Goal: Information Seeking & Learning: Learn about a topic

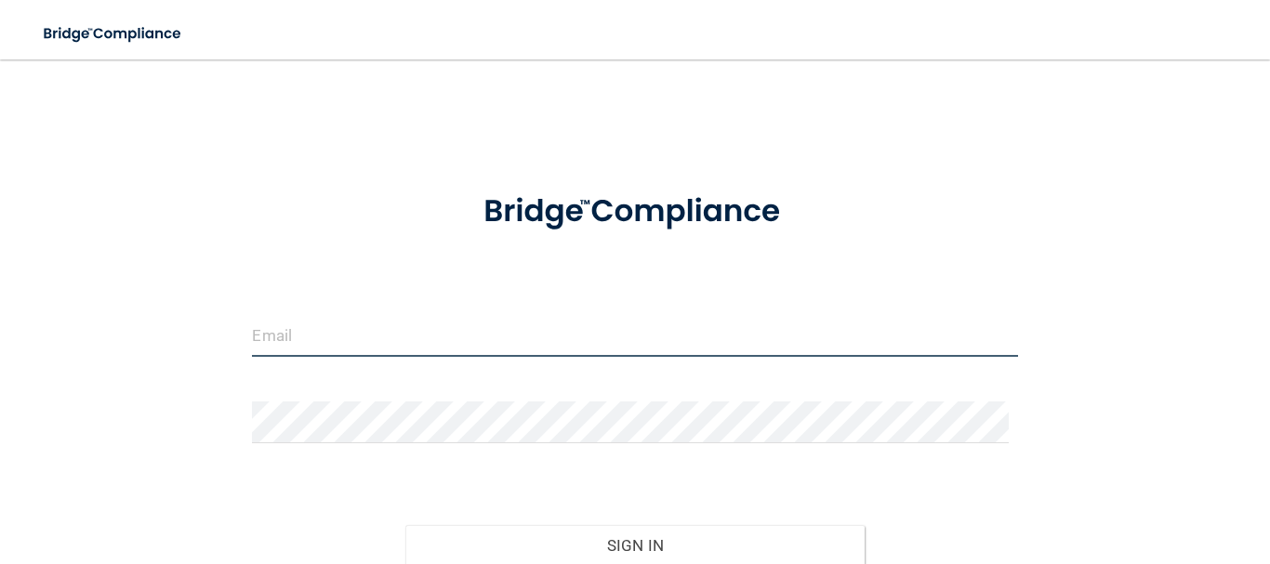
click at [310, 349] on input "email" at bounding box center [634, 336] width 765 height 42
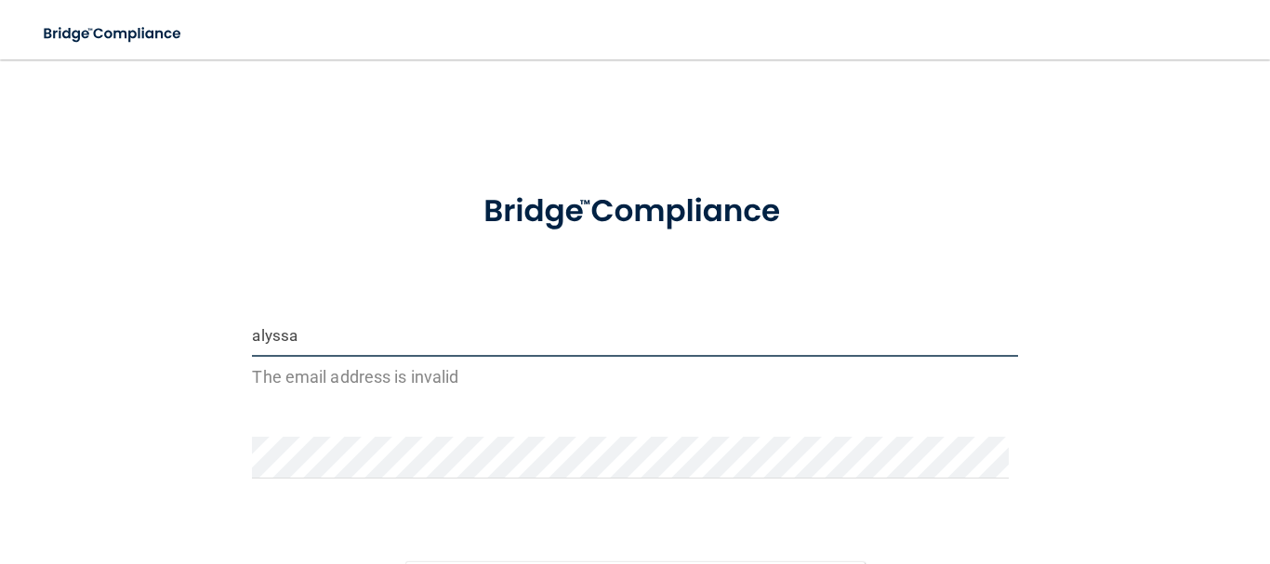
type input "[EMAIL_ADDRESS][DOMAIN_NAME]"
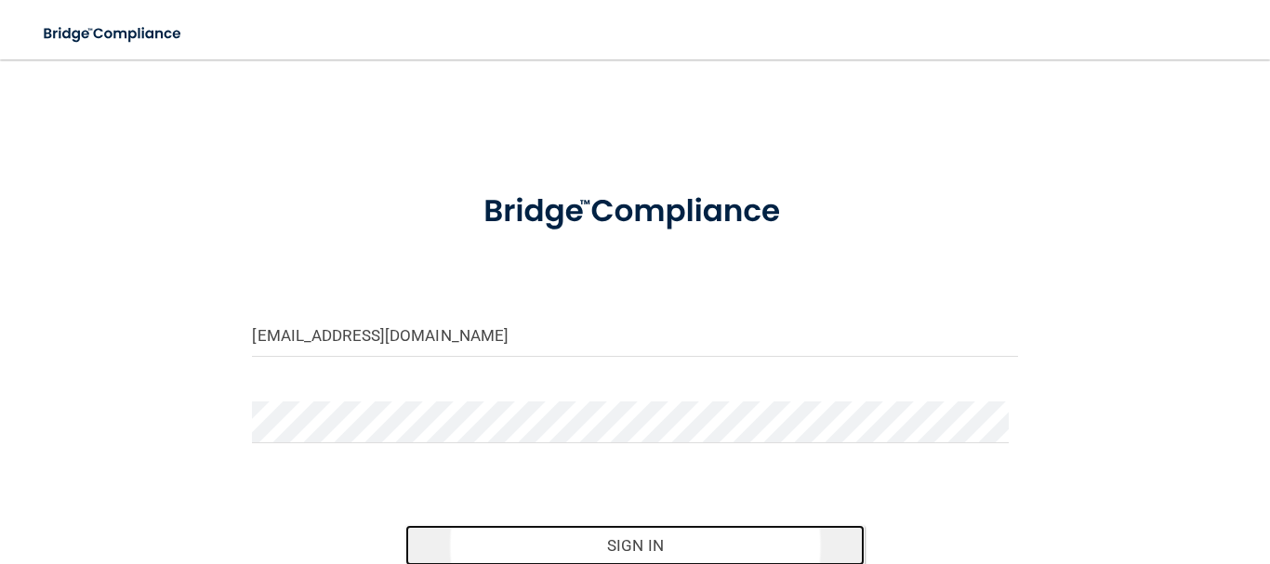
click at [700, 539] on button "Sign In" at bounding box center [634, 545] width 459 height 41
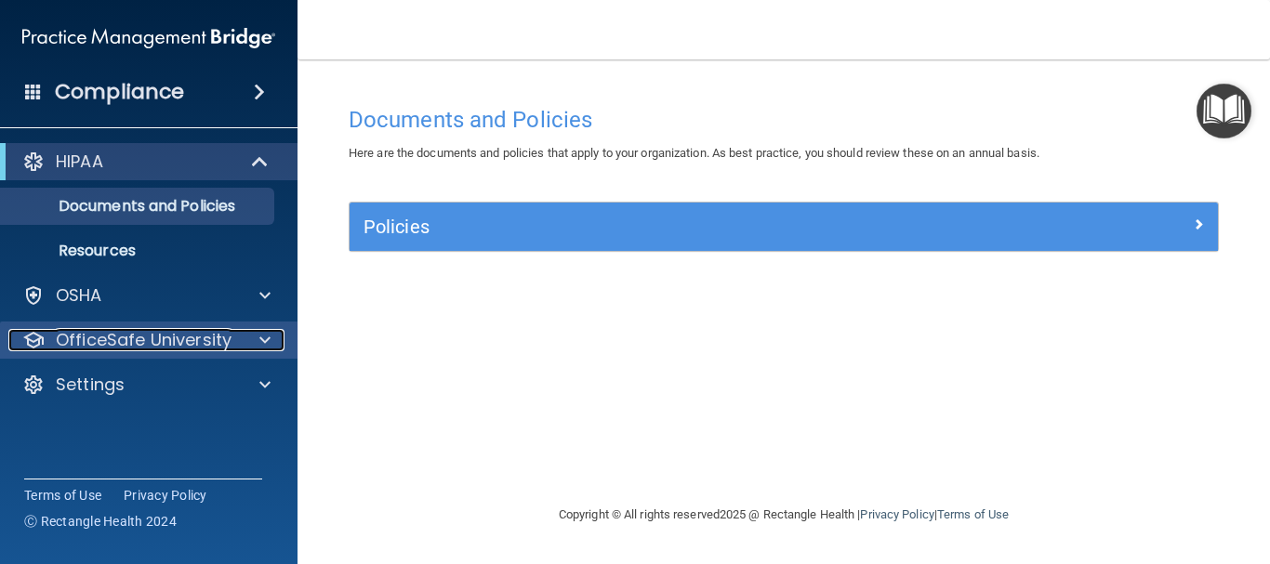
click at [141, 340] on p "OfficeSafe University" at bounding box center [144, 340] width 176 height 22
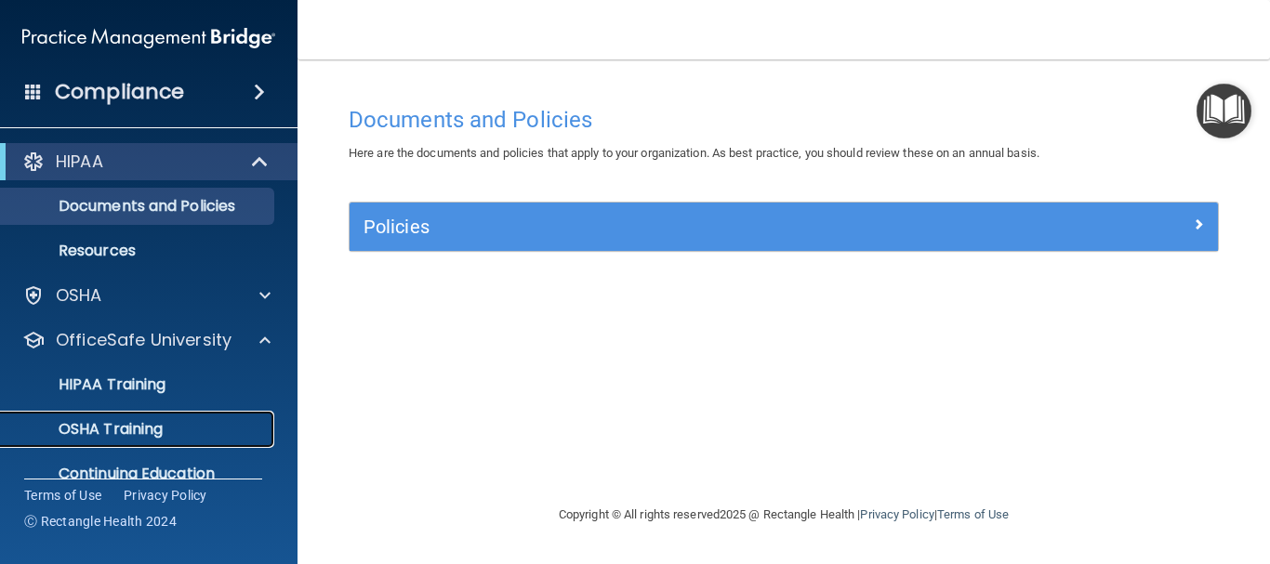
click at [156, 436] on p "OSHA Training" at bounding box center [87, 429] width 151 height 19
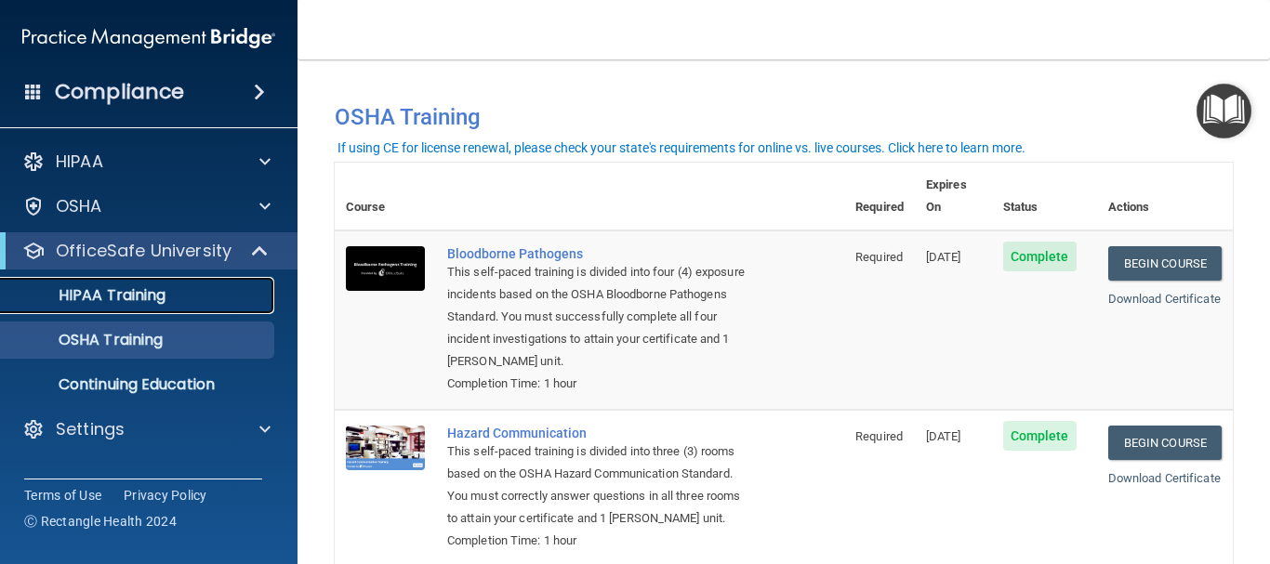
click at [175, 285] on link "HIPAA Training" at bounding box center [127, 295] width 293 height 37
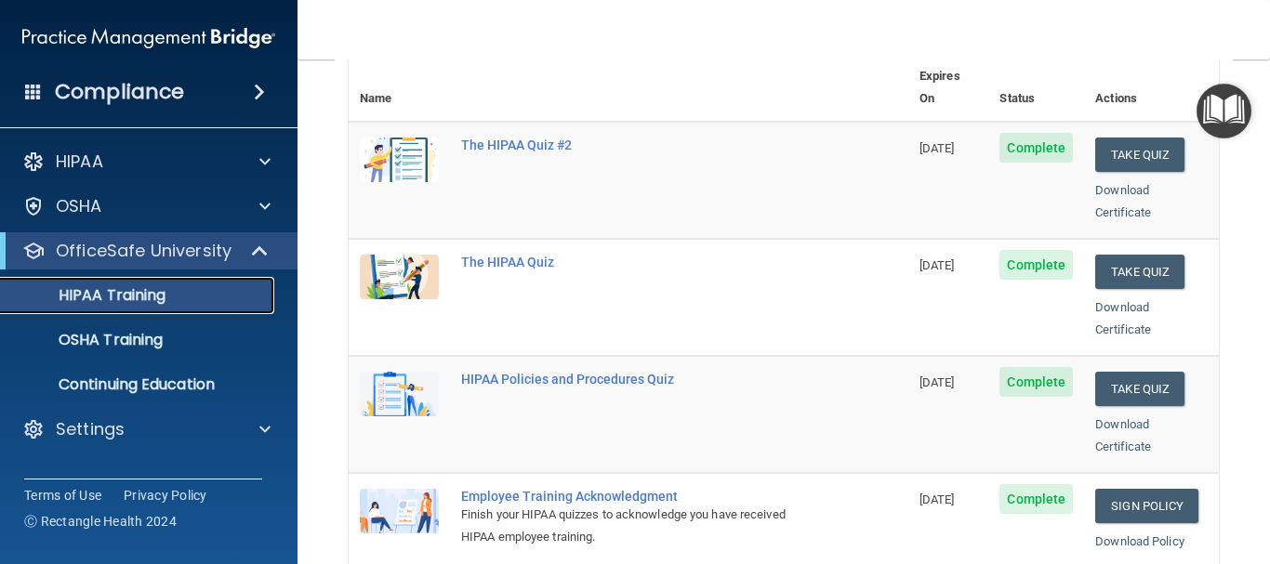
scroll to position [158, 0]
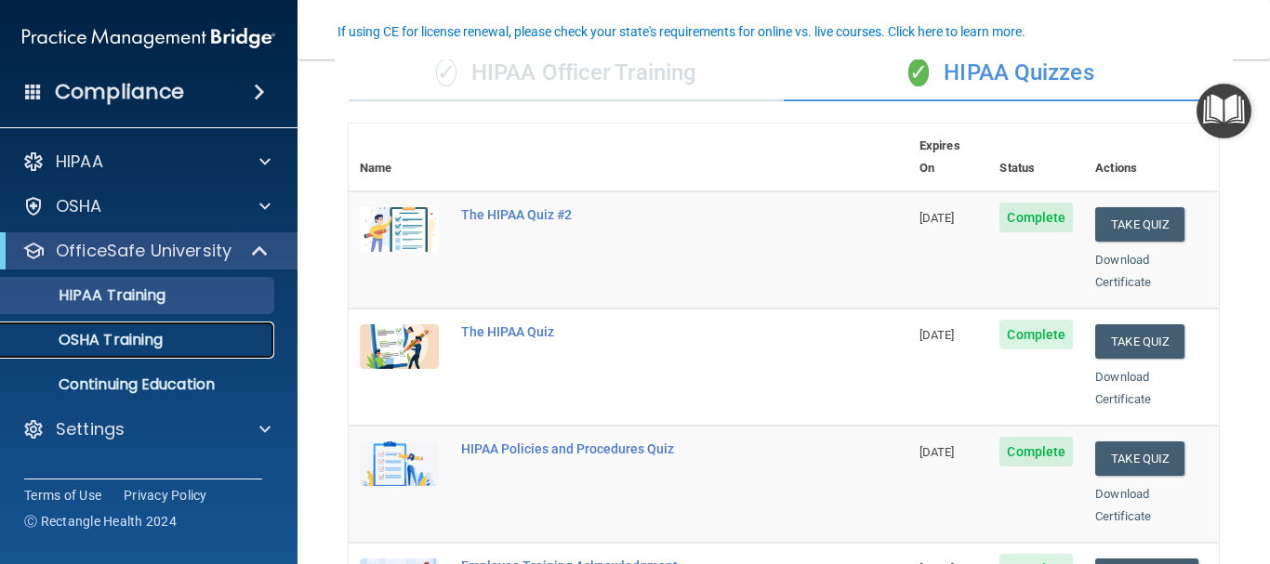
click at [150, 341] on p "OSHA Training" at bounding box center [87, 340] width 151 height 19
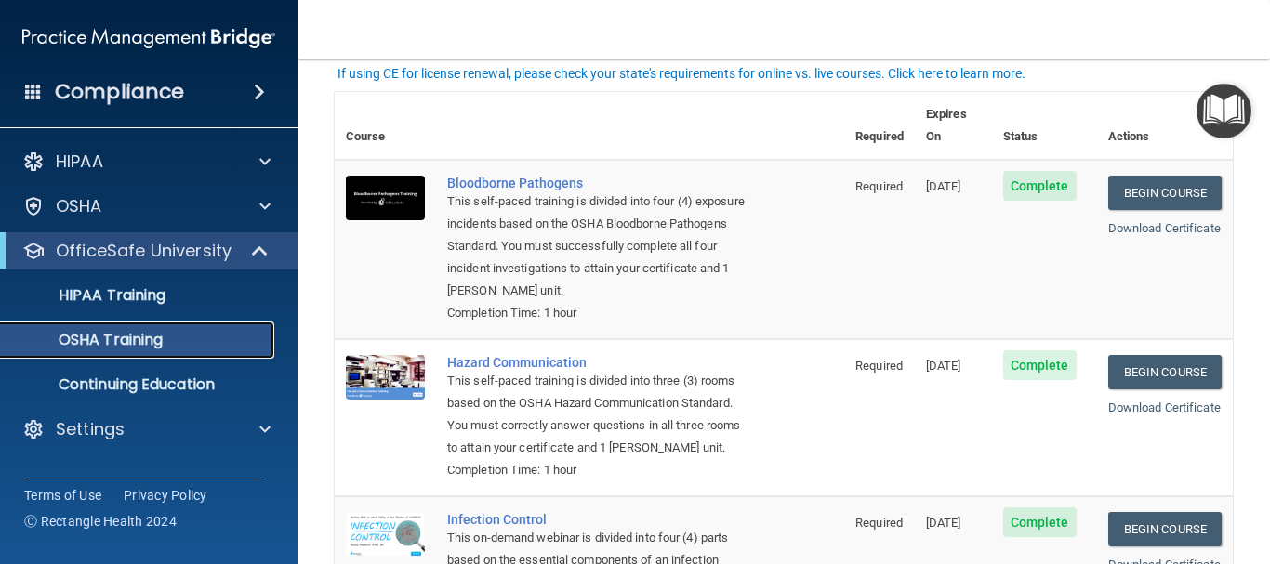
scroll to position [74, 0]
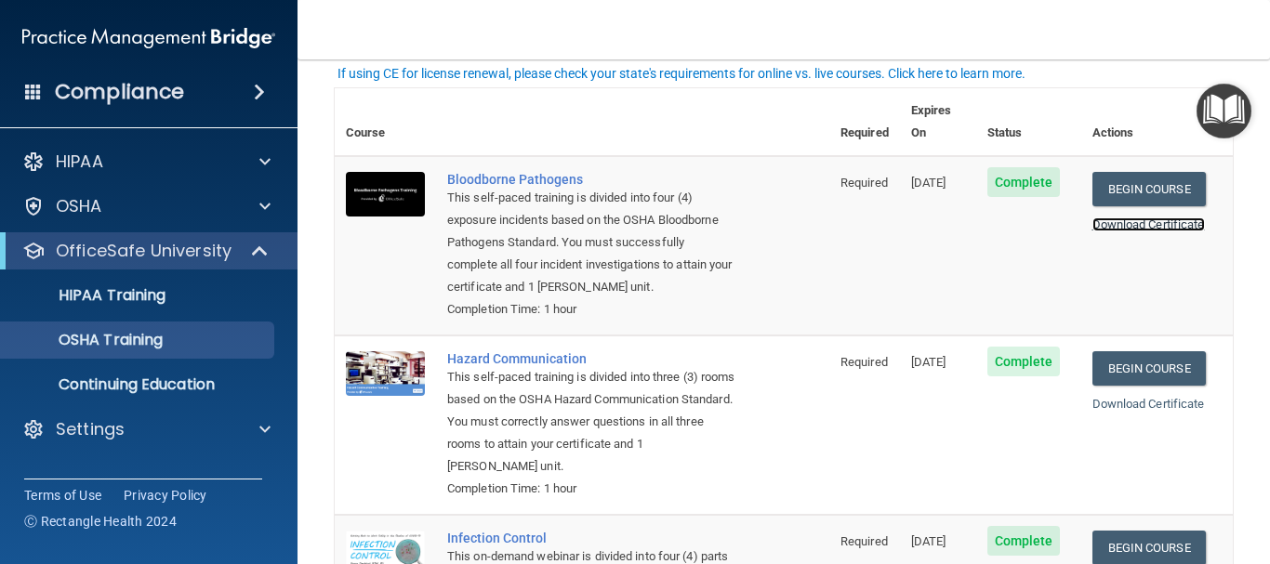
click at [1148, 217] on link "Download Certificate" at bounding box center [1148, 224] width 112 height 14
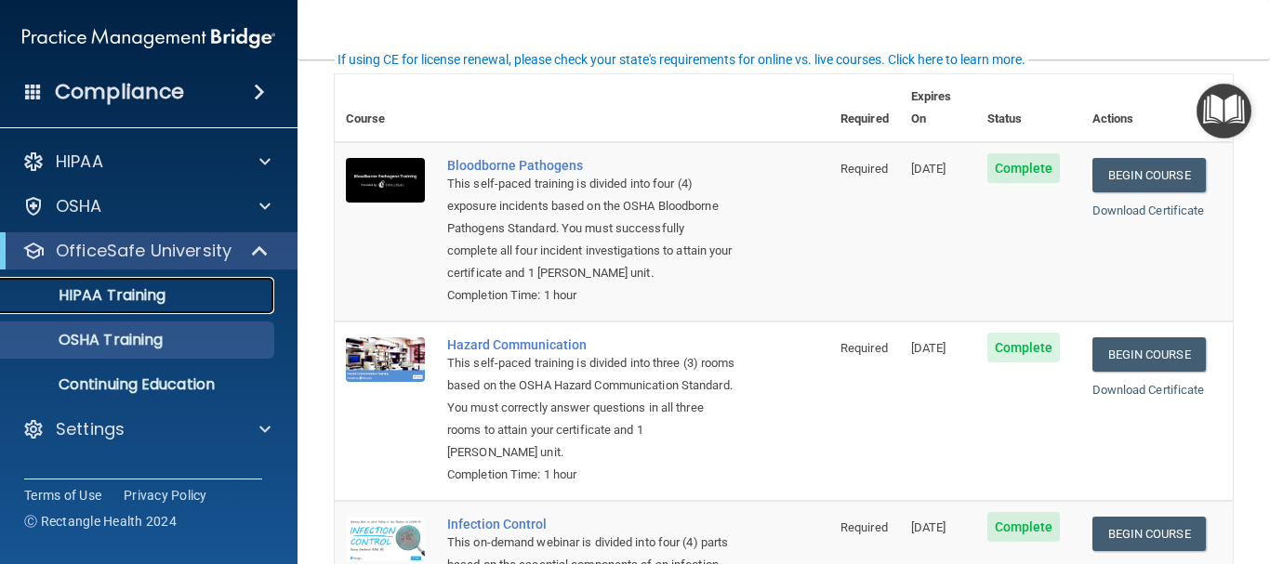
click at [112, 307] on link "HIPAA Training" at bounding box center [127, 295] width 293 height 37
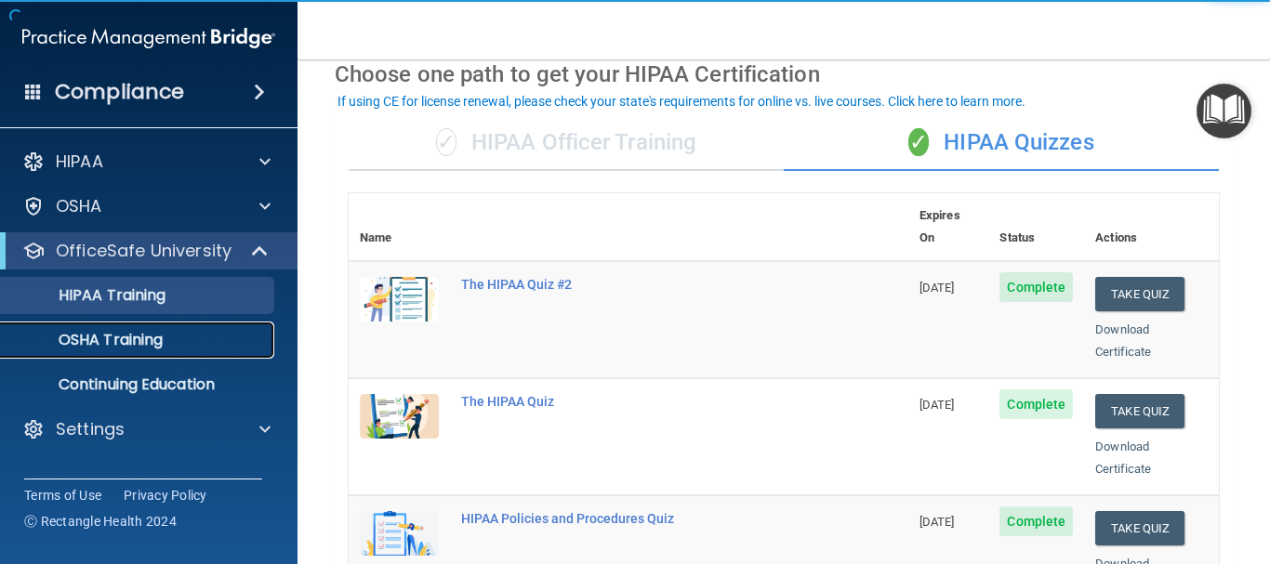
click at [171, 340] on div "OSHA Training" at bounding box center [139, 340] width 254 height 19
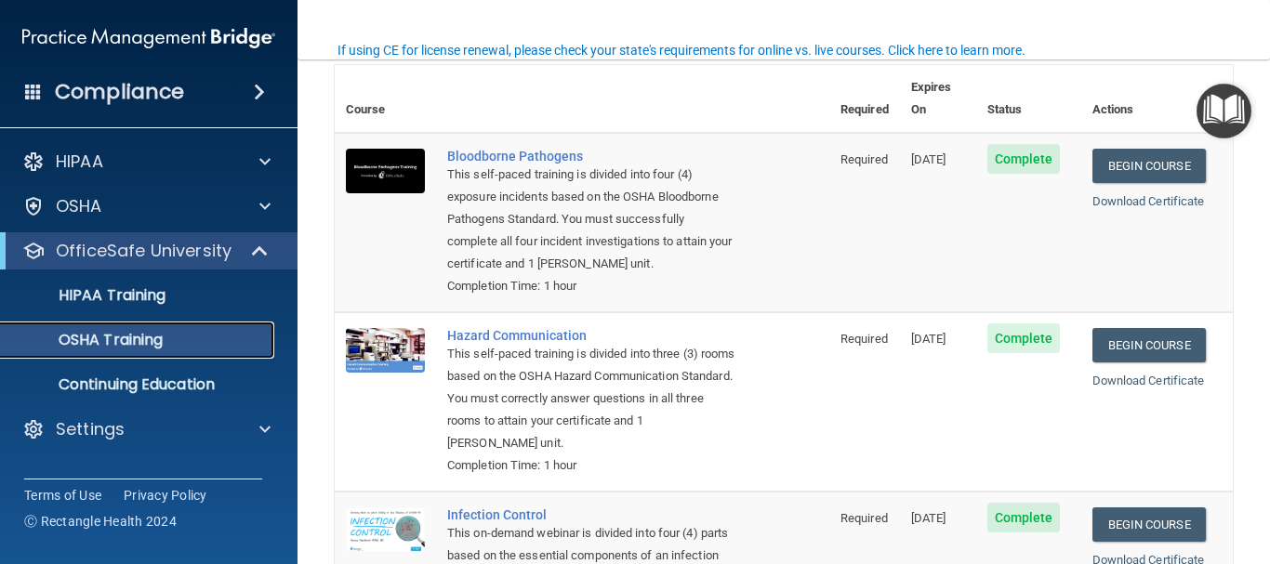
scroll to position [61, 0]
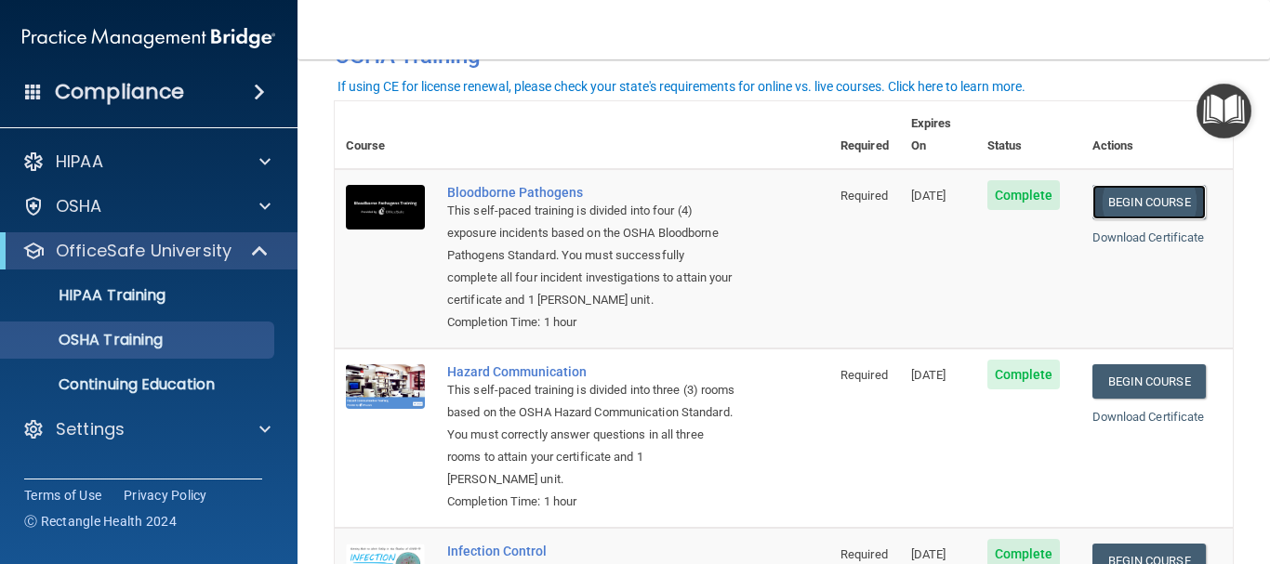
click at [1113, 189] on link "Begin Course" at bounding box center [1148, 202] width 113 height 34
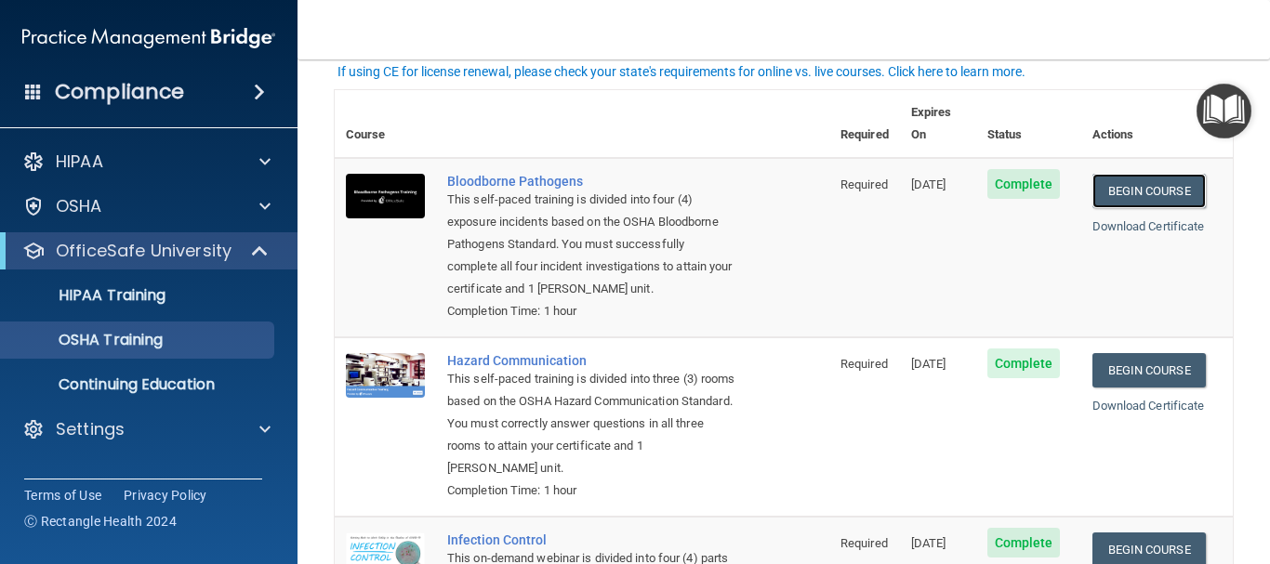
scroll to position [78, 0]
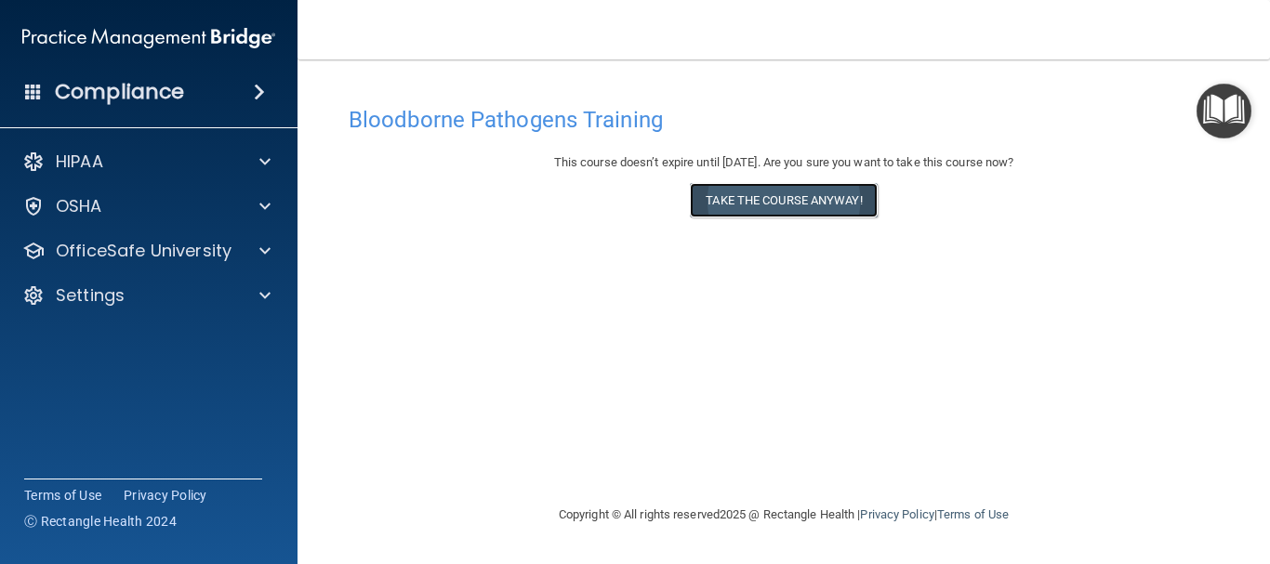
click at [746, 199] on button "Take the course anyway!" at bounding box center [783, 200] width 187 height 34
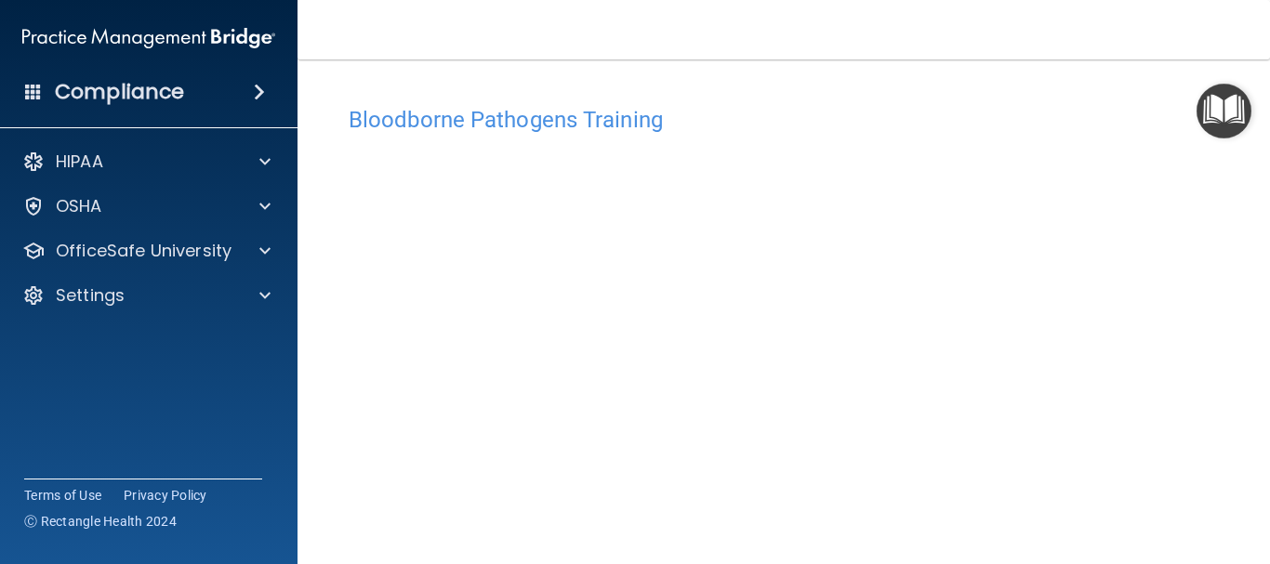
scroll to position [93, 0]
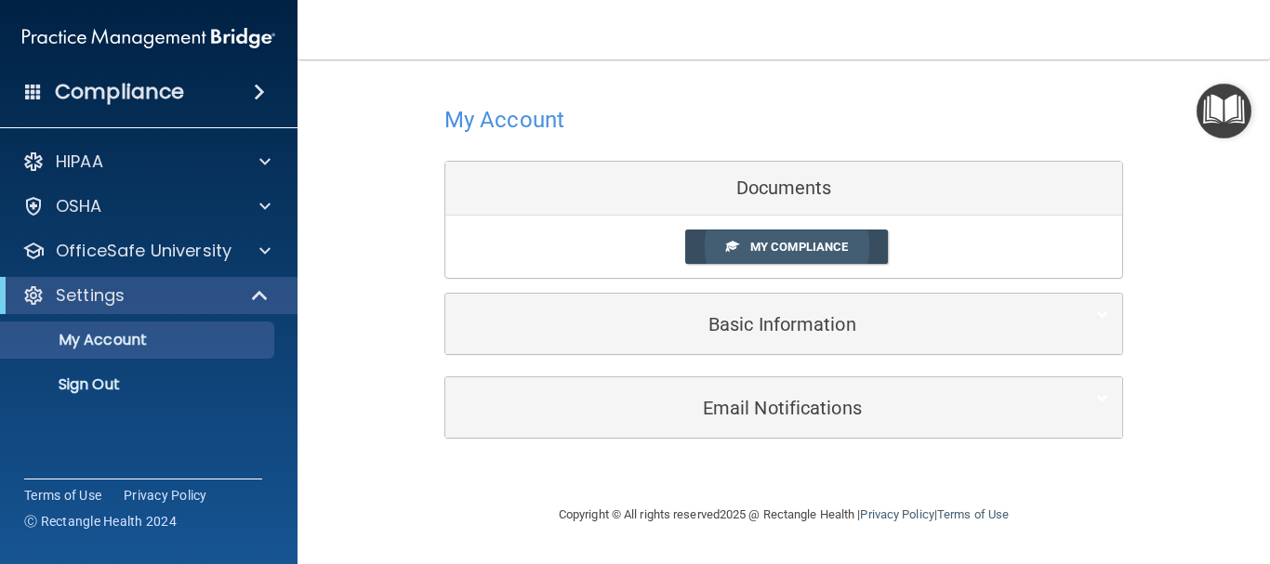
click at [795, 250] on span "My Compliance" at bounding box center [799, 247] width 98 height 14
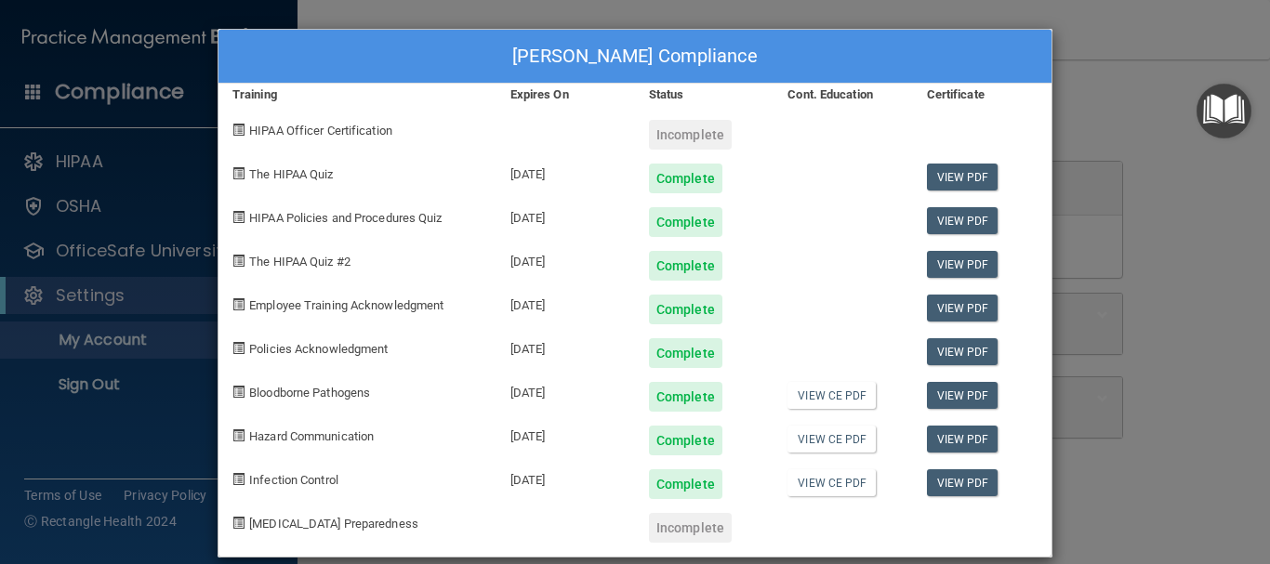
scroll to position [22, 0]
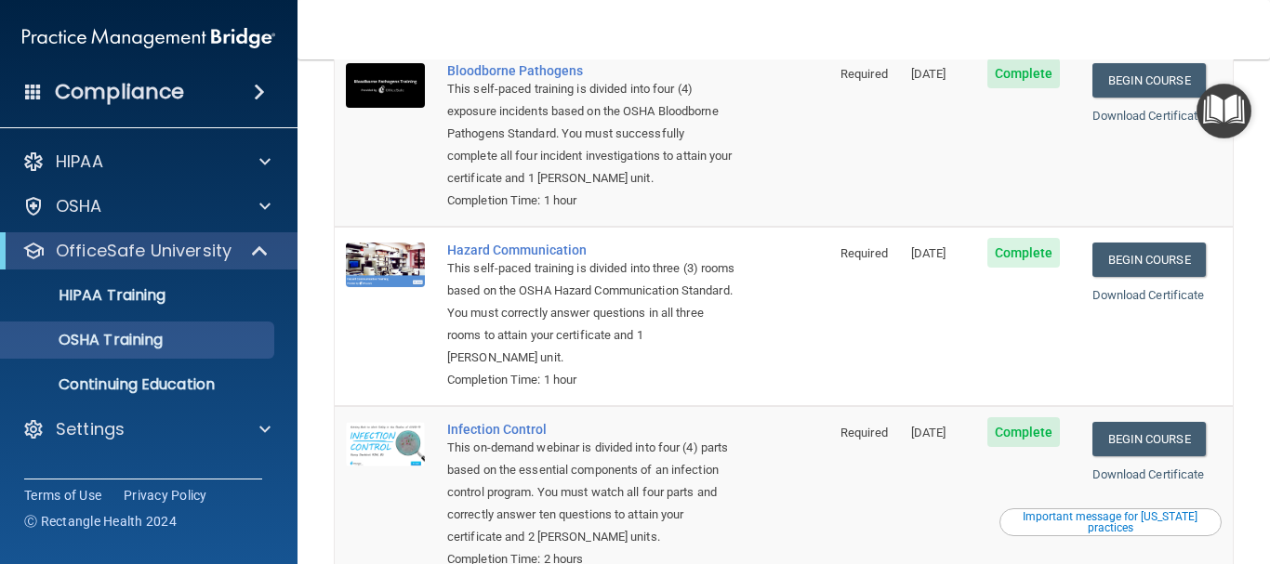
scroll to position [198, 0]
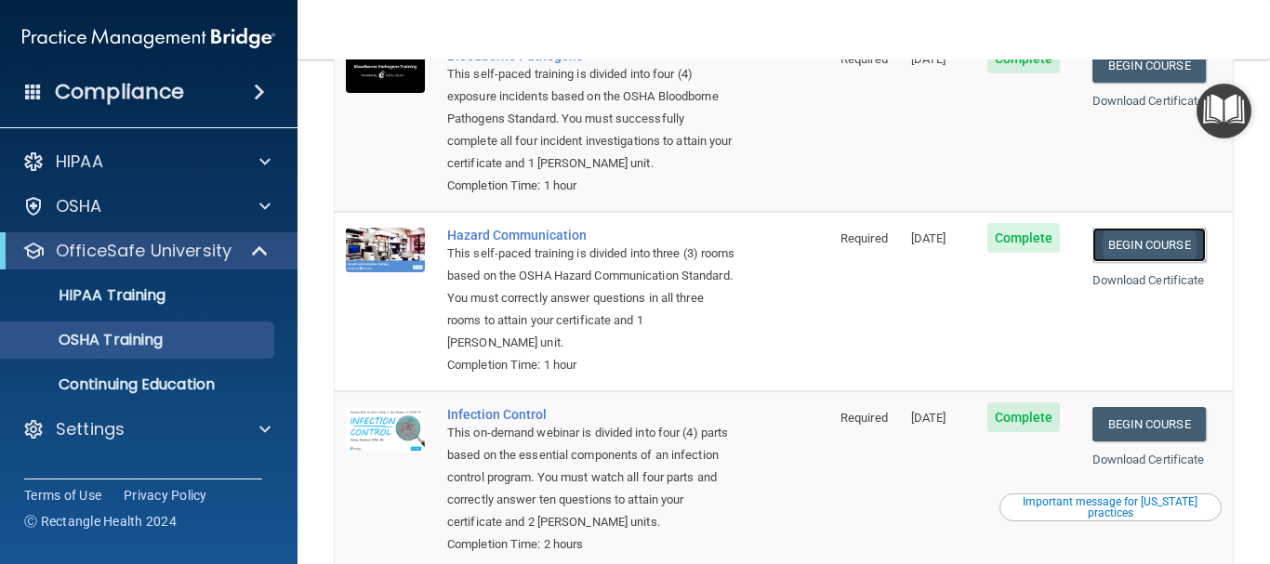
click at [1138, 244] on link "Begin Course" at bounding box center [1148, 245] width 113 height 34
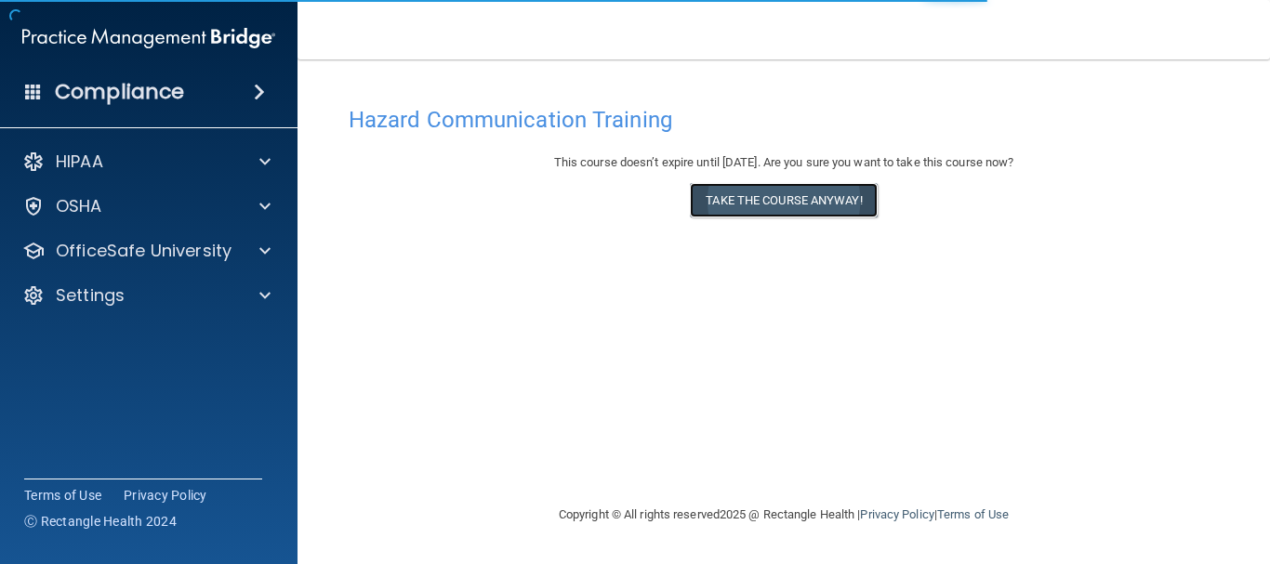
click at [759, 194] on button "Take the course anyway!" at bounding box center [783, 200] width 187 height 34
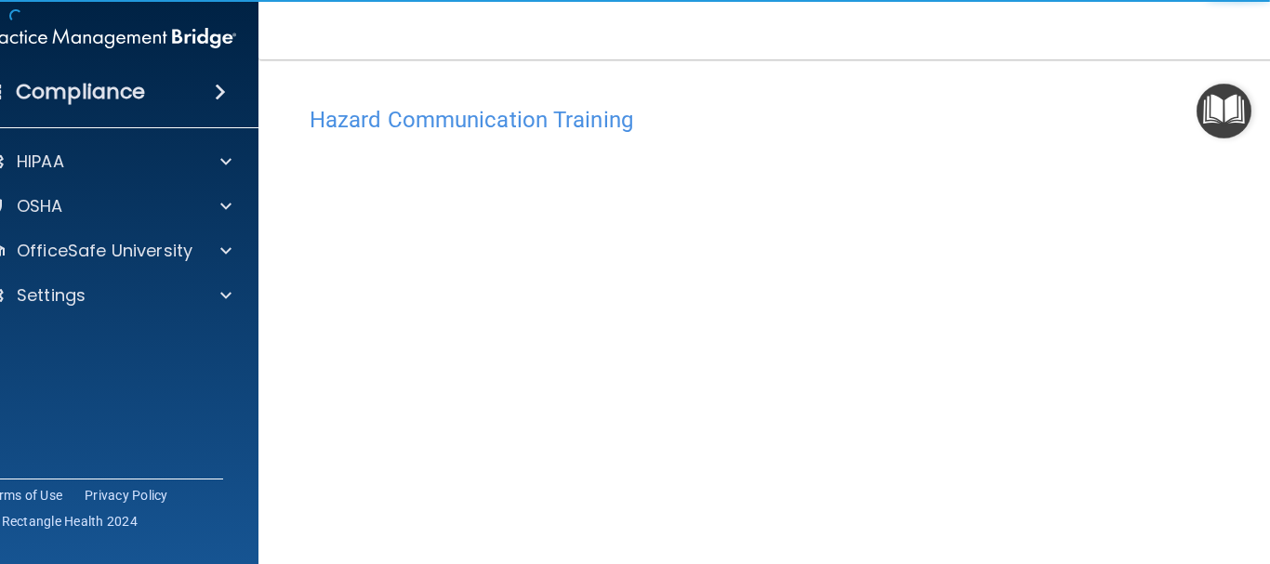
scroll to position [117, 0]
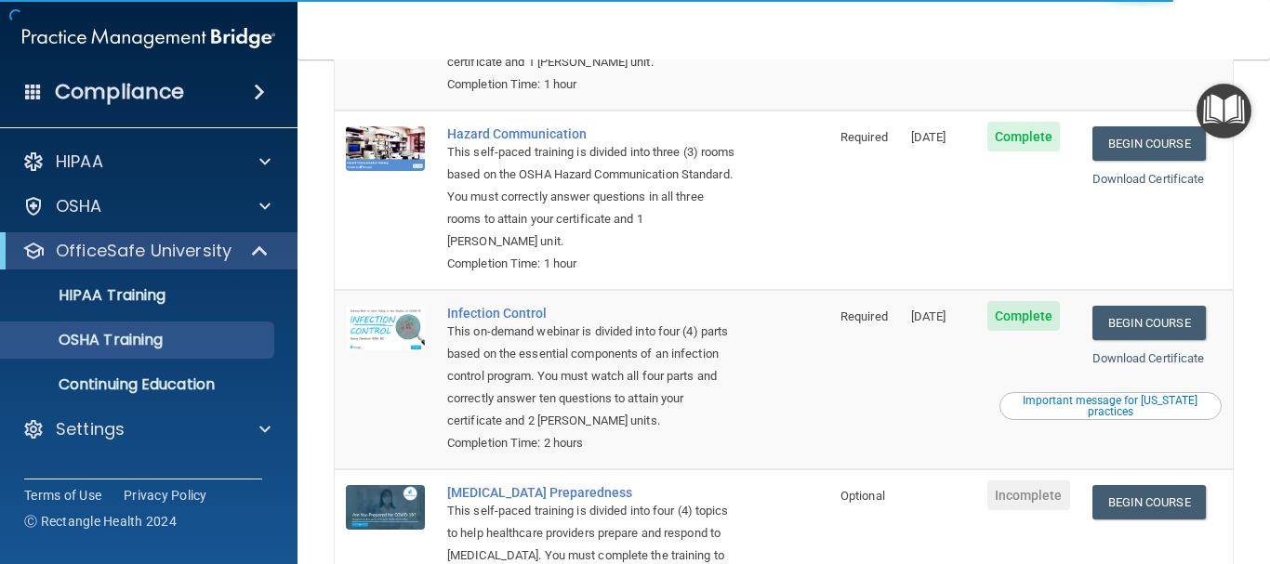
scroll to position [313, 0]
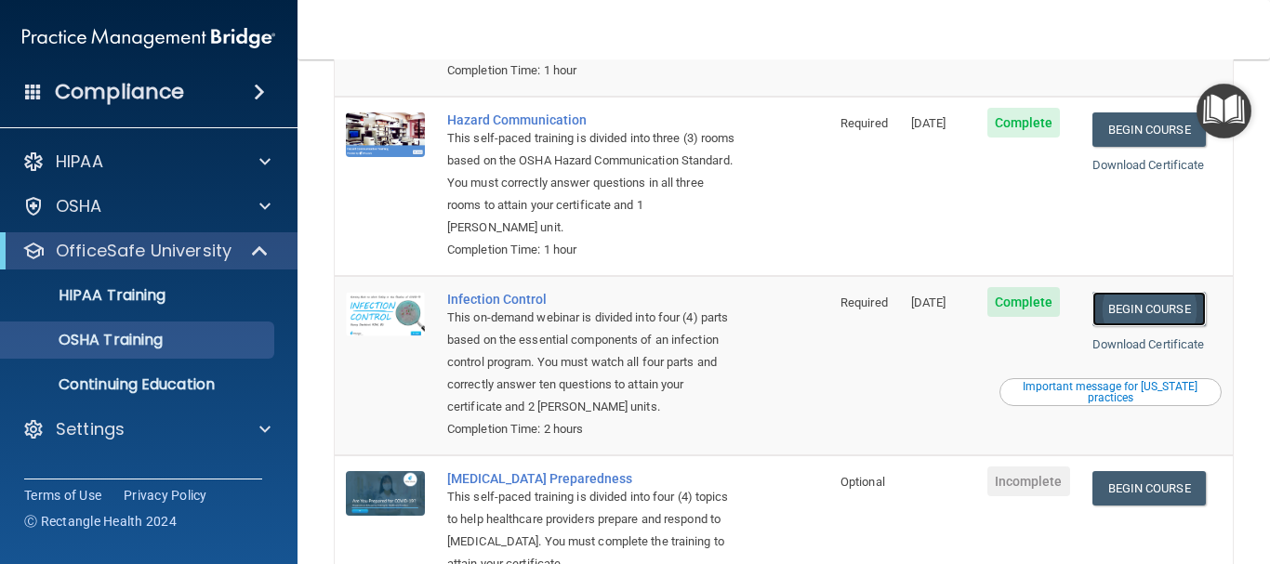
click at [1153, 309] on link "Begin Course" at bounding box center [1148, 309] width 113 height 34
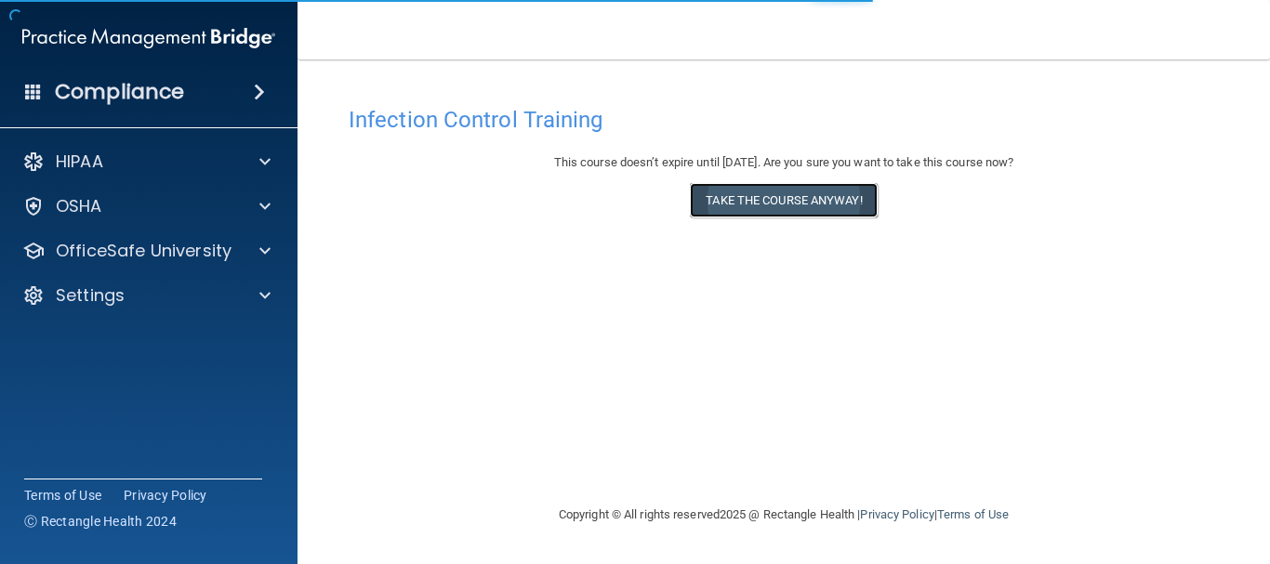
click at [806, 196] on button "Take the course anyway!" at bounding box center [783, 200] width 187 height 34
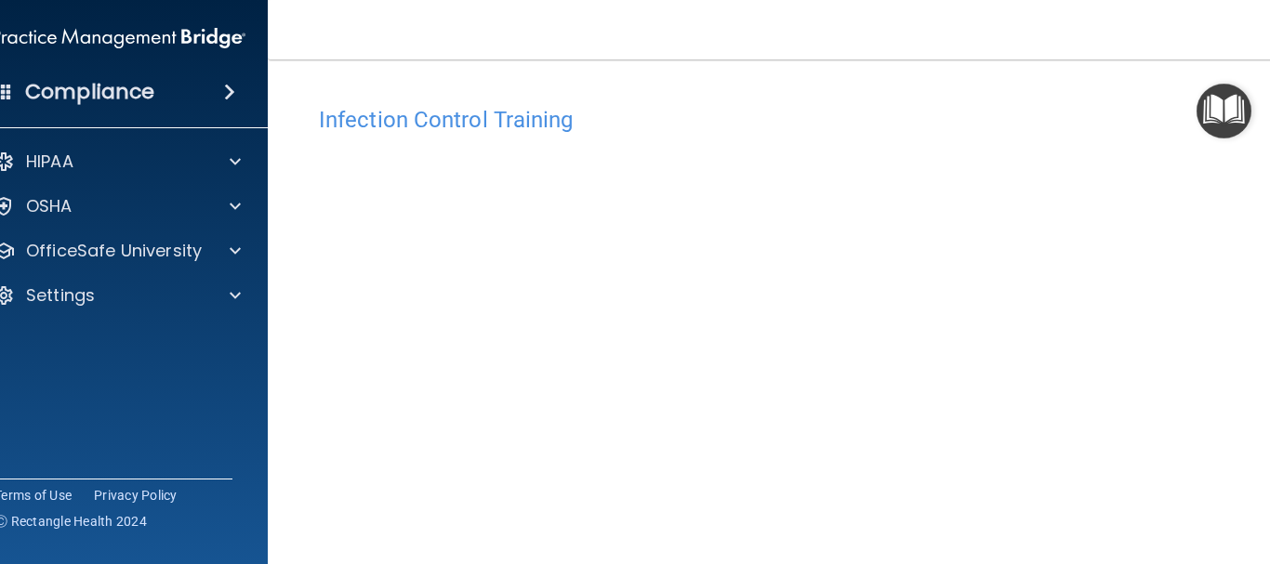
drag, startPoint x: 1267, startPoint y: 253, endPoint x: 1269, endPoint y: 292, distance: 39.1
click at [1269, 292] on main "Infection Control Training This course doesn’t expire until 12/30/2025. Are you…" at bounding box center [784, 311] width 1032 height 505
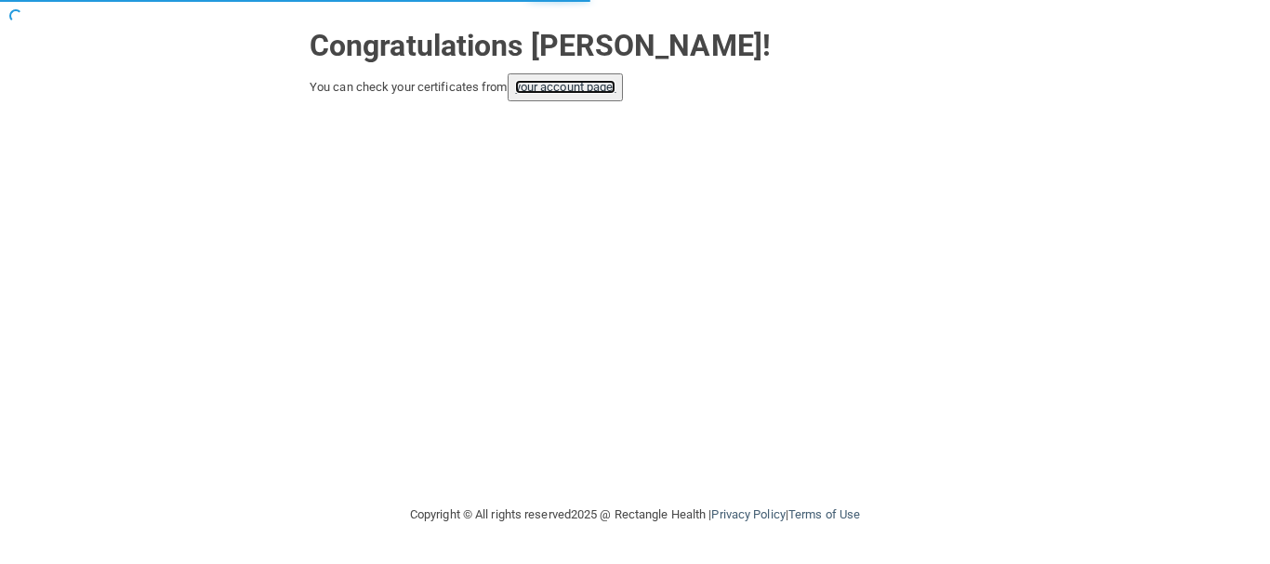
click at [574, 92] on link "your account page!" at bounding box center [565, 87] width 101 height 14
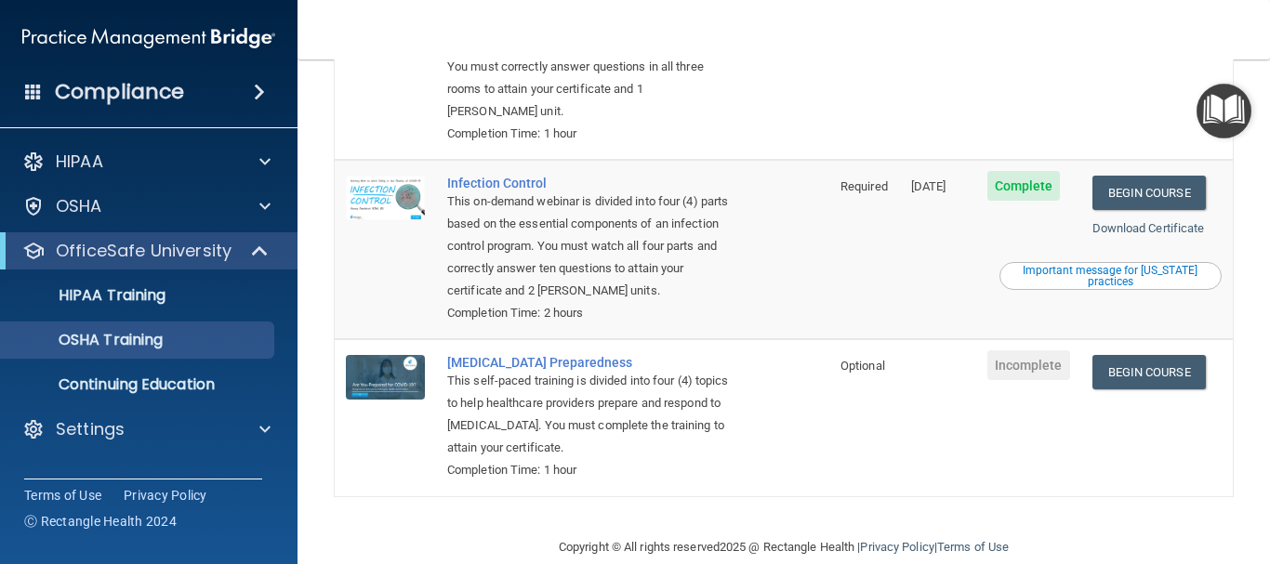
scroll to position [462, 0]
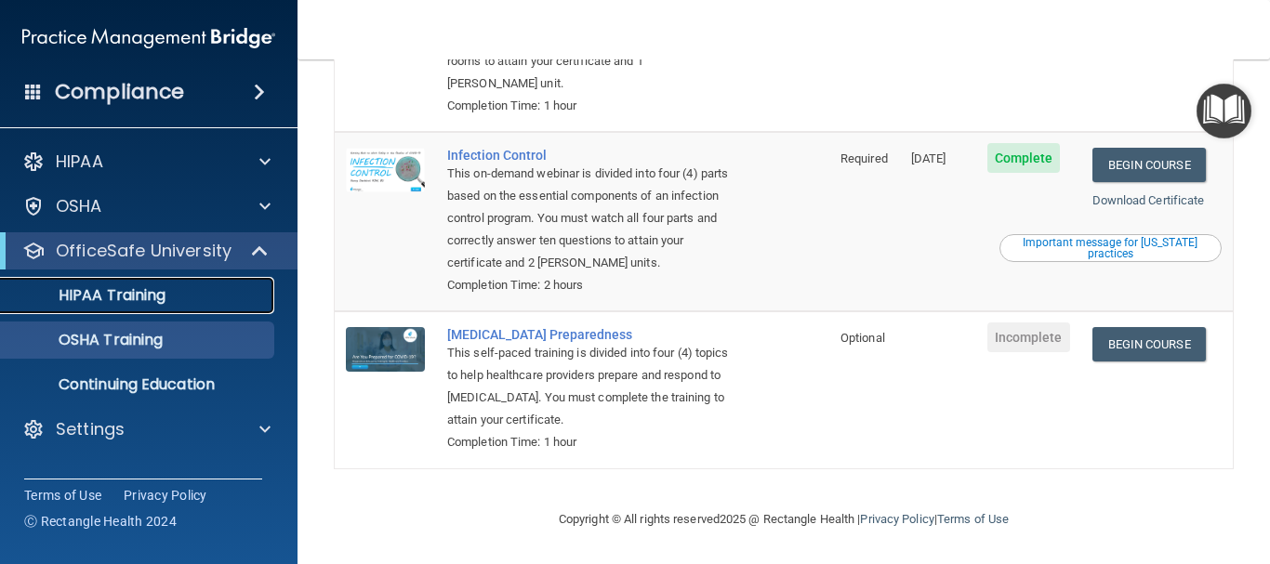
click at [139, 300] on p "HIPAA Training" at bounding box center [88, 295] width 153 height 19
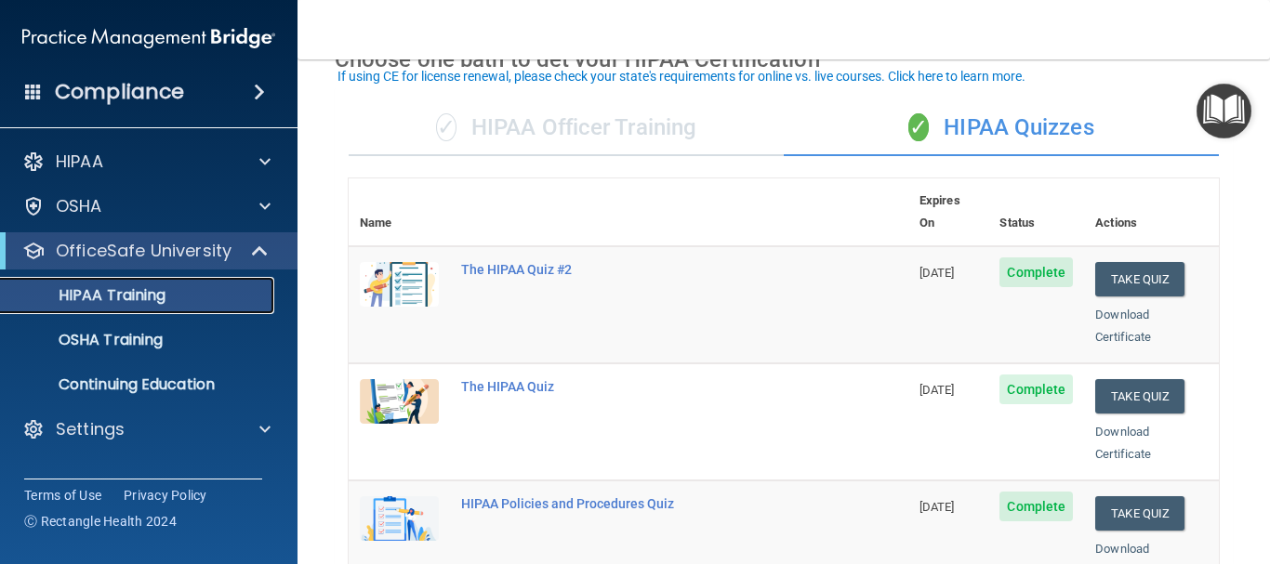
scroll to position [113, 0]
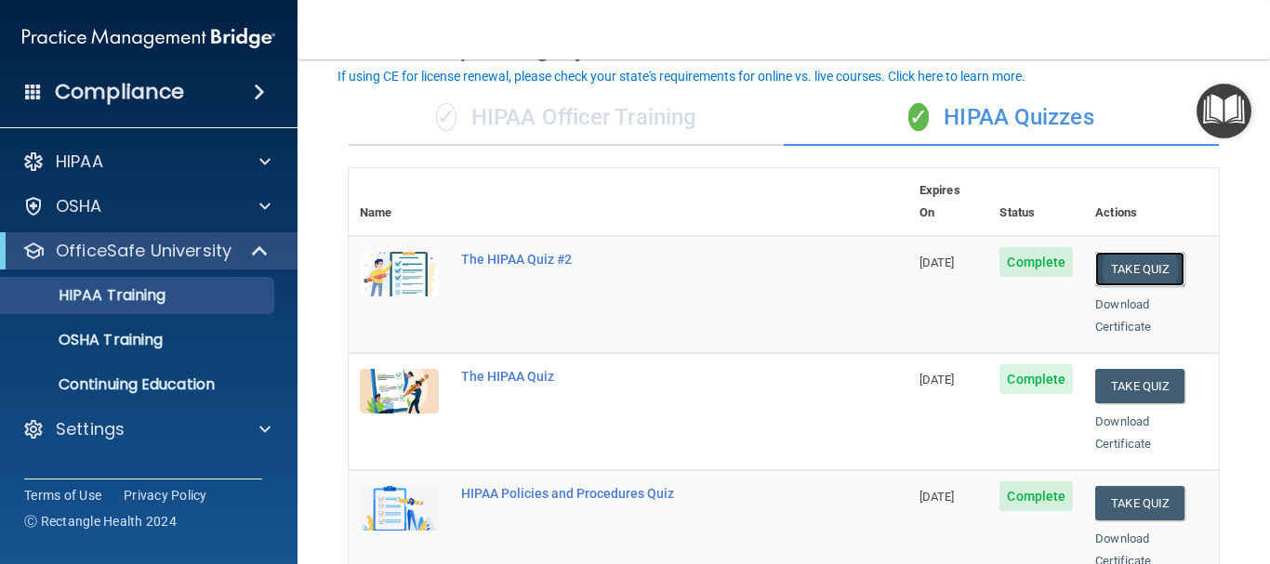
click at [1123, 252] on button "Take Quiz" at bounding box center [1139, 269] width 89 height 34
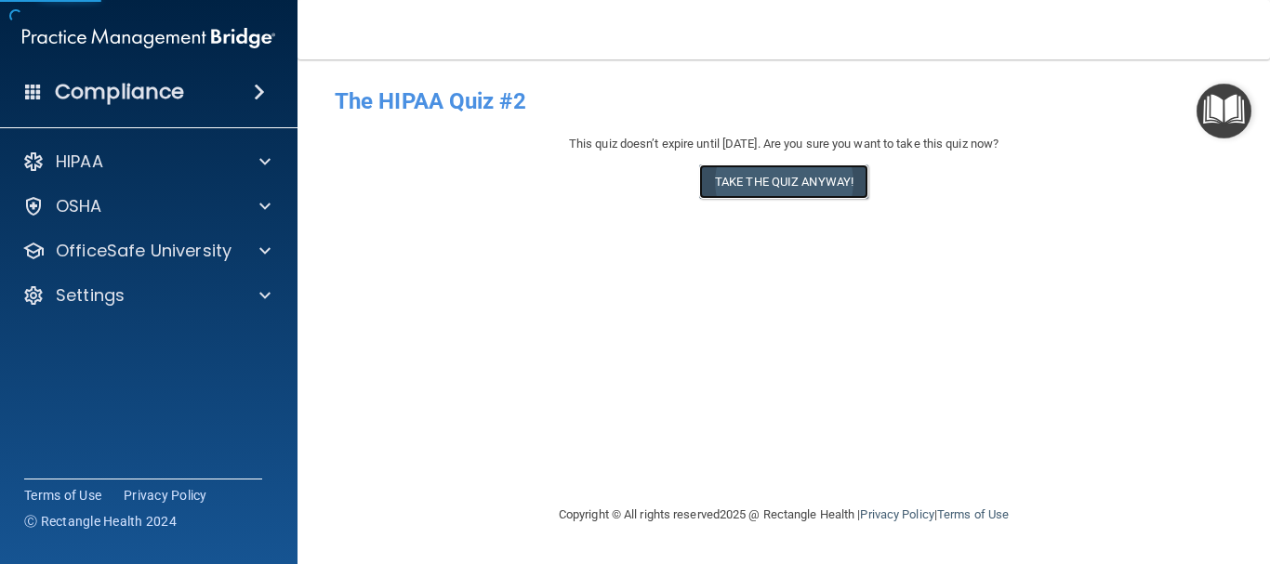
click at [725, 176] on button "Take the quiz anyway!" at bounding box center [783, 182] width 169 height 34
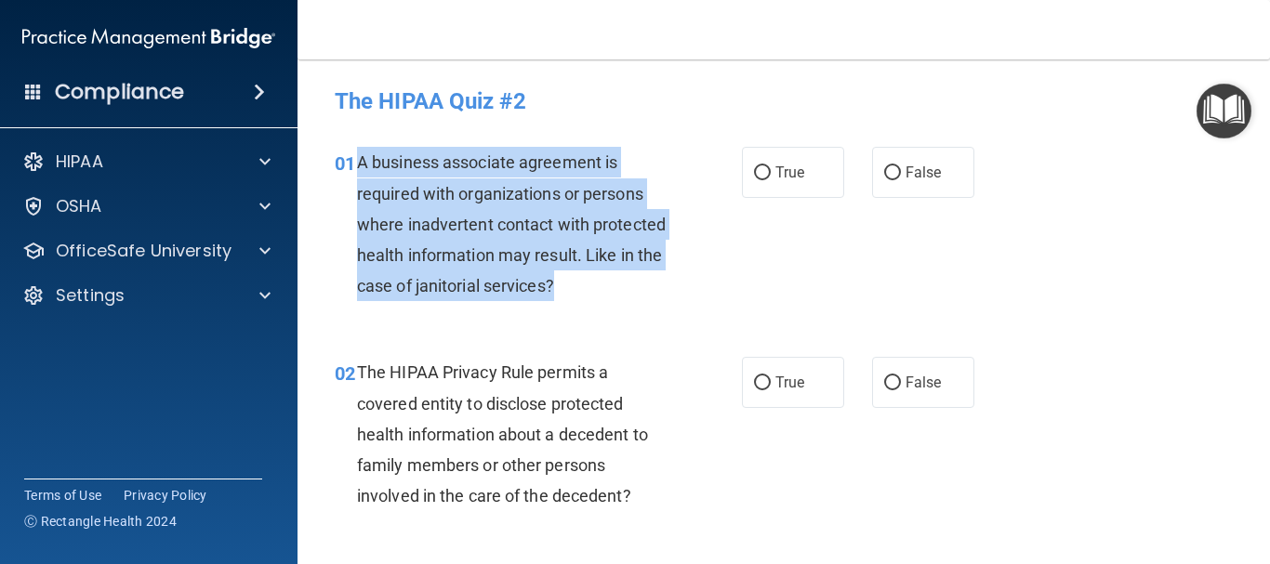
drag, startPoint x: 633, startPoint y: 283, endPoint x: 354, endPoint y: 160, distance: 304.6
click at [354, 160] on div "01 A business associate agreement is required with organizations or persons whe…" at bounding box center [538, 229] width 463 height 164
copy div "A business associate agreement is required with organizations or persons where …"
click at [884, 166] on input "False" at bounding box center [892, 173] width 17 height 14
radio input "true"
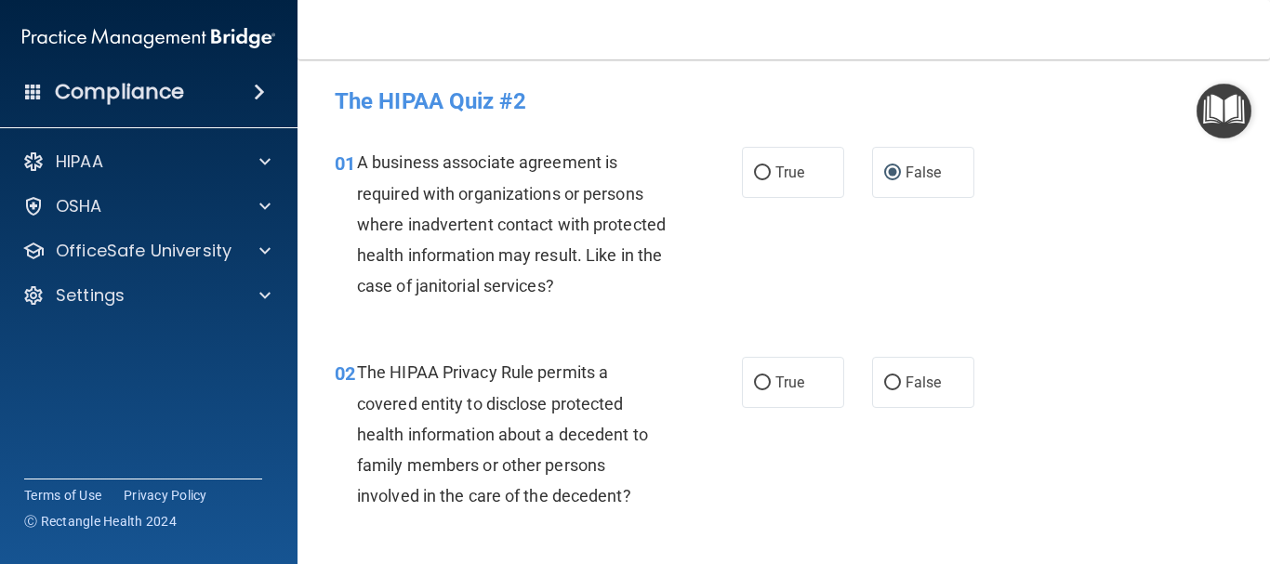
click at [1065, 313] on div "01 A business associate agreement is required with organizations or persons whe…" at bounding box center [784, 229] width 926 height 210
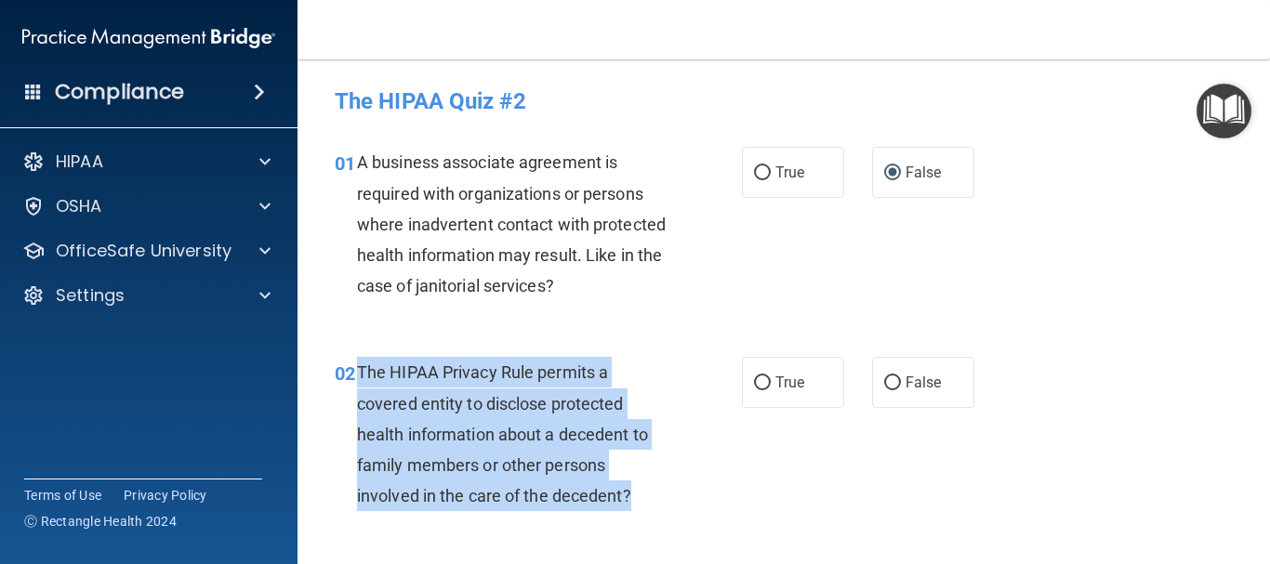
drag, startPoint x: 628, startPoint y: 490, endPoint x: 355, endPoint y: 363, distance: 301.1
click at [355, 363] on div "02 The HIPAA Privacy Rule permits a covered entity to disclose protected health…" at bounding box center [538, 439] width 463 height 164
copy div "The HIPAA Privacy Rule permits a covered entity to disclose protected health in…"
click at [757, 387] on input "True" at bounding box center [762, 383] width 17 height 14
radio input "true"
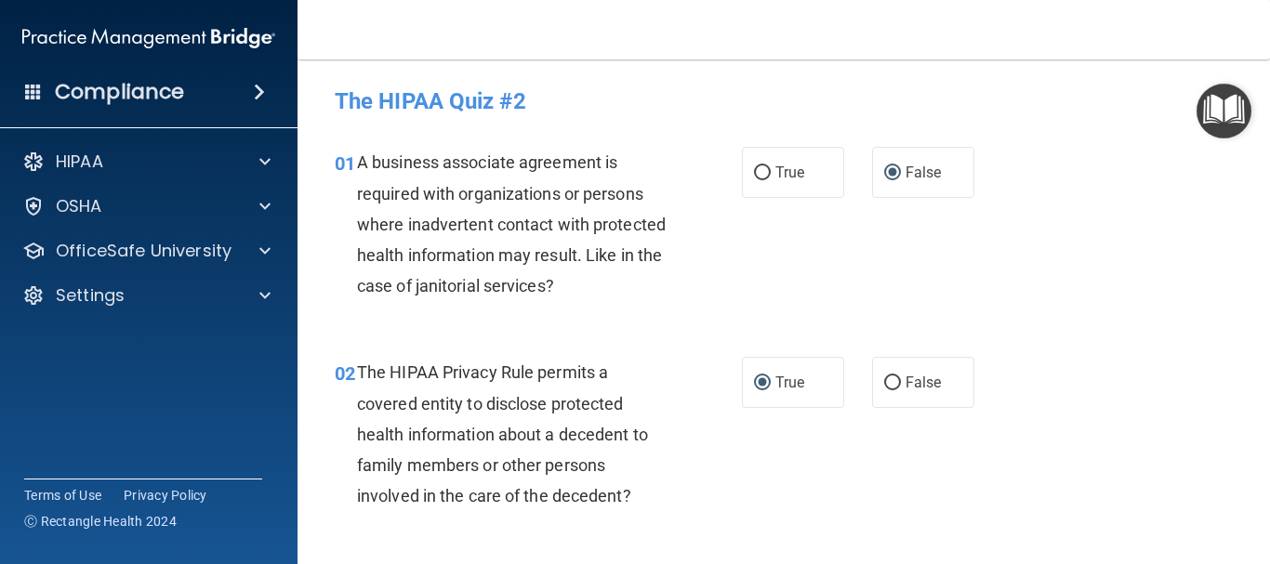
drag, startPoint x: 1227, startPoint y: 236, endPoint x: 1256, endPoint y: 164, distance: 78.0
click at [1227, 234] on div "01 A business associate agreement is required with organizations or persons whe…" at bounding box center [784, 229] width 926 height 210
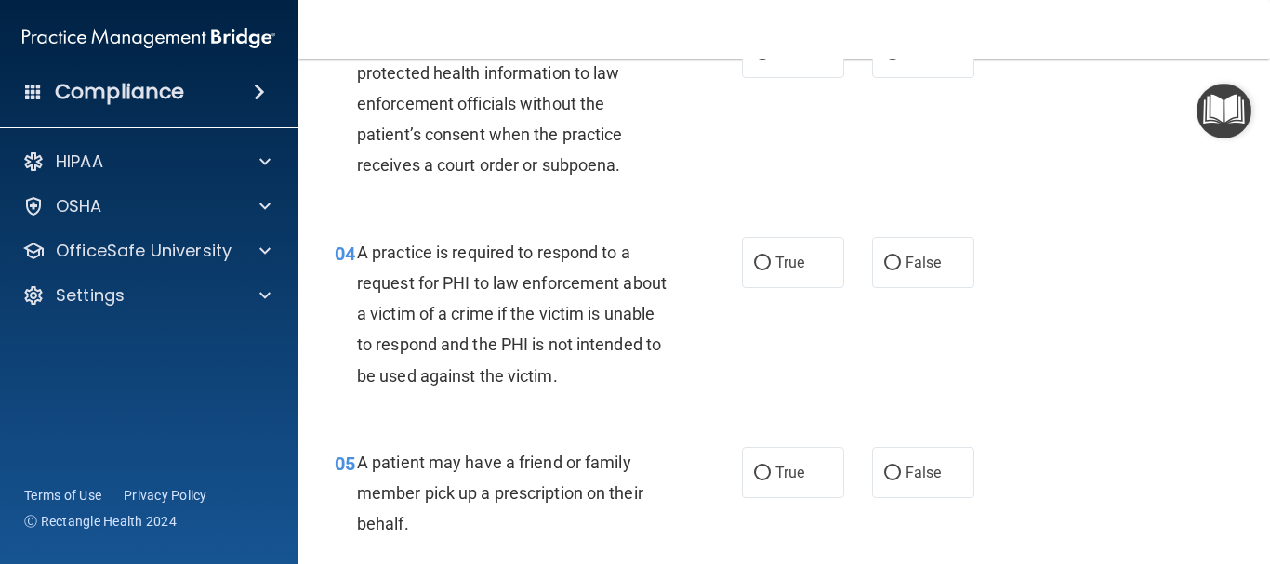
scroll to position [375, 0]
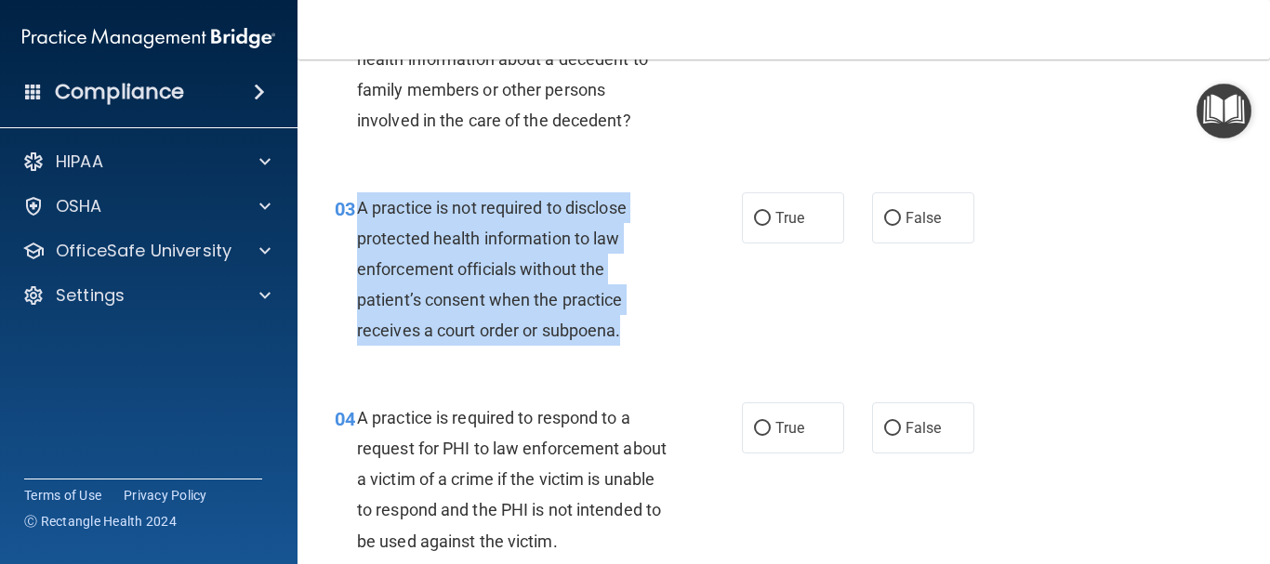
drag, startPoint x: 621, startPoint y: 329, endPoint x: 353, endPoint y: 195, distance: 299.3
click at [353, 195] on div "03 A practice is not required to disclose protected health information to law e…" at bounding box center [538, 274] width 463 height 164
copy div "A practice is not required to disclose protected health information to law enfo…"
click at [884, 221] on input "False" at bounding box center [892, 219] width 17 height 14
radio input "true"
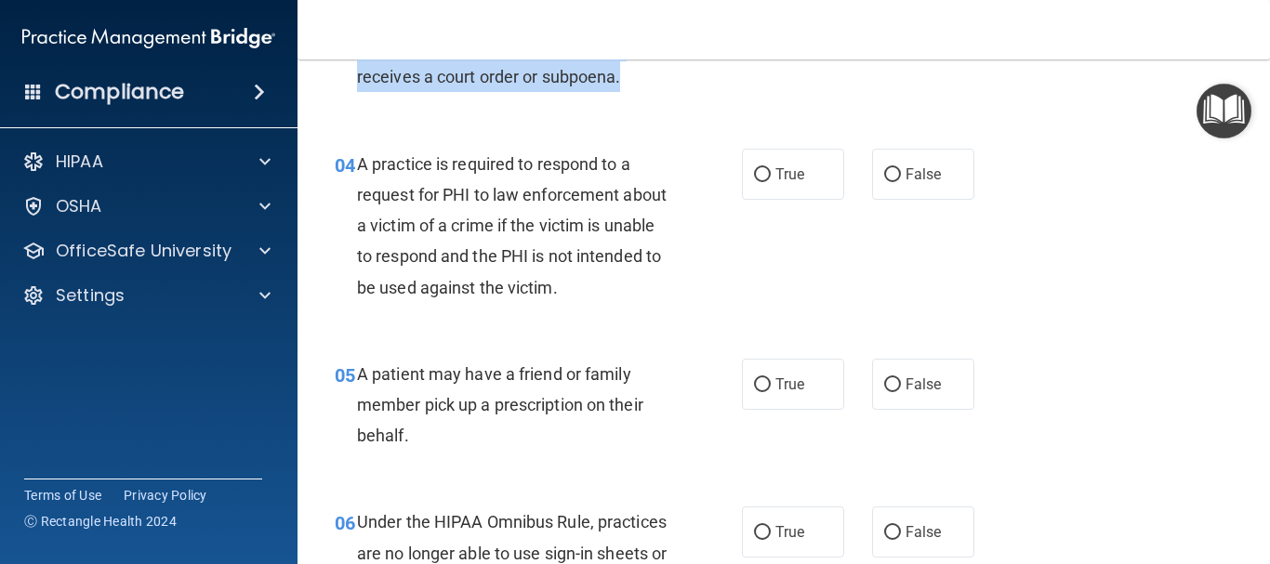
scroll to position [607, 0]
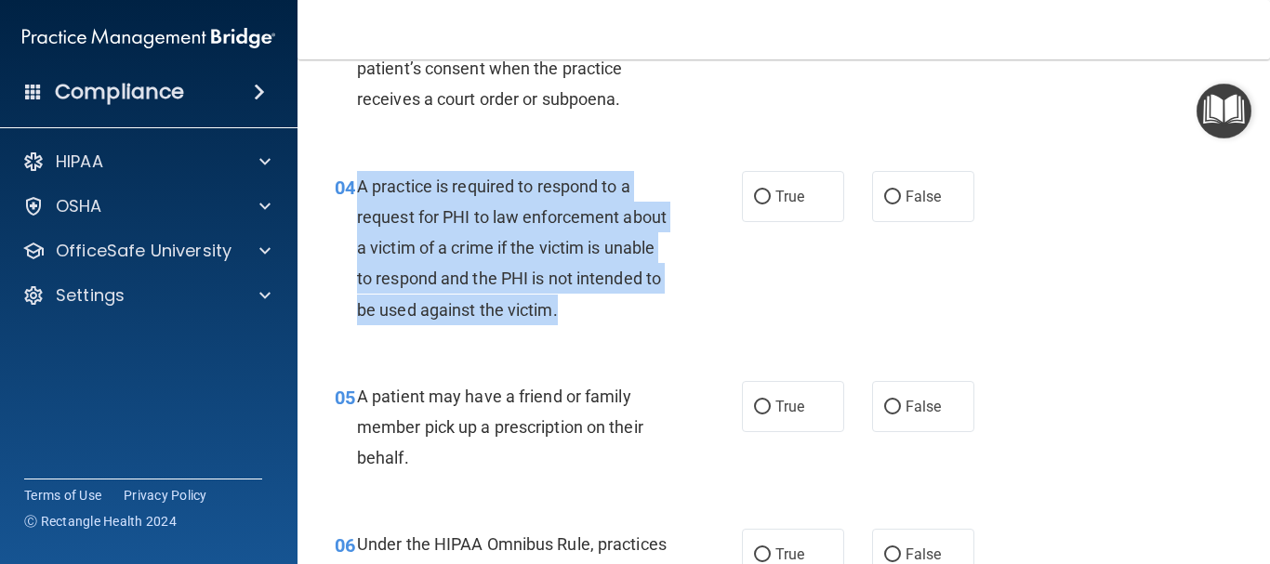
drag, startPoint x: 645, startPoint y: 306, endPoint x: 358, endPoint y: 182, distance: 312.7
click at [358, 182] on span "A practice is required to respond to a request for PHI to law enforcement about…" at bounding box center [512, 248] width 310 height 143
copy span "A practice is required to respond to a request for PHI to law enforcement about…"
click at [676, 259] on div "A practice is required to respond to a request for PHI to law enforcement about…" at bounding box center [520, 248] width 326 height 154
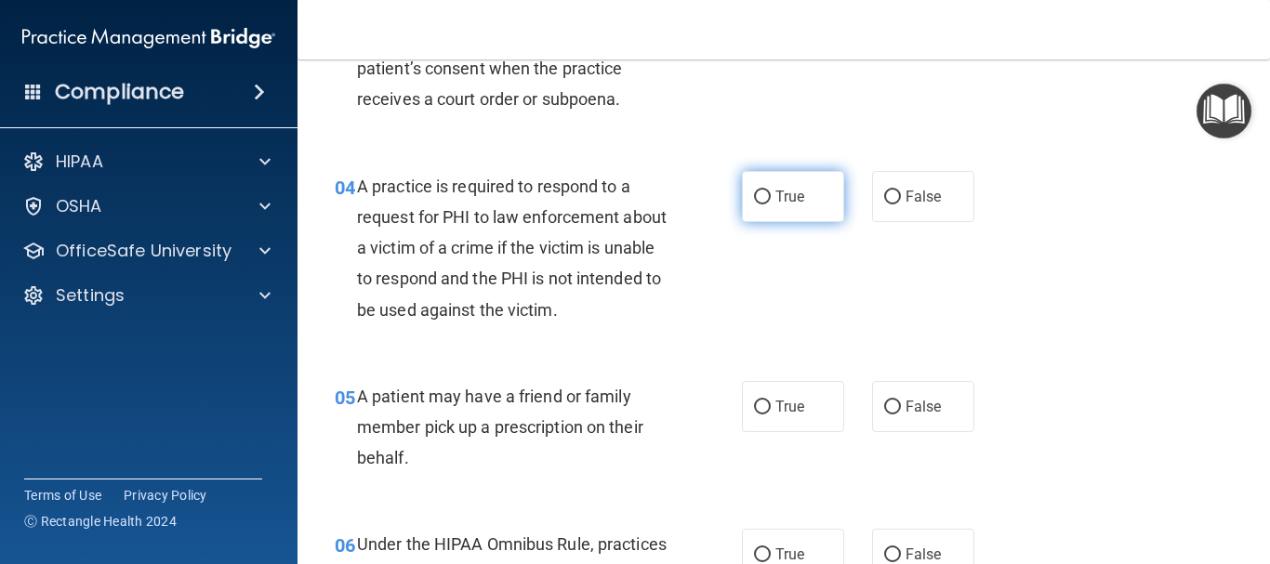
click at [768, 192] on label "True" at bounding box center [793, 196] width 102 height 51
click at [768, 192] on input "True" at bounding box center [762, 198] width 17 height 14
radio input "true"
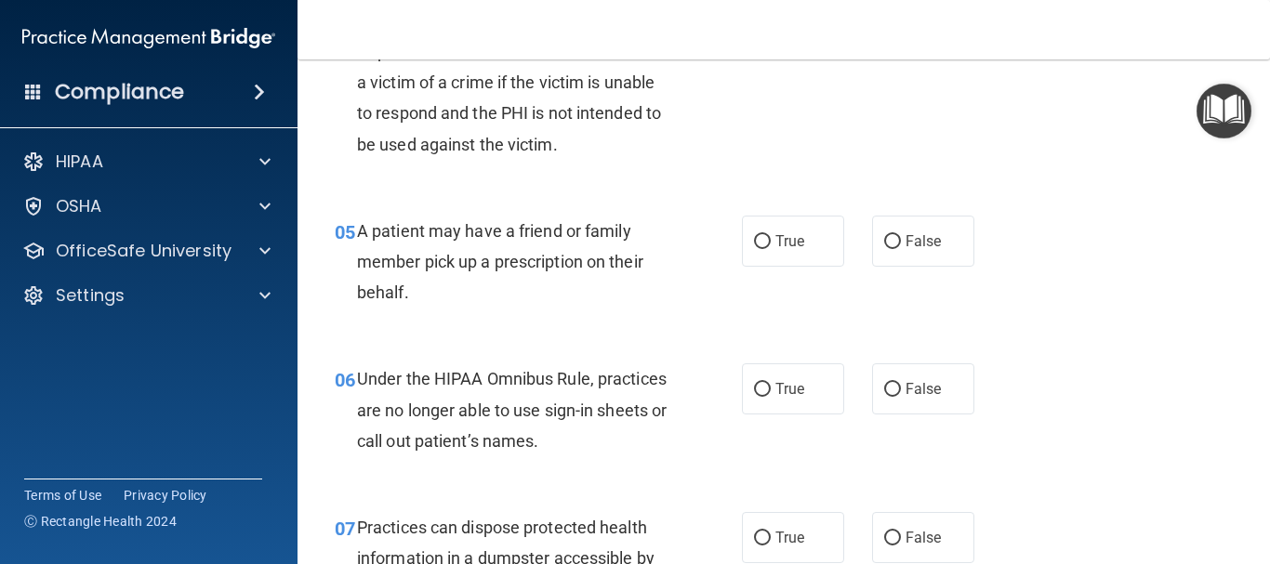
scroll to position [828, 0]
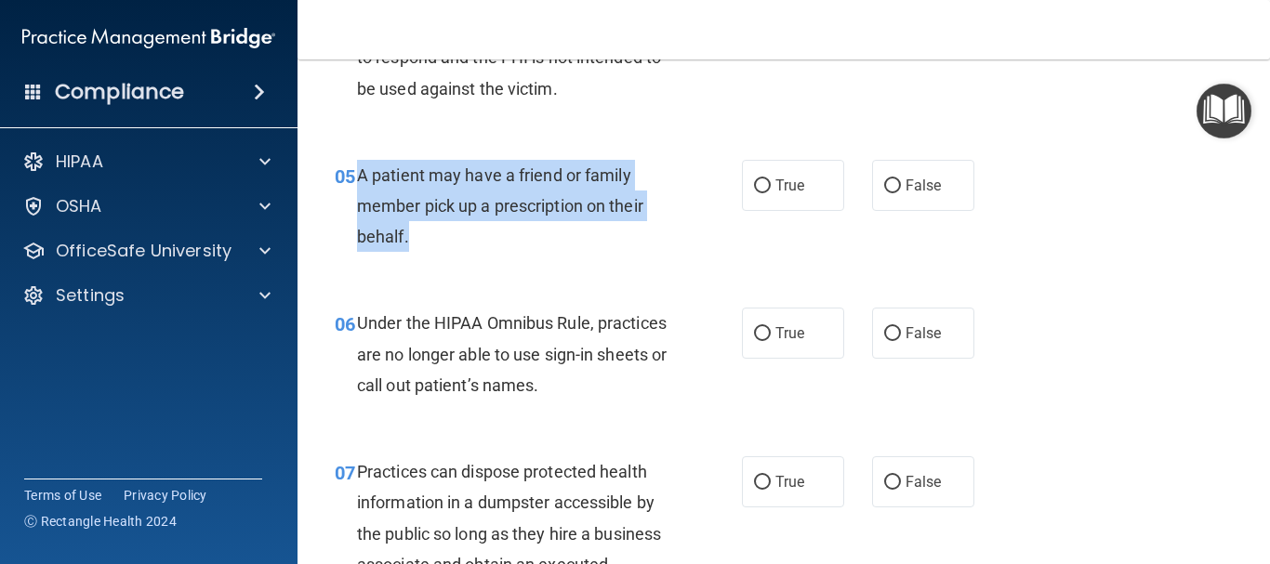
drag, startPoint x: 427, startPoint y: 235, endPoint x: 357, endPoint y: 165, distance: 99.2
click at [357, 165] on div "A patient may have a friend or family member pick up a prescription on their be…" at bounding box center [520, 206] width 326 height 93
copy span "A patient may have a friend or family member pick up a prescription on their be…"
click at [760, 188] on input "True" at bounding box center [762, 186] width 17 height 14
radio input "true"
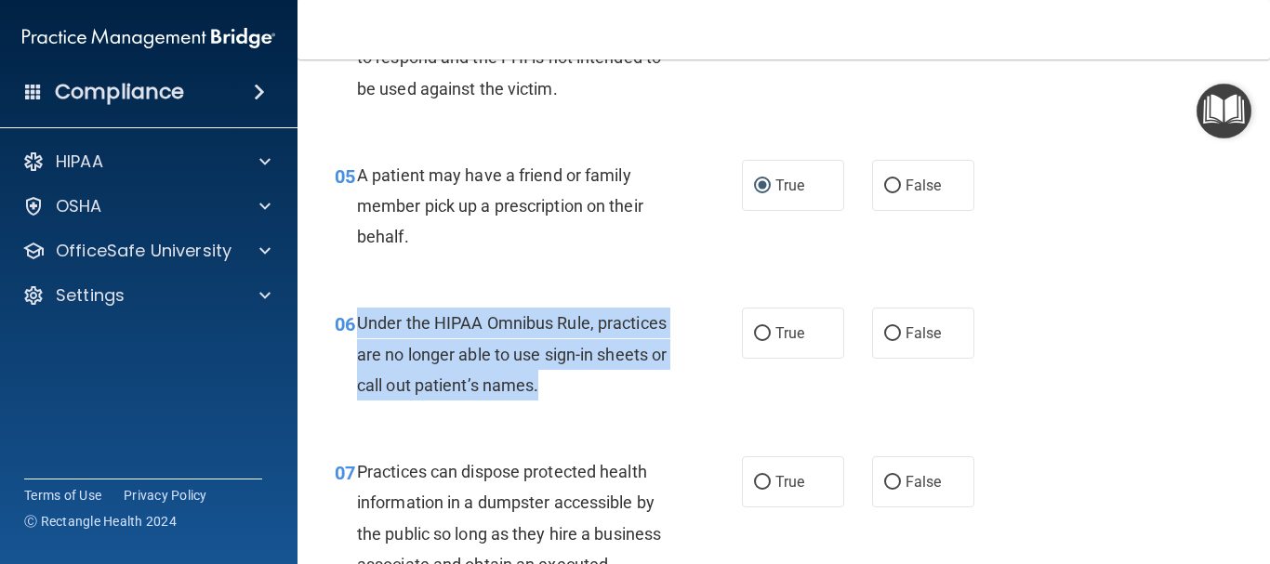
drag, startPoint x: 630, startPoint y: 385, endPoint x: 357, endPoint y: 312, distance: 282.7
click at [357, 313] on span "Under the HIPAA Omnibus Rule, practices are no longer able to use sign-in sheet…" at bounding box center [512, 353] width 310 height 81
copy span "Under the HIPAA Omnibus Rule, practices are no longer able to use sign-in sheet…"
drag, startPoint x: 886, startPoint y: 335, endPoint x: 912, endPoint y: 335, distance: 26.0
click at [887, 335] on input "False" at bounding box center [892, 334] width 17 height 14
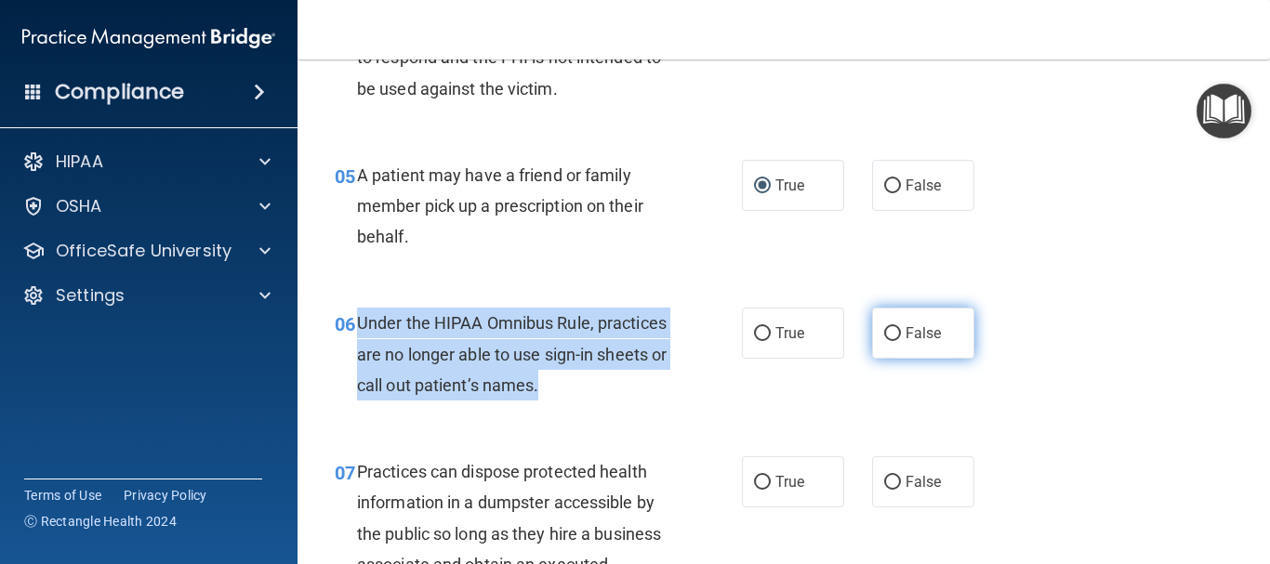
radio input "true"
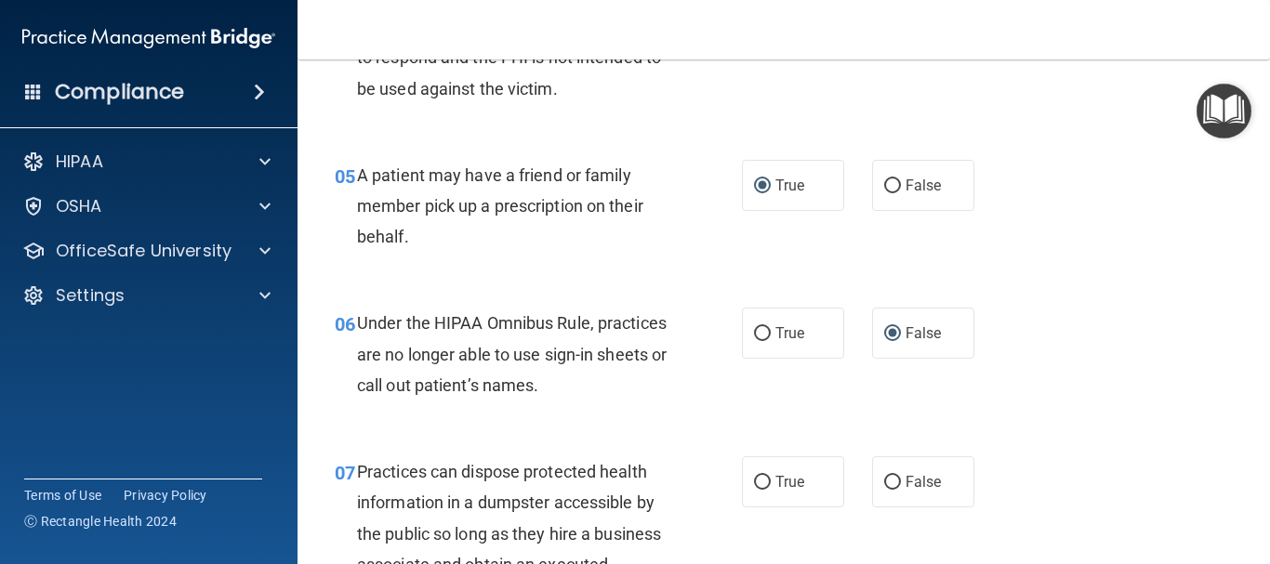
click at [1144, 354] on div "06 Under the HIPAA Omnibus Rule, practices are no longer able to use sign-in sh…" at bounding box center [784, 358] width 926 height 149
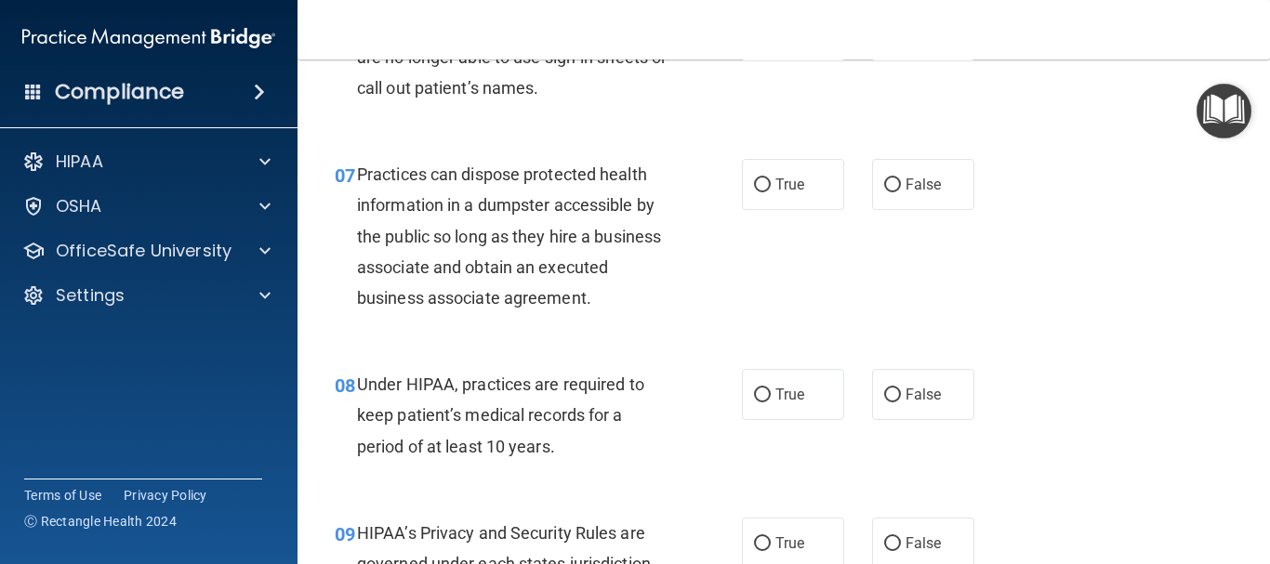
scroll to position [1093, 0]
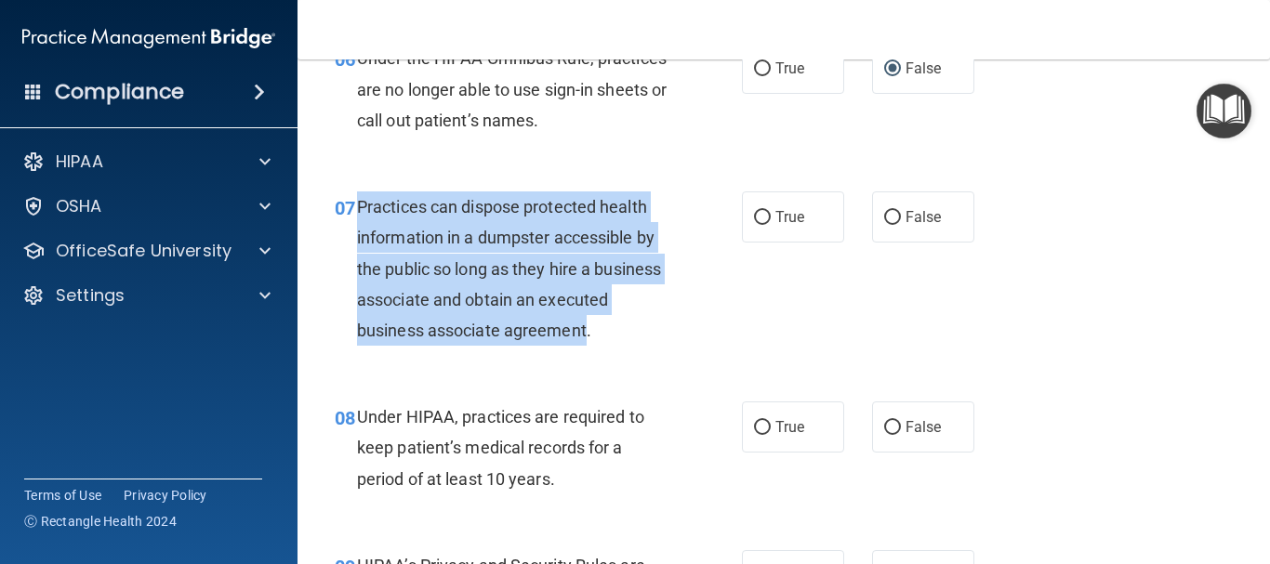
drag, startPoint x: 660, startPoint y: 329, endPoint x: 358, endPoint y: 204, distance: 326.7
click at [358, 204] on span "Practices can dispose protected health information in a dumpster accessible by …" at bounding box center [509, 268] width 304 height 143
copy span "Practices can dispose protected health information in a dumpster accessible by …"
click at [884, 217] on input "False" at bounding box center [892, 218] width 17 height 14
radio input "true"
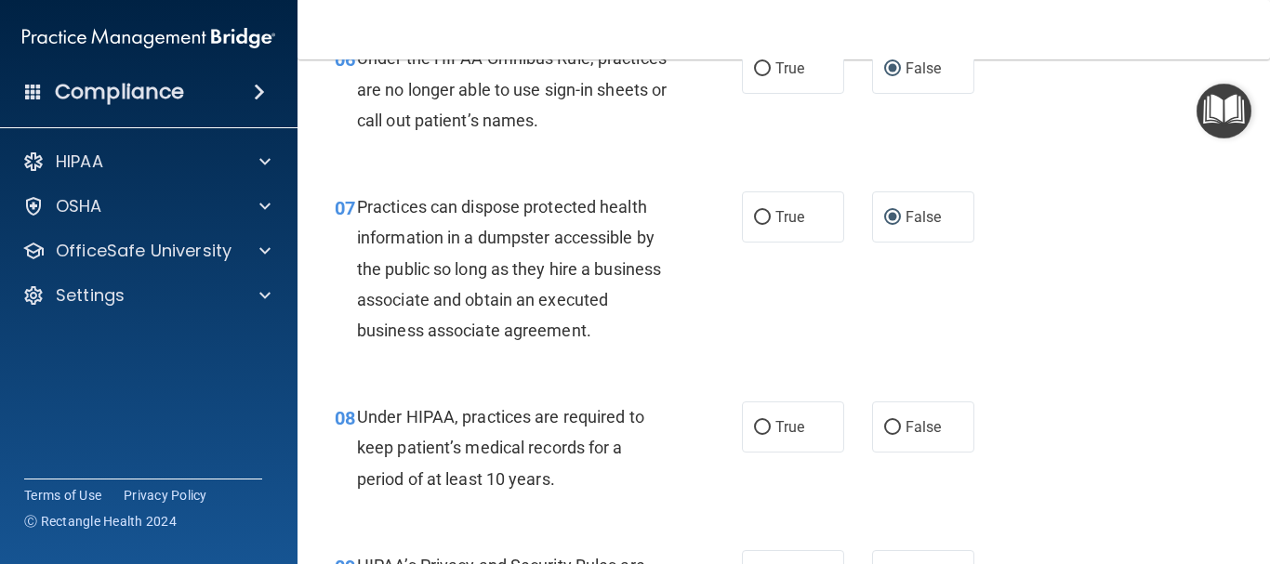
click at [1211, 360] on div "07 Practices can dispose protected health information in a dumpster accessible …" at bounding box center [784, 273] width 926 height 210
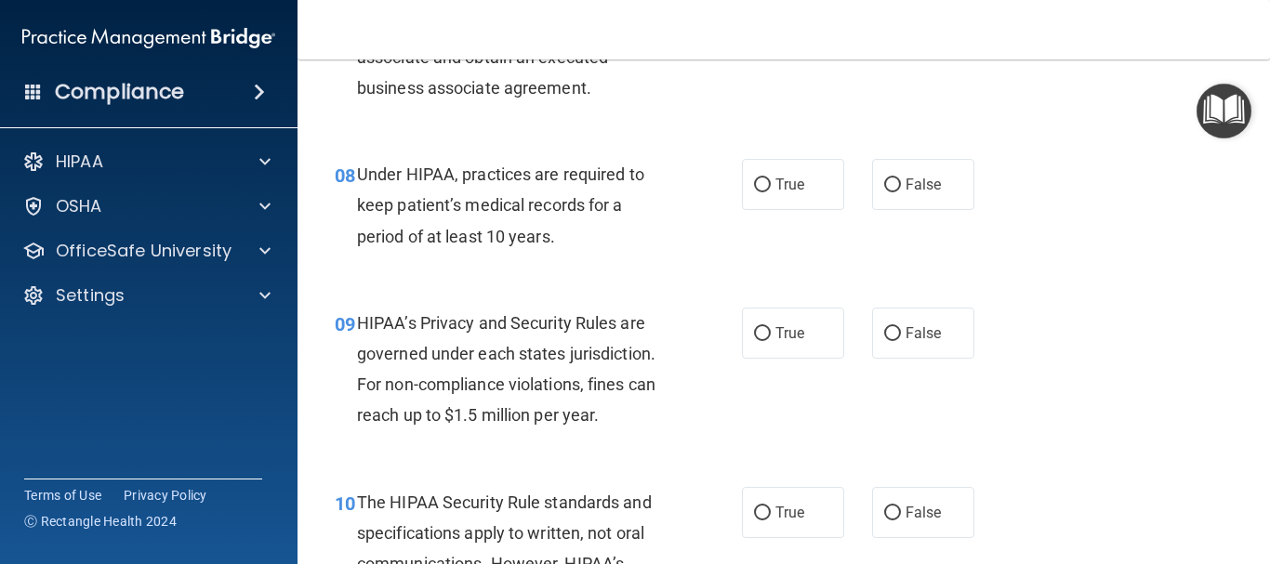
scroll to position [1369, 0]
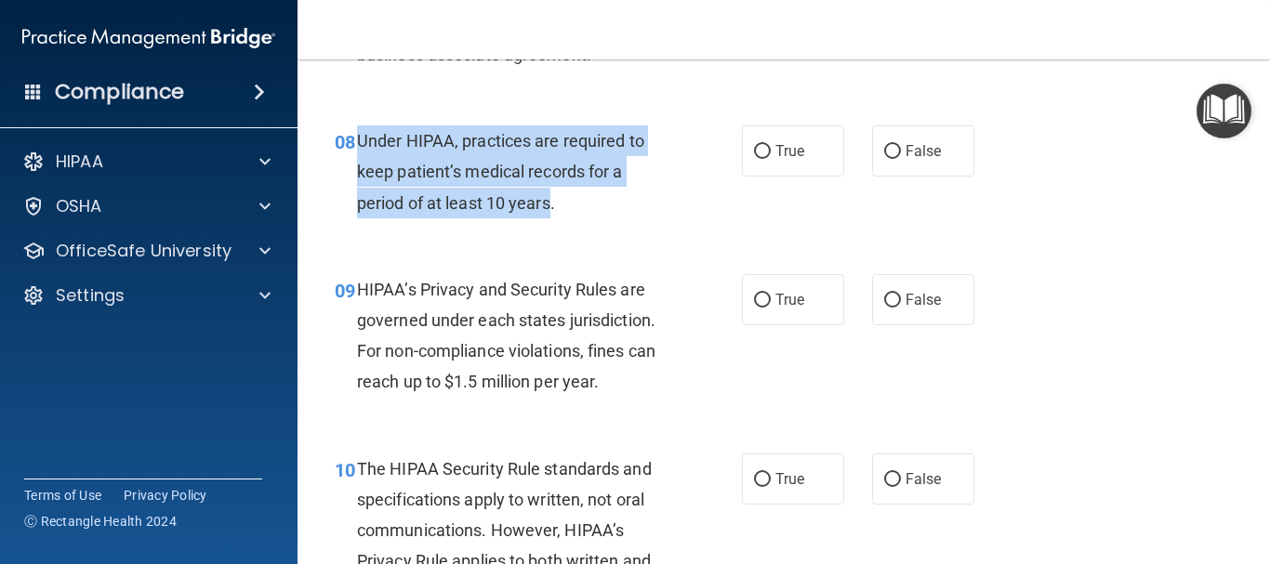
drag, startPoint x: 550, startPoint y: 204, endPoint x: 357, endPoint y: 138, distance: 204.0
click at [357, 138] on span "Under HIPAA, practices are required to keep patient’s medical records for a per…" at bounding box center [500, 171] width 287 height 81
copy span "Under HIPAA, practices are required to keep patient’s medical records for a per…"
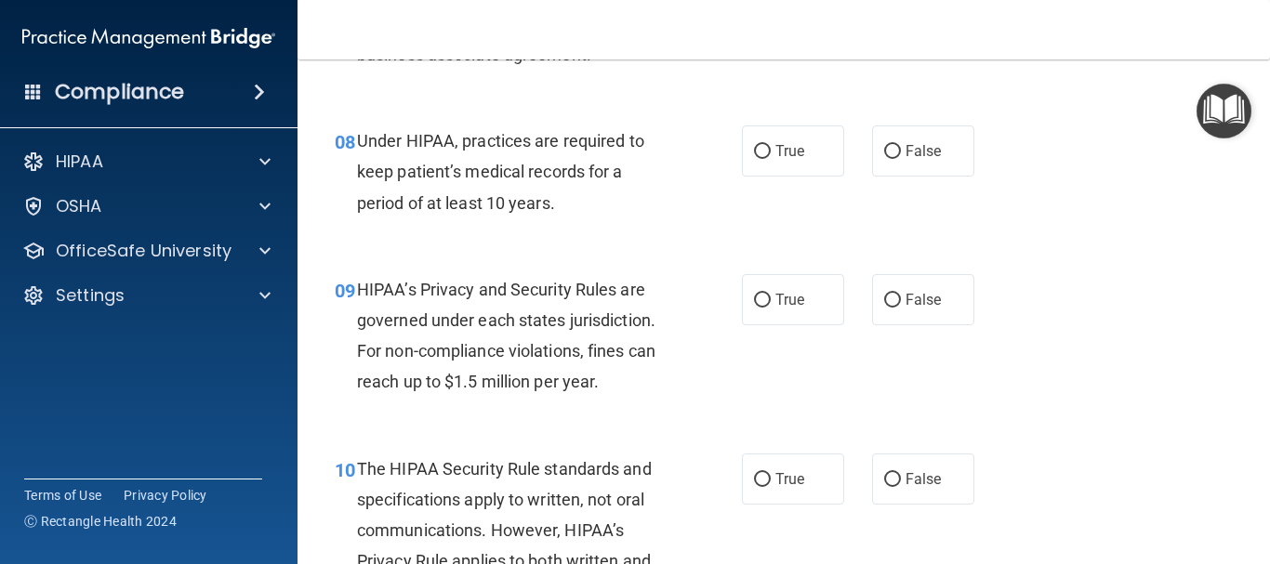
click at [1119, 271] on div "09 HIPAA’s Privacy and Security Rules are governed under each states jurisdicti…" at bounding box center [784, 340] width 926 height 179
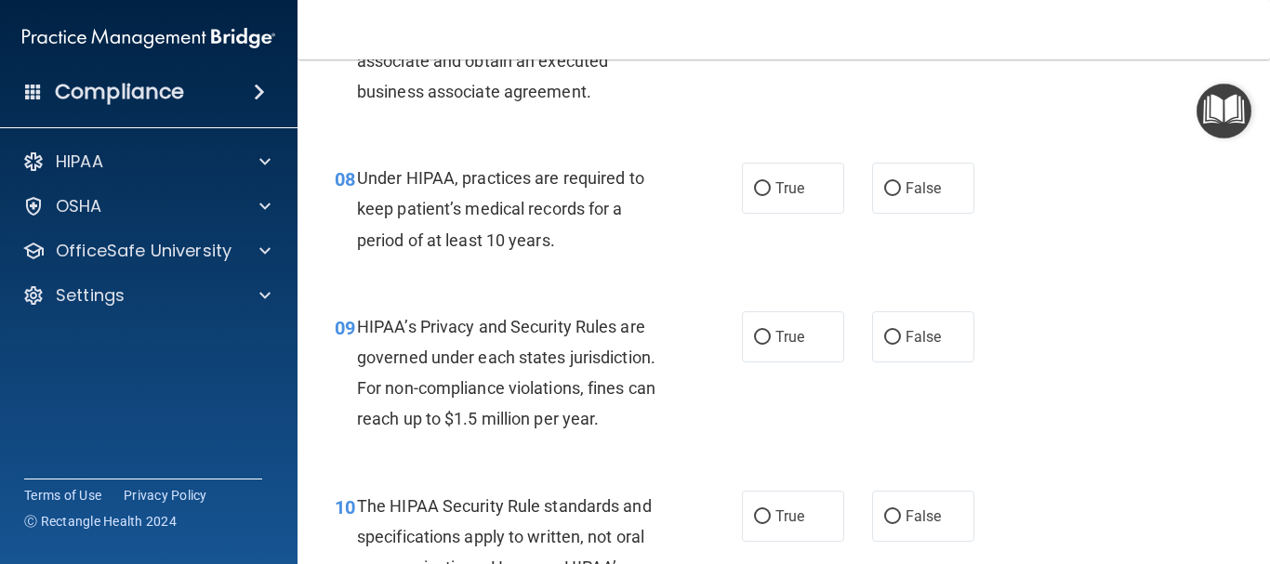
drag, startPoint x: 882, startPoint y: 182, endPoint x: 1068, endPoint y: 185, distance: 185.9
click at [884, 182] on input "False" at bounding box center [892, 189] width 17 height 14
radio input "true"
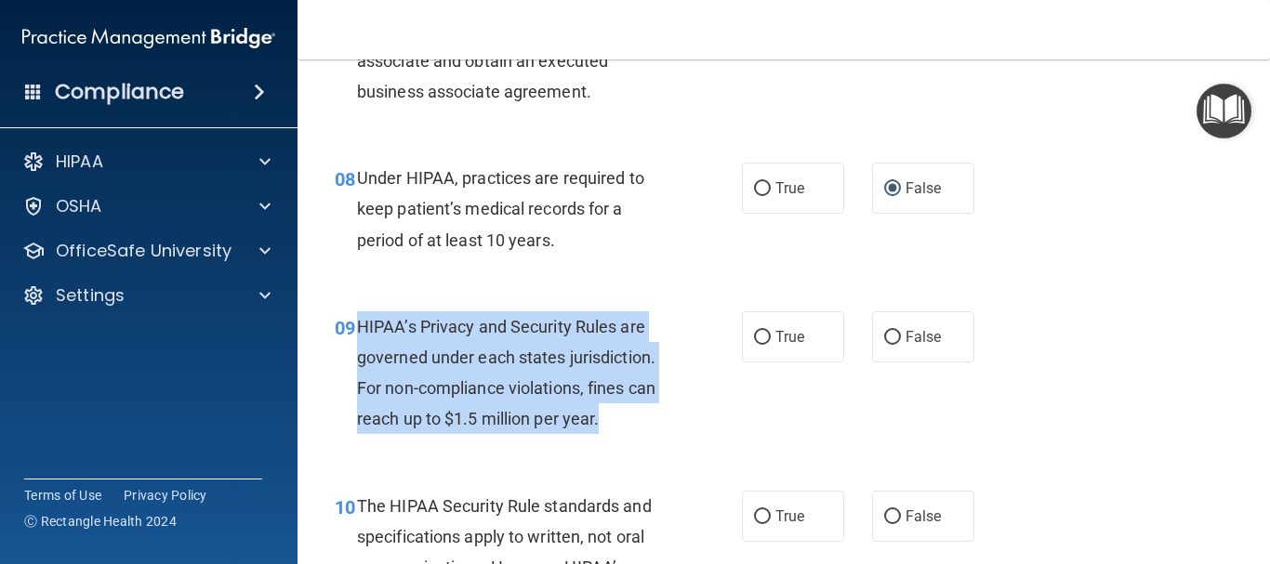
drag, startPoint x: 600, startPoint y: 415, endPoint x: 357, endPoint y: 314, distance: 263.7
click at [357, 314] on div "HIPAA’s Privacy and Security Rules are governed under each states jurisdiction.…" at bounding box center [520, 373] width 326 height 124
copy span "HIPAA’s Privacy and Security Rules are governed under each states jurisdiction.…"
click at [620, 401] on div "HIPAA’s Privacy and Security Rules are governed under each states jurisdiction.…" at bounding box center [520, 373] width 326 height 124
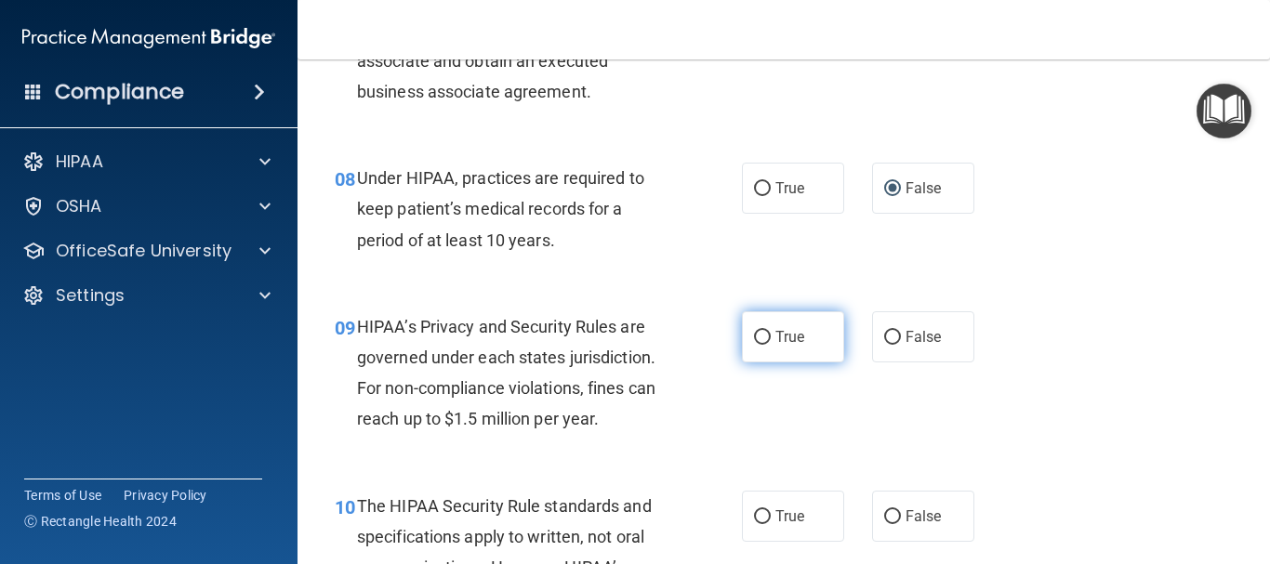
click at [758, 341] on input "True" at bounding box center [762, 338] width 17 height 14
radio input "true"
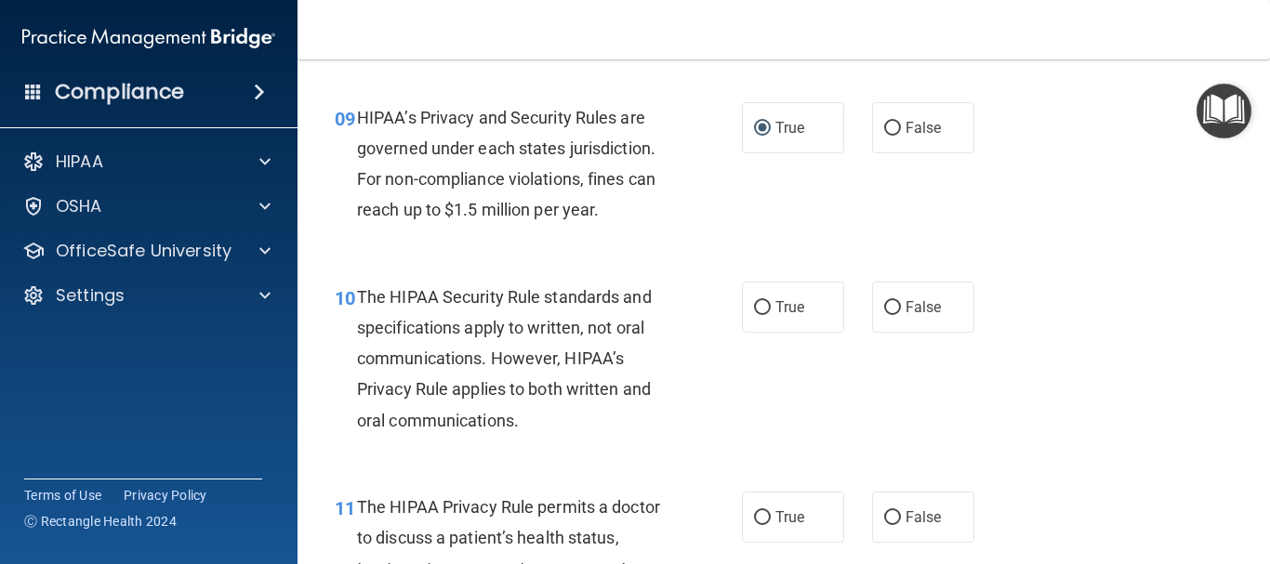
scroll to position [1552, 0]
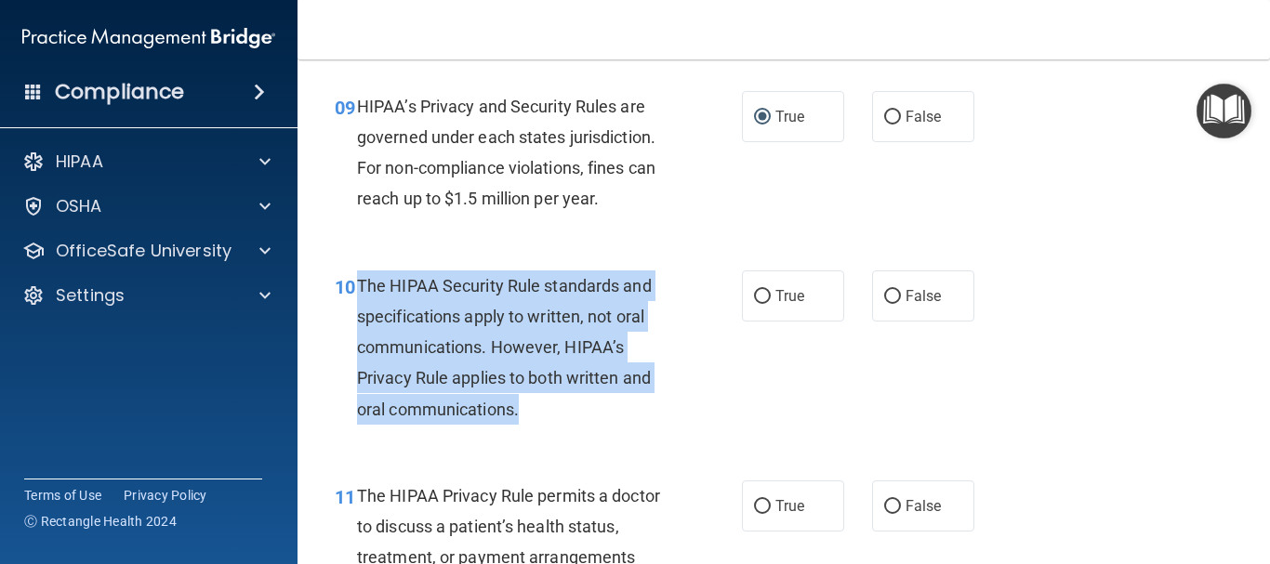
drag, startPoint x: 518, startPoint y: 412, endPoint x: 360, endPoint y: 290, distance: 199.5
click at [360, 290] on span "The HIPAA Security Rule standards and specifications apply to written, not oral…" at bounding box center [504, 347] width 295 height 143
copy span "The HIPAA Security Rule standards and specifications apply to written, not oral…"
click at [613, 422] on div "The HIPAA Security Rule standards and specifications apply to written, not oral…" at bounding box center [520, 347] width 326 height 154
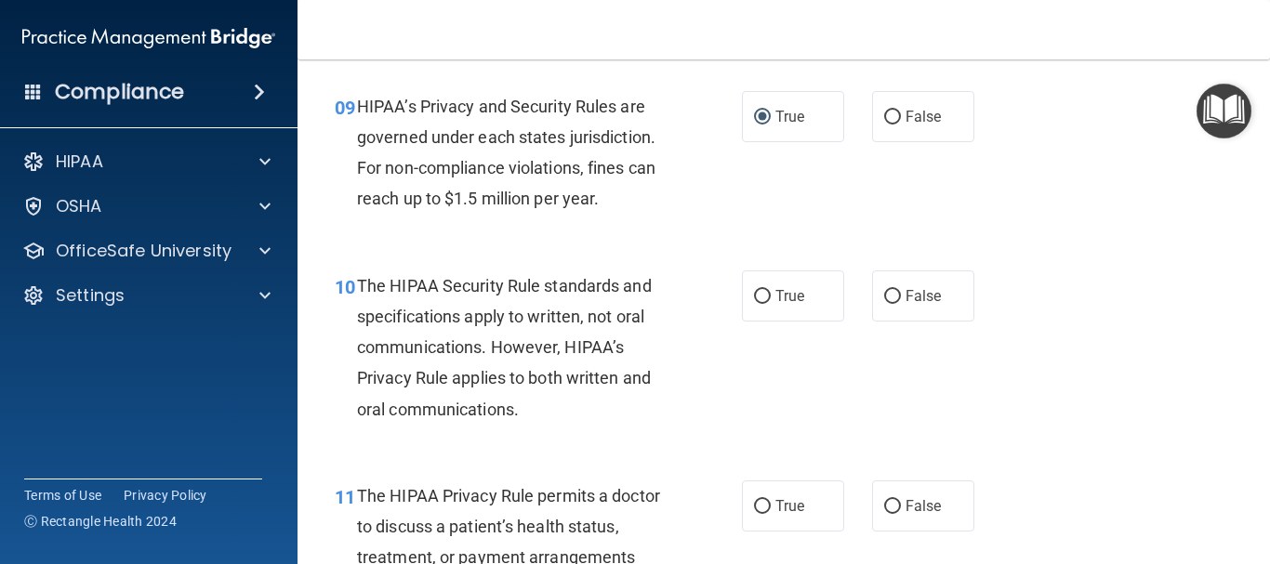
click at [585, 442] on div "10 The HIPAA Security Rule standards and specifications apply to written, not o…" at bounding box center [784, 352] width 926 height 210
click at [763, 303] on input "True" at bounding box center [762, 297] width 17 height 14
radio input "true"
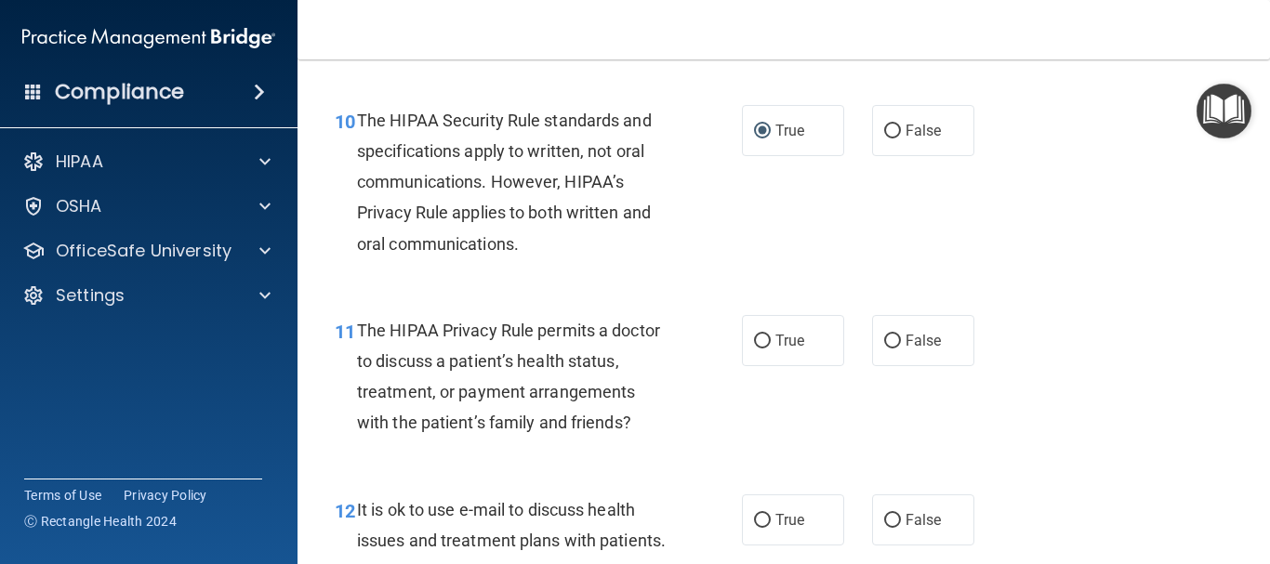
scroll to position [1839, 0]
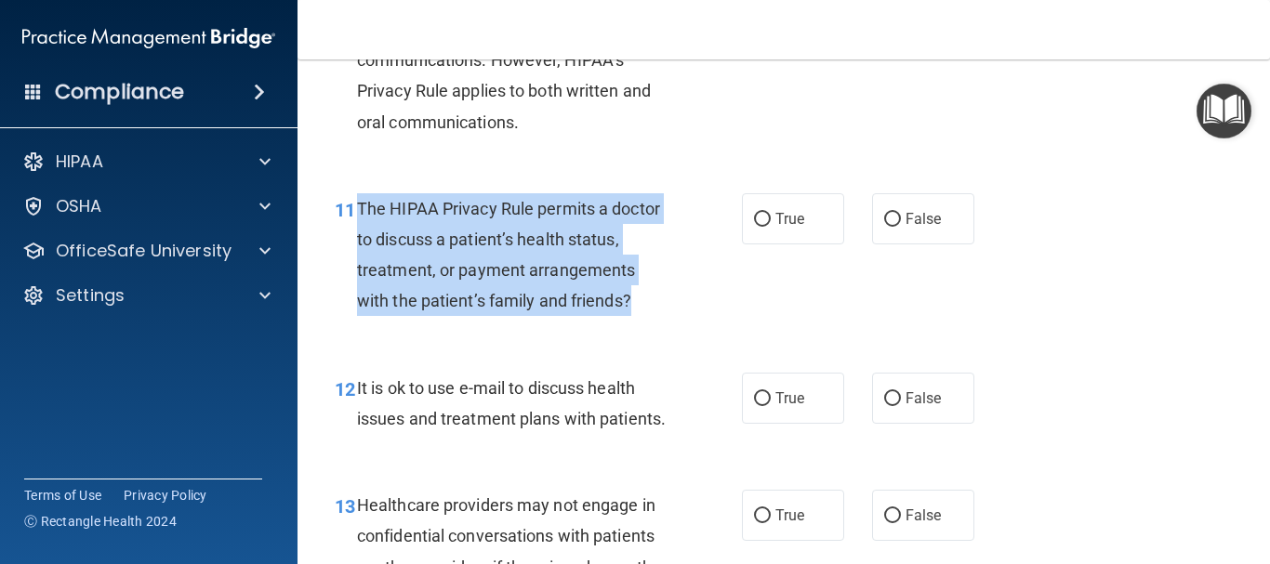
drag, startPoint x: 629, startPoint y: 299, endPoint x: 356, endPoint y: 219, distance: 284.7
click at [357, 219] on div "The HIPAA Privacy Rule permits a doctor to discuss a patient’s health status, t…" at bounding box center [520, 255] width 326 height 124
click at [758, 217] on input "True" at bounding box center [762, 220] width 17 height 14
radio input "true"
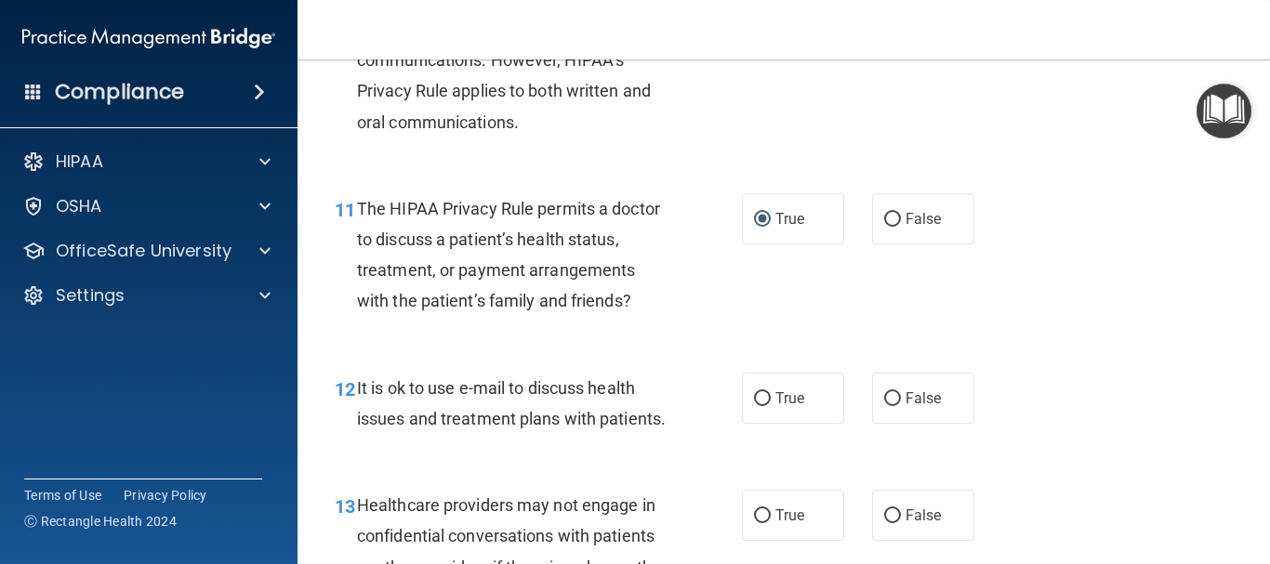
click at [1087, 297] on div "11 The HIPAA Privacy Rule permits a doctor to discuss a patient’s health status…" at bounding box center [784, 259] width 926 height 179
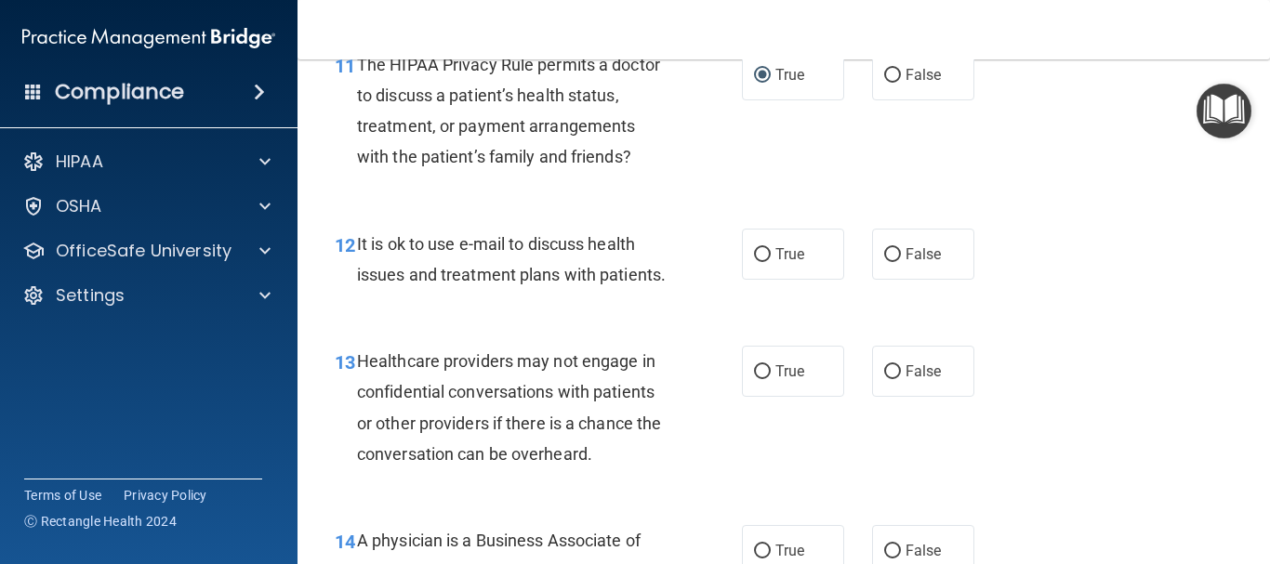
scroll to position [2005, 0]
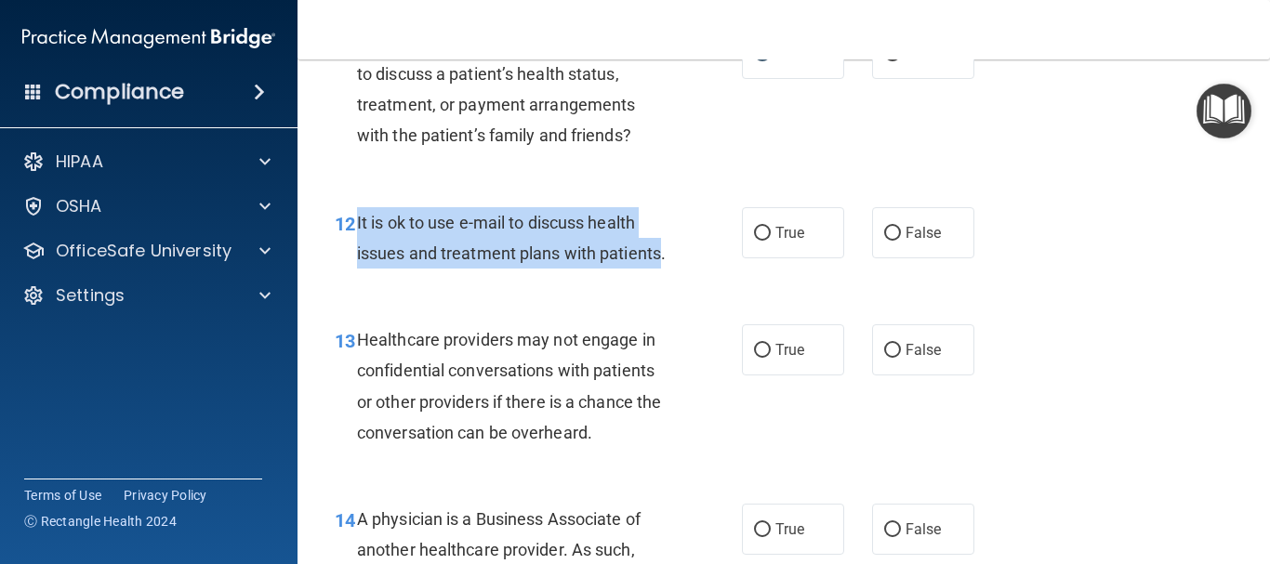
drag, startPoint x: 419, startPoint y: 280, endPoint x: 357, endPoint y: 224, distance: 83.6
click at [357, 224] on span "It is ok to use e-mail to discuss health issues and treatment plans with patien…" at bounding box center [511, 238] width 309 height 50
click at [761, 231] on input "True" at bounding box center [762, 234] width 17 height 14
radio input "true"
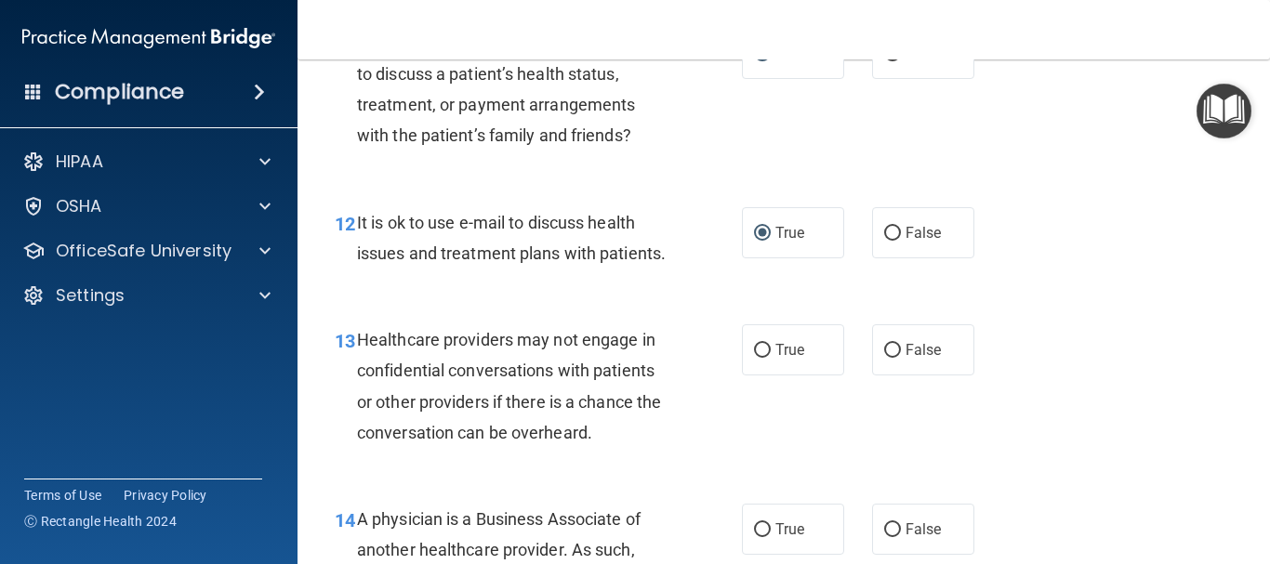
click at [685, 278] on div "12 It is ok to use e-mail to discuss health issues and treatment plans with pat…" at bounding box center [538, 242] width 463 height 71
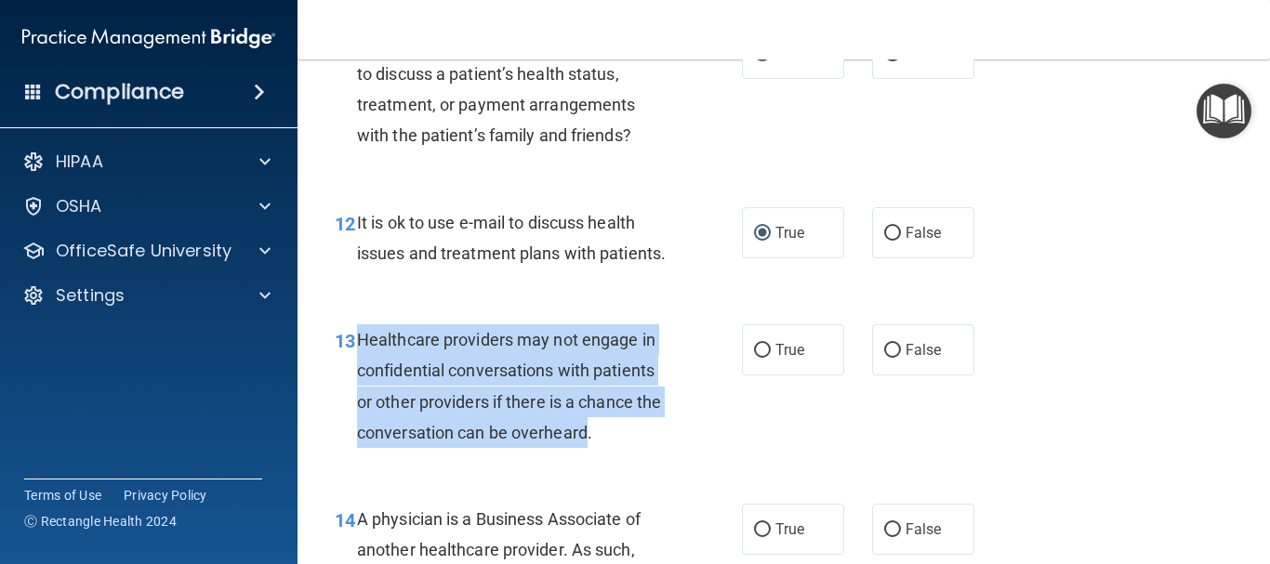
drag, startPoint x: 616, startPoint y: 460, endPoint x: 361, endPoint y: 357, distance: 275.6
click at [361, 357] on div "Healthcare providers may not engage in confidential conversations with patients…" at bounding box center [520, 386] width 326 height 124
click at [888, 358] on input "False" at bounding box center [892, 351] width 17 height 14
radio input "true"
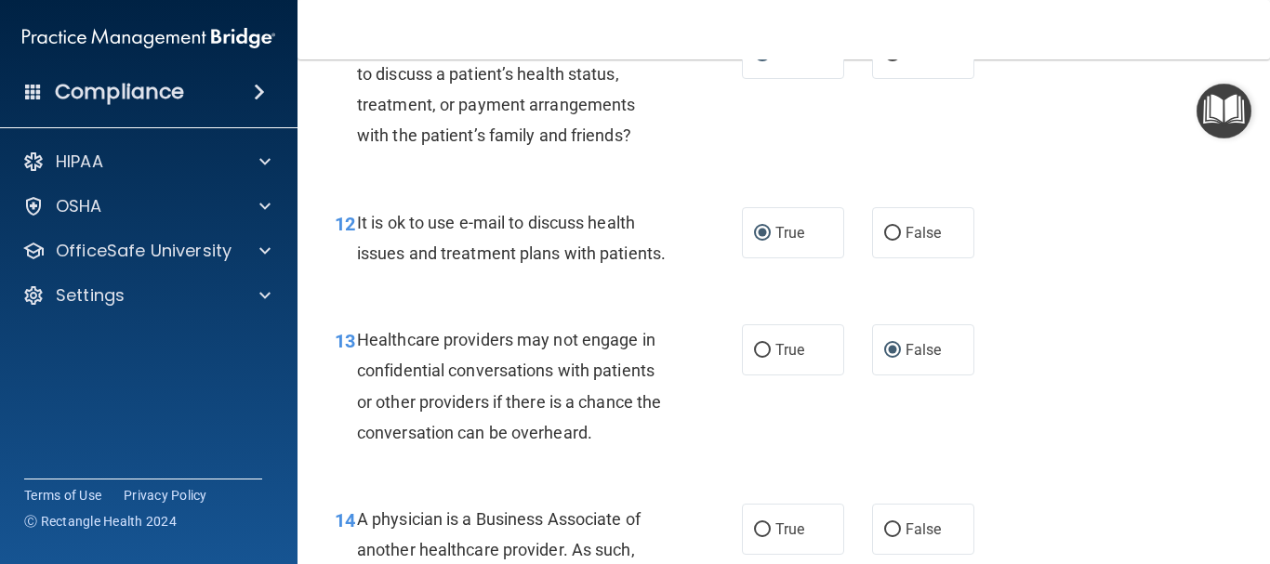
drag, startPoint x: 1159, startPoint y: 322, endPoint x: 1269, endPoint y: 266, distance: 123.0
click at [1162, 301] on div "12 It is ok to use e-mail to discuss health issues and treatment plans with pat…" at bounding box center [784, 242] width 926 height 117
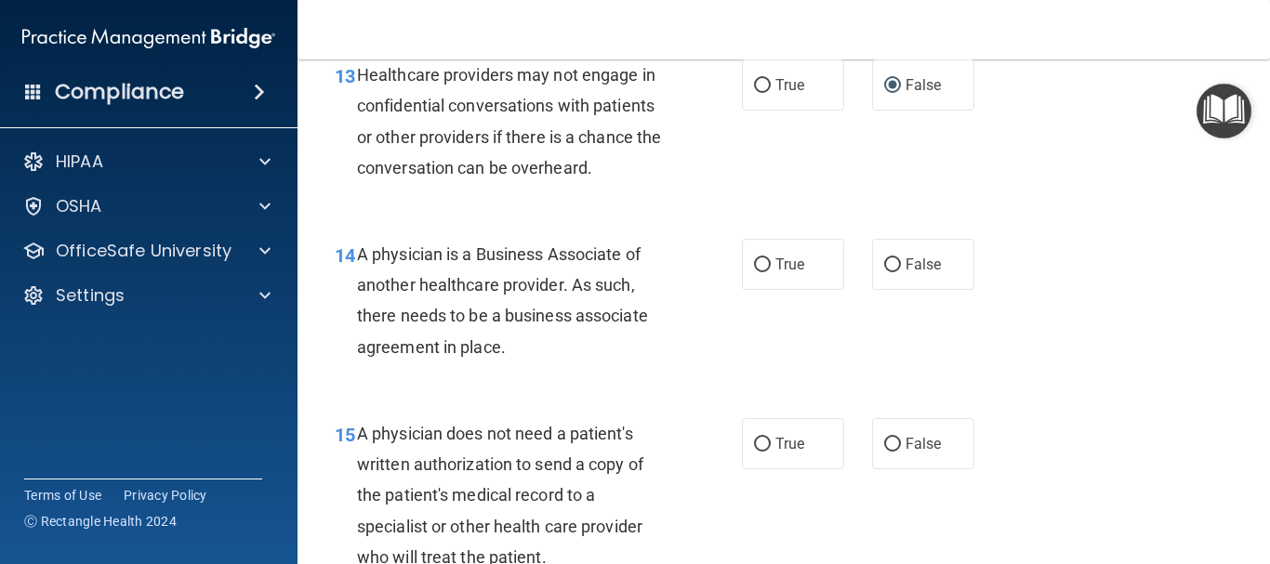
scroll to position [2303, 0]
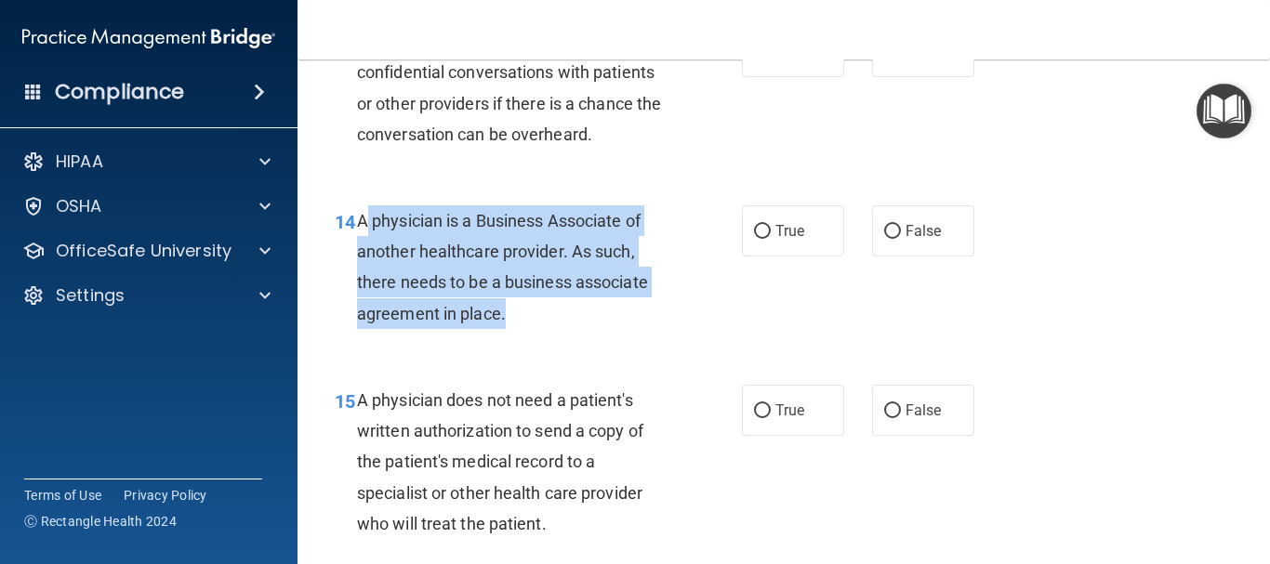
drag, startPoint x: 501, startPoint y: 347, endPoint x: 356, endPoint y: 266, distance: 166.0
click at [357, 266] on div "A physician is a Business Associate of another healthcare provider. As such, th…" at bounding box center [520, 267] width 326 height 124
click at [763, 239] on input "True" at bounding box center [762, 232] width 17 height 14
radio input "true"
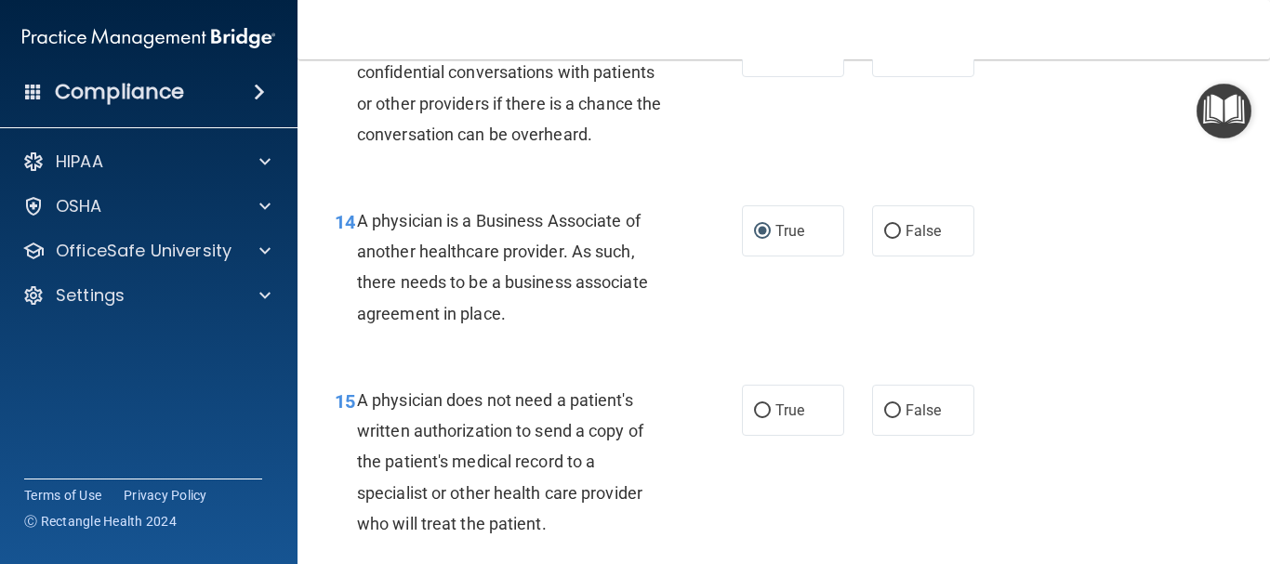
click at [1047, 406] on div "15 A physician does not need a patient's written authorization to send a copy o…" at bounding box center [784, 467] width 926 height 210
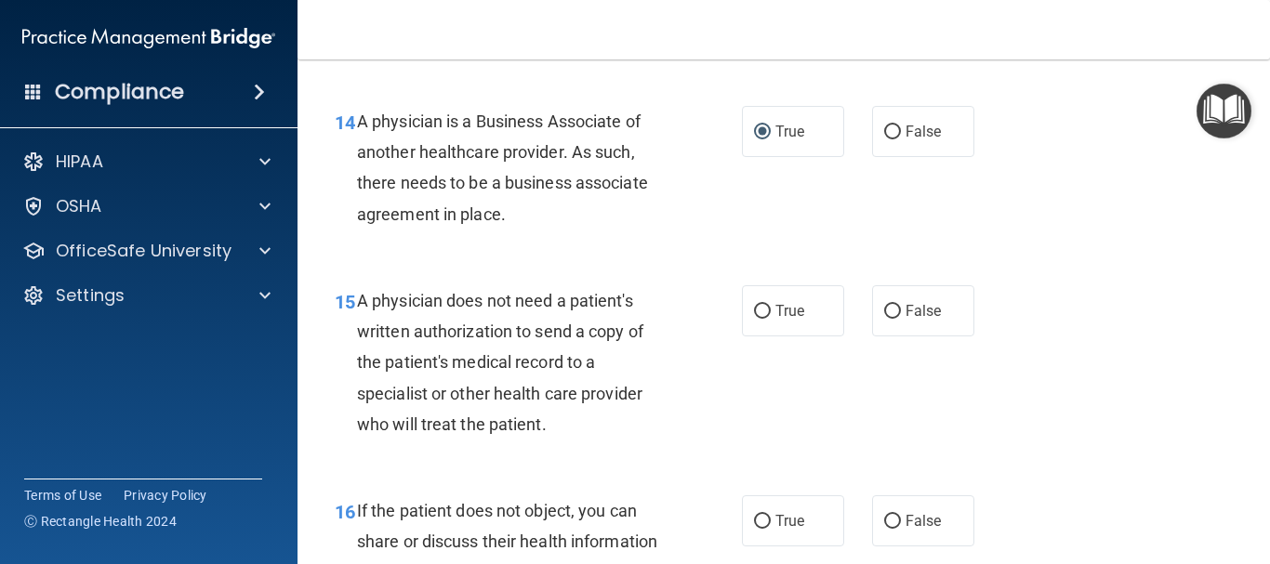
scroll to position [2480, 0]
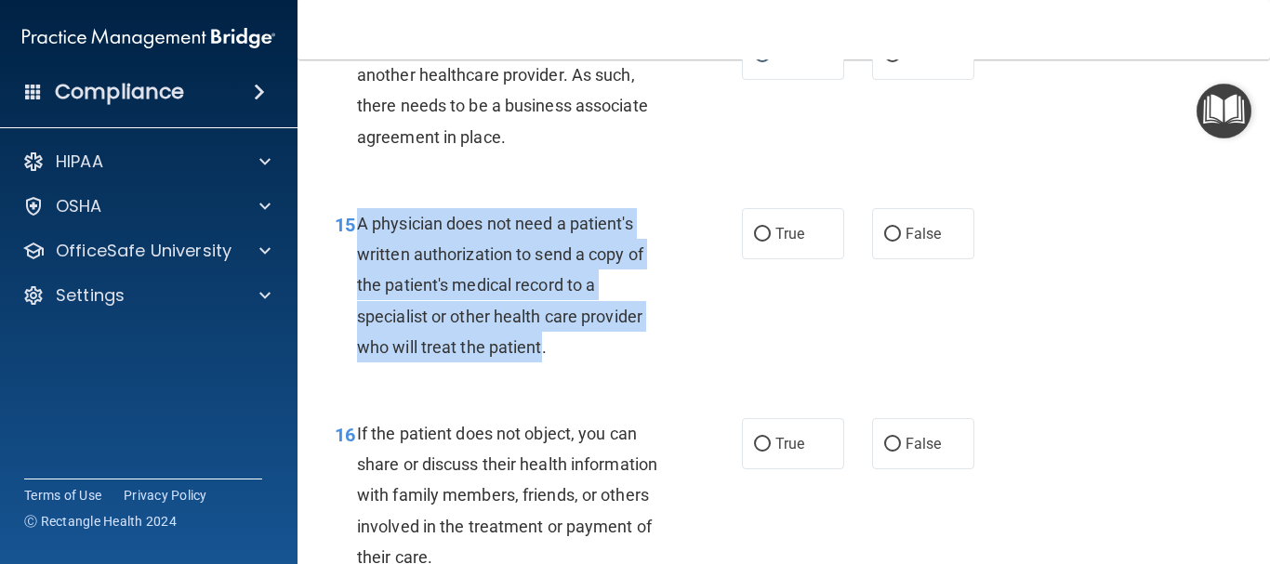
drag, startPoint x: 542, startPoint y: 378, endPoint x: 362, endPoint y: 251, distance: 220.7
click at [362, 251] on span "A physician does not need a patient's written authorization to send a copy of t…" at bounding box center [500, 285] width 286 height 143
click at [754, 242] on input "True" at bounding box center [762, 235] width 17 height 14
radio input "true"
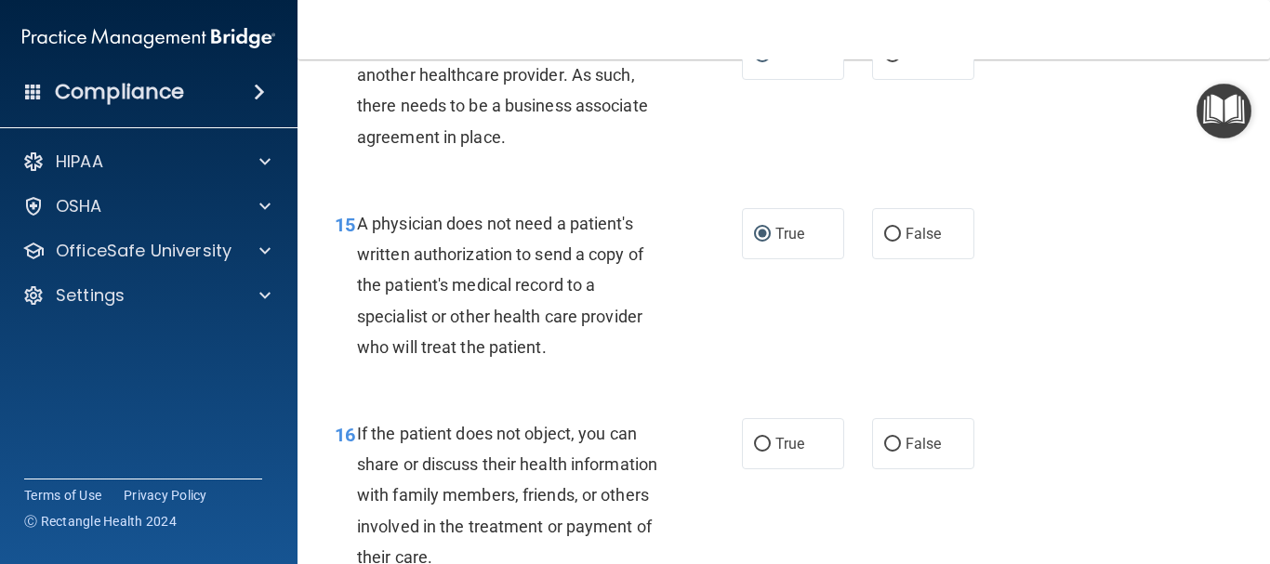
click at [1155, 330] on div "15 A physician does not need a patient's written authorization to send a copy o…" at bounding box center [784, 290] width 926 height 210
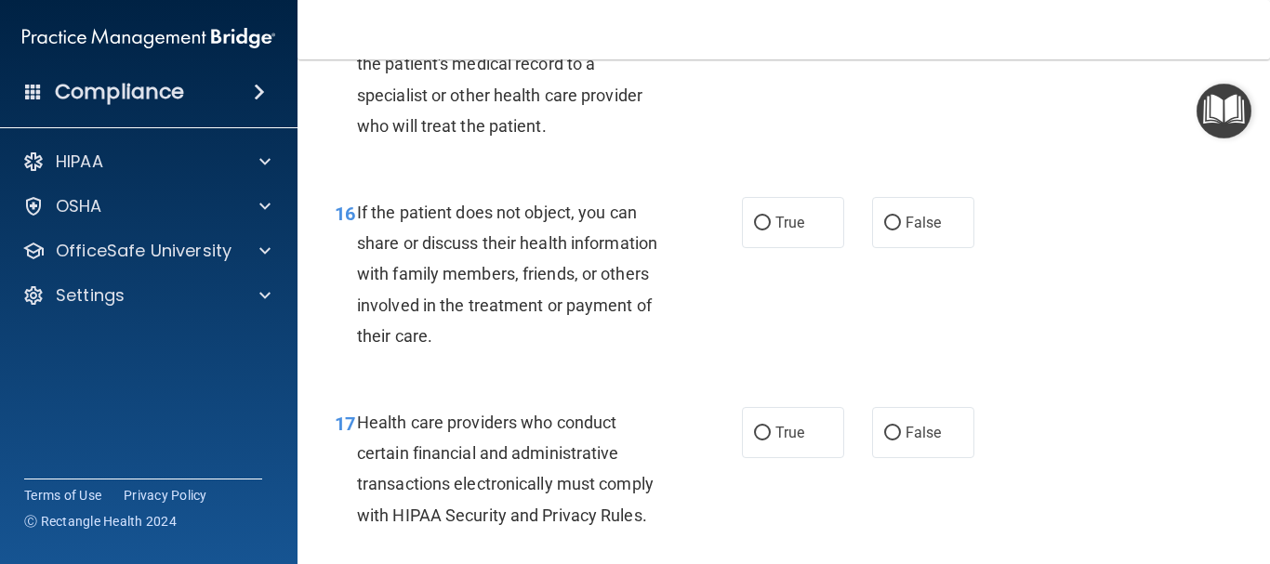
scroll to position [2722, 0]
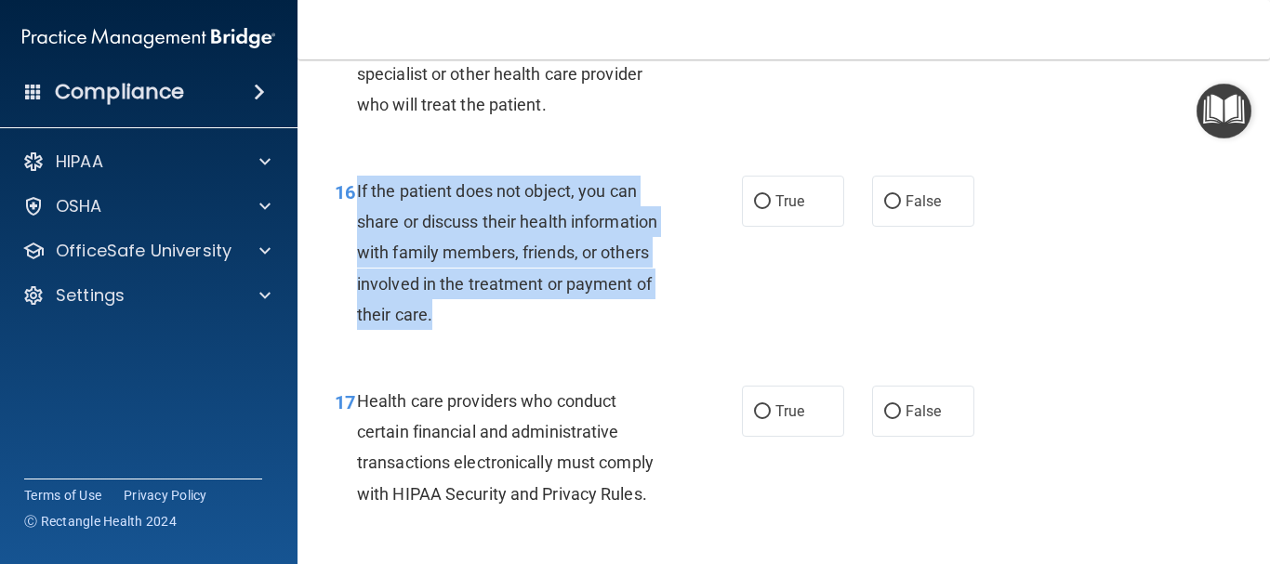
drag, startPoint x: 432, startPoint y: 348, endPoint x: 358, endPoint y: 223, distance: 145.1
click at [358, 223] on div "If the patient does not object, you can share or discuss their health informati…" at bounding box center [520, 253] width 326 height 154
click at [754, 209] on input "True" at bounding box center [762, 202] width 17 height 14
radio input "true"
drag, startPoint x: 665, startPoint y: 345, endPoint x: 877, endPoint y: 310, distance: 215.6
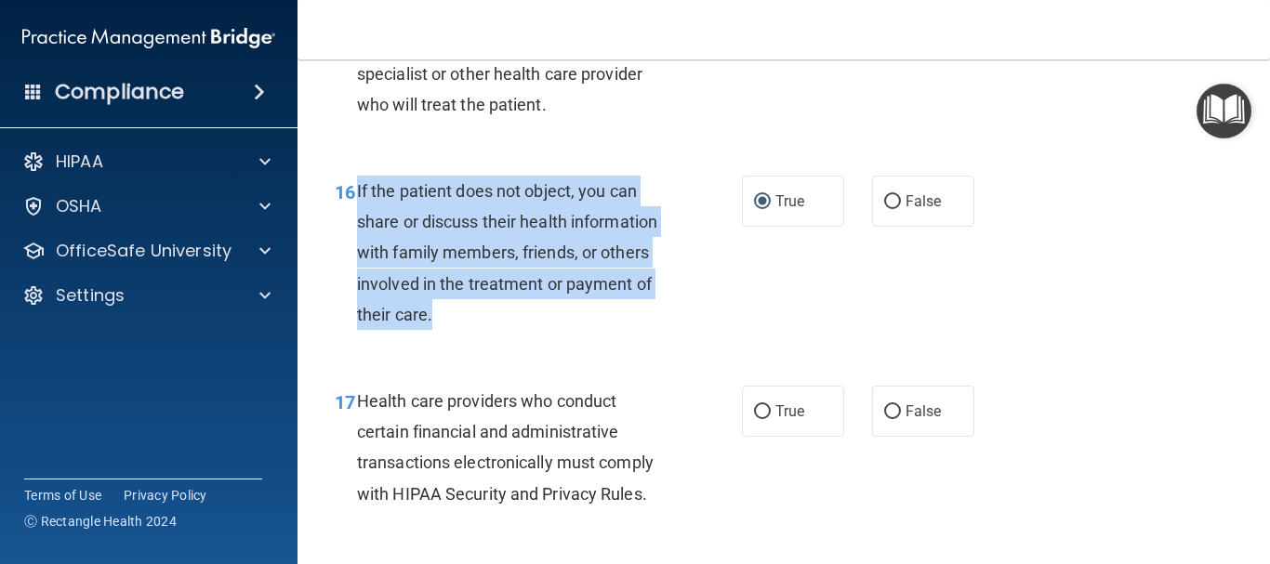
click at [666, 330] on div "If the patient does not object, you can share or discuss their health informati…" at bounding box center [520, 253] width 326 height 154
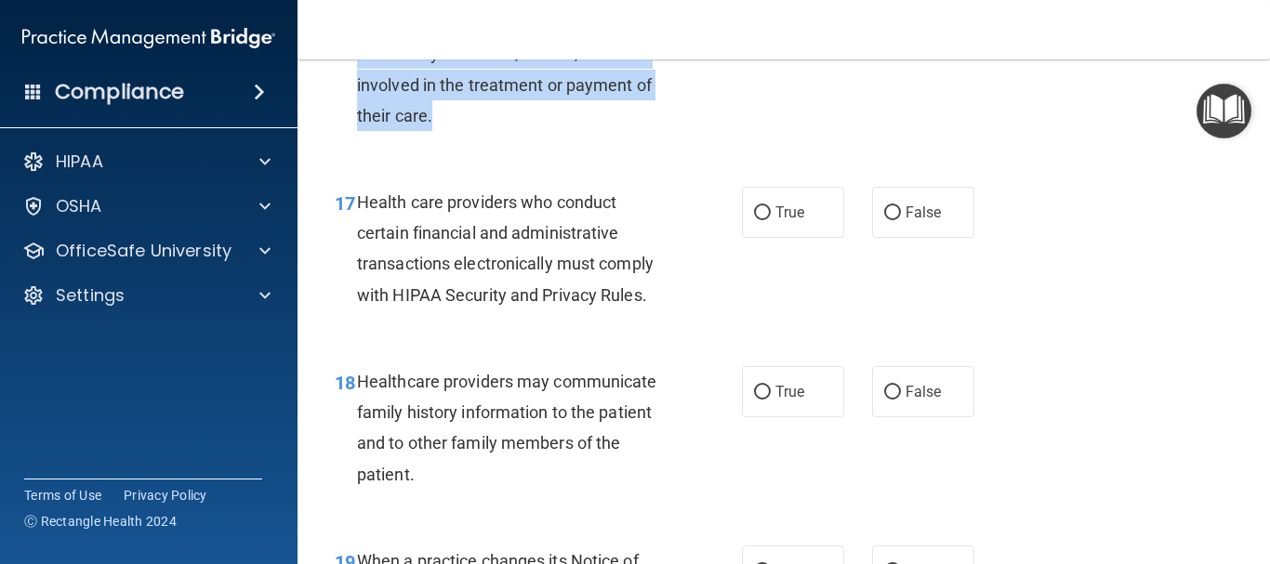
scroll to position [2977, 0]
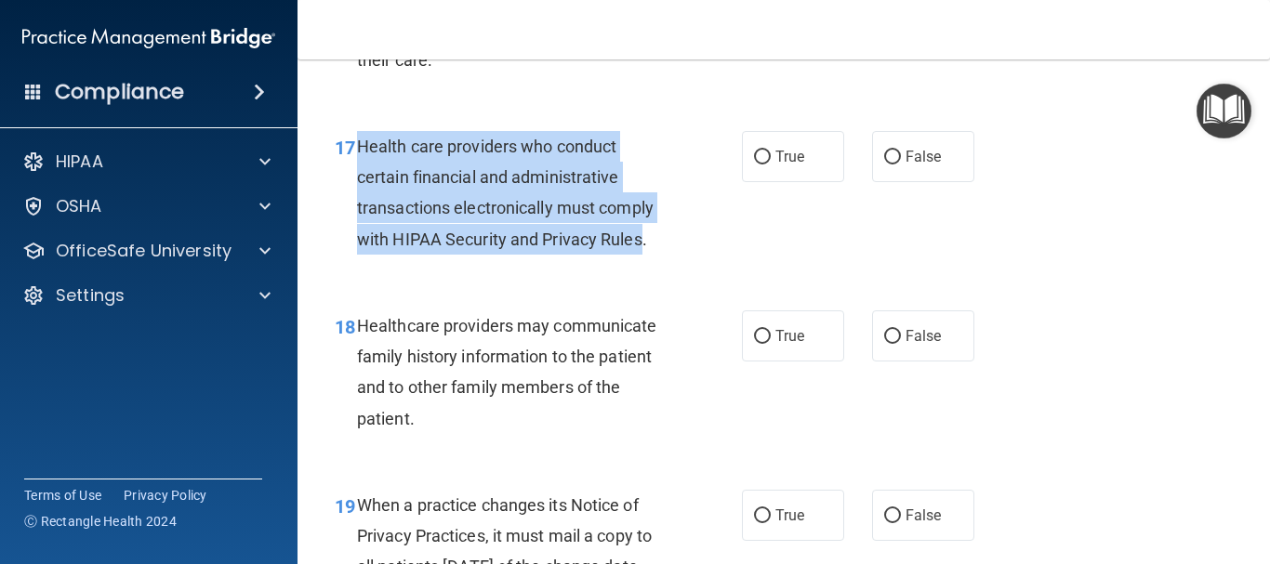
drag, startPoint x: 644, startPoint y: 270, endPoint x: 358, endPoint y: 178, distance: 300.7
click at [358, 178] on span "Health care providers who conduct certain financial and administrative transact…" at bounding box center [505, 193] width 296 height 112
click at [757, 165] on input "True" at bounding box center [762, 158] width 17 height 14
radio input "true"
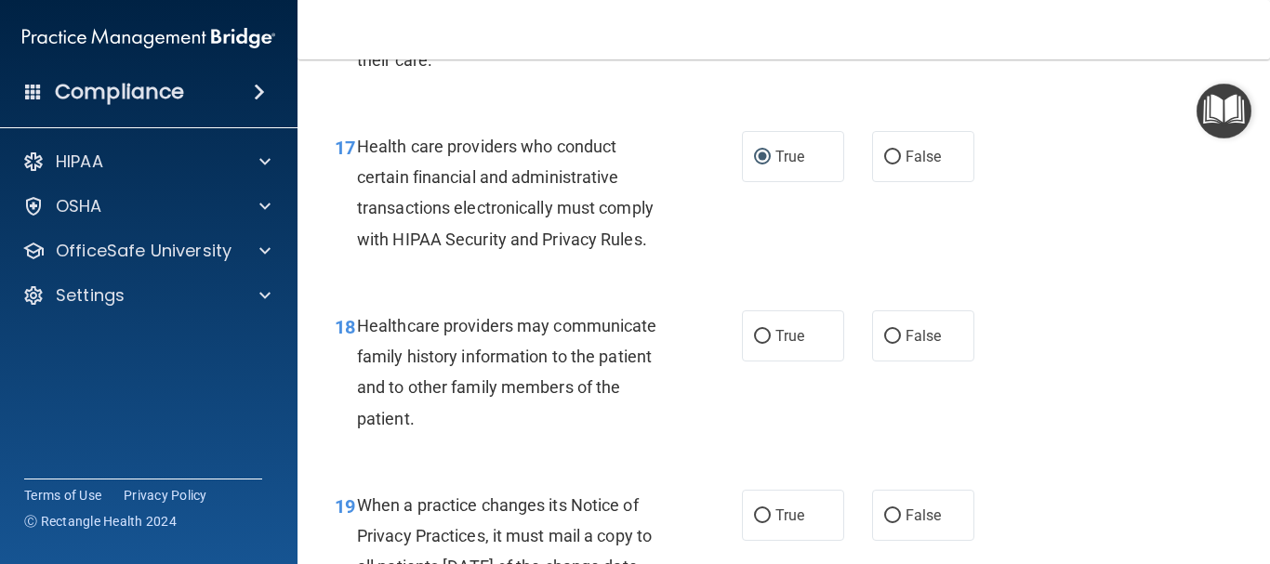
click at [678, 326] on div "18 Healthcare providers may communicate family history information to the patie…" at bounding box center [784, 376] width 926 height 179
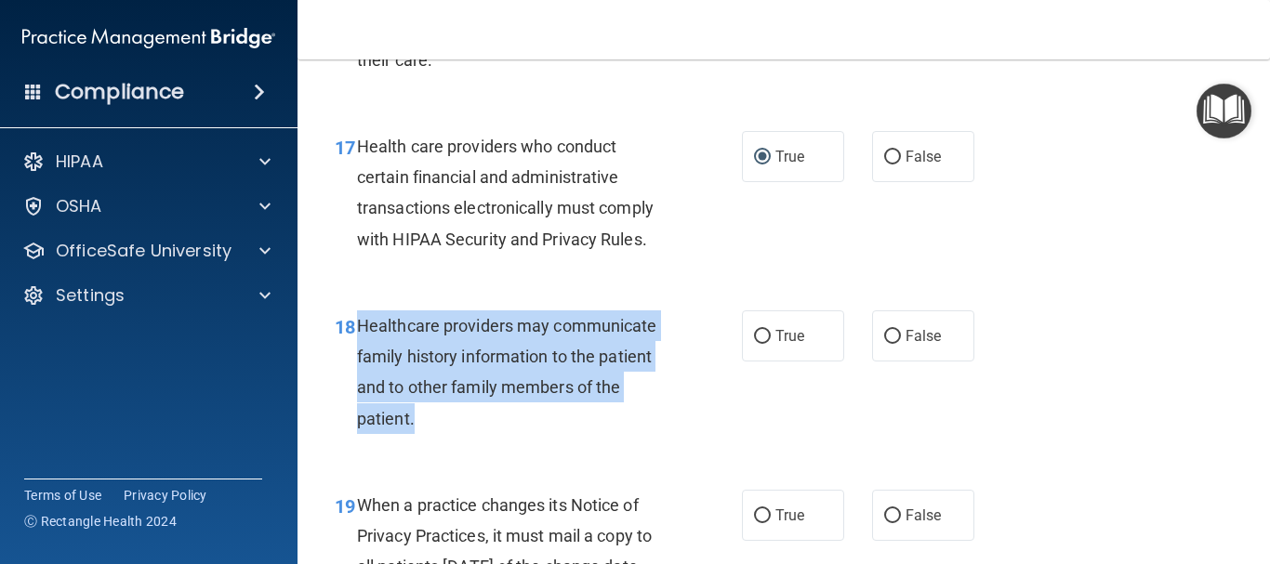
drag, startPoint x: 423, startPoint y: 447, endPoint x: 358, endPoint y: 361, distance: 108.2
click at [358, 361] on div "Healthcare providers may communicate family history information to the patient …" at bounding box center [520, 372] width 326 height 124
click at [648, 434] on div "Healthcare providers may communicate family history information to the patient …" at bounding box center [520, 372] width 326 height 124
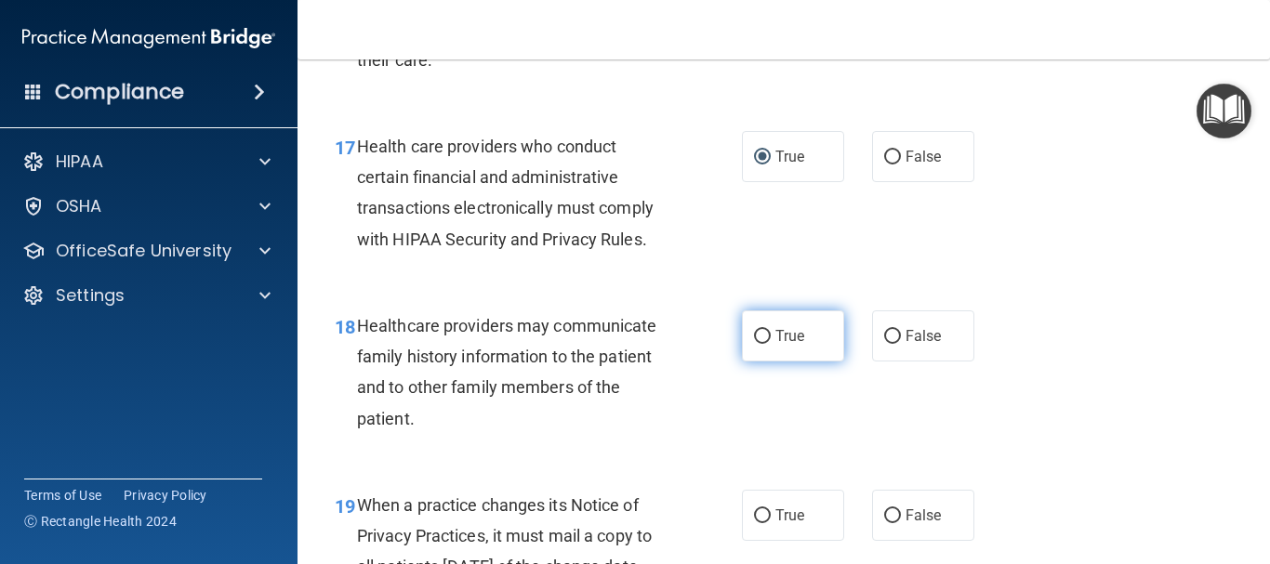
click at [759, 344] on input "True" at bounding box center [762, 337] width 17 height 14
radio input "true"
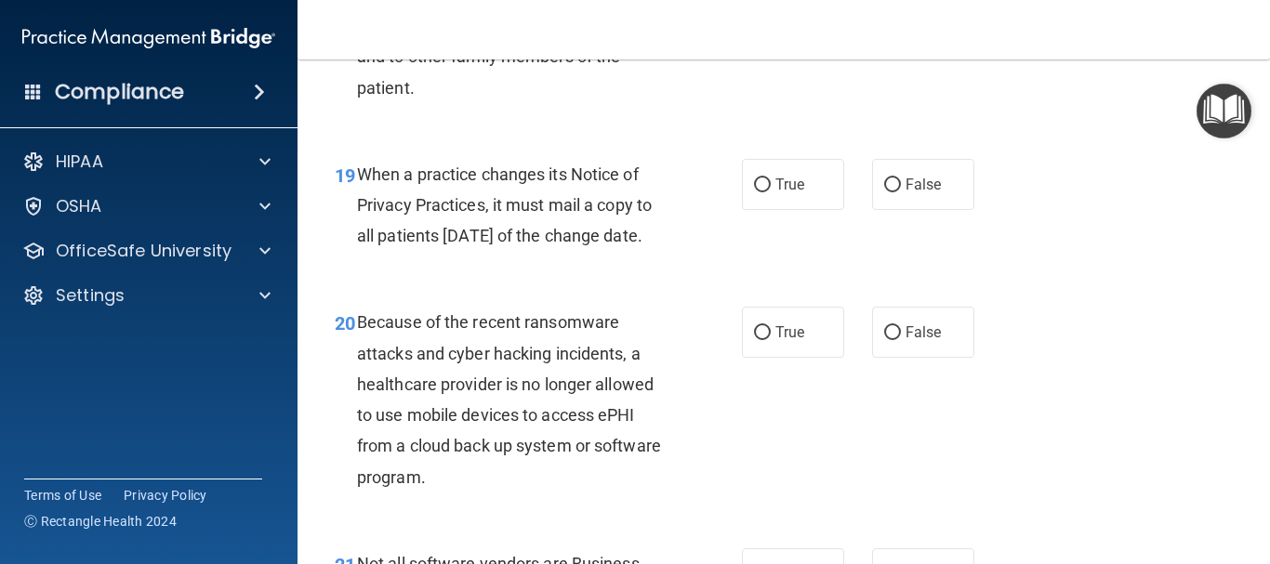
scroll to position [3352, 0]
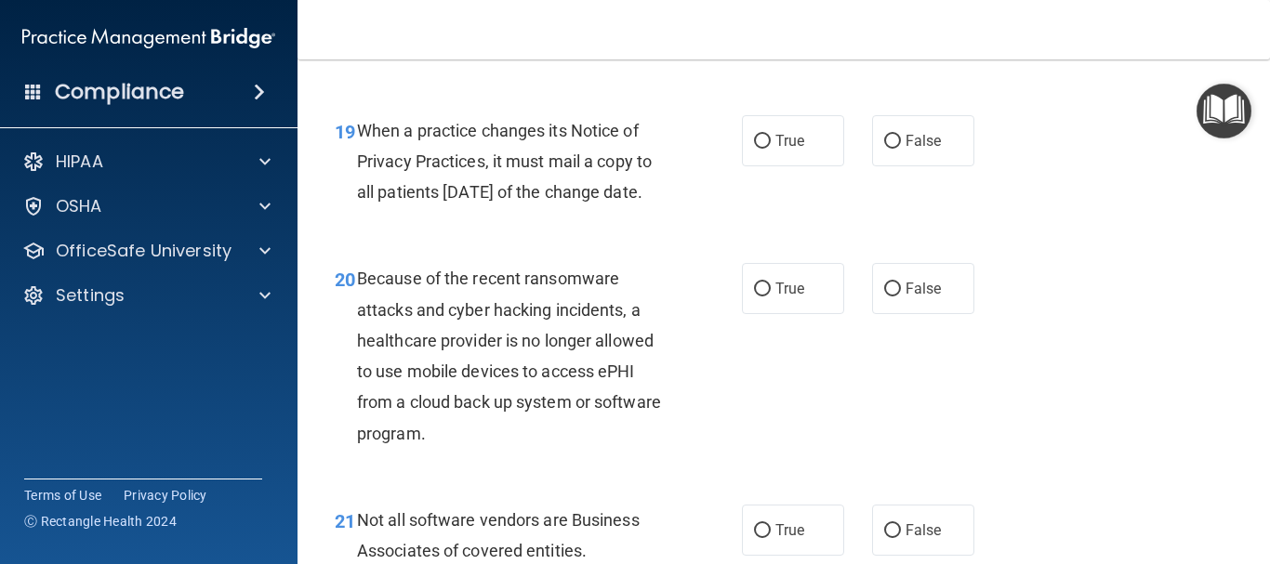
drag, startPoint x: 401, startPoint y: 248, endPoint x: 356, endPoint y: 168, distance: 91.5
click at [357, 168] on div "When a practice changes its Notice of Privacy Practices, it must mail a copy to…" at bounding box center [520, 161] width 326 height 93
click at [884, 149] on input "False" at bounding box center [892, 142] width 17 height 14
radio input "true"
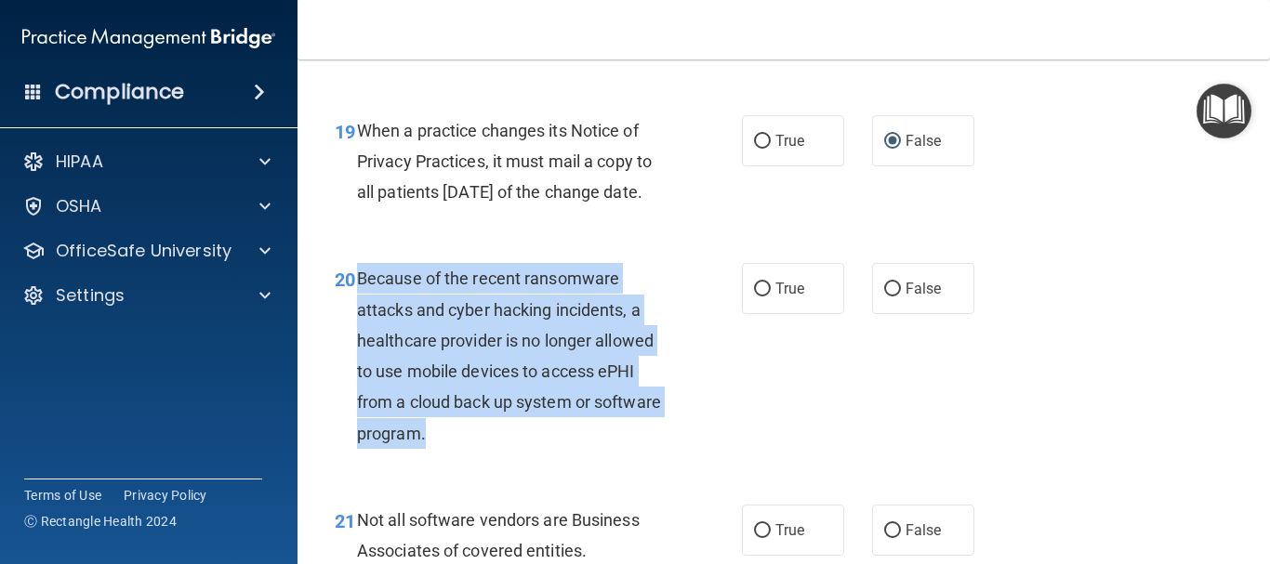
drag, startPoint x: 495, startPoint y: 497, endPoint x: 361, endPoint y: 335, distance: 211.2
click at [361, 335] on div "Because of the recent ransomware attacks and cyber hacking incidents, a healthc…" at bounding box center [520, 355] width 326 height 185
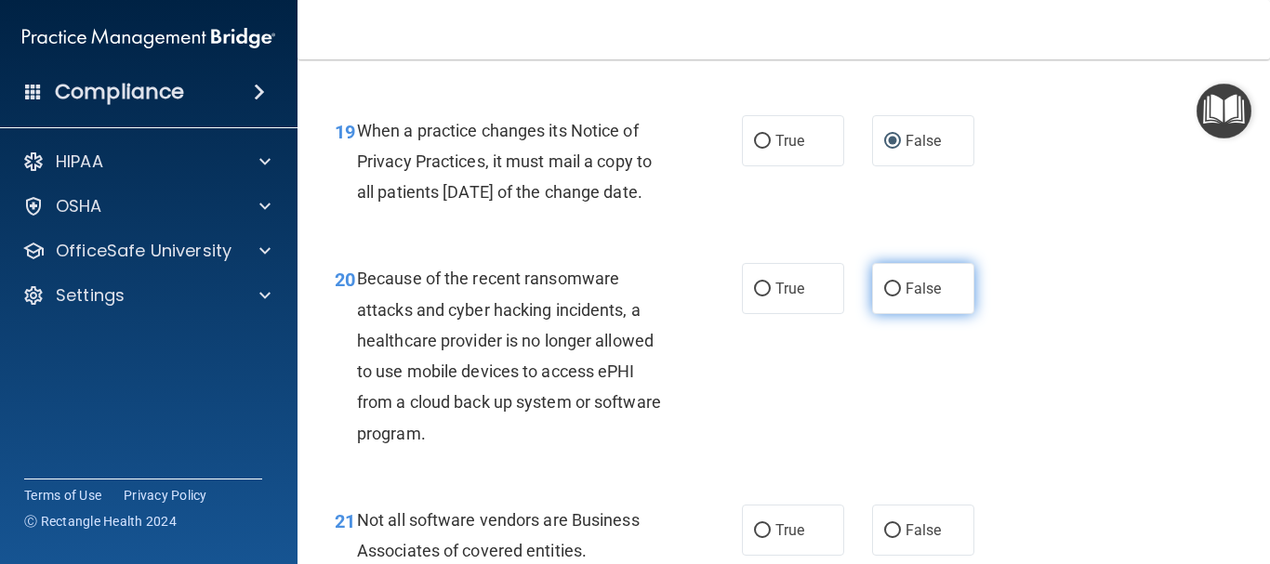
drag, startPoint x: 775, startPoint y: 457, endPoint x: 898, endPoint y: 361, distance: 156.2
click at [776, 456] on div "20 Because of the recent ransomware attacks and cyber hacking incidents, a heal…" at bounding box center [784, 360] width 926 height 241
drag, startPoint x: 875, startPoint y: 356, endPoint x: 1006, endPoint y: 359, distance: 131.1
click at [884, 296] on input "False" at bounding box center [892, 290] width 17 height 14
radio input "true"
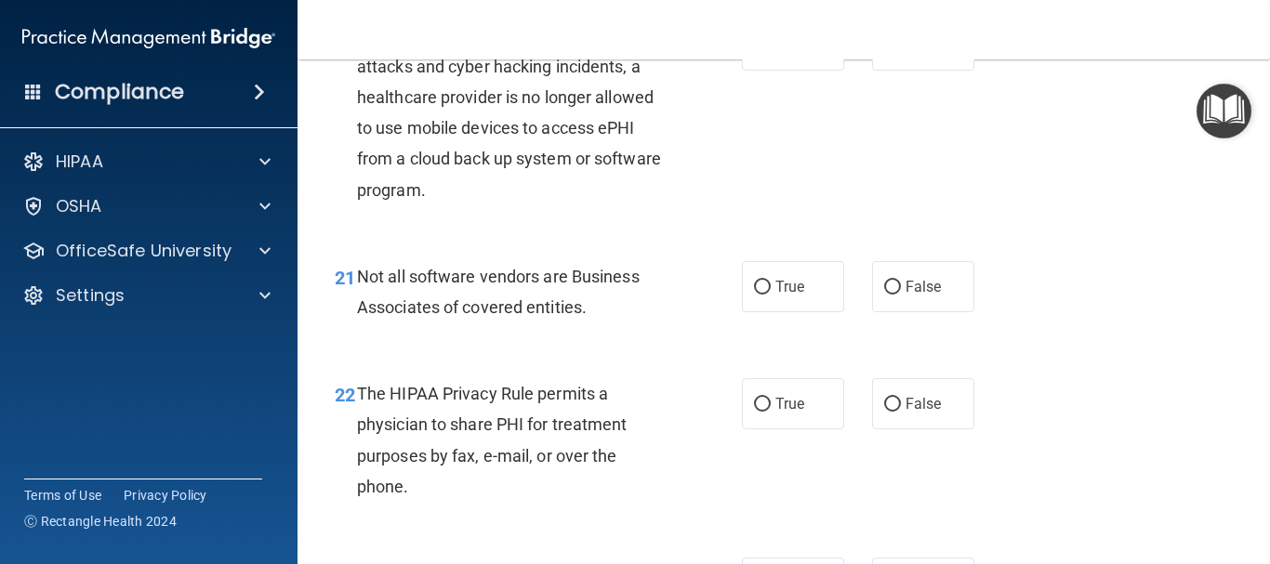
scroll to position [3639, 0]
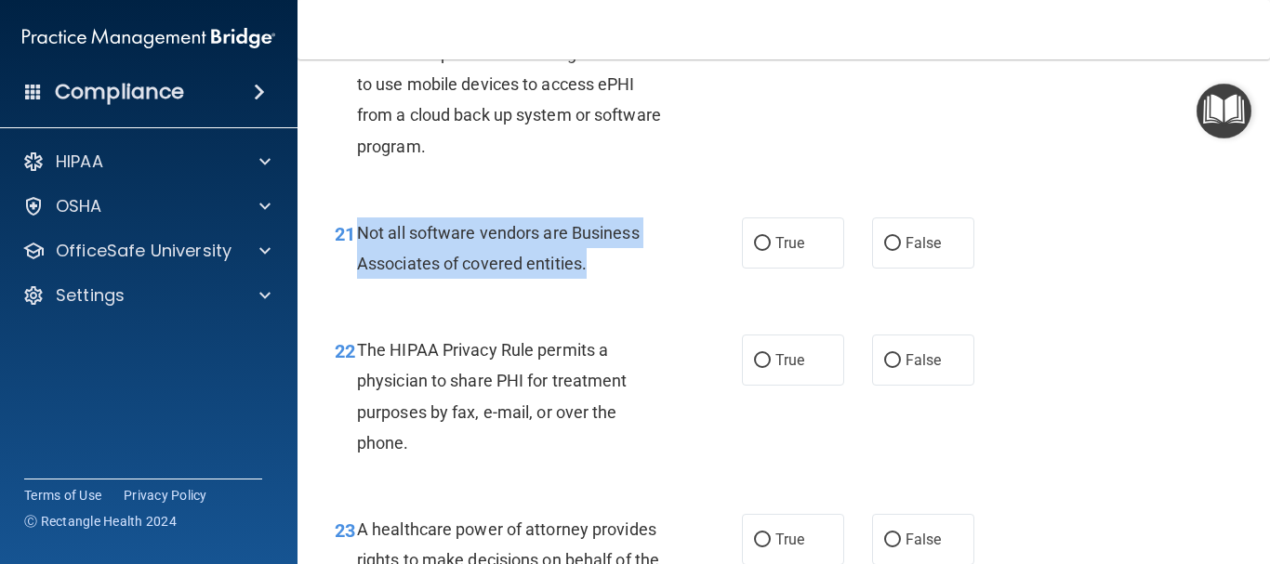
drag, startPoint x: 592, startPoint y: 317, endPoint x: 360, endPoint y: 295, distance: 233.4
click at [360, 279] on div "Not all software vendors are Business Associates of covered entities." at bounding box center [520, 247] width 326 height 61
click at [754, 251] on input "True" at bounding box center [762, 244] width 17 height 14
radio input "true"
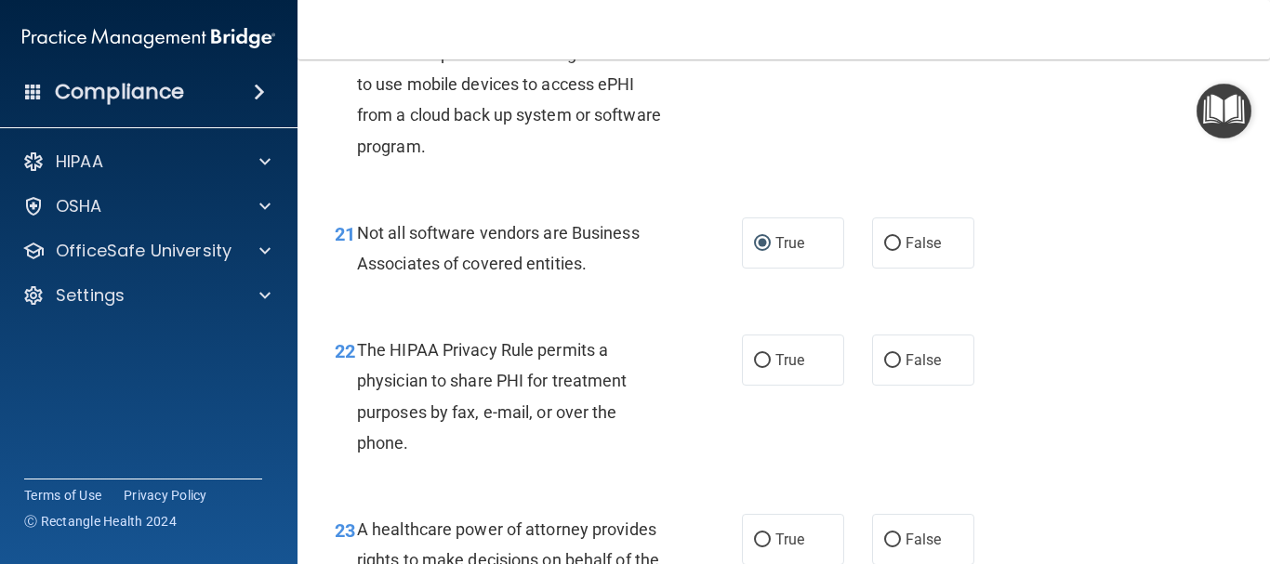
click at [679, 311] on div "21 Not all software vendors are Business Associates of covered entities. True F…" at bounding box center [784, 252] width 926 height 117
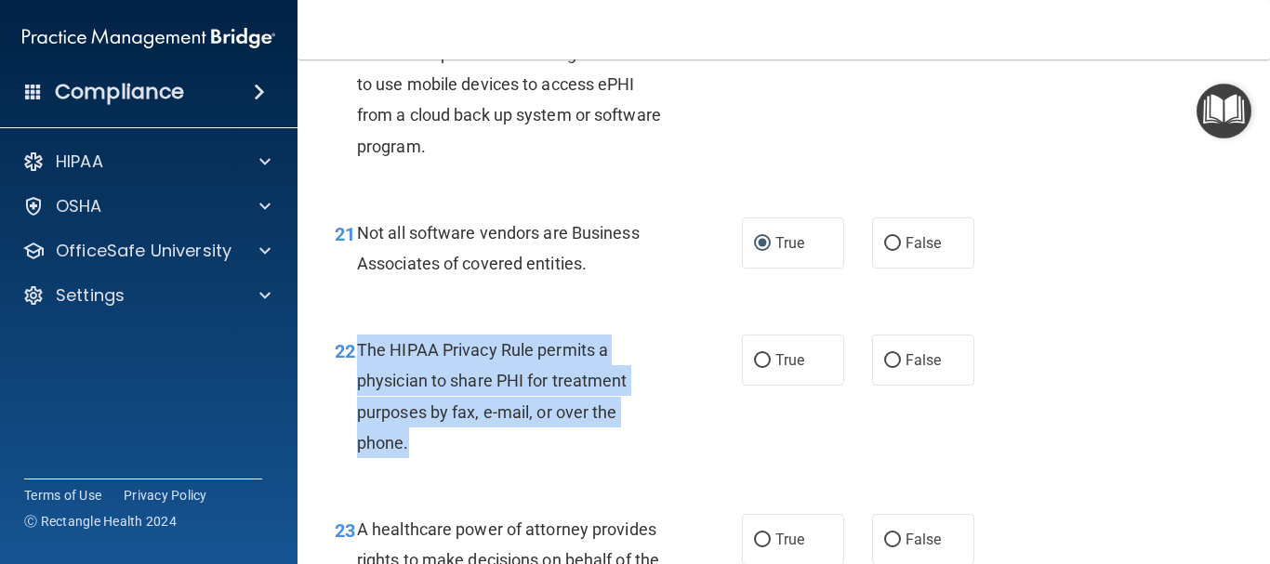
drag, startPoint x: 409, startPoint y: 497, endPoint x: 357, endPoint y: 417, distance: 95.4
click at [357, 417] on div "The HIPAA Privacy Rule permits a physician to share PHI for treatment purposes …" at bounding box center [520, 397] width 326 height 124
click at [762, 368] on input "True" at bounding box center [762, 361] width 17 height 14
radio input "true"
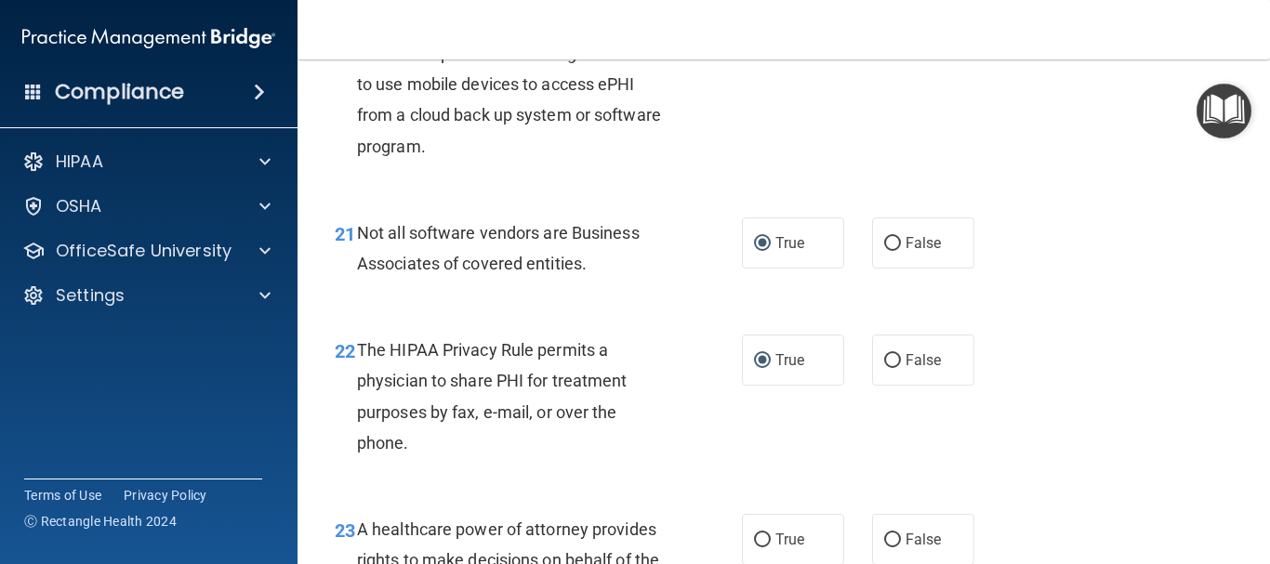
click at [1060, 432] on div "22 The HIPAA Privacy Rule permits a physician to share PHI for treatment purpos…" at bounding box center [784, 400] width 926 height 179
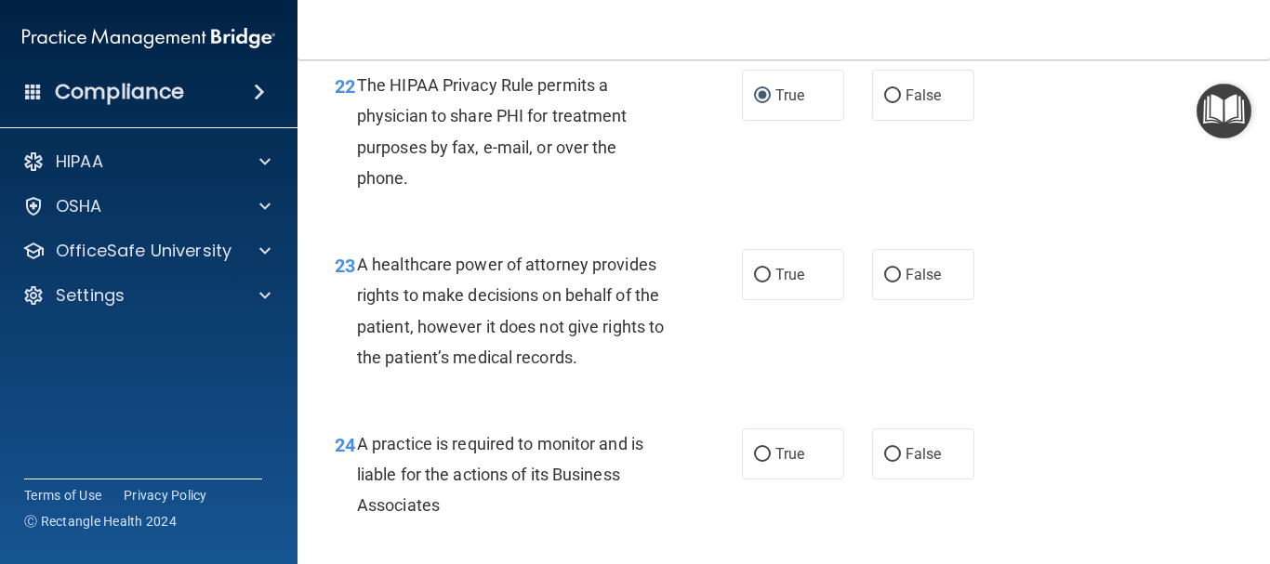
scroll to position [3948, 0]
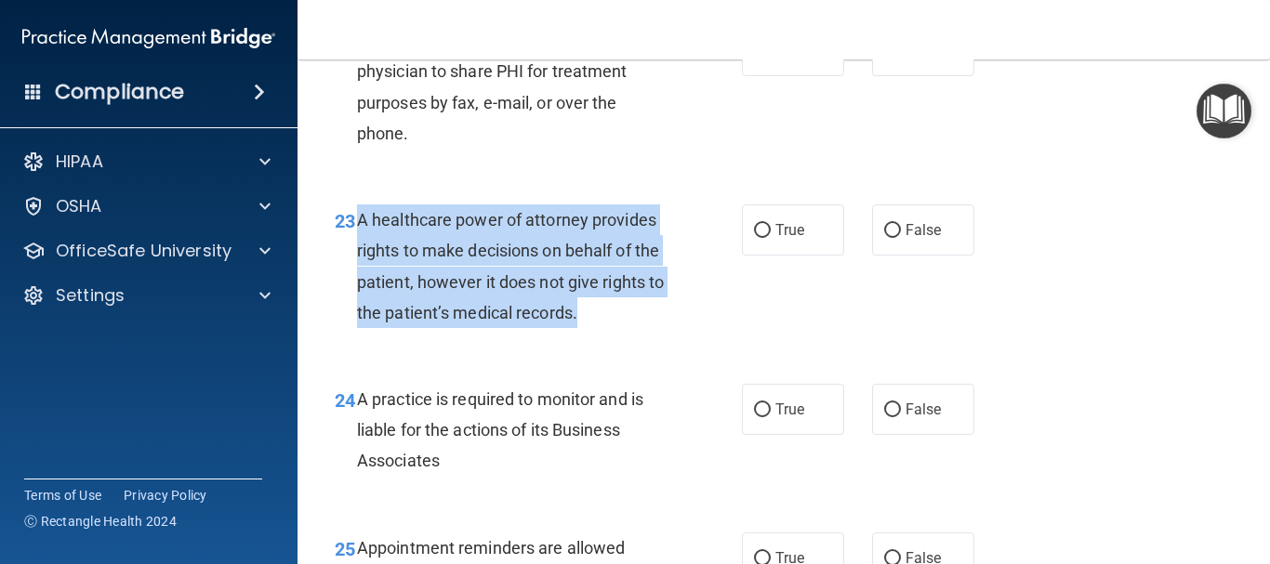
drag, startPoint x: 598, startPoint y: 374, endPoint x: 358, endPoint y: 282, distance: 256.8
click at [358, 282] on div "A healthcare power of attorney provides rights to make decisions on behalf of t…" at bounding box center [520, 266] width 326 height 124
click at [890, 238] on input "False" at bounding box center [892, 231] width 17 height 14
radio input "true"
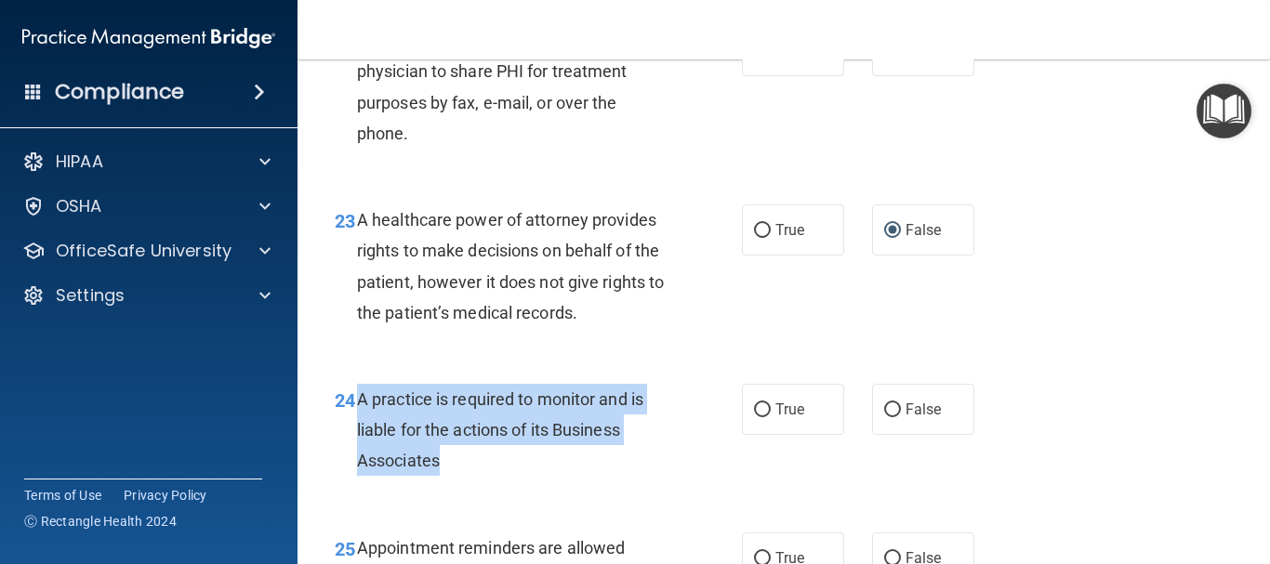
drag, startPoint x: 444, startPoint y: 522, endPoint x: 359, endPoint y: 464, distance: 103.6
click at [359, 464] on div "A practice is required to monitor and is liable for the actions of its Business…" at bounding box center [520, 430] width 326 height 93
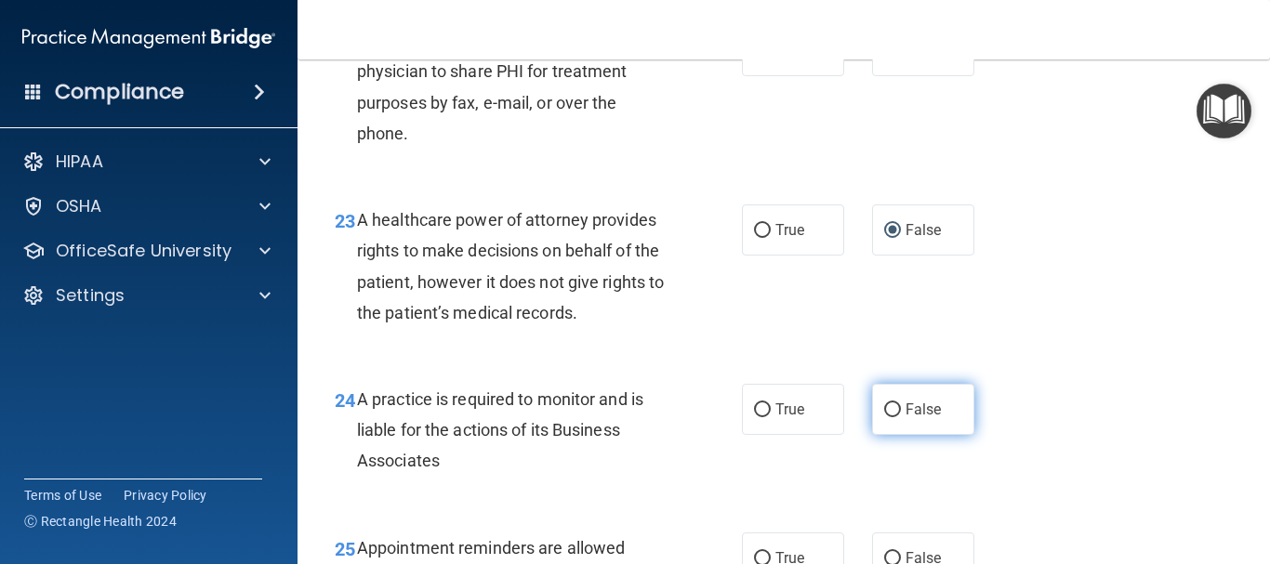
click at [880, 435] on label "False" at bounding box center [923, 409] width 102 height 51
click at [884, 417] on input "False" at bounding box center [892, 410] width 17 height 14
radio input "true"
click at [1154, 361] on div "23 A healthcare power of attorney provides rights to make decisions on behalf o…" at bounding box center [784, 270] width 926 height 179
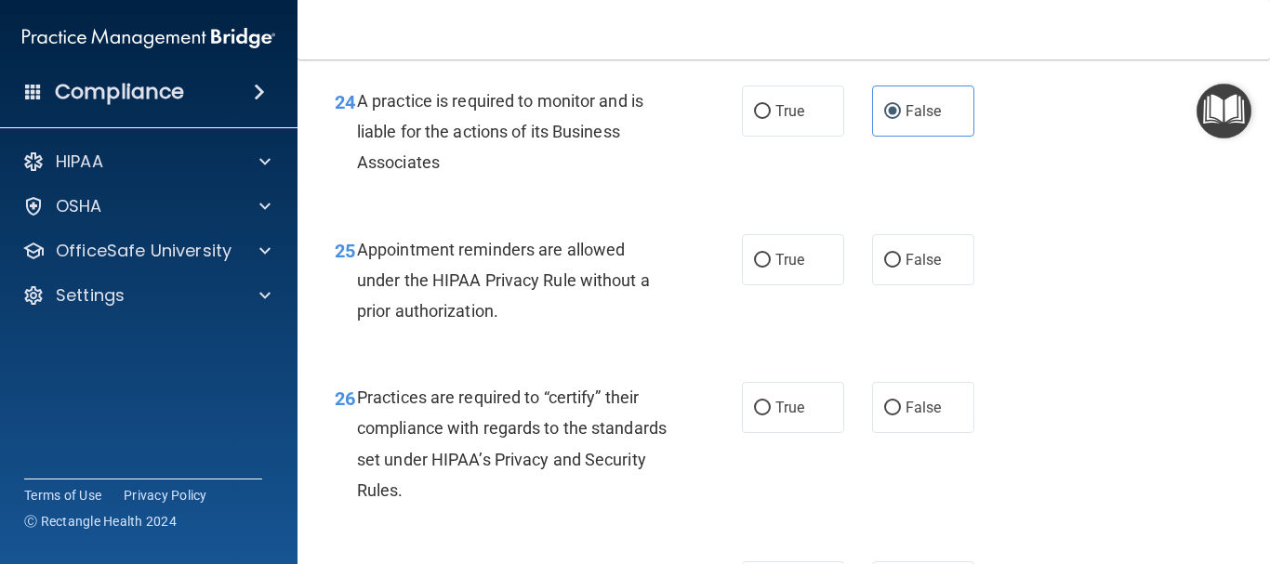
scroll to position [4346, 0]
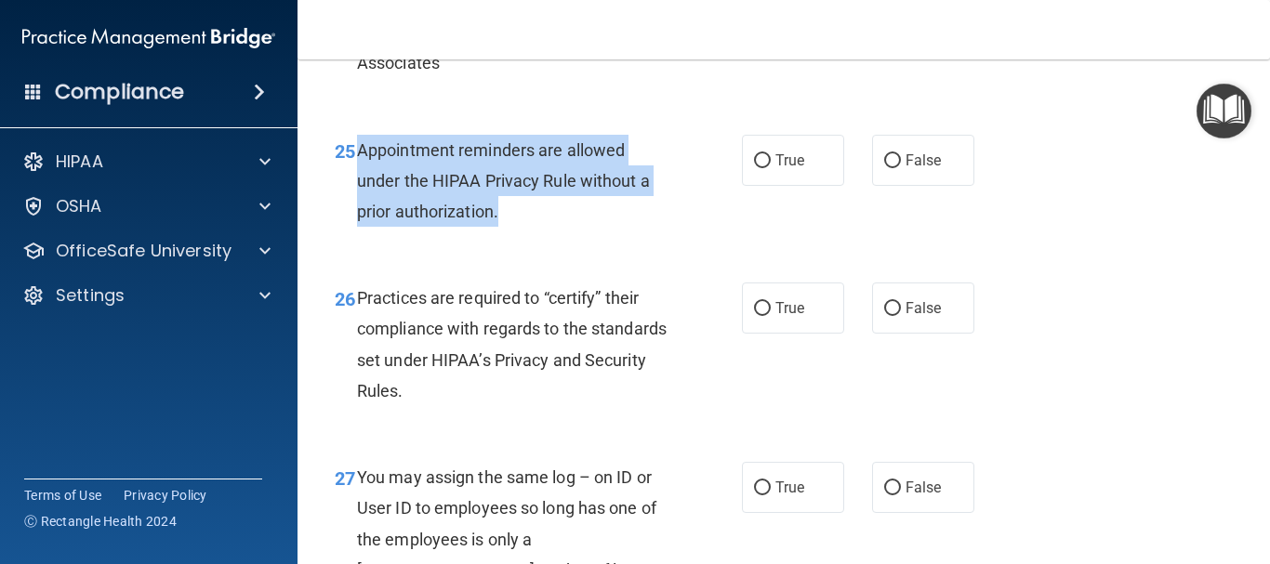
drag, startPoint x: 500, startPoint y: 270, endPoint x: 356, endPoint y: 214, distance: 154.5
click at [357, 214] on div "Appointment reminders are allowed under the HIPAA Privacy Rule without a prior …" at bounding box center [520, 181] width 326 height 93
click at [756, 168] on input "True" at bounding box center [762, 161] width 17 height 14
radio input "true"
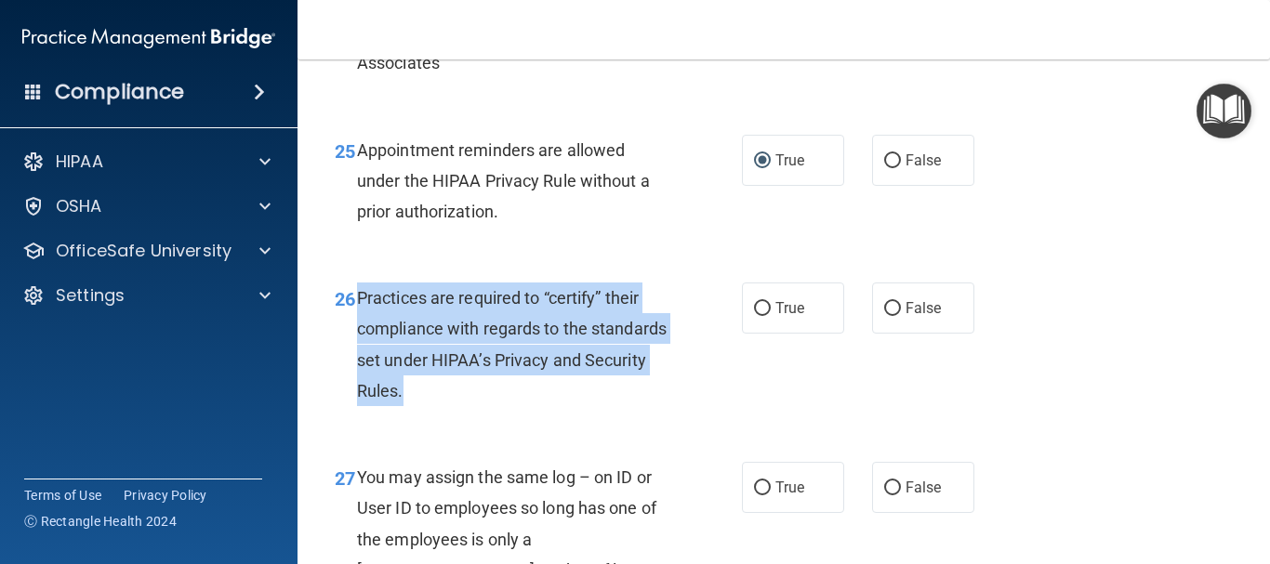
drag, startPoint x: 473, startPoint y: 454, endPoint x: 355, endPoint y: 370, distance: 144.7
click at [355, 370] on div "26 Practices are required to “certify” their compliance with regards to the sta…" at bounding box center [538, 349] width 463 height 133
click at [630, 415] on div "26 Practices are required to “certify” their compliance with regards to the sta…" at bounding box center [538, 349] width 463 height 133
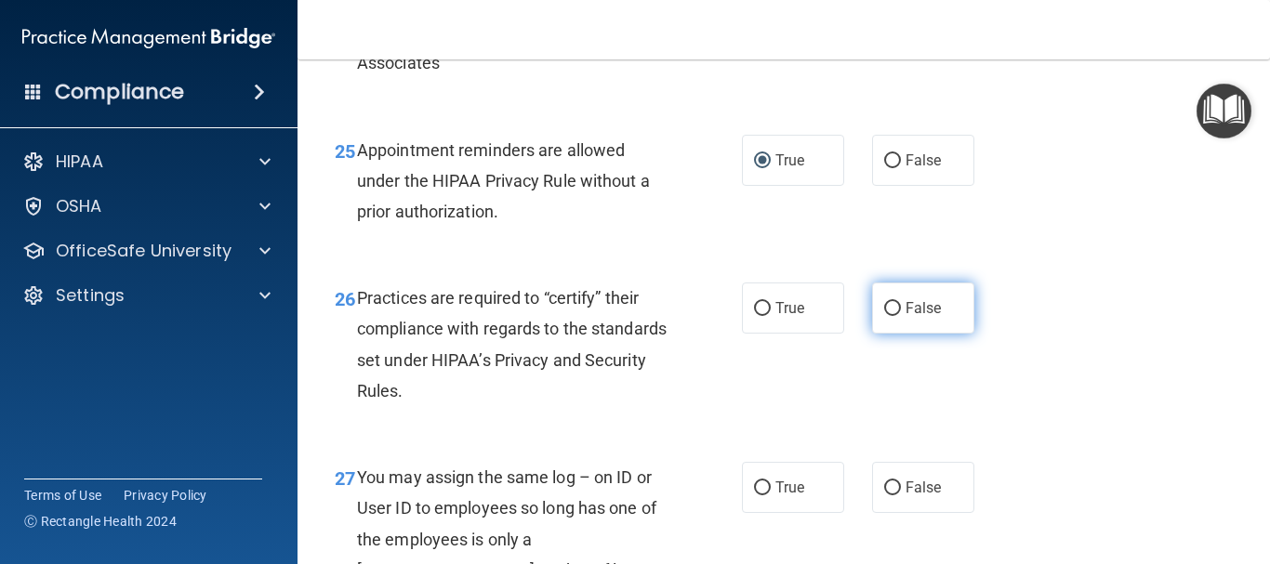
click at [874, 334] on label "False" at bounding box center [923, 308] width 102 height 51
click at [884, 316] on input "False" at bounding box center [892, 309] width 17 height 14
radio input "true"
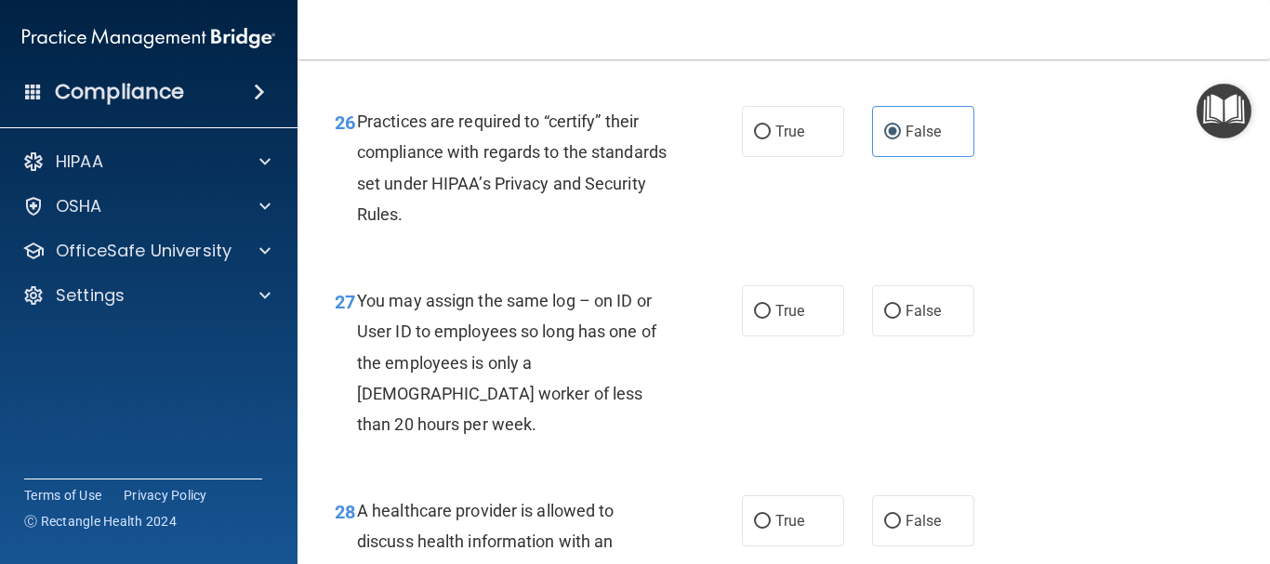
scroll to position [4555, 0]
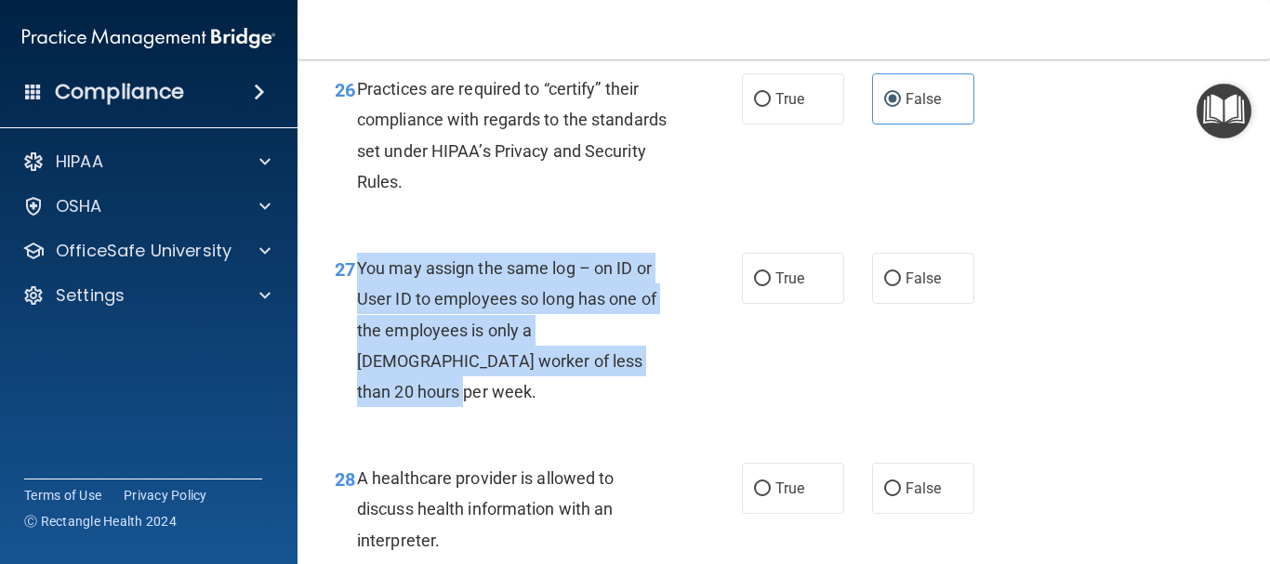
drag, startPoint x: 599, startPoint y: 418, endPoint x: 357, endPoint y: 328, distance: 257.9
click at [357, 328] on div "You may assign the same log – on ID or User ID to employees so long has one of …" at bounding box center [520, 330] width 326 height 154
click at [890, 286] on input "False" at bounding box center [892, 279] width 17 height 14
radio input "true"
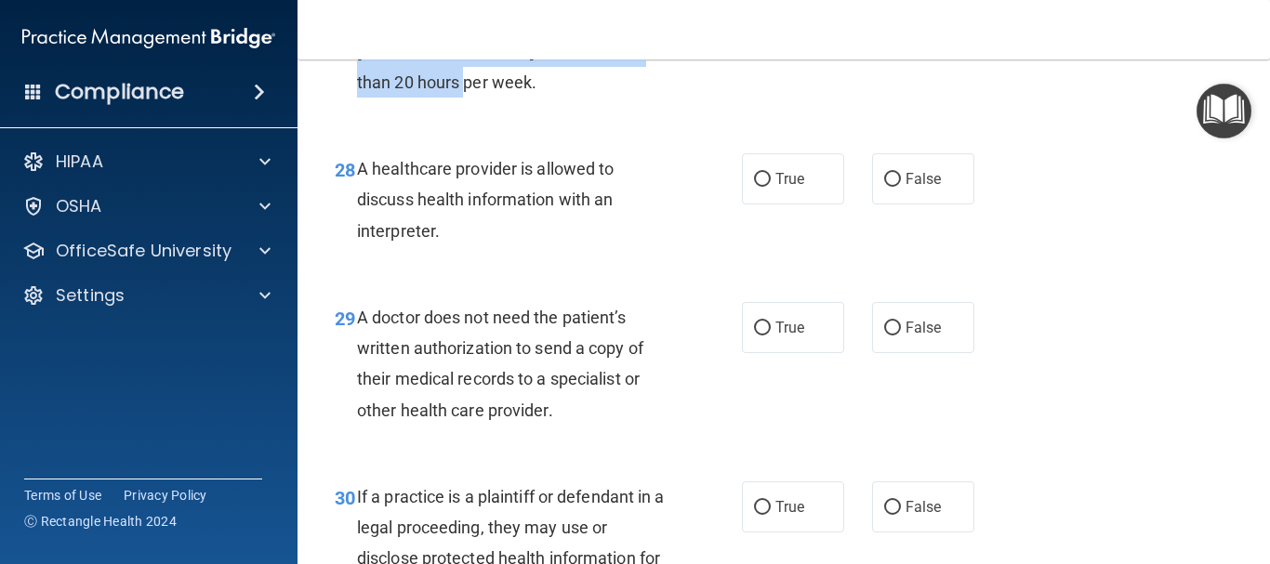
scroll to position [4908, 0]
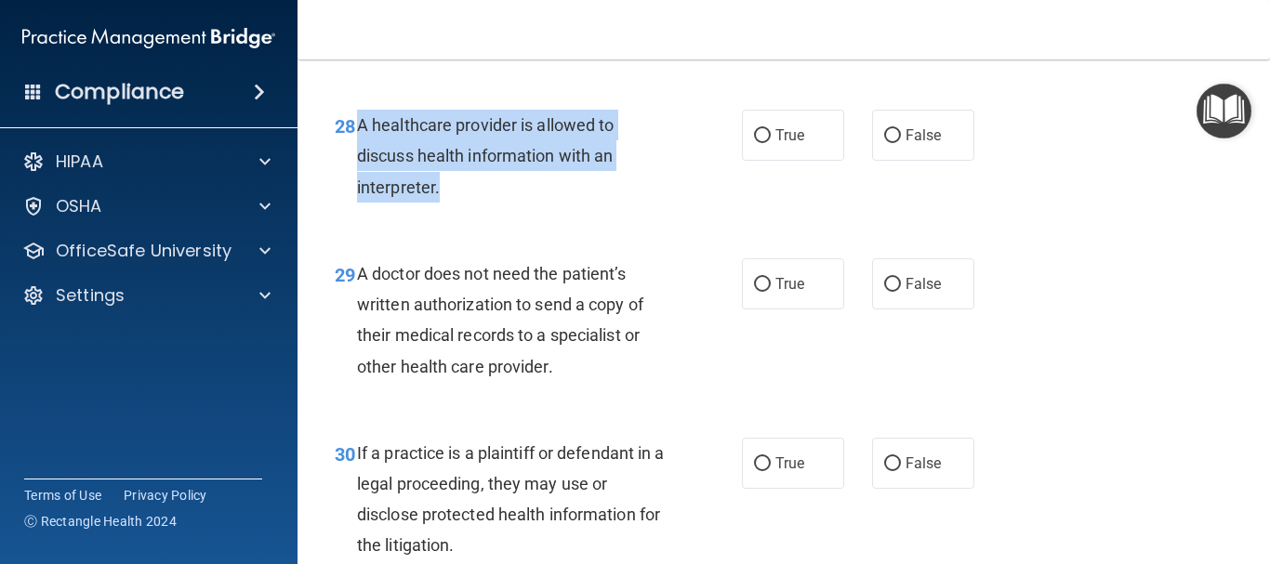
drag, startPoint x: 454, startPoint y: 216, endPoint x: 358, endPoint y: 157, distance: 113.0
click at [358, 157] on div "A healthcare provider is allowed to discuss health information with an interpre…" at bounding box center [520, 156] width 326 height 93
click at [754, 143] on input "True" at bounding box center [762, 136] width 17 height 14
radio input "true"
drag, startPoint x: 564, startPoint y: 400, endPoint x: 358, endPoint y: 304, distance: 227.5
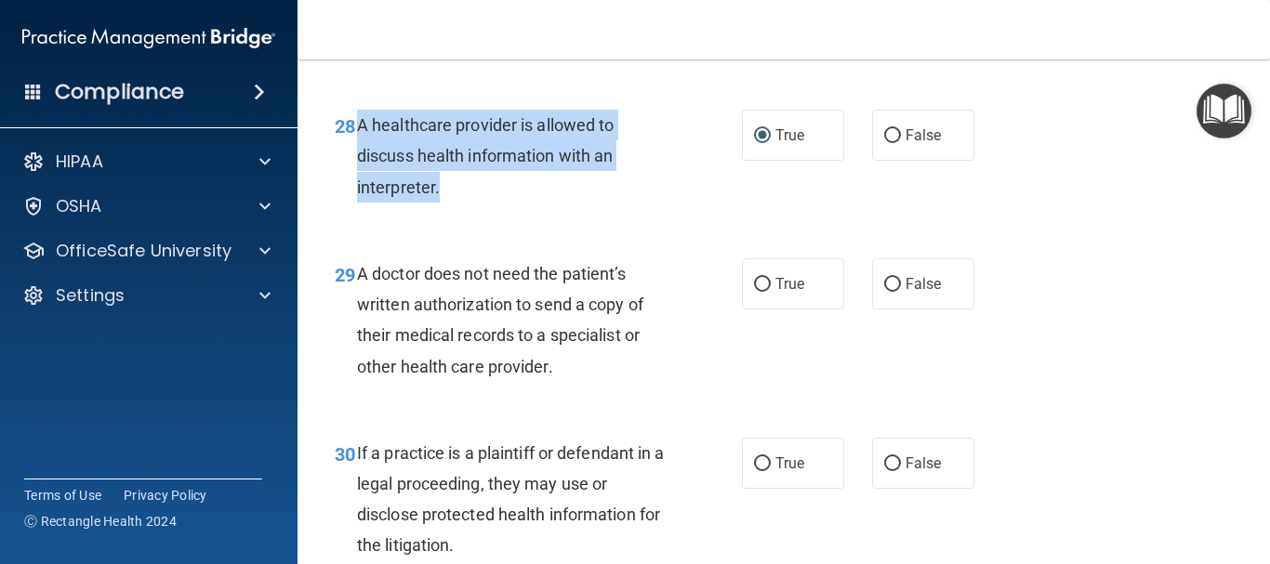
click at [358, 304] on div "A doctor does not need the patient’s written authorization to send a copy of th…" at bounding box center [520, 320] width 326 height 124
click at [885, 292] on input "False" at bounding box center [892, 285] width 17 height 14
radio input "true"
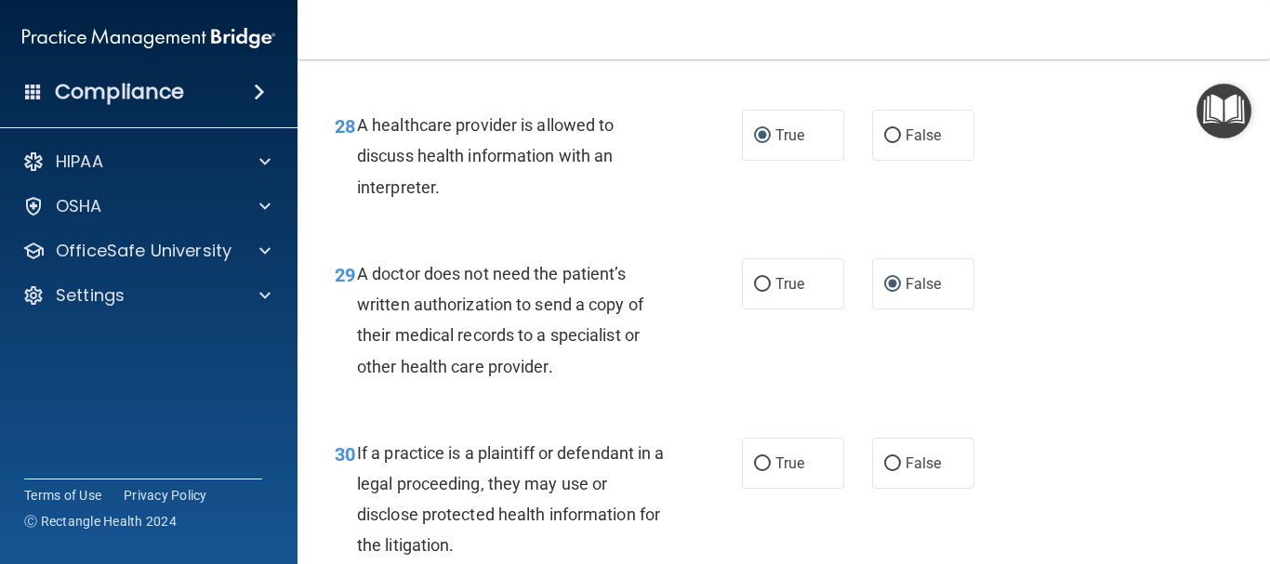
click at [1189, 386] on div "29 A doctor does not need the patient’s written authorization to send a copy of…" at bounding box center [784, 324] width 926 height 179
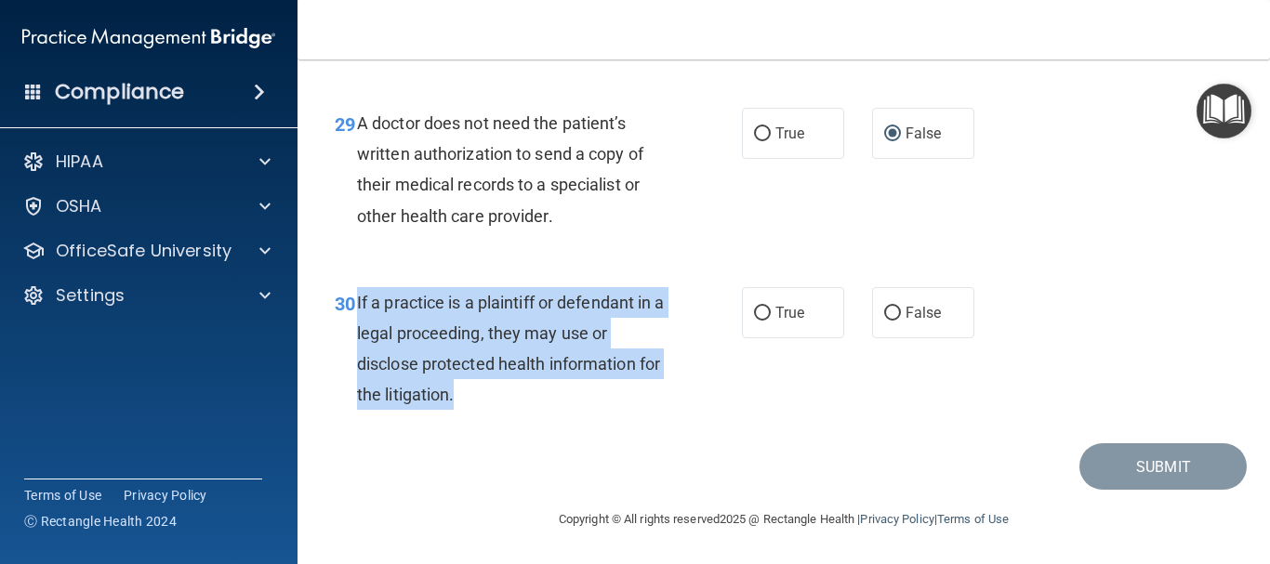
drag, startPoint x: 487, startPoint y: 392, endPoint x: 356, endPoint y: 307, distance: 156.5
click at [357, 307] on div "If a practice is a plaintiff or defendant in a legal proceeding, they may use o…" at bounding box center [520, 349] width 326 height 124
click at [760, 307] on input "True" at bounding box center [762, 314] width 17 height 14
radio input "true"
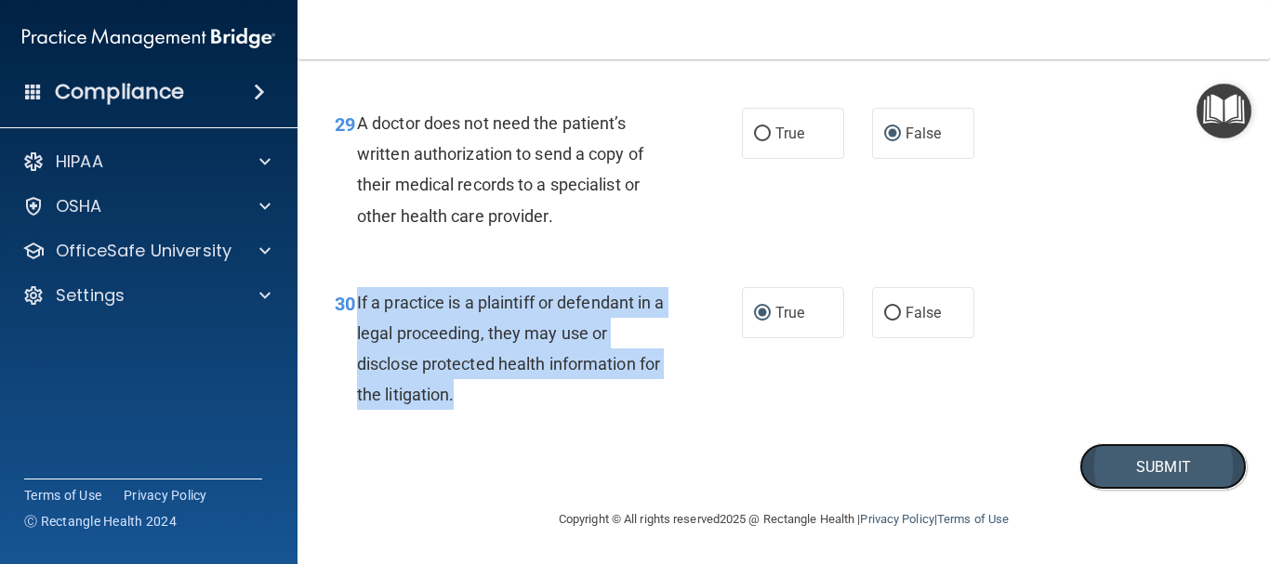
click at [1148, 473] on button "Submit" at bounding box center [1162, 466] width 167 height 47
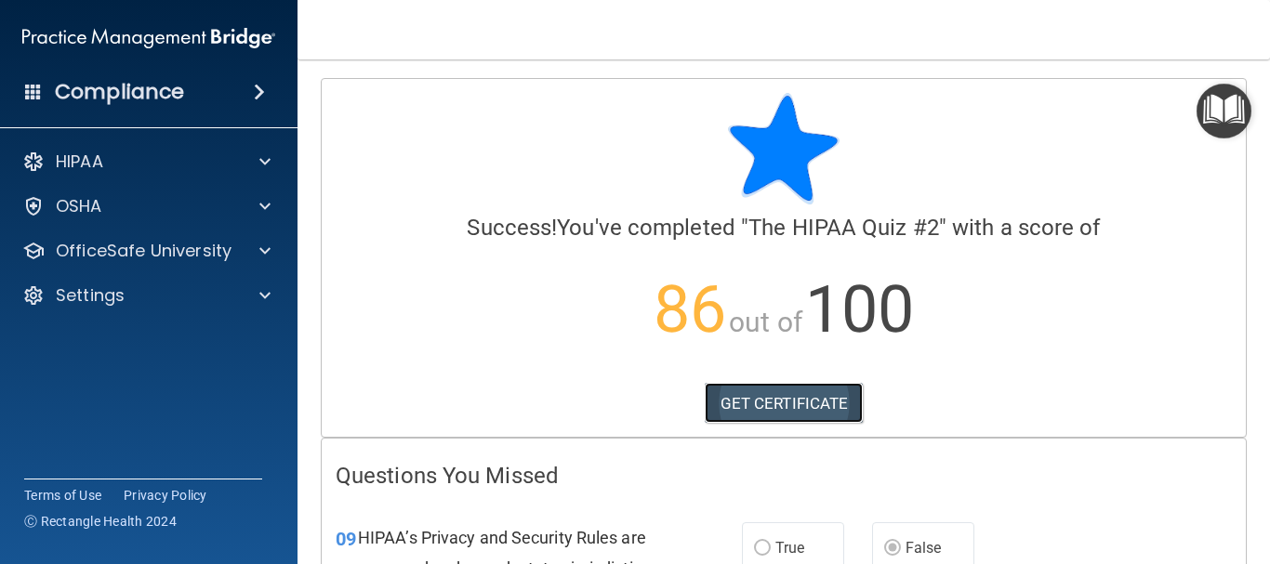
click at [815, 399] on link "GET CERTIFICATE" at bounding box center [784, 403] width 159 height 41
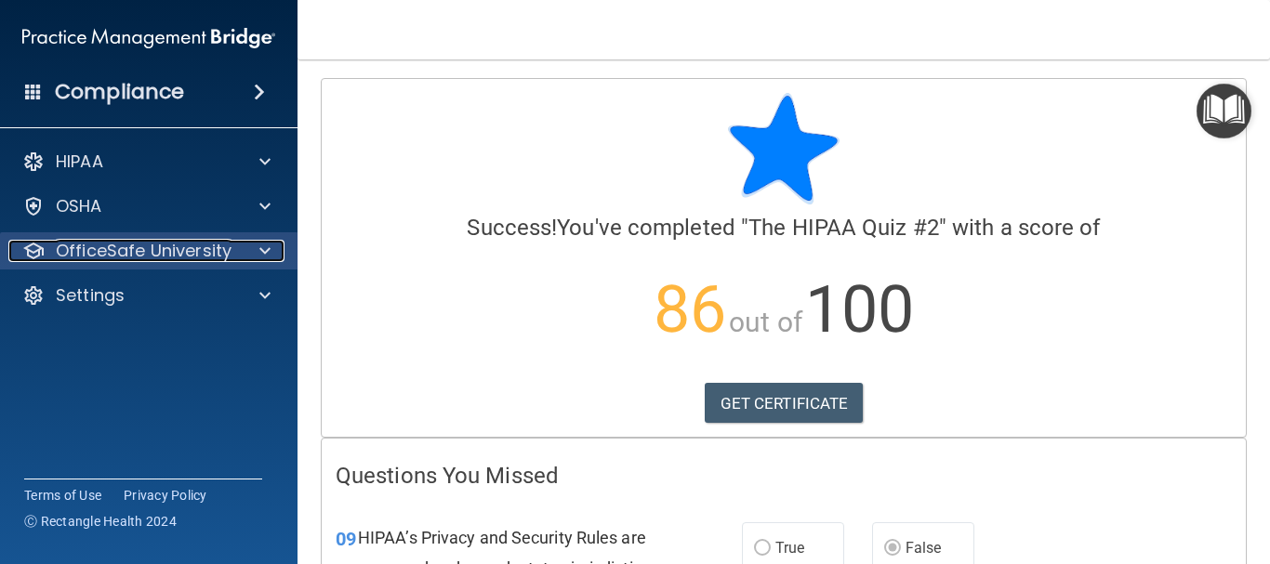
click at [174, 244] on p "OfficeSafe University" at bounding box center [144, 251] width 176 height 22
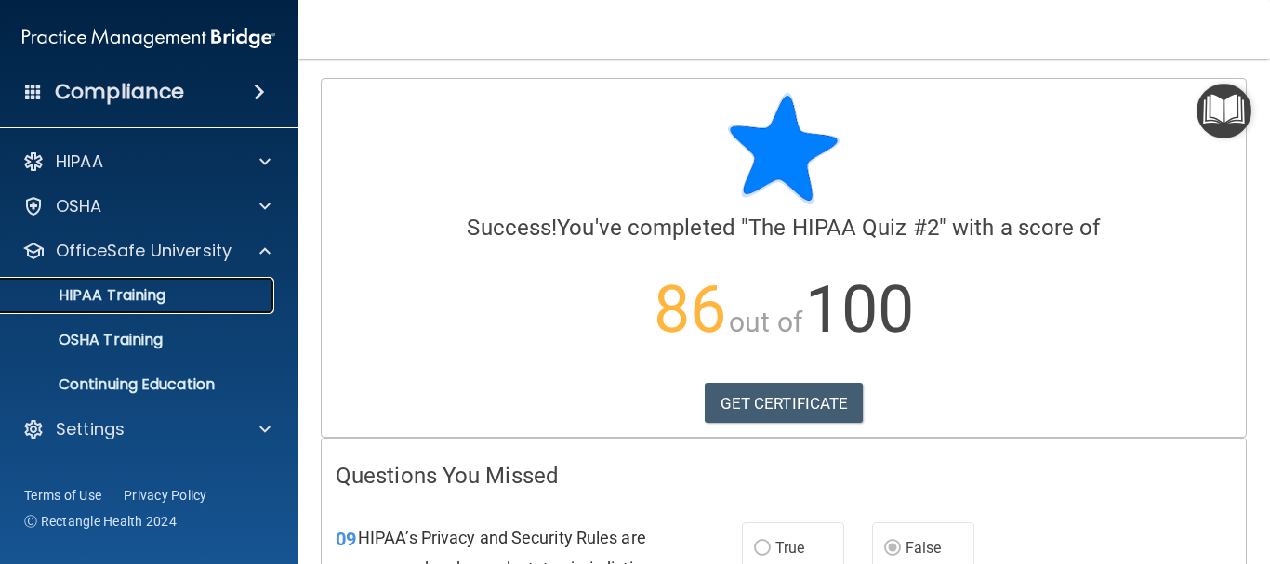
click at [147, 295] on p "HIPAA Training" at bounding box center [88, 295] width 153 height 19
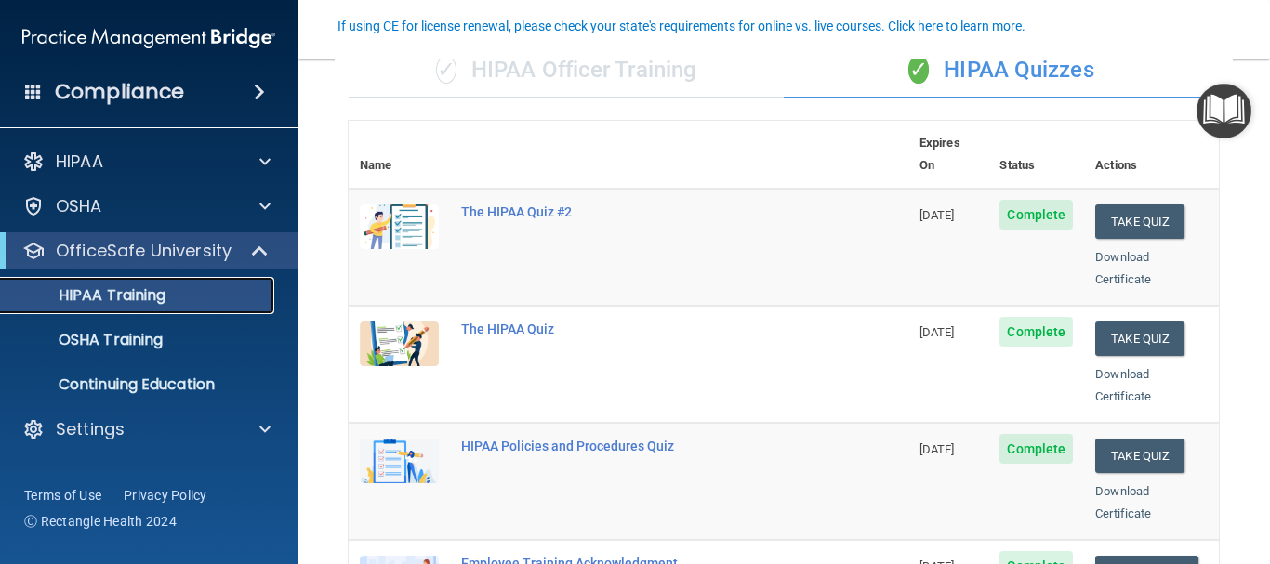
scroll to position [164, 0]
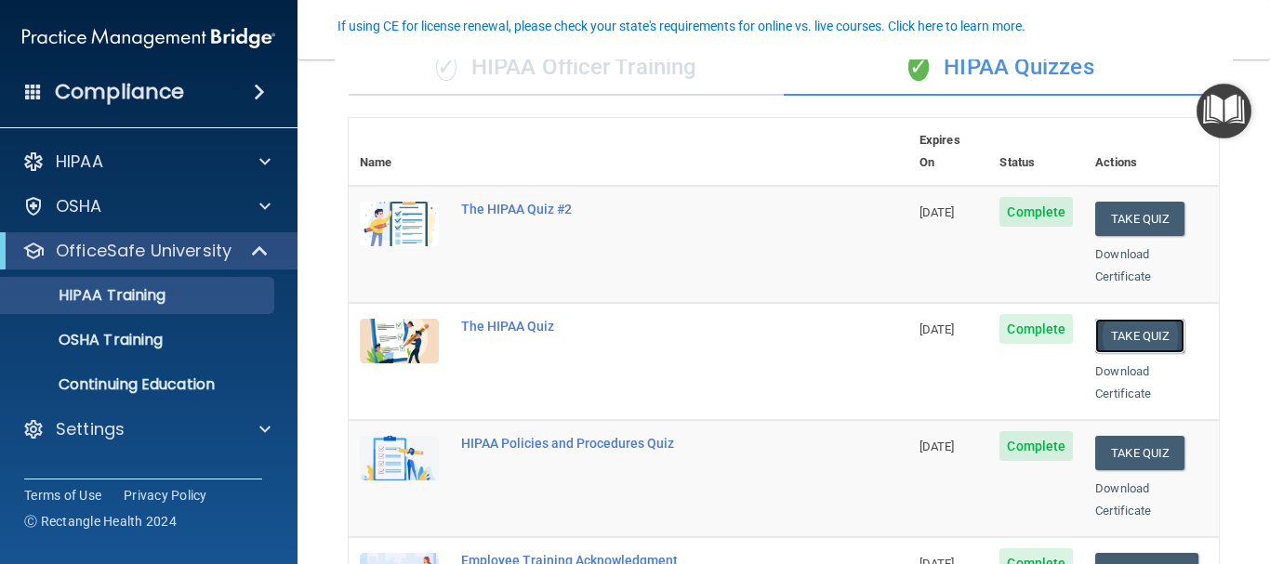
click at [1119, 319] on button "Take Quiz" at bounding box center [1139, 336] width 89 height 34
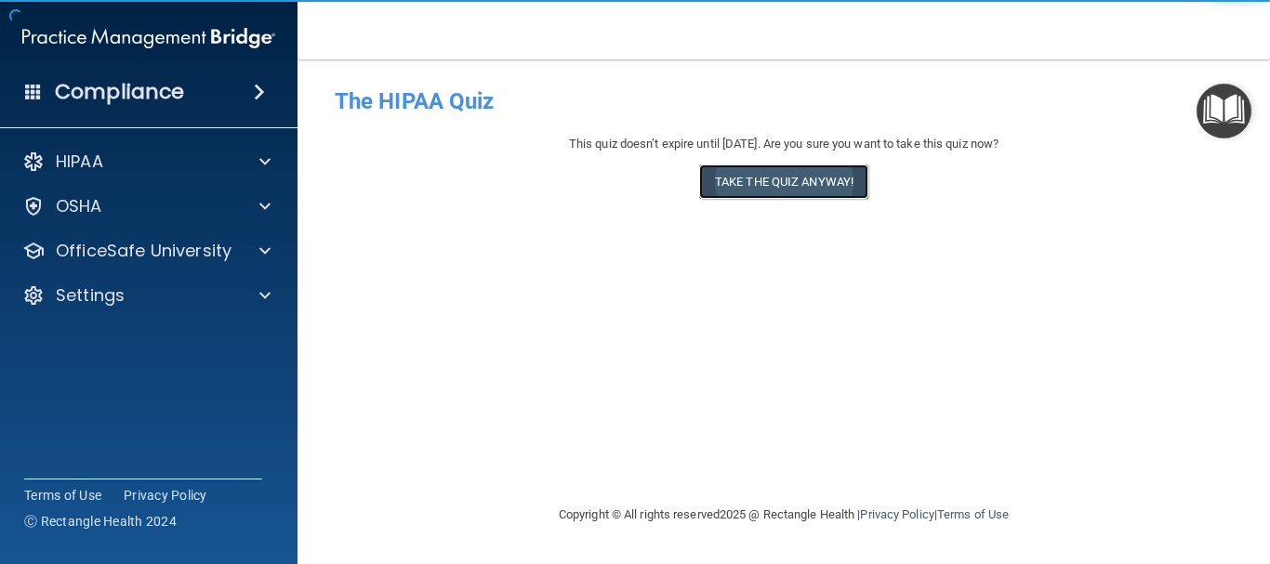
click at [826, 185] on button "Take the quiz anyway!" at bounding box center [783, 182] width 169 height 34
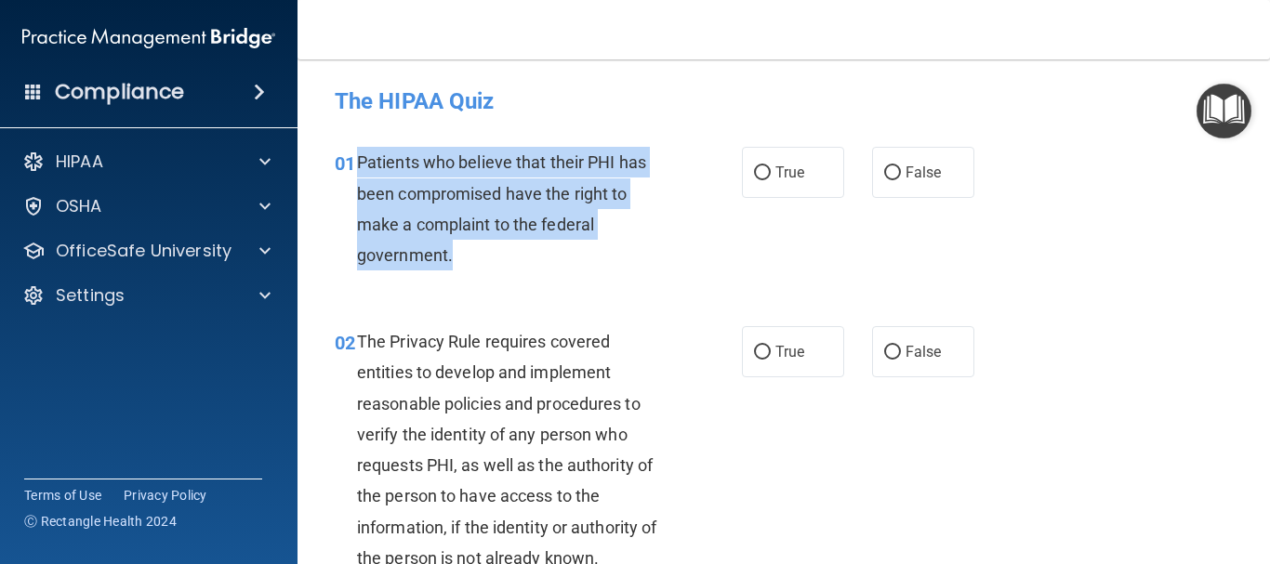
drag, startPoint x: 460, startPoint y: 253, endPoint x: 358, endPoint y: 172, distance: 130.4
click at [358, 172] on div "Patients who believe that their PHI has been compromised have the right to make…" at bounding box center [520, 209] width 326 height 124
click at [754, 178] on input "True" at bounding box center [762, 173] width 17 height 14
radio input "true"
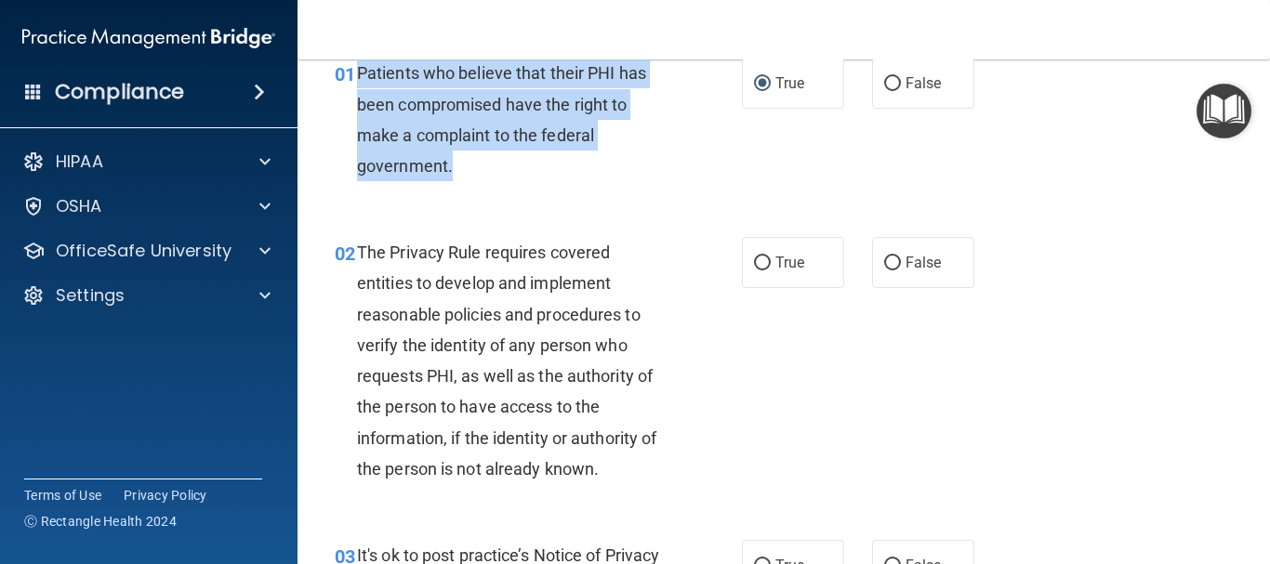
scroll to position [134, 0]
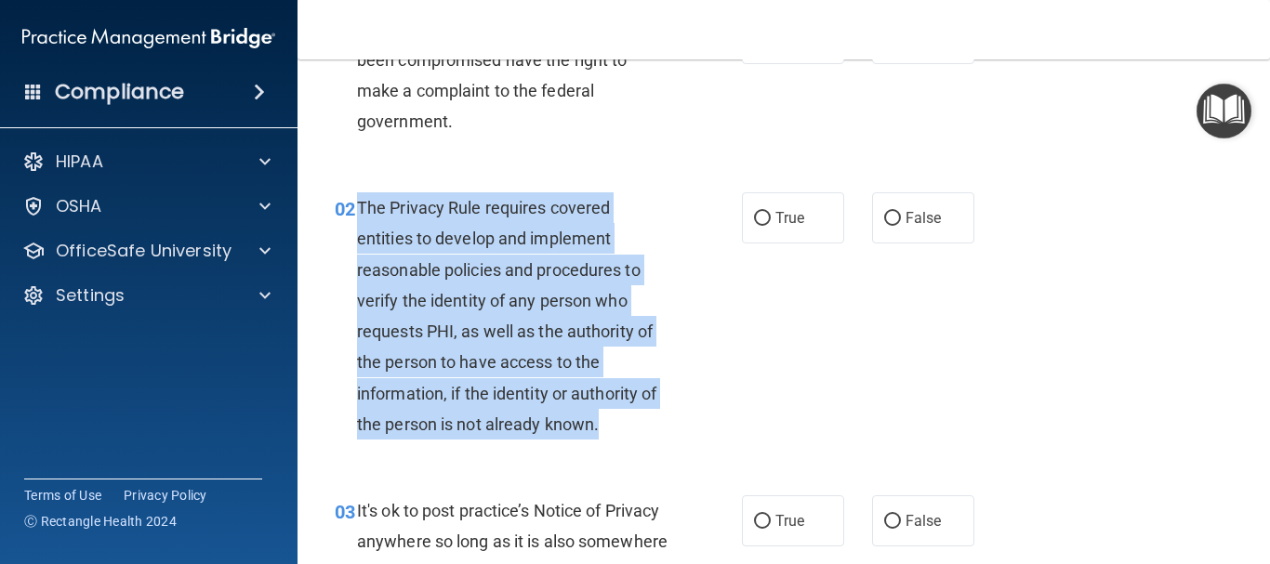
drag, startPoint x: 611, startPoint y: 425, endPoint x: 358, endPoint y: 202, distance: 337.1
click at [358, 202] on div "The Privacy Rule requires covered entities to develop and implement reasonable …" at bounding box center [520, 315] width 326 height 247
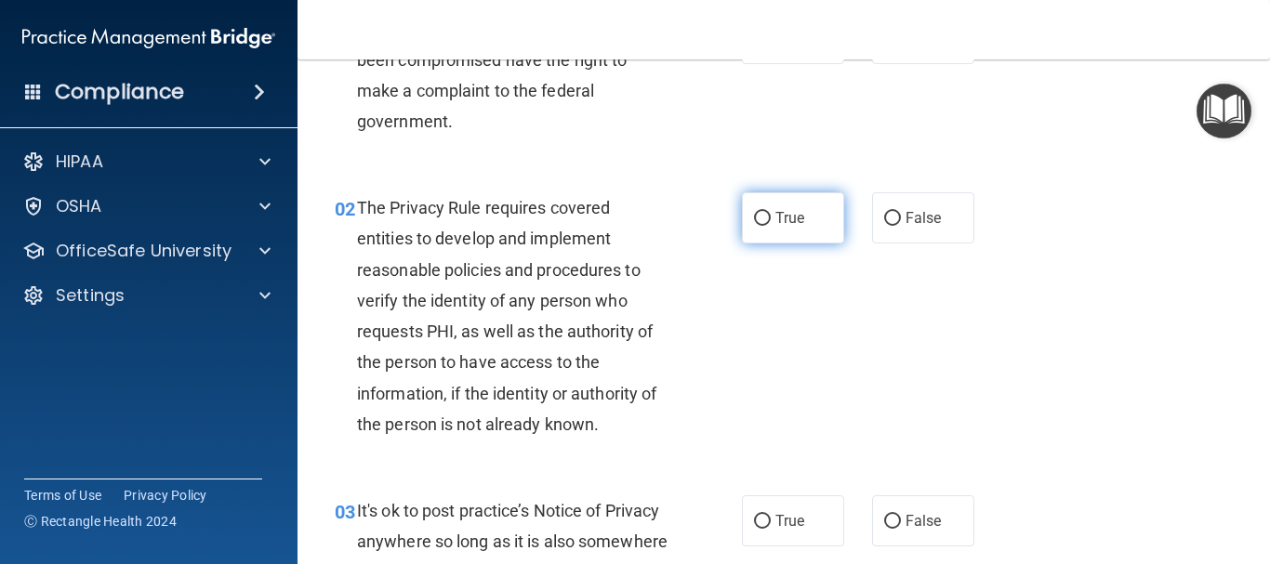
click at [748, 209] on label "True" at bounding box center [793, 217] width 102 height 51
click at [754, 212] on input "True" at bounding box center [762, 219] width 17 height 14
radio input "true"
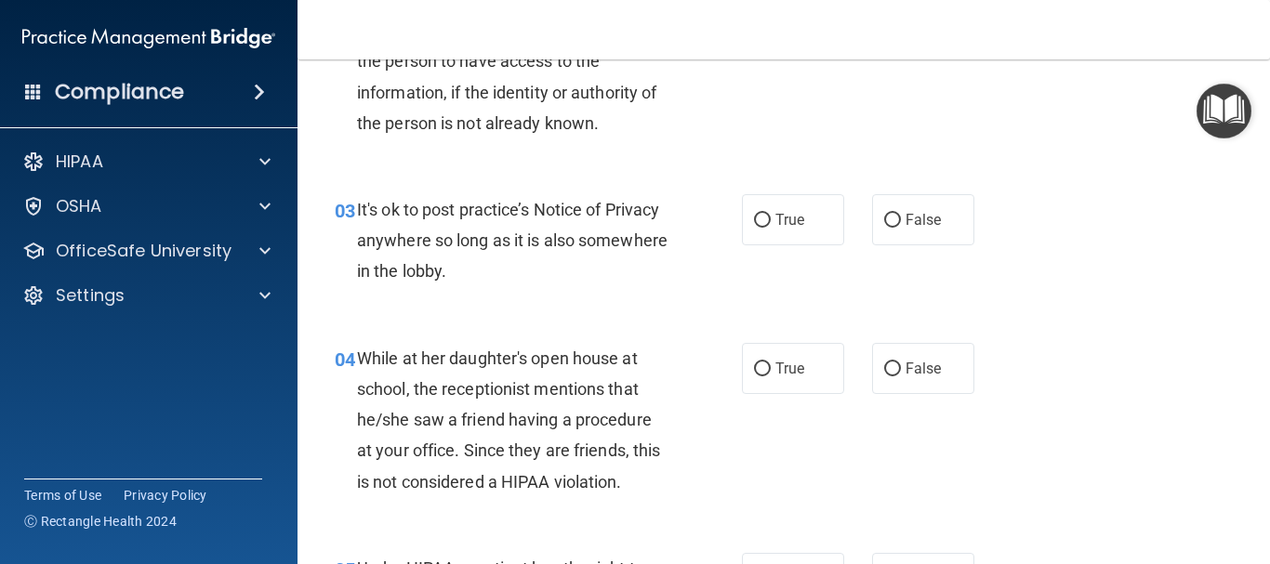
scroll to position [457, 0]
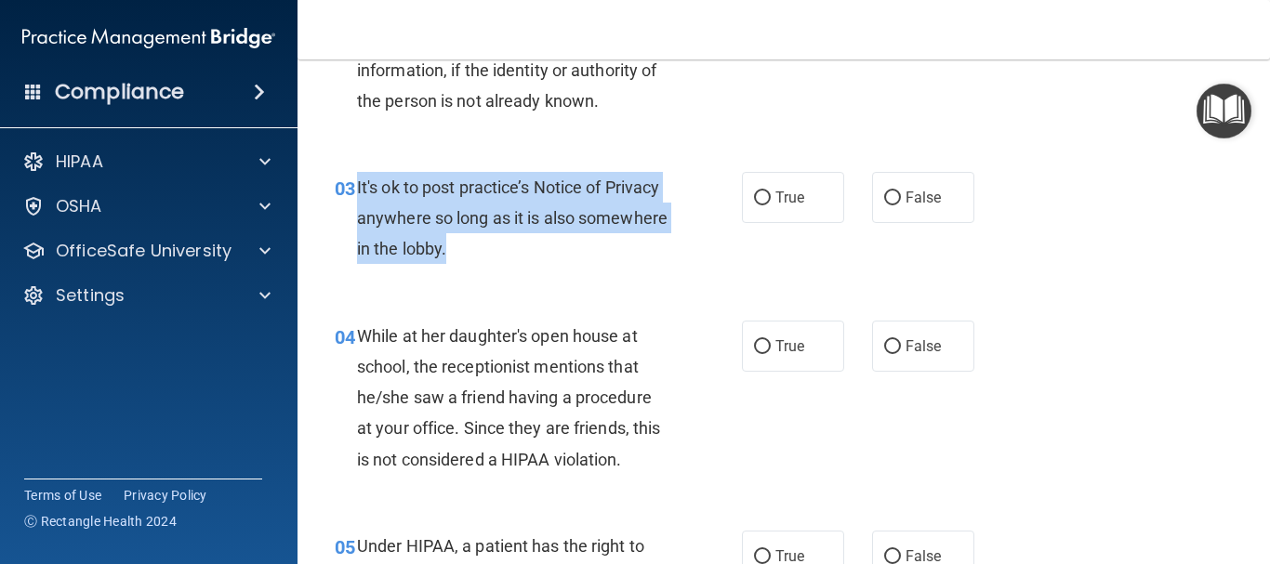
drag, startPoint x: 545, startPoint y: 246, endPoint x: 355, endPoint y: 183, distance: 199.9
click at [355, 183] on div "03 It's ok to post practice’s Notice of Privacy anywhere so long as it is also …" at bounding box center [538, 223] width 463 height 102
click at [885, 202] on input "False" at bounding box center [892, 198] width 17 height 14
radio input "true"
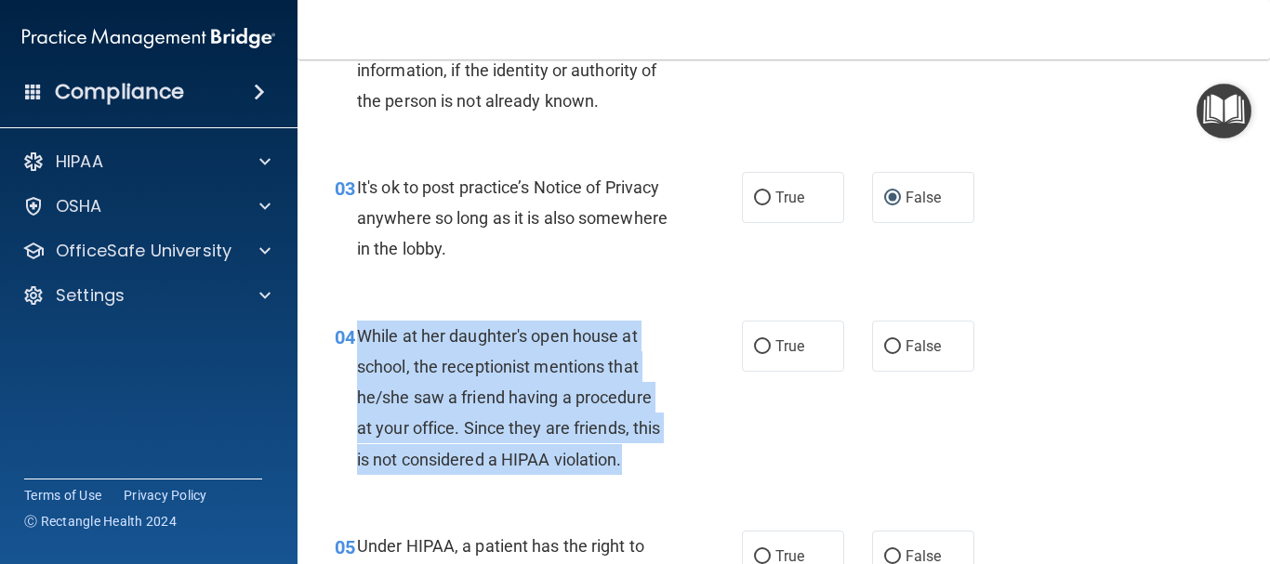
drag, startPoint x: 637, startPoint y: 463, endPoint x: 362, endPoint y: 328, distance: 305.5
click at [362, 328] on div "While at her daughter's open house at school, the receptionist mentions that he…" at bounding box center [520, 398] width 326 height 154
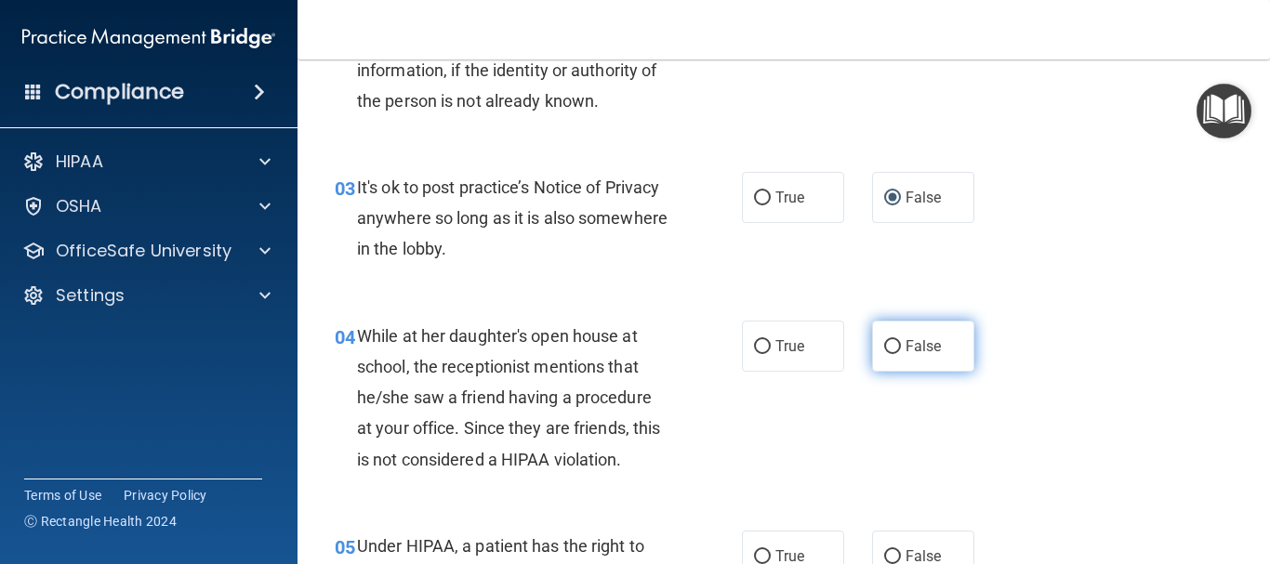
click at [889, 354] on label "False" at bounding box center [923, 346] width 102 height 51
click at [889, 354] on input "False" at bounding box center [892, 347] width 17 height 14
radio input "true"
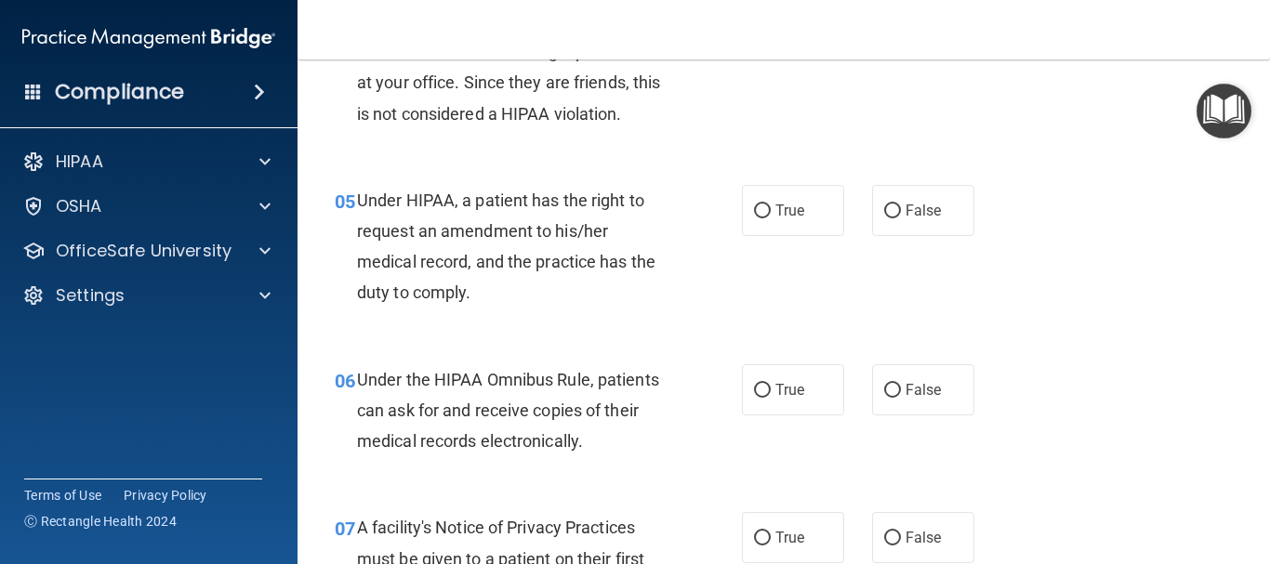
scroll to position [814, 0]
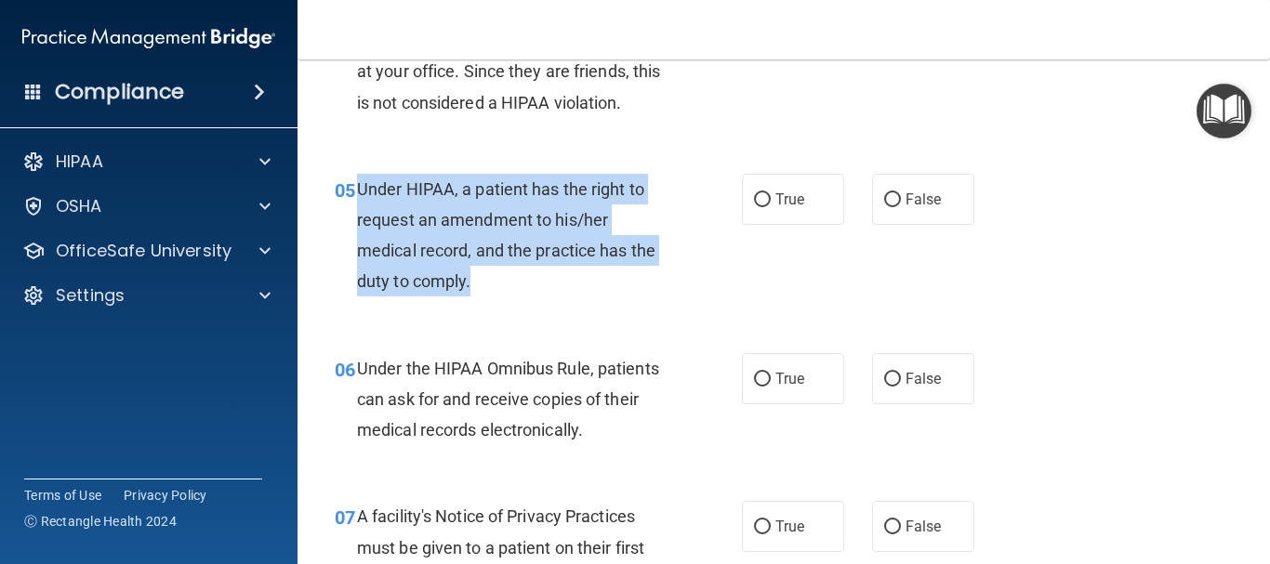
drag, startPoint x: 474, startPoint y: 273, endPoint x: 359, endPoint y: 193, distance: 140.3
click at [359, 193] on div "Under HIPAA, a patient has the right to request an amendment to his/her medical…" at bounding box center [520, 236] width 326 height 124
click at [755, 200] on input "True" at bounding box center [762, 200] width 17 height 14
radio input "true"
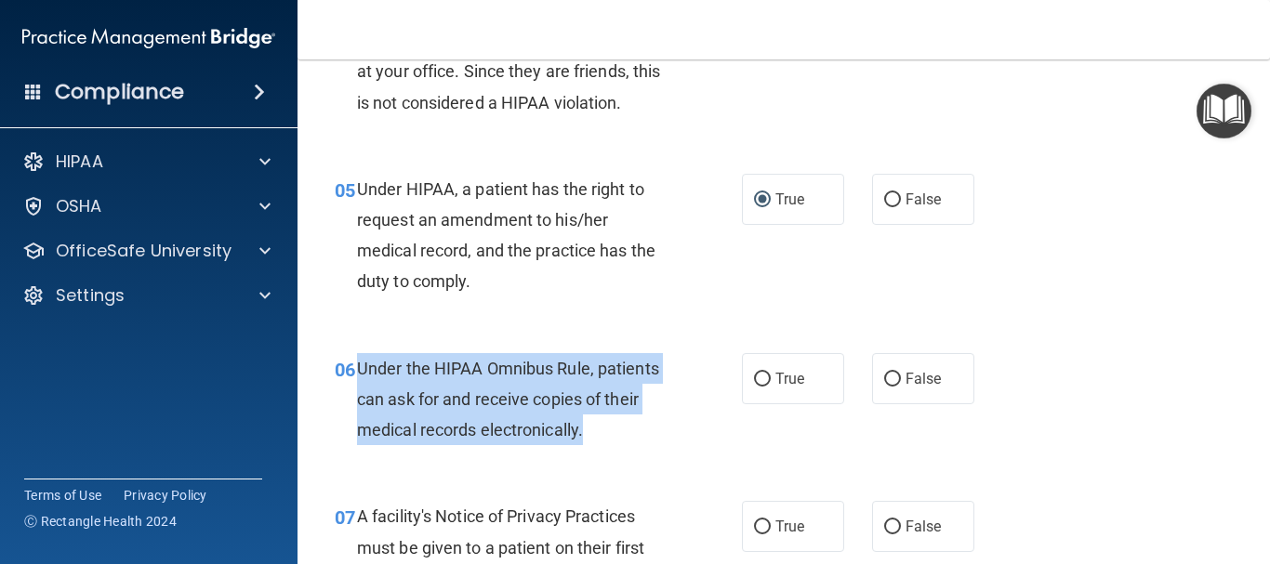
drag, startPoint x: 592, startPoint y: 425, endPoint x: 358, endPoint y: 367, distance: 241.2
click at [358, 367] on div "Under the HIPAA Omnibus Rule, patients can ask for and receive copies of their …" at bounding box center [520, 399] width 326 height 93
click at [754, 385] on input "True" at bounding box center [762, 380] width 17 height 14
radio input "true"
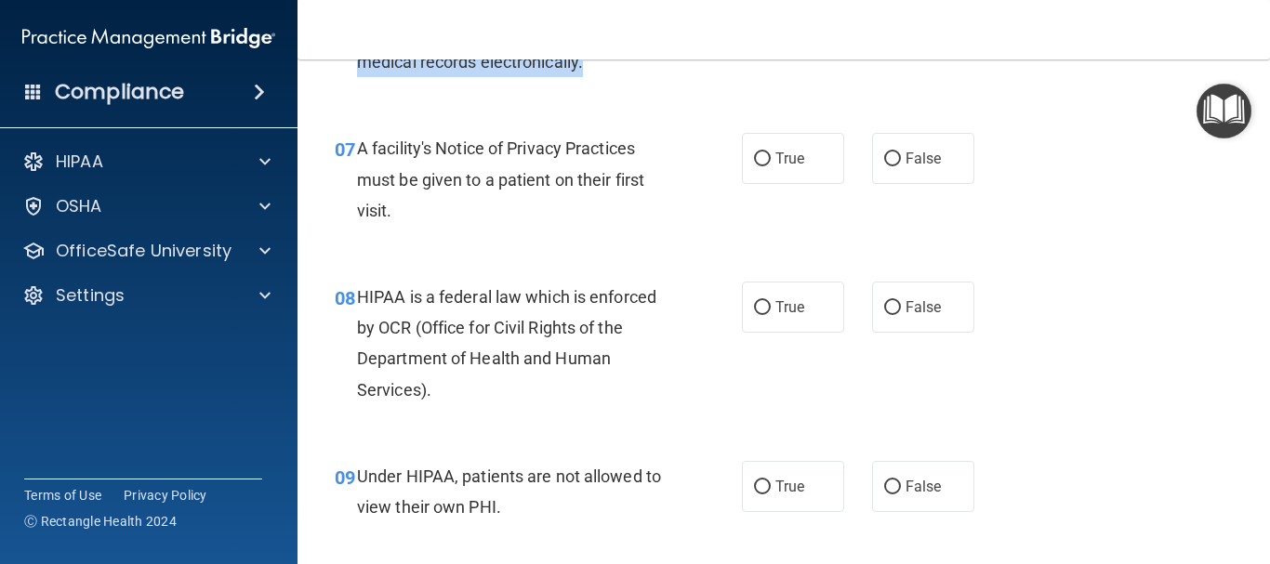
scroll to position [1193, 0]
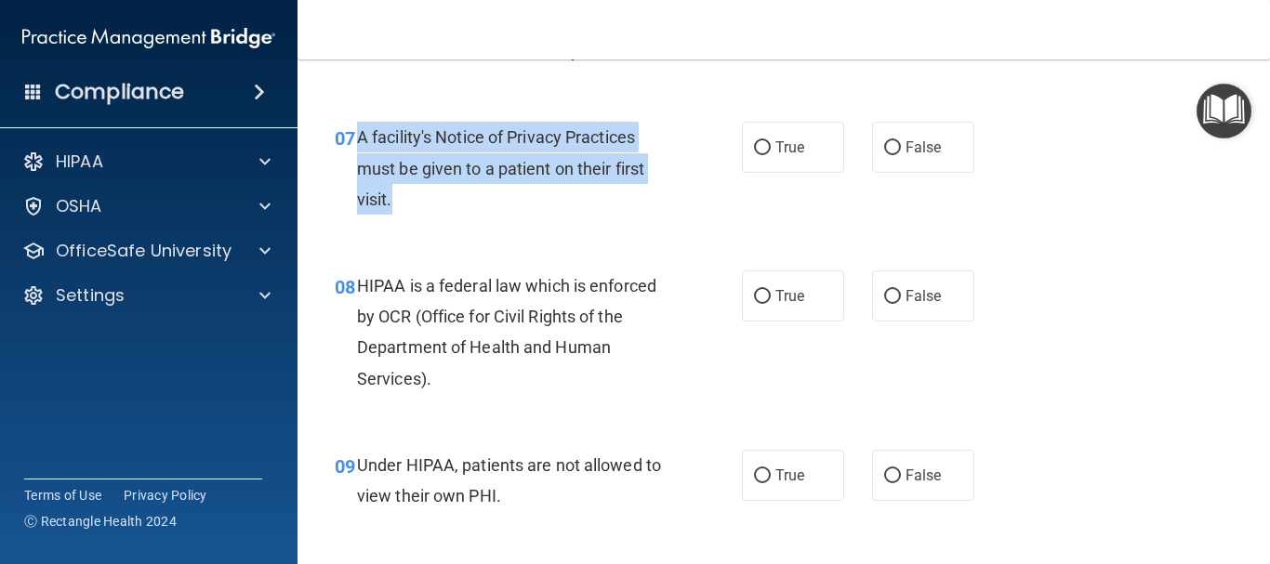
drag, startPoint x: 402, startPoint y: 196, endPoint x: 360, endPoint y: 145, distance: 66.0
click at [360, 145] on div "A facility's Notice of Privacy Practices must be given to a patient on their fi…" at bounding box center [520, 168] width 326 height 93
click at [754, 148] on input "True" at bounding box center [762, 148] width 17 height 14
radio input "true"
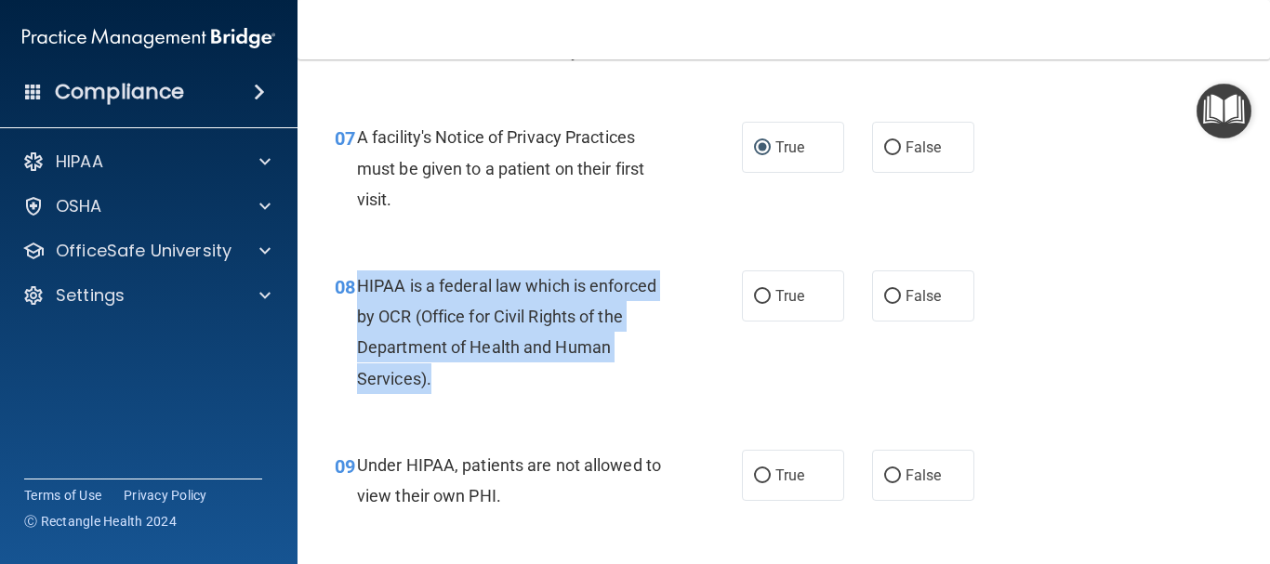
drag, startPoint x: 436, startPoint y: 375, endPoint x: 359, endPoint y: 285, distance: 118.7
click at [360, 283] on div "HIPAA is a federal law which is enforced by OCR (Office for Civil Rights of the…" at bounding box center [520, 332] width 326 height 124
click at [760, 298] on input "True" at bounding box center [762, 297] width 17 height 14
radio input "true"
drag, startPoint x: 678, startPoint y: 366, endPoint x: 877, endPoint y: 287, distance: 214.0
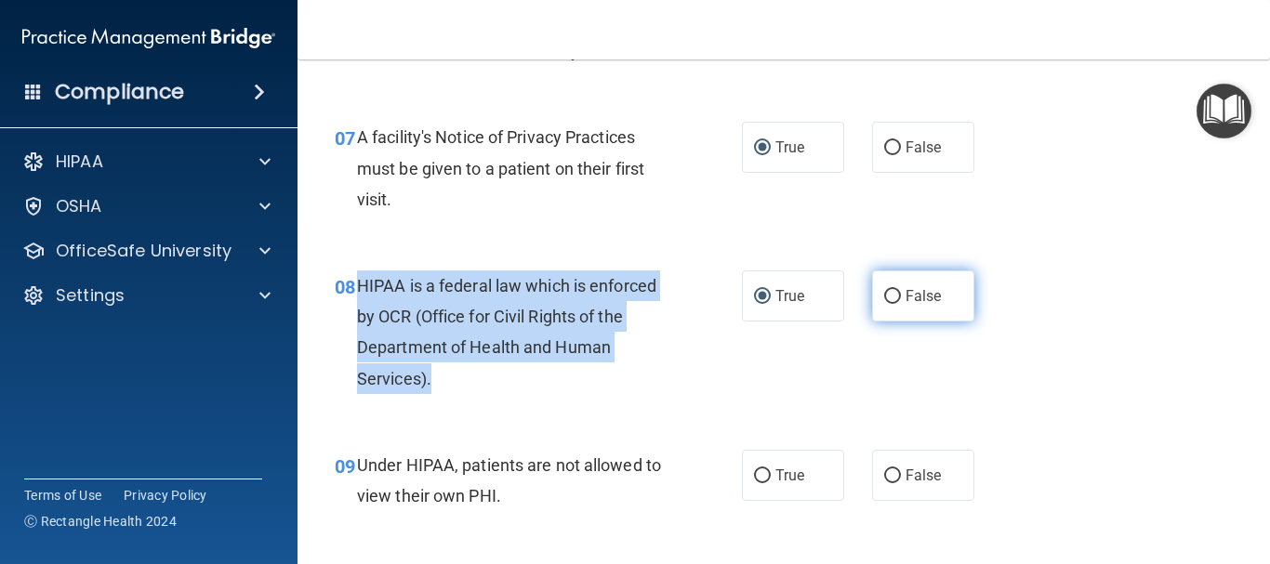
click at [679, 367] on div "08 HIPAA is a federal law which is enforced by OCR (Office for Civil Rights of …" at bounding box center [538, 336] width 463 height 133
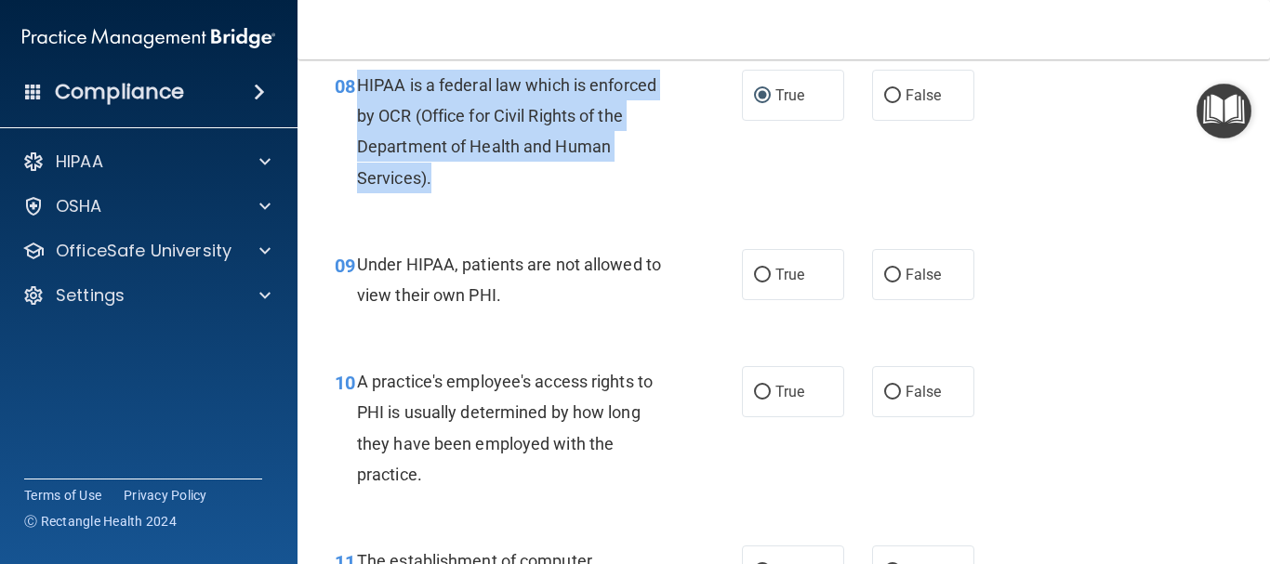
scroll to position [1450, 0]
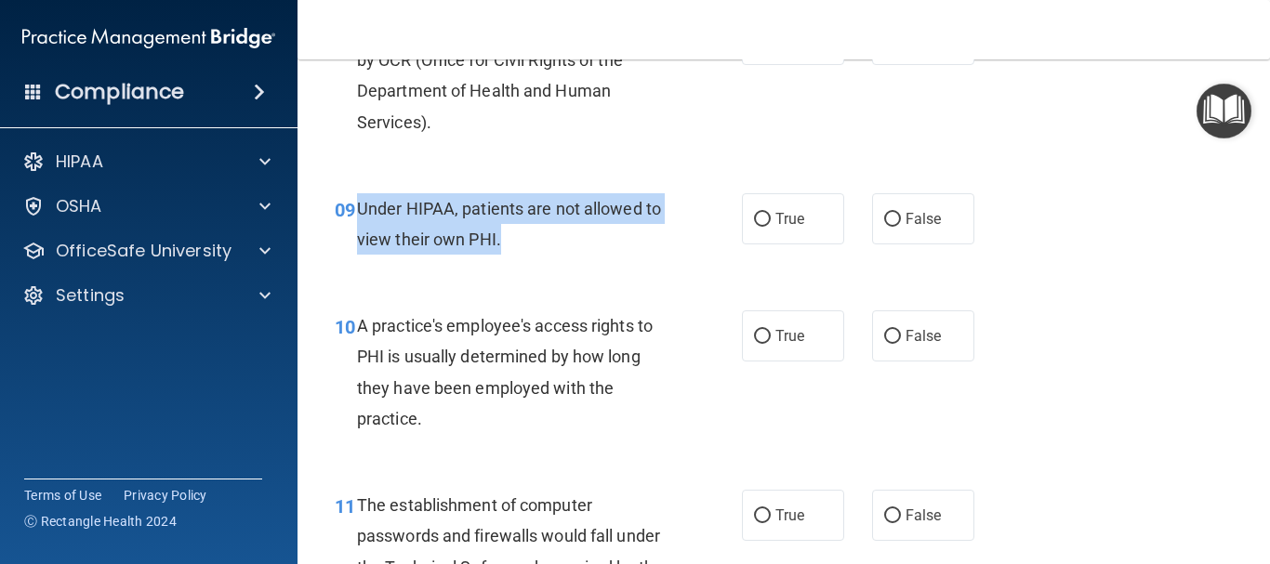
drag, startPoint x: 509, startPoint y: 236, endPoint x: 359, endPoint y: 197, distance: 155.5
click at [359, 197] on div "Under HIPAA, patients are not allowed to view their own PHI." at bounding box center [520, 223] width 326 height 61
click at [884, 217] on input "False" at bounding box center [892, 220] width 17 height 14
radio input "true"
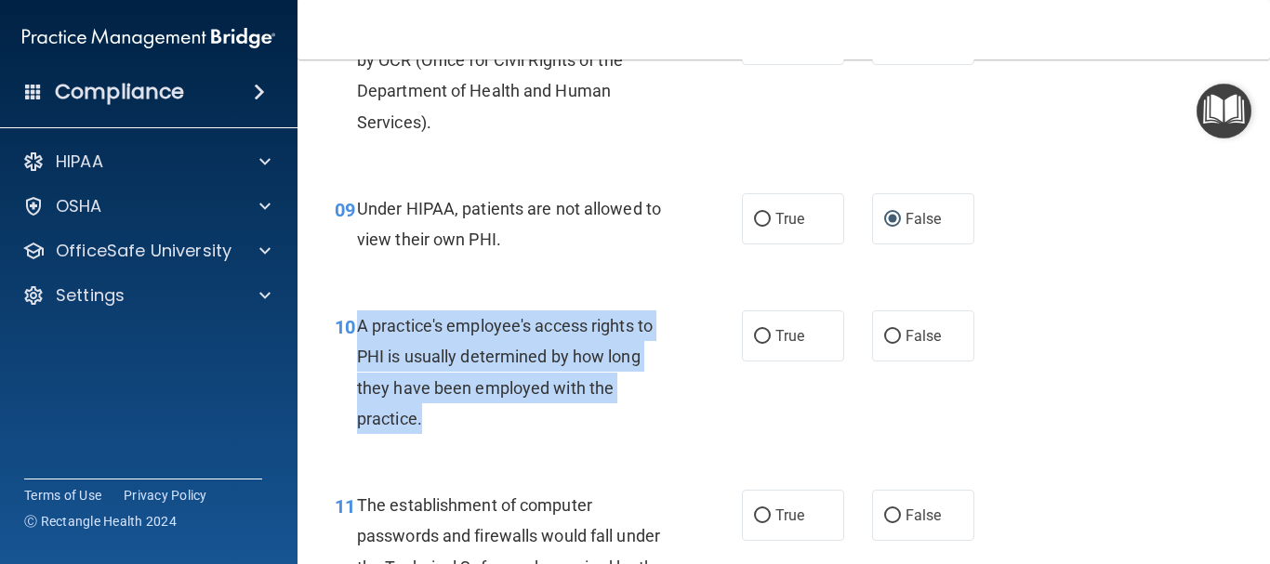
drag, startPoint x: 424, startPoint y: 417, endPoint x: 360, endPoint y: 331, distance: 107.6
click at [360, 331] on div "A practice's employee's access rights to PHI is usually determined by how long …" at bounding box center [520, 372] width 326 height 124
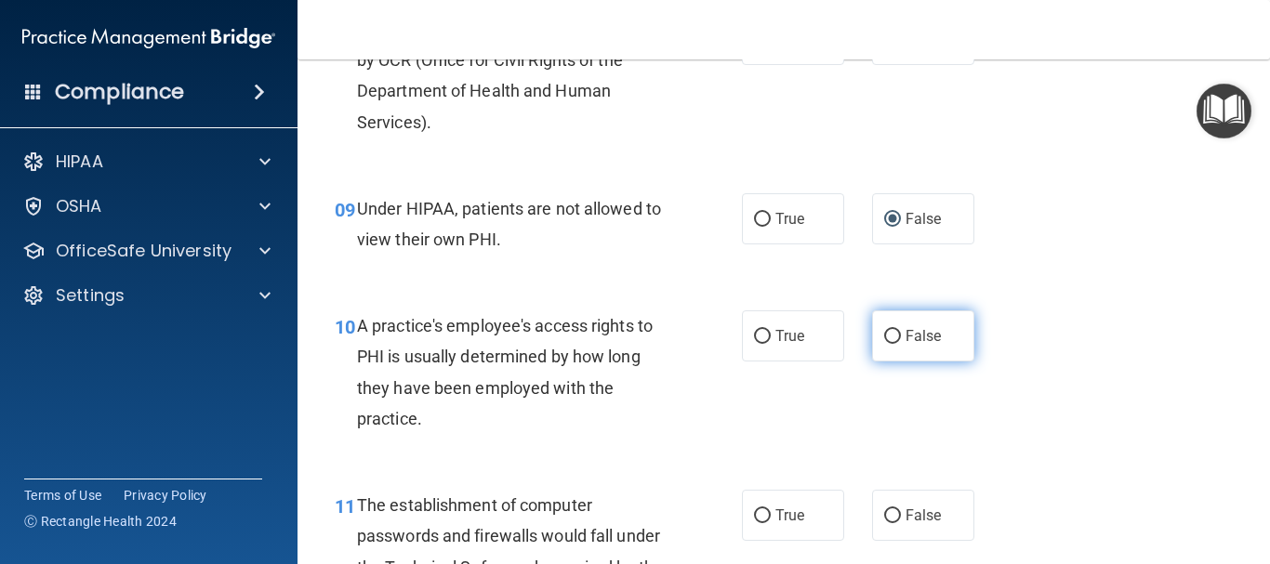
click at [892, 333] on label "False" at bounding box center [923, 335] width 102 height 51
click at [892, 333] on input "False" at bounding box center [892, 337] width 17 height 14
radio input "true"
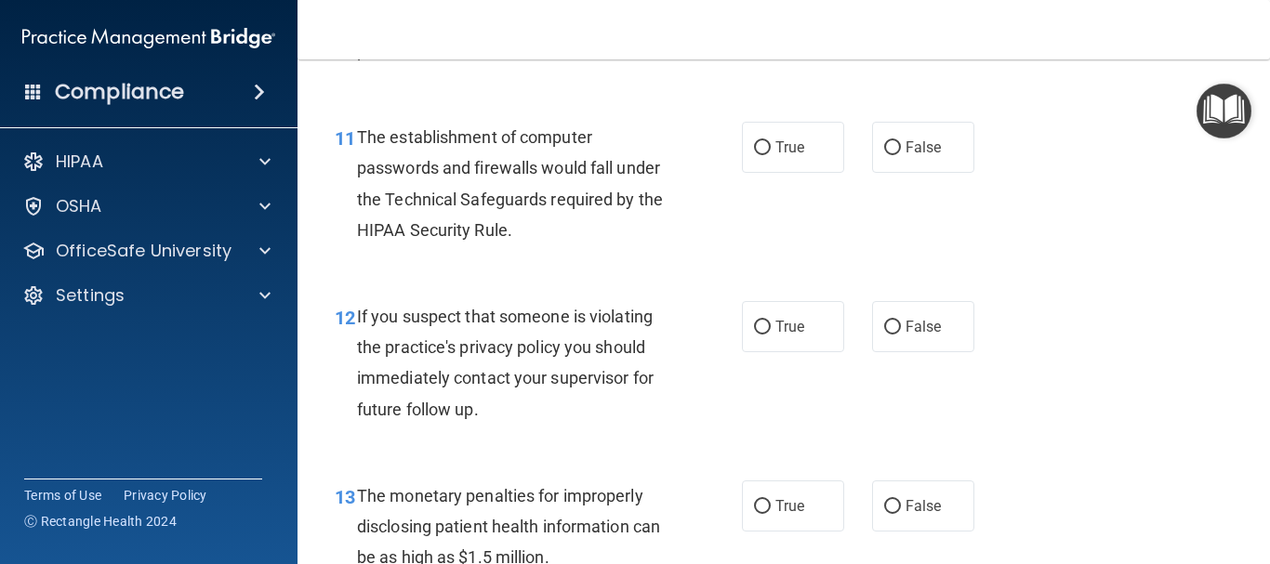
scroll to position [1863, 0]
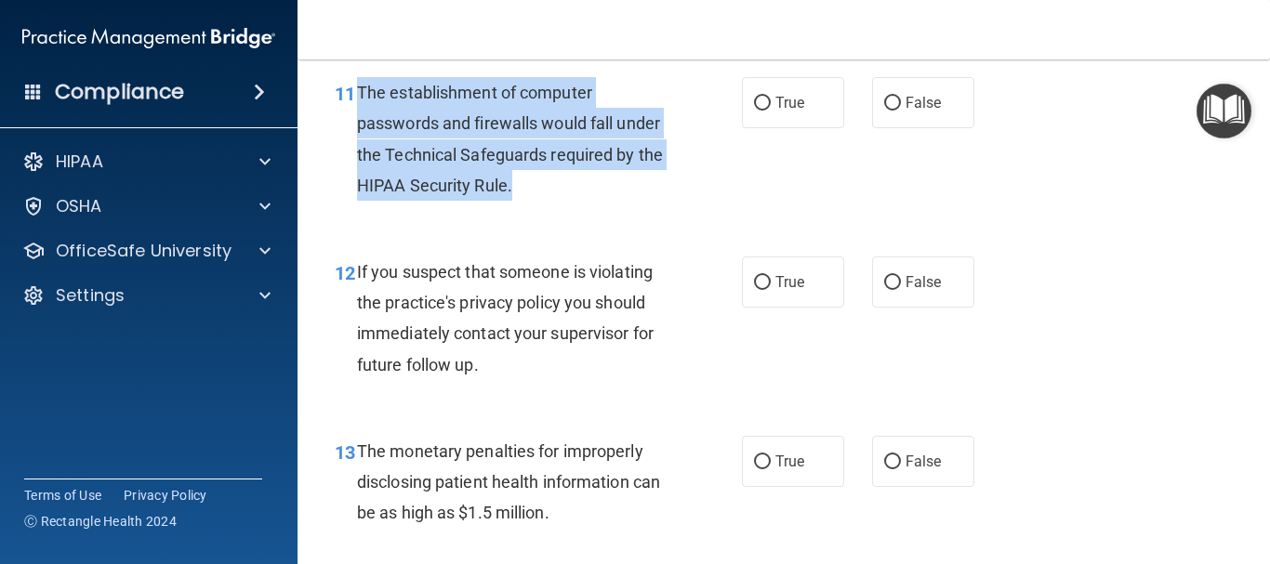
drag, startPoint x: 517, startPoint y: 179, endPoint x: 360, endPoint y: 89, distance: 181.1
click at [360, 89] on div "The establishment of computer passwords and firewalls would fall under the Tech…" at bounding box center [520, 139] width 326 height 124
click at [754, 109] on input "True" at bounding box center [762, 104] width 17 height 14
radio input "true"
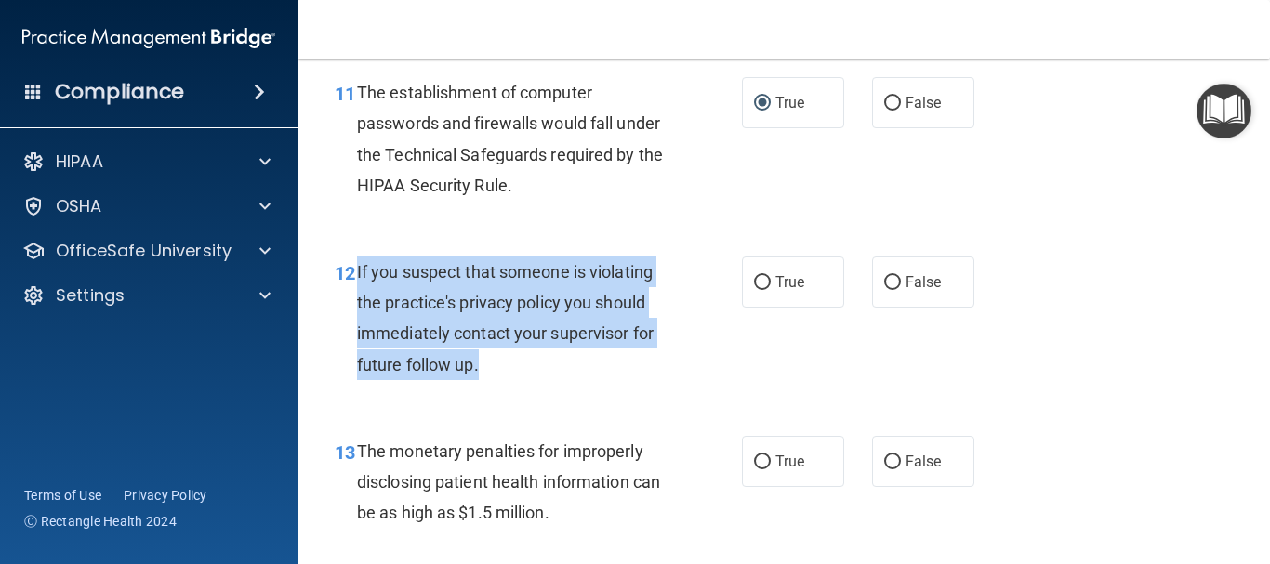
drag, startPoint x: 494, startPoint y: 362, endPoint x: 357, endPoint y: 270, distance: 165.5
click at [357, 270] on div "If you suspect that someone is violating the practice's privacy policy you shou…" at bounding box center [520, 319] width 326 height 124
click at [756, 283] on input "True" at bounding box center [762, 283] width 17 height 14
radio input "true"
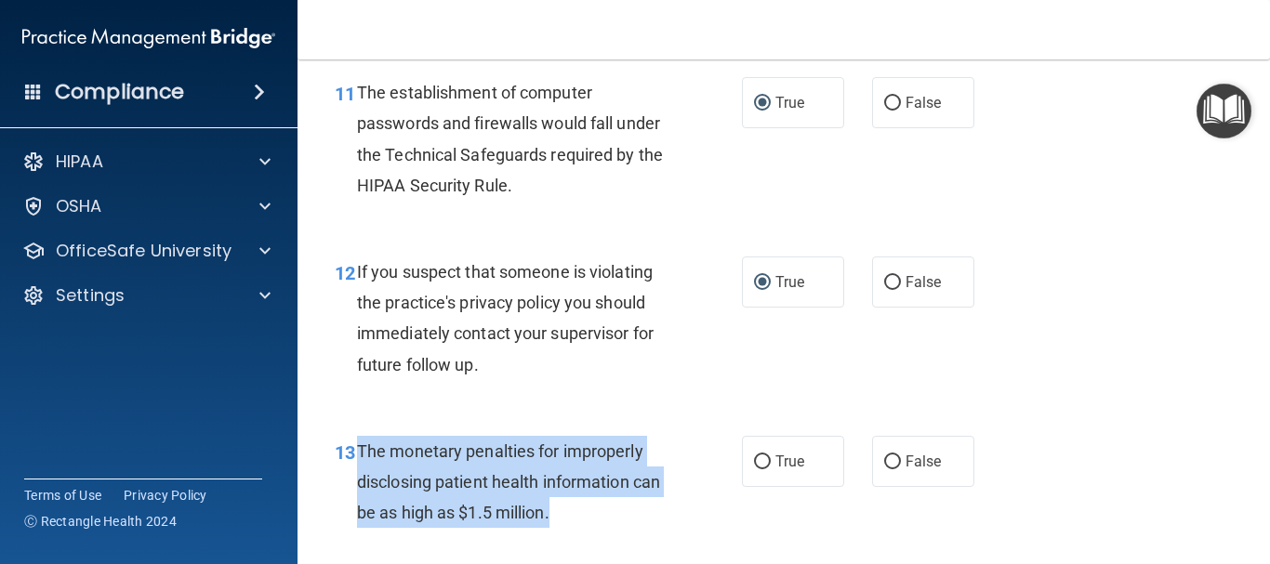
drag, startPoint x: 550, startPoint y: 509, endPoint x: 360, endPoint y: 446, distance: 200.7
click at [360, 446] on div "The monetary penalties for improperly disclosing patient health information can…" at bounding box center [520, 482] width 326 height 93
click at [754, 458] on input "True" at bounding box center [762, 462] width 17 height 14
radio input "true"
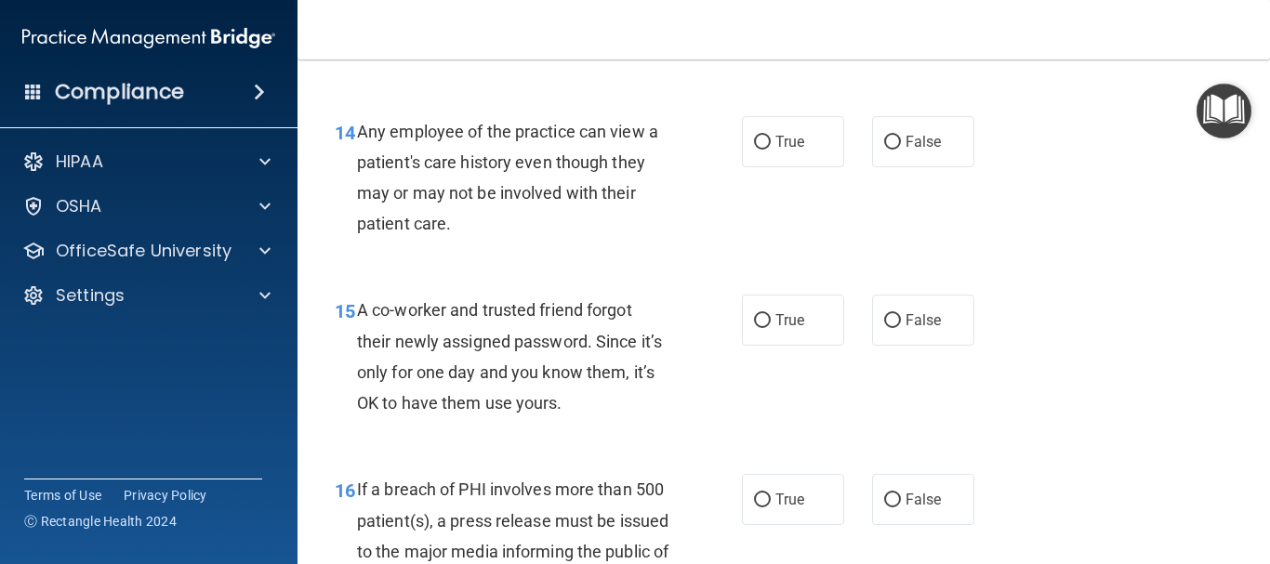
scroll to position [2353, 0]
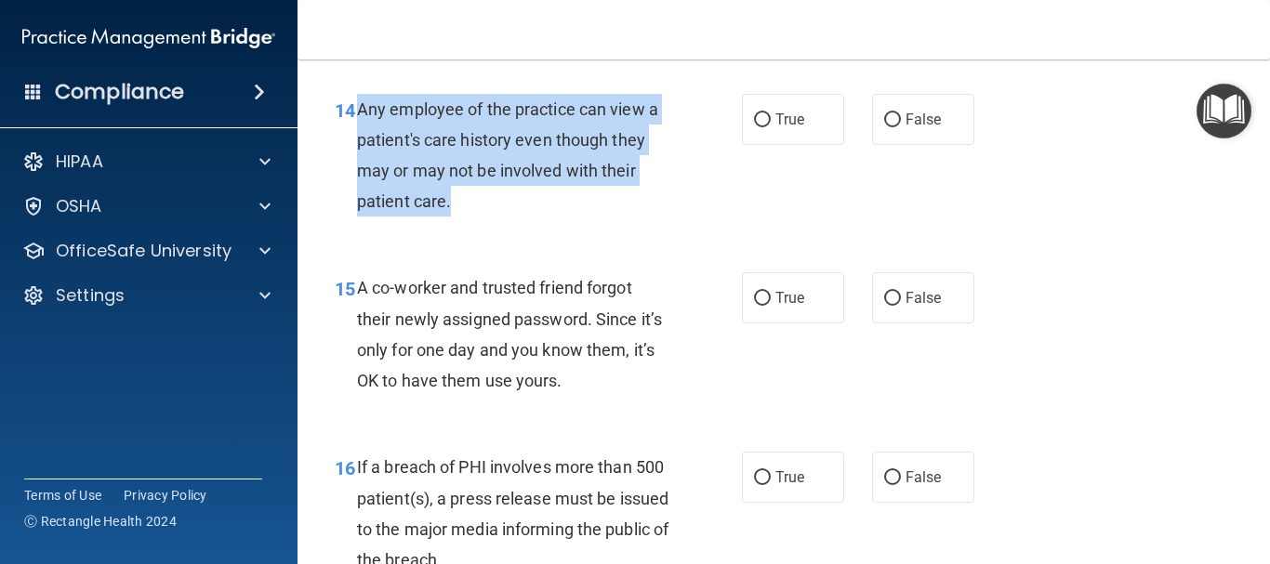
drag, startPoint x: 459, startPoint y: 198, endPoint x: 359, endPoint y: 112, distance: 132.5
click at [359, 112] on div "Any employee of the practice can view a patient's care history even though they…" at bounding box center [520, 156] width 326 height 124
click at [884, 125] on input "False" at bounding box center [892, 120] width 17 height 14
radio input "true"
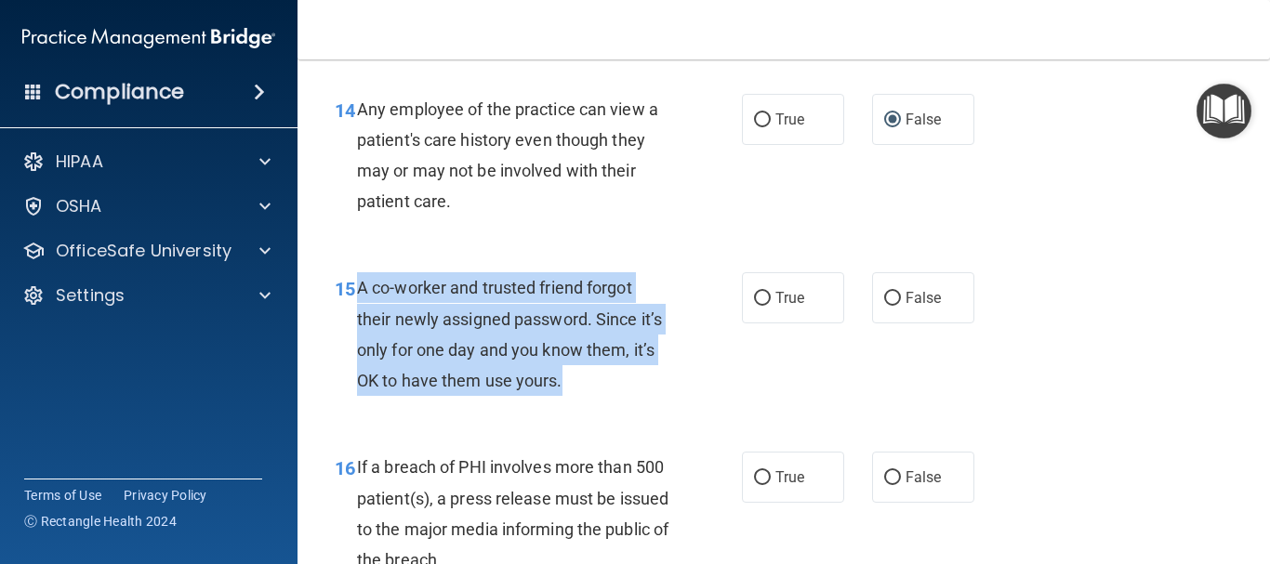
drag, startPoint x: 570, startPoint y: 379, endPoint x: 359, endPoint y: 284, distance: 231.3
click at [359, 284] on div "A co-worker and trusted friend forgot their newly assigned password. Since it’s…" at bounding box center [520, 334] width 326 height 124
click at [884, 295] on input "False" at bounding box center [892, 299] width 17 height 14
radio input "true"
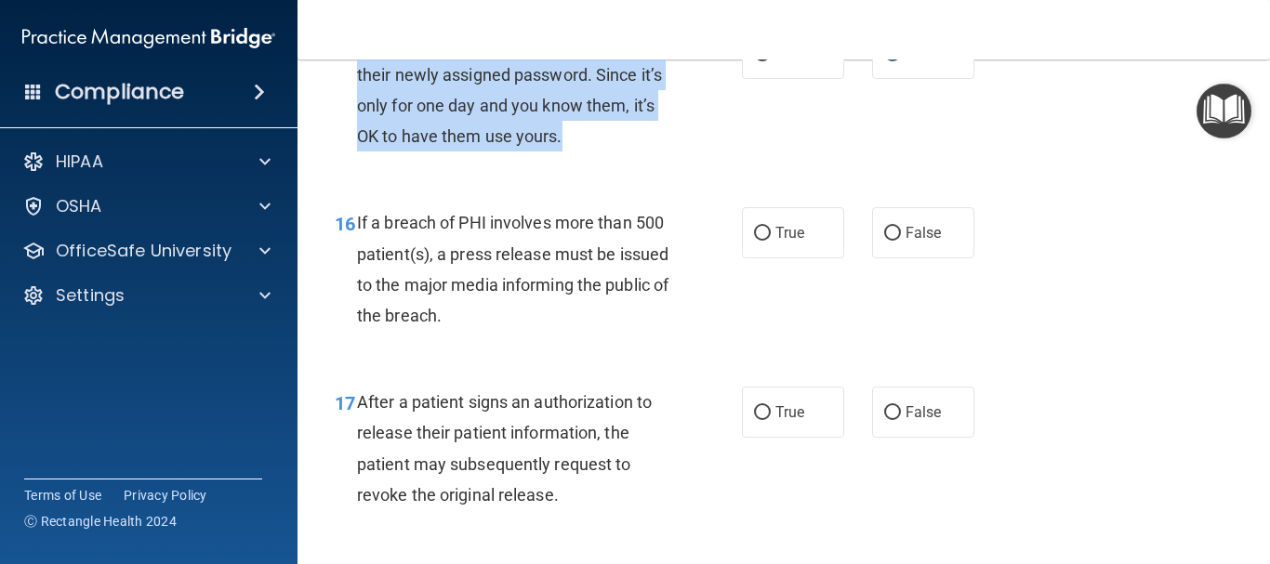
scroll to position [2642, 0]
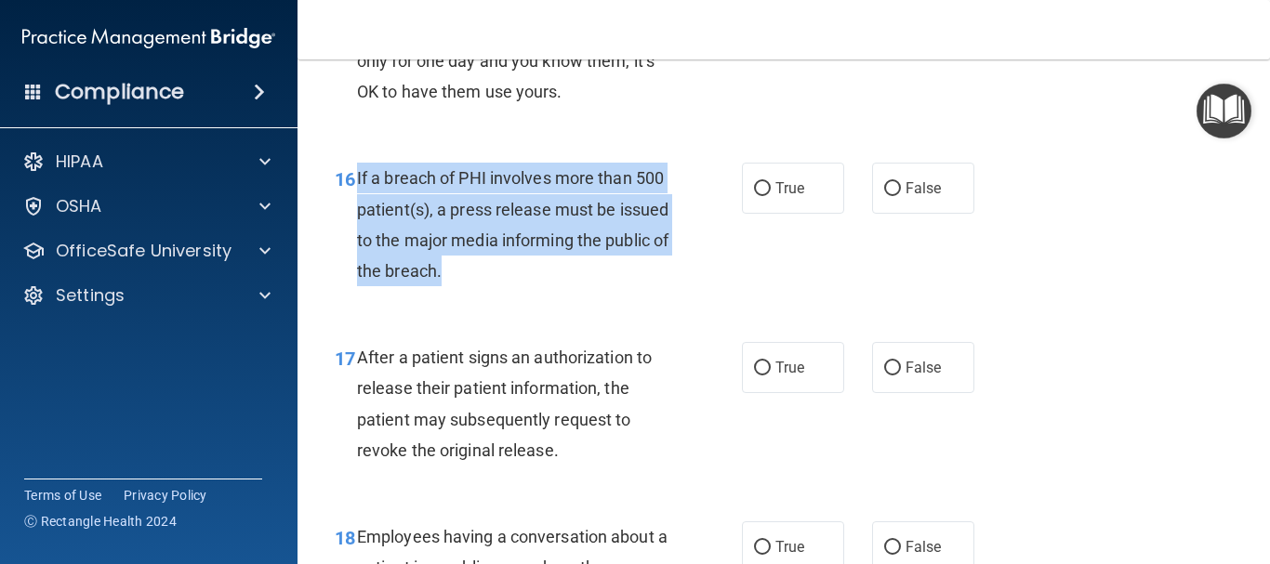
drag, startPoint x: 530, startPoint y: 267, endPoint x: 358, endPoint y: 184, distance: 190.8
click at [358, 184] on div "If a breach of PHI involves more than 500 patient(s), a press release must be i…" at bounding box center [520, 225] width 326 height 124
click at [754, 189] on input "True" at bounding box center [762, 189] width 17 height 14
radio input "true"
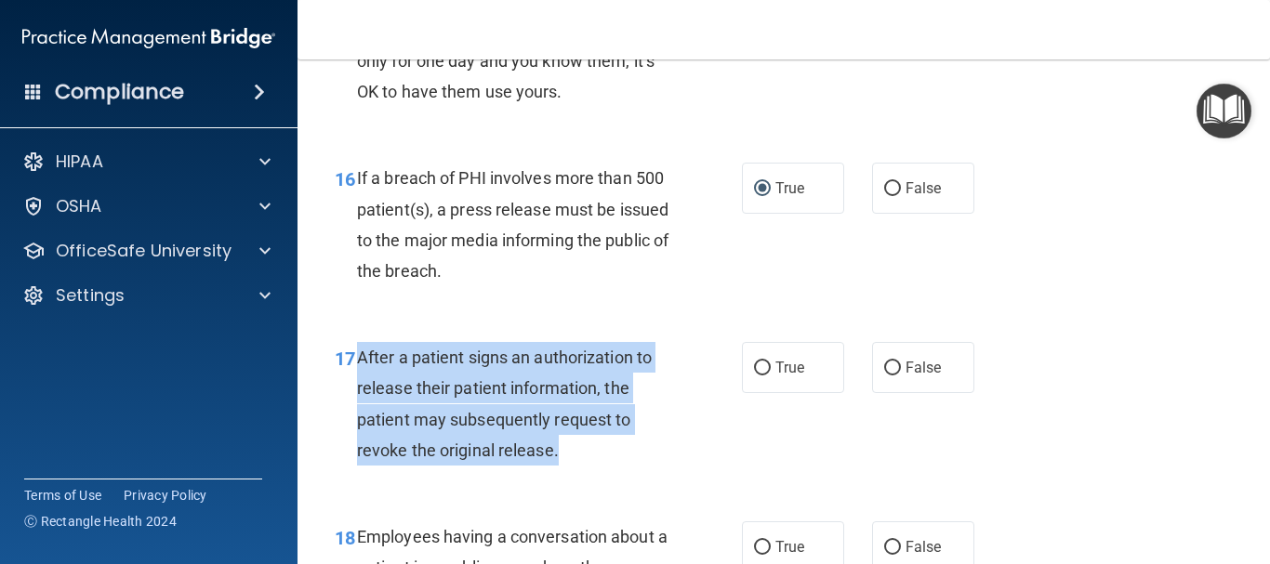
drag, startPoint x: 519, startPoint y: 441, endPoint x: 357, endPoint y: 350, distance: 185.2
click at [357, 350] on div "After a patient signs an authorization to release their patient information, th…" at bounding box center [520, 404] width 326 height 124
click at [754, 370] on input "True" at bounding box center [762, 369] width 17 height 14
radio input "true"
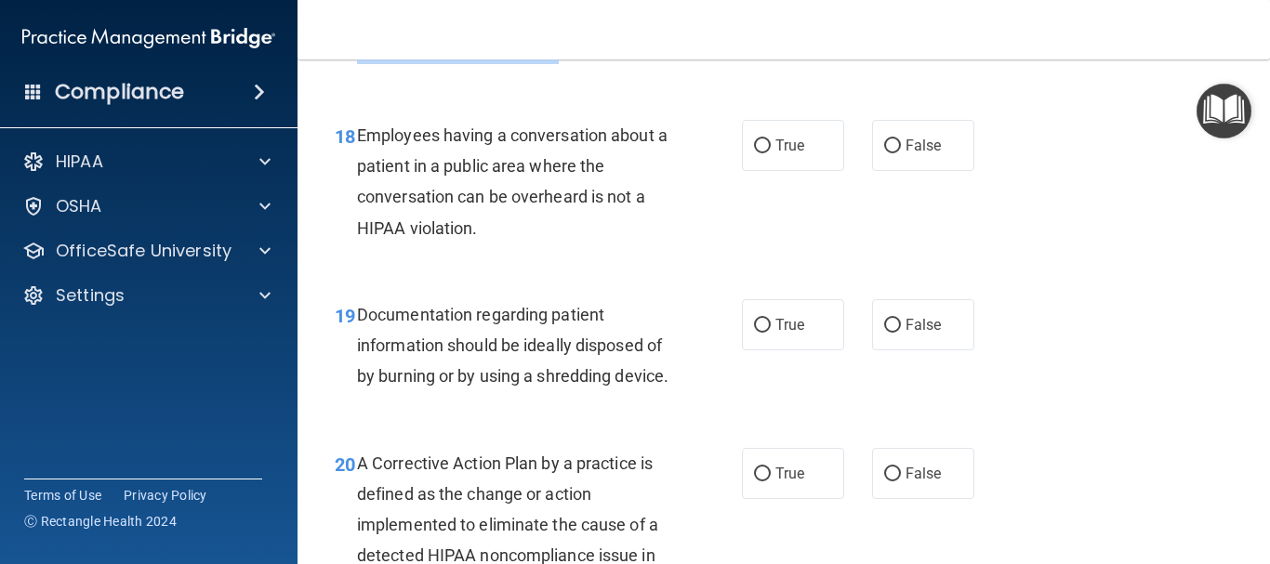
scroll to position [3077, 0]
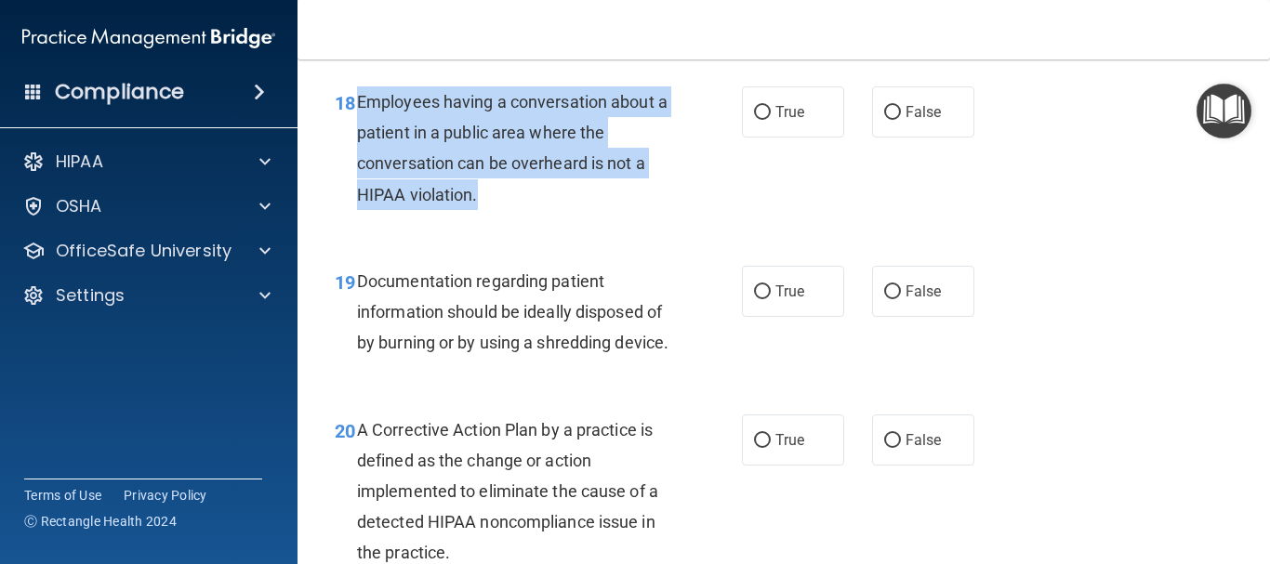
drag, startPoint x: 503, startPoint y: 191, endPoint x: 357, endPoint y: 105, distance: 169.6
click at [357, 105] on div "Employees having a conversation about a patient in a public area where the conv…" at bounding box center [520, 148] width 326 height 124
click at [884, 119] on input "False" at bounding box center [892, 113] width 17 height 14
radio input "true"
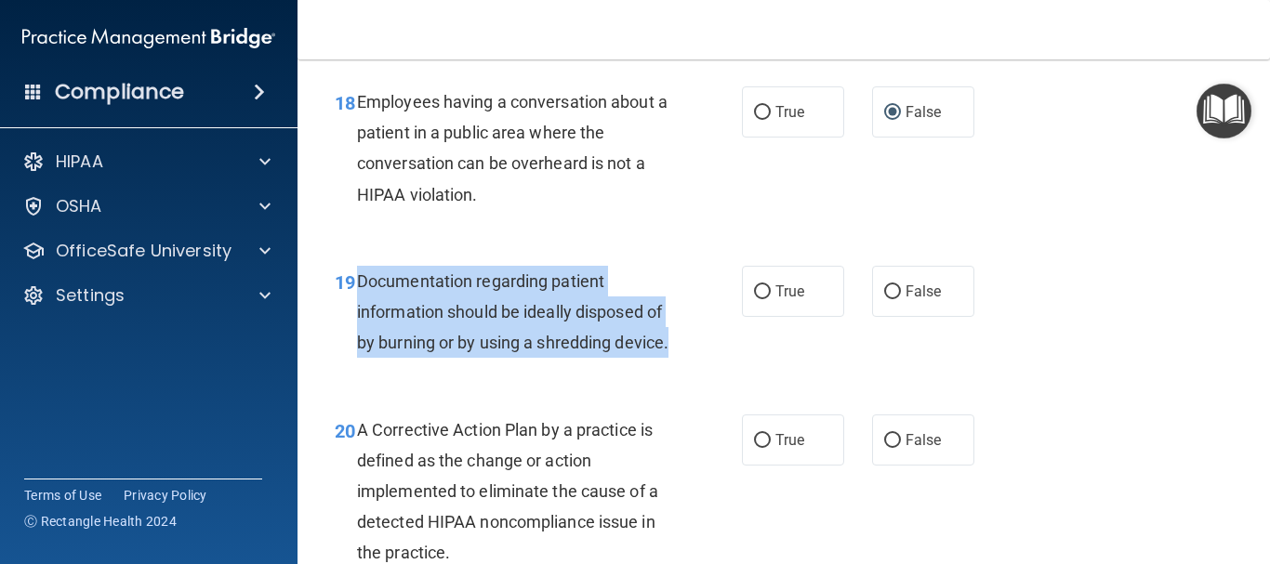
drag, startPoint x: 425, startPoint y: 375, endPoint x: 358, endPoint y: 280, distance: 116.8
click at [358, 280] on div "Documentation regarding patient information should be ideally disposed of by bu…" at bounding box center [520, 312] width 326 height 93
click at [757, 289] on input "True" at bounding box center [762, 292] width 17 height 14
radio input "true"
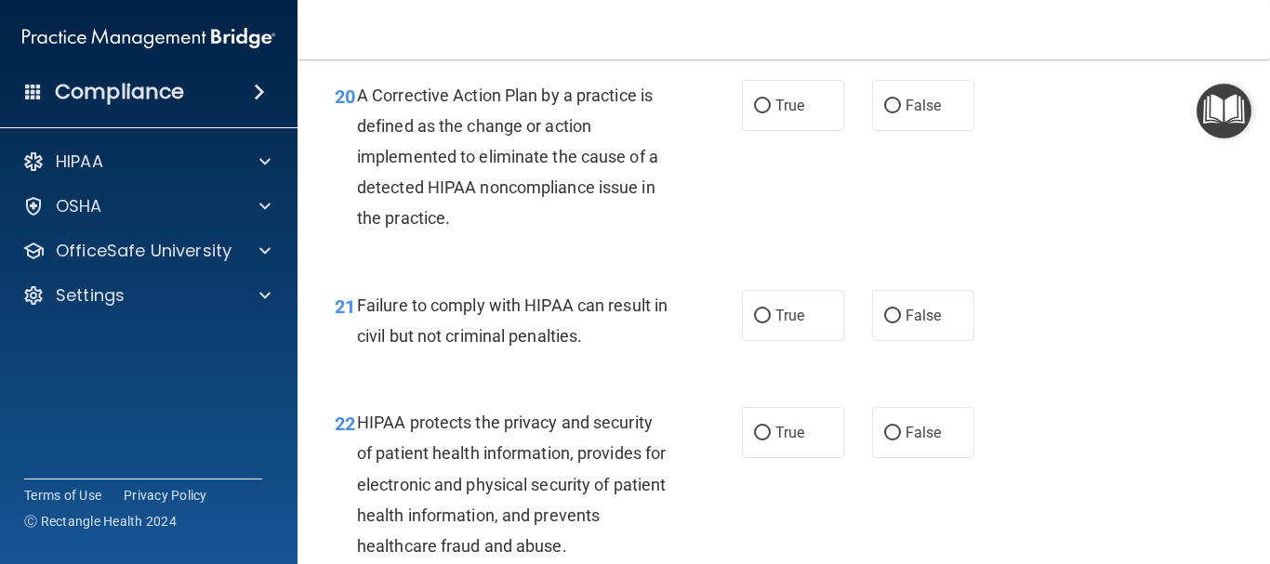
scroll to position [3401, 0]
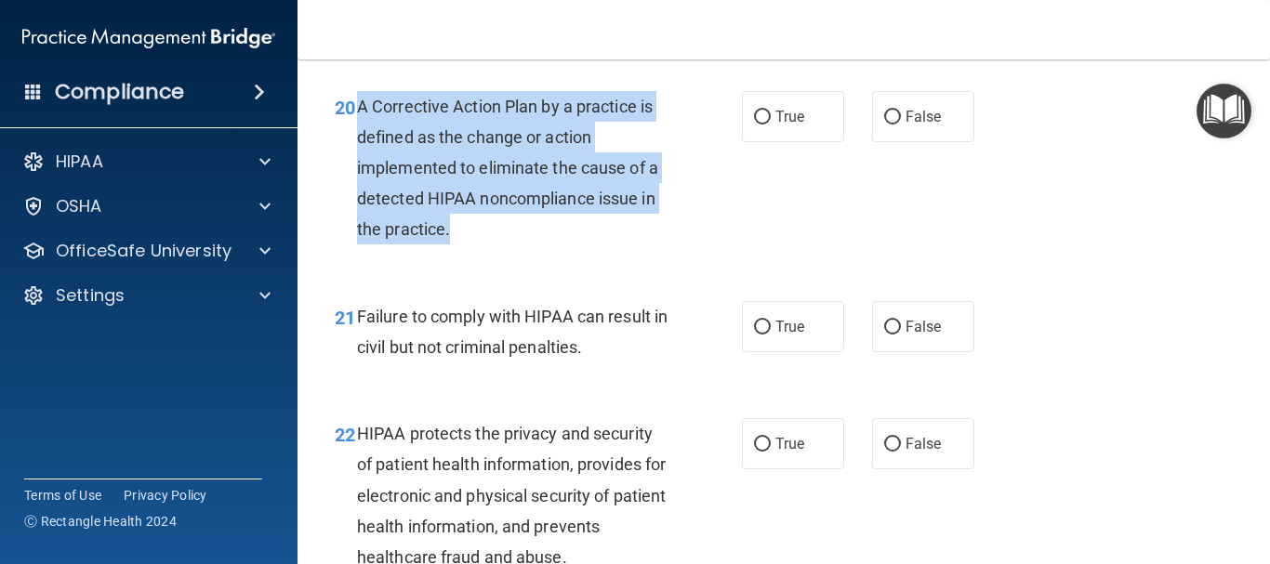
drag, startPoint x: 448, startPoint y: 254, endPoint x: 355, endPoint y: 138, distance: 148.8
click at [355, 138] on div "20 A Corrective Action Plan by a practice is defined as the change or action im…" at bounding box center [538, 173] width 463 height 164
click at [757, 125] on input "True" at bounding box center [762, 118] width 17 height 14
radio input "true"
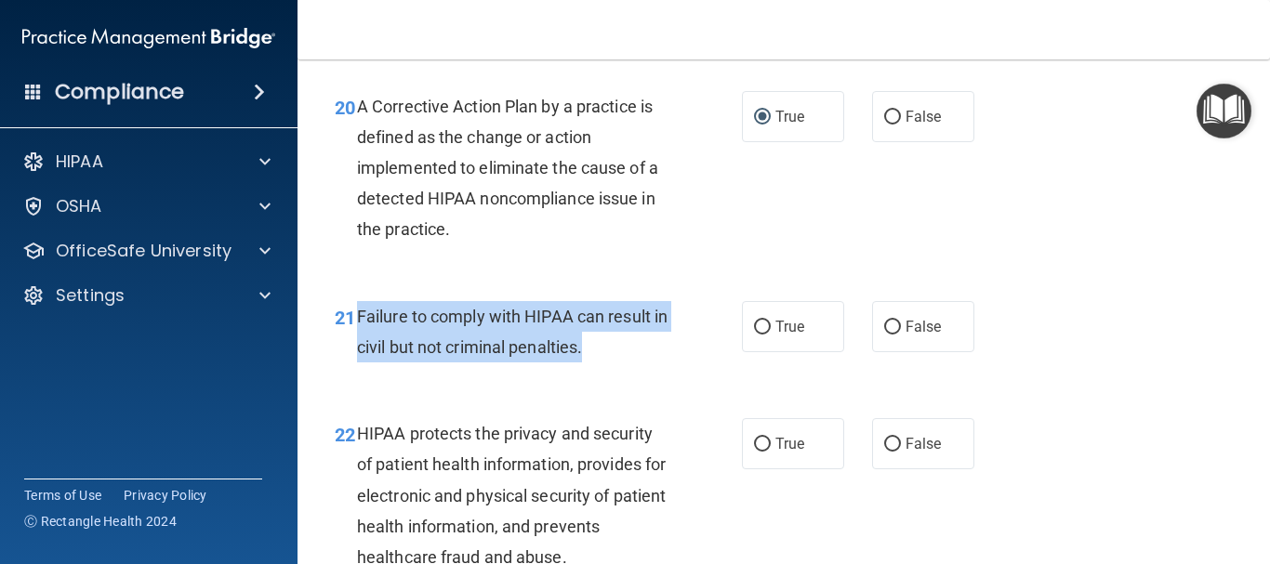
drag, startPoint x: 625, startPoint y: 382, endPoint x: 359, endPoint y: 339, distance: 269.2
click at [359, 339] on div "Failure to comply with HIPAA can result in civil but not criminal penalties." at bounding box center [520, 331] width 326 height 61
click at [884, 335] on input "False" at bounding box center [892, 328] width 17 height 14
radio input "true"
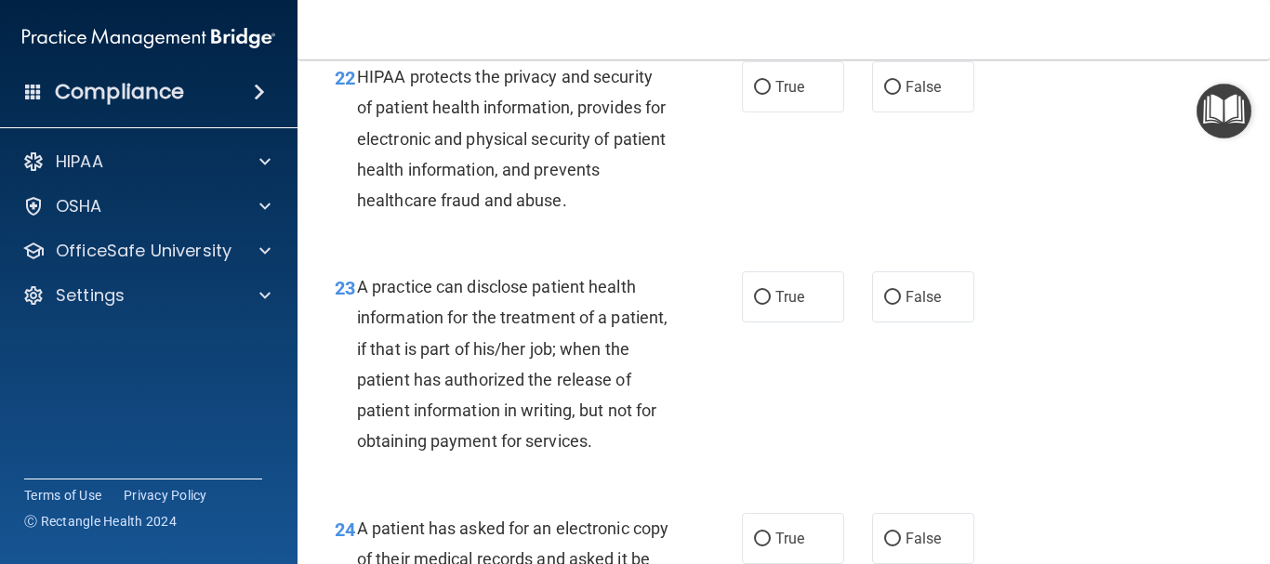
scroll to position [3769, 0]
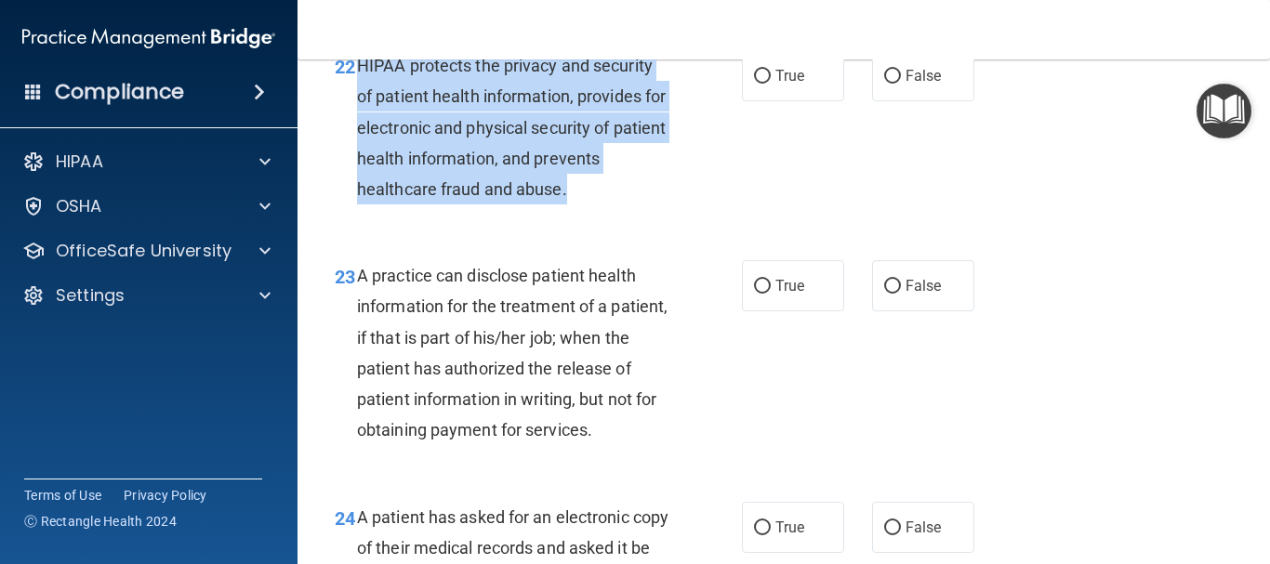
drag, startPoint x: 577, startPoint y: 216, endPoint x: 355, endPoint y: 103, distance: 249.0
click at [355, 104] on div "22 HIPAA protects the privacy and security of patient health information, provi…" at bounding box center [538, 132] width 463 height 164
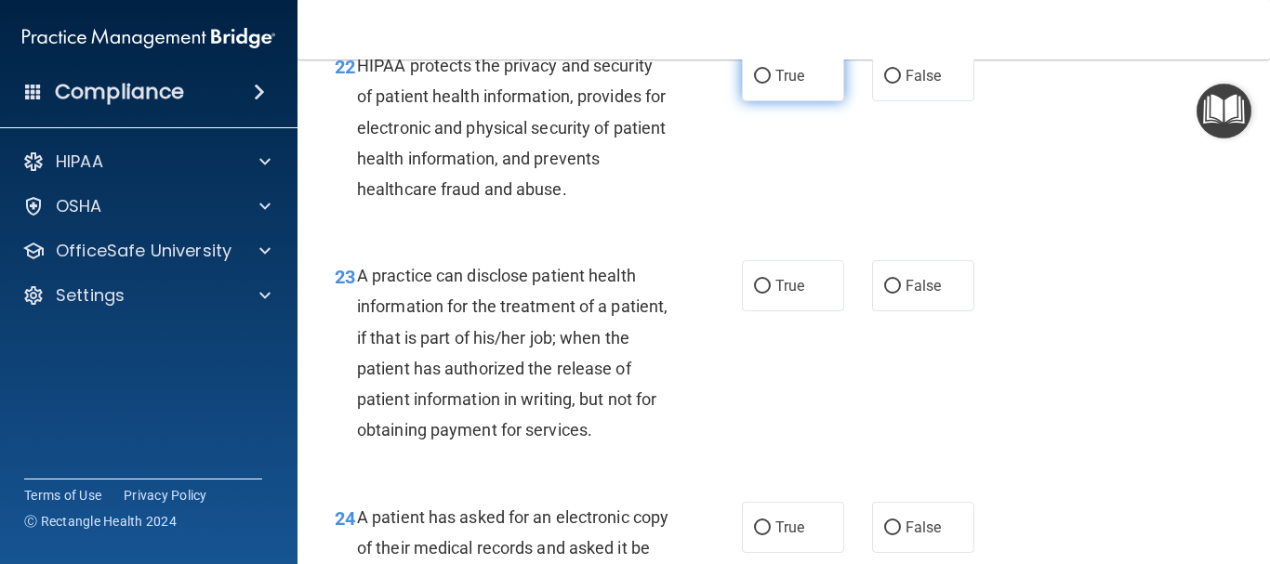
click at [775, 85] on span "True" at bounding box center [789, 76] width 29 height 18
click at [769, 84] on input "True" at bounding box center [762, 77] width 17 height 14
radio input "true"
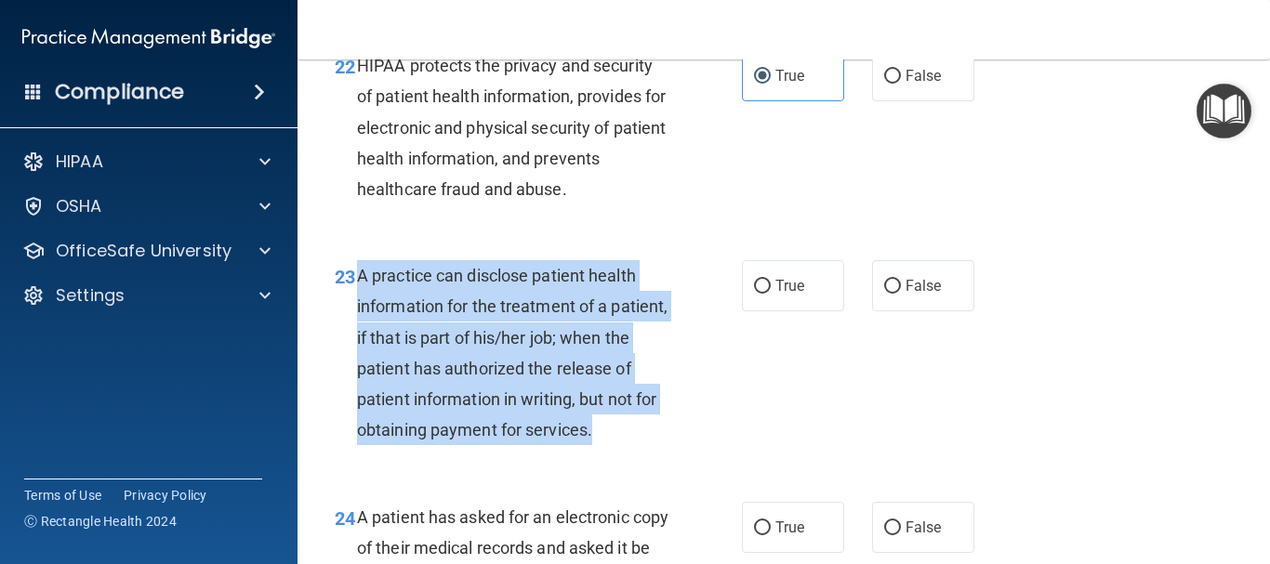
drag, startPoint x: 449, startPoint y: 494, endPoint x: 359, endPoint y: 315, distance: 199.9
click at [359, 315] on div "A practice can disclose patient health information for the treatment of a patie…" at bounding box center [520, 352] width 326 height 185
click at [891, 294] on input "False" at bounding box center [892, 287] width 17 height 14
radio input "true"
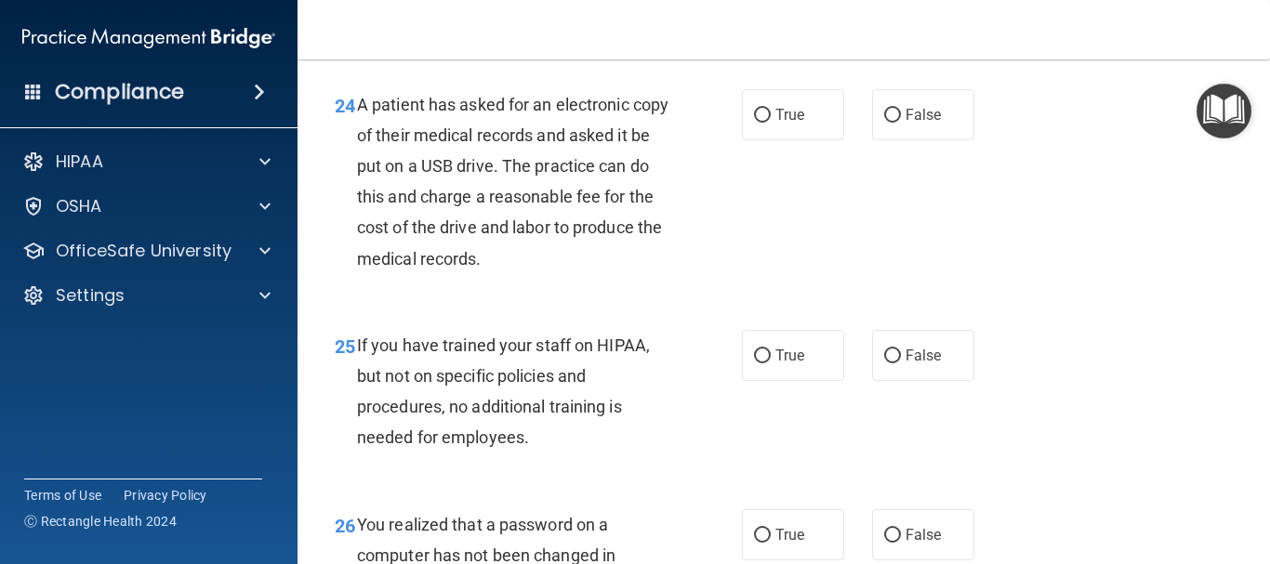
scroll to position [4237, 0]
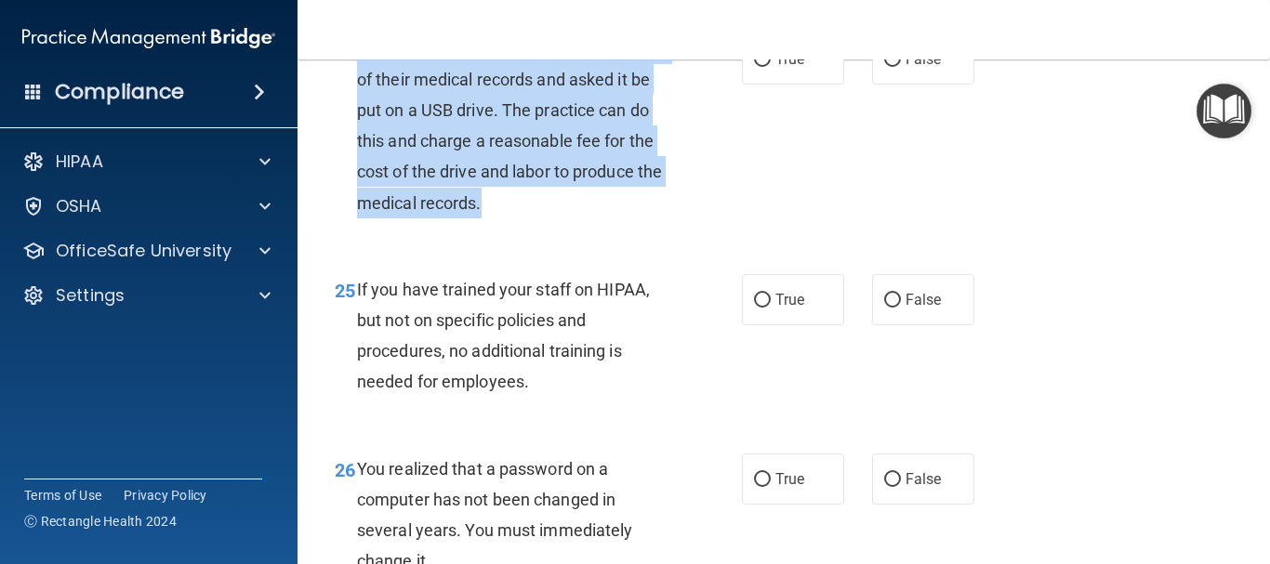
drag, startPoint x: 593, startPoint y: 261, endPoint x: 353, endPoint y: 115, distance: 280.7
click at [353, 115] on div "24 A patient has asked for an electronic copy of their medical records and aske…" at bounding box center [538, 130] width 463 height 194
click at [644, 218] on div "A patient has asked for an electronic copy of their medical records and asked i…" at bounding box center [520, 125] width 326 height 185
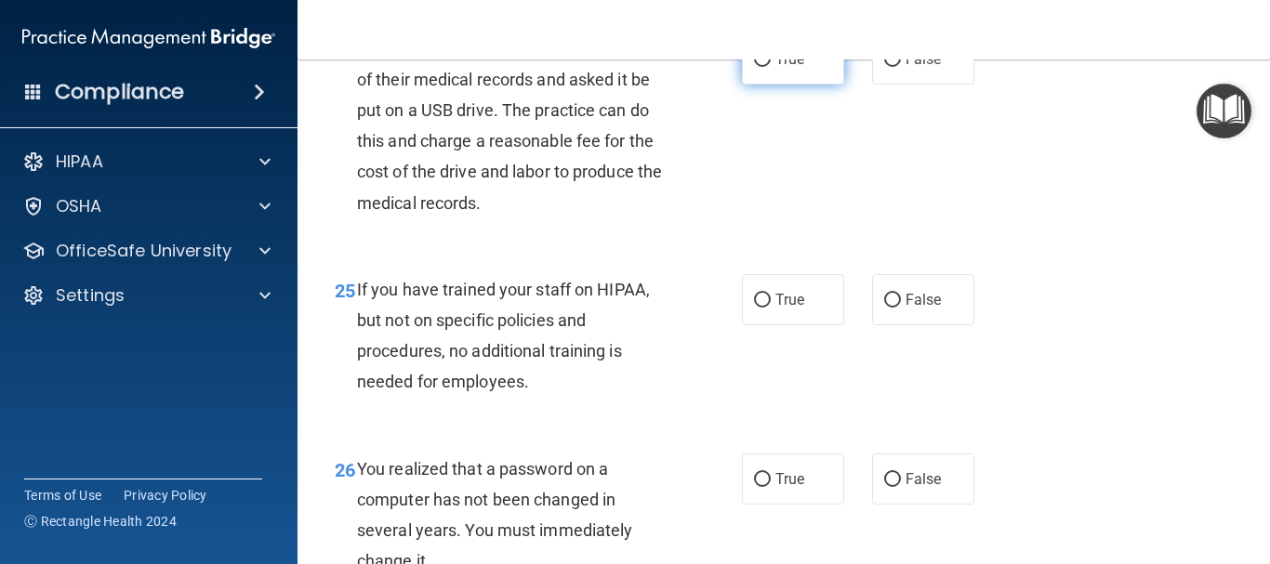
click at [770, 85] on label "True" at bounding box center [793, 58] width 102 height 51
click at [770, 67] on input "True" at bounding box center [762, 60] width 17 height 14
radio input "true"
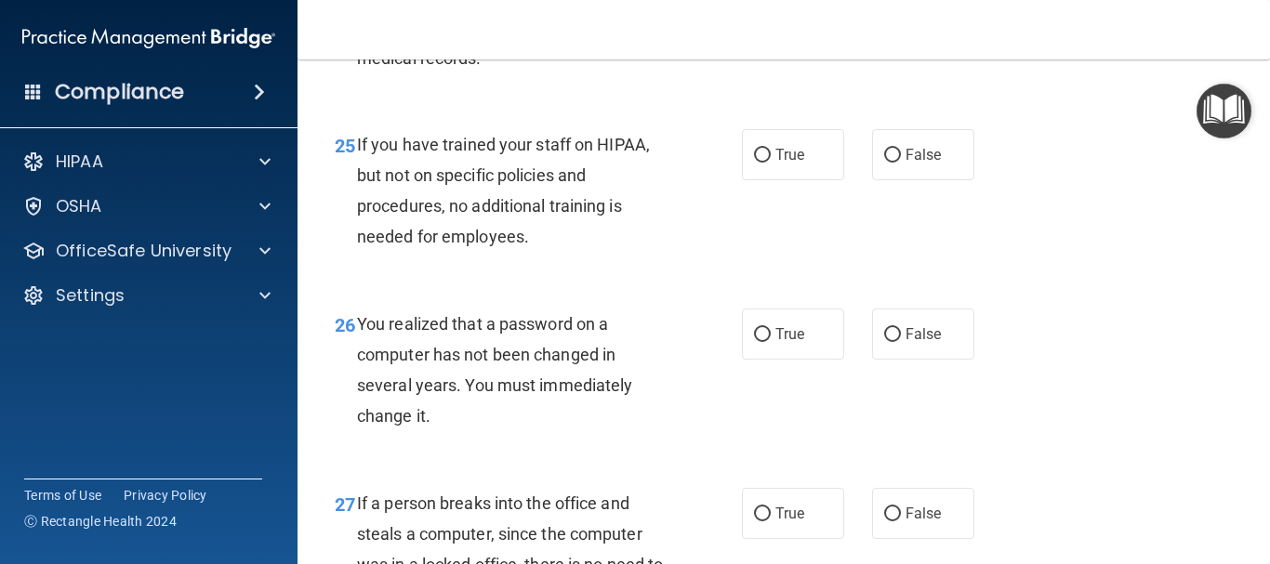
scroll to position [4438, 0]
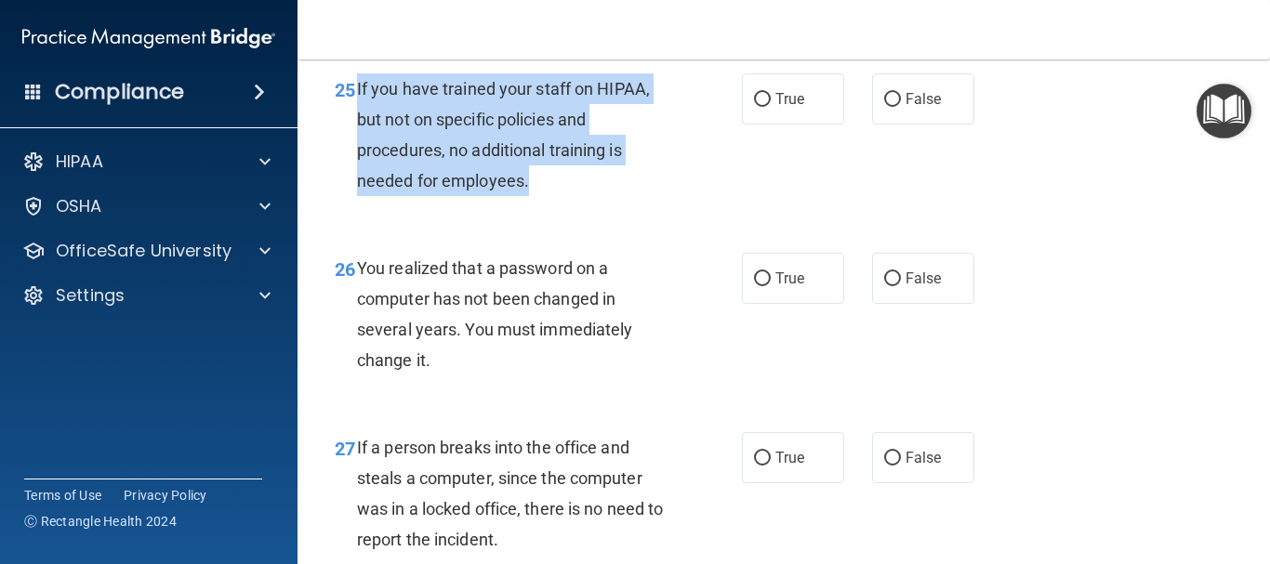
drag, startPoint x: 541, startPoint y: 250, endPoint x: 353, endPoint y: 151, distance: 212.0
click at [353, 151] on div "25 If you have trained your staff on HIPAA, but not on specific policies and pr…" at bounding box center [538, 139] width 463 height 133
click at [888, 107] on input "False" at bounding box center [892, 100] width 17 height 14
radio input "true"
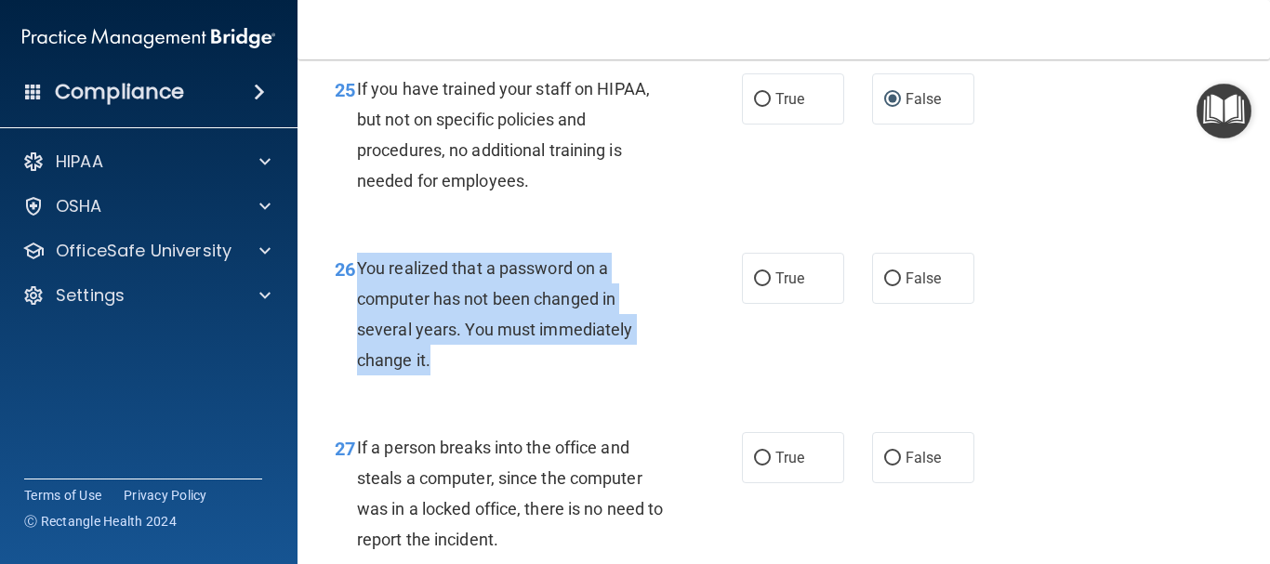
drag, startPoint x: 457, startPoint y: 418, endPoint x: 361, endPoint y: 337, distance: 126.0
click at [361, 337] on div "You realized that a password on a computer has not been changed in several year…" at bounding box center [520, 315] width 326 height 124
click at [689, 386] on div "26 You realized that a password on a computer has not been changed in several y…" at bounding box center [538, 319] width 463 height 133
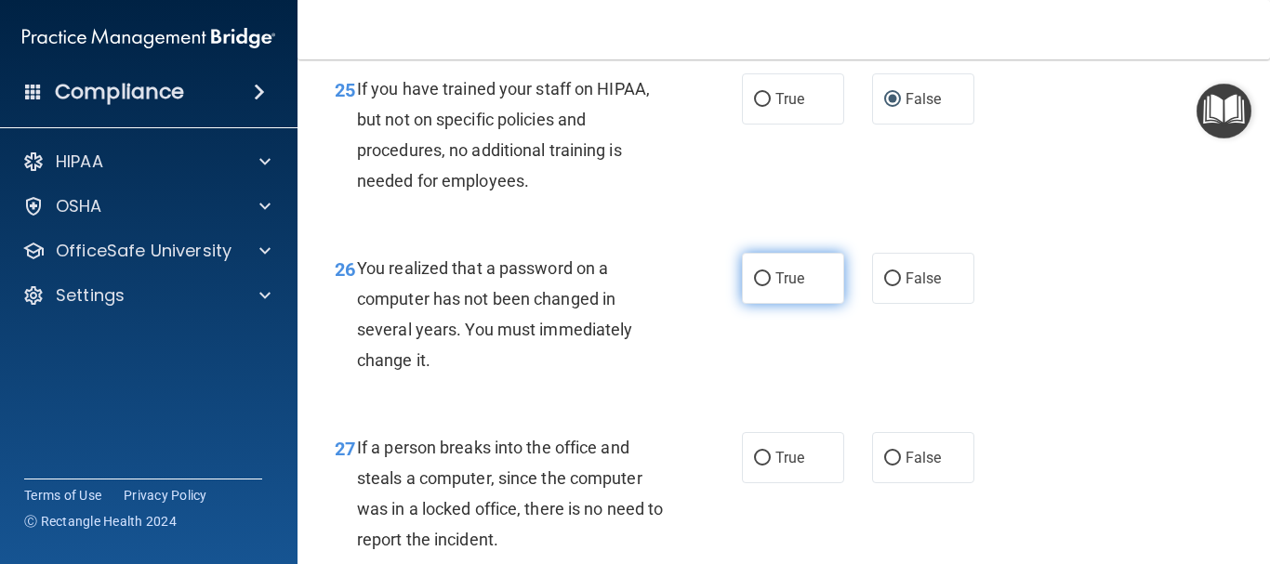
click at [755, 286] on input "True" at bounding box center [762, 279] width 17 height 14
radio input "true"
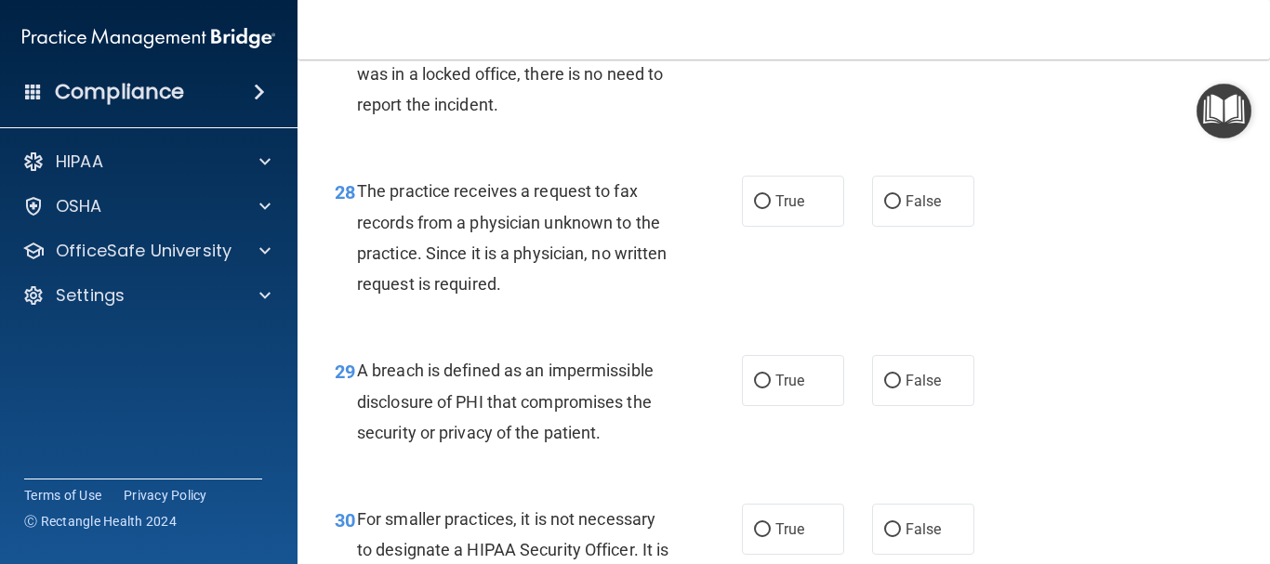
scroll to position [4851, 0]
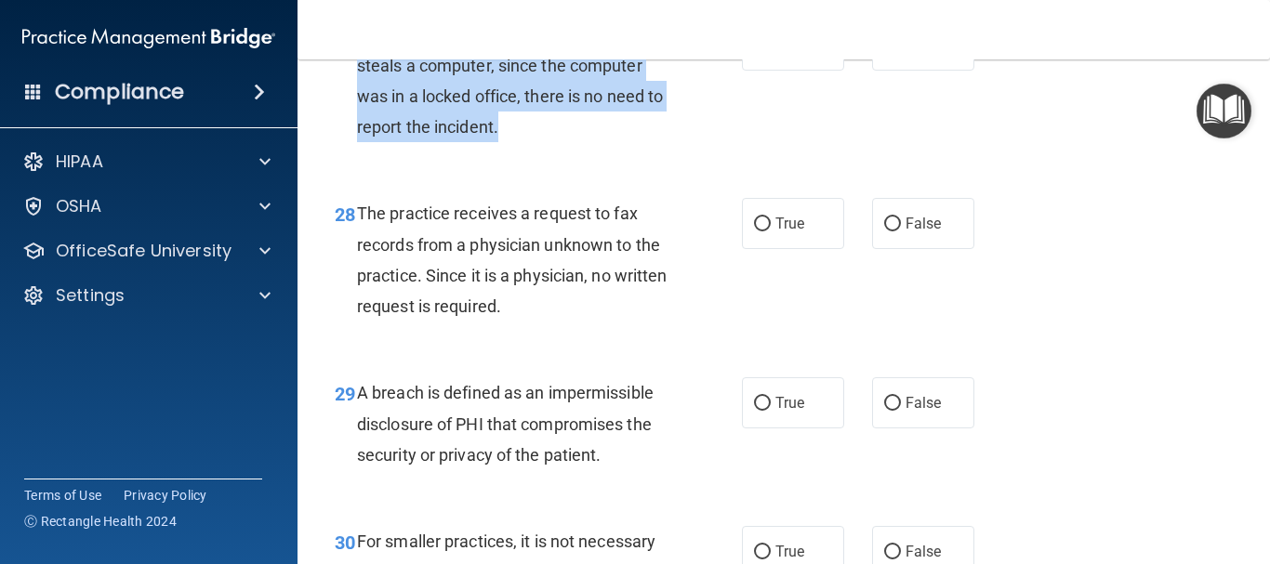
drag, startPoint x: 532, startPoint y: 182, endPoint x: 352, endPoint y: 104, distance: 195.6
click at [352, 104] on div "27 If a person breaks into the office and steals a computer, since the computer…" at bounding box center [538, 86] width 463 height 133
click at [884, 53] on input "False" at bounding box center [892, 46] width 17 height 14
radio input "true"
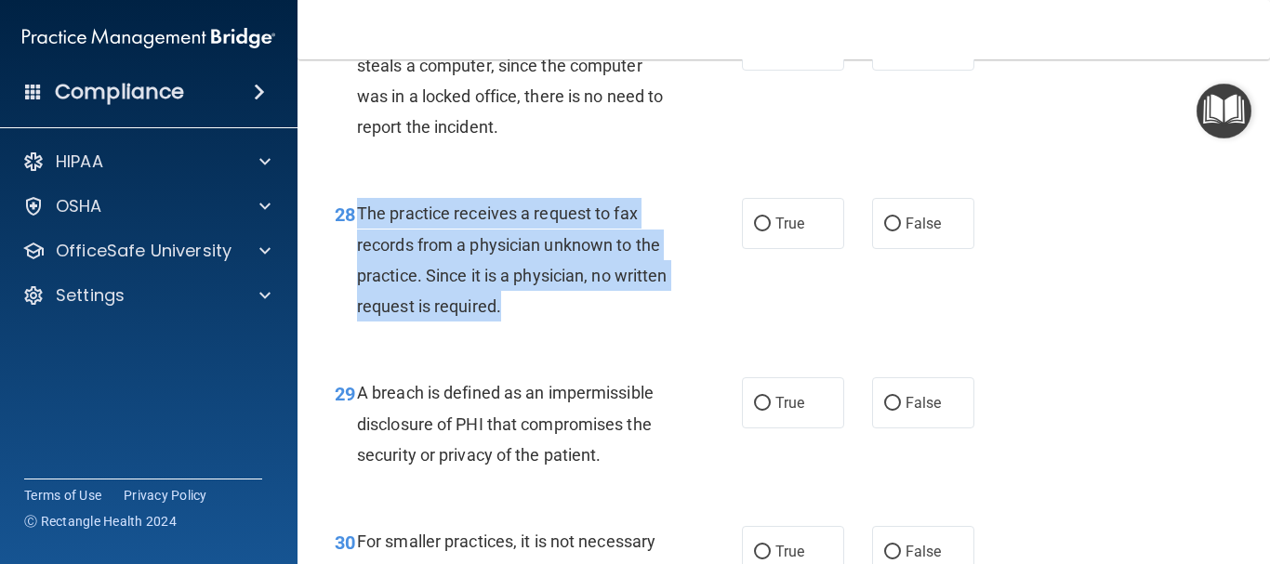
drag, startPoint x: 558, startPoint y: 372, endPoint x: 360, endPoint y: 282, distance: 217.5
click at [360, 282] on span "The practice receives a request to fax records from a physician unknown to the …" at bounding box center [512, 260] width 310 height 112
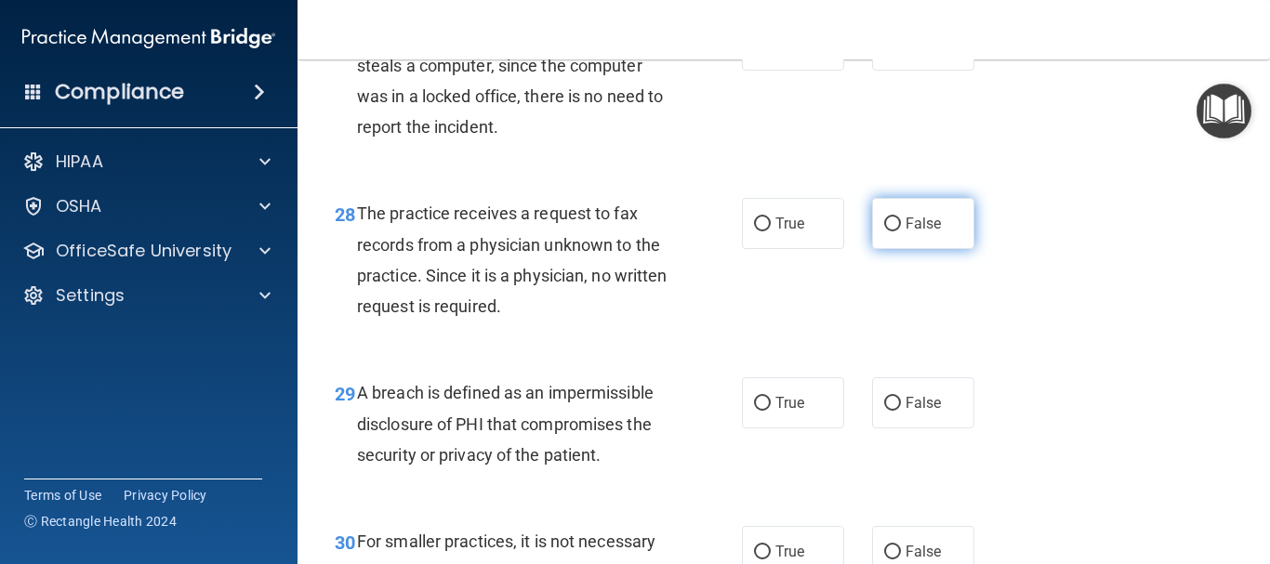
click at [872, 249] on label "False" at bounding box center [923, 223] width 102 height 51
click at [884, 231] on input "False" at bounding box center [892, 224] width 17 height 14
radio input "true"
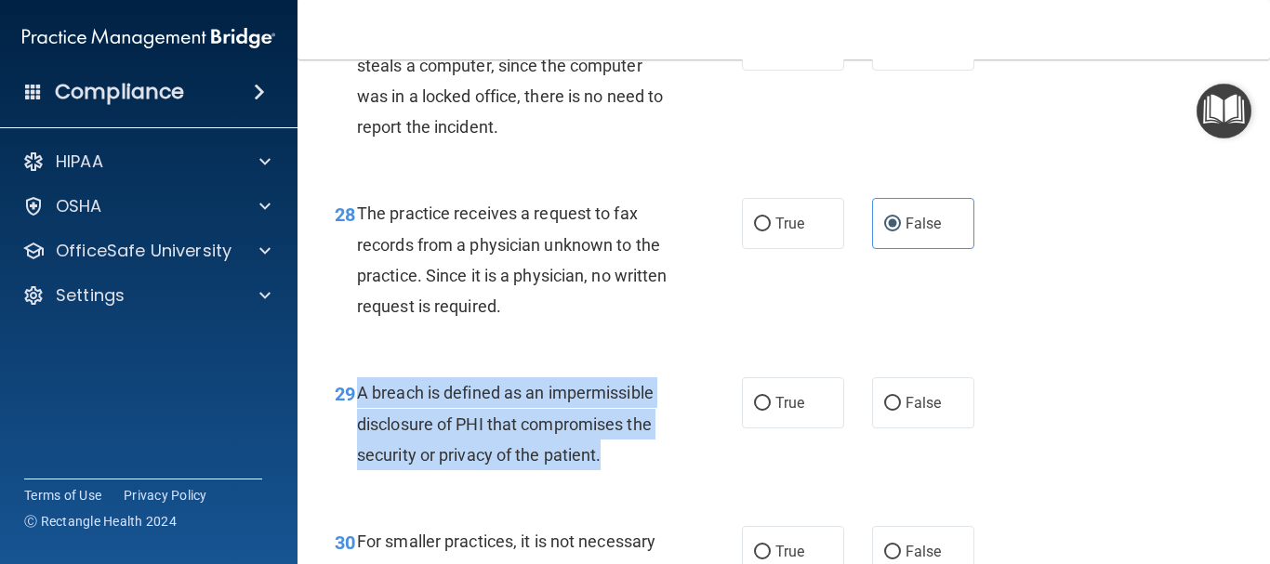
drag, startPoint x: 620, startPoint y: 512, endPoint x: 361, endPoint y: 449, distance: 266.9
click at [361, 449] on div "A breach is defined as an impermissible disclosure of PHI that compromises the …" at bounding box center [520, 423] width 326 height 93
click at [754, 411] on input "True" at bounding box center [762, 404] width 17 height 14
radio input "true"
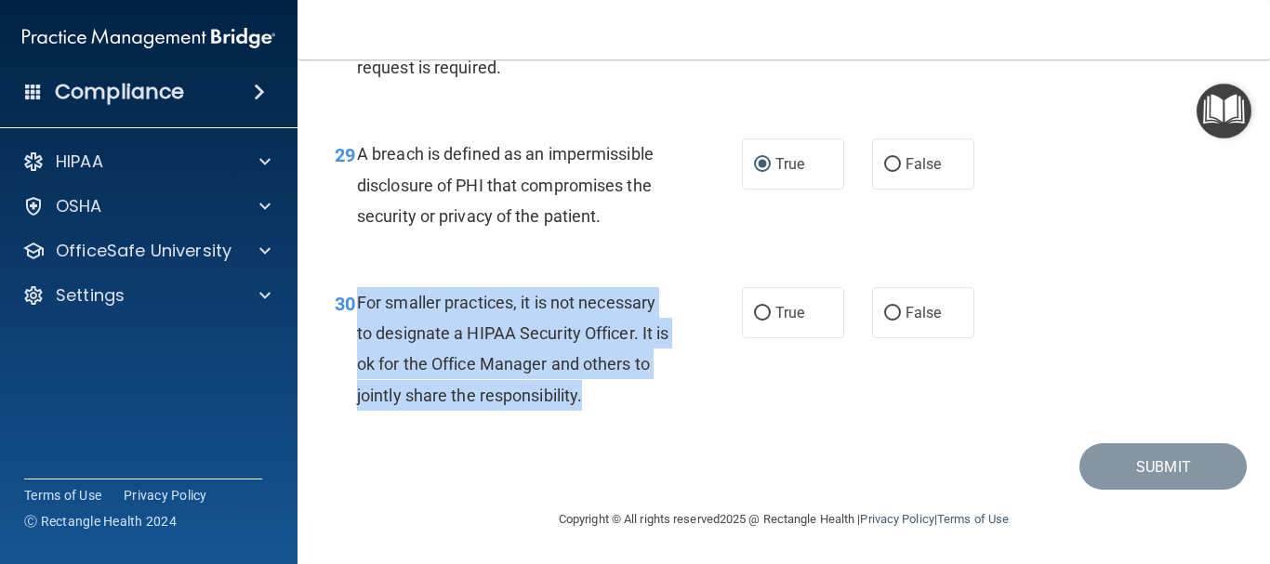
drag, startPoint x: 615, startPoint y: 393, endPoint x: 355, endPoint y: 310, distance: 273.4
click at [355, 310] on div "30 For smaller practices, it is not necessary to designate a HIPAA Security Off…" at bounding box center [538, 353] width 463 height 133
click at [888, 319] on input "False" at bounding box center [892, 314] width 17 height 14
radio input "true"
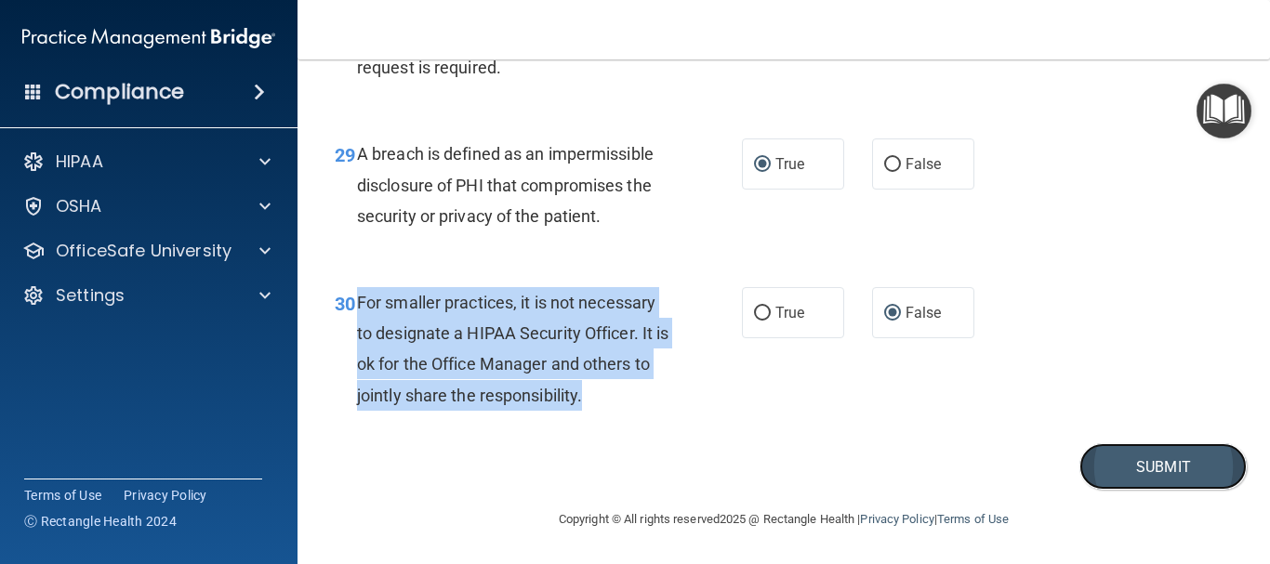
click at [1155, 461] on button "Submit" at bounding box center [1162, 466] width 167 height 47
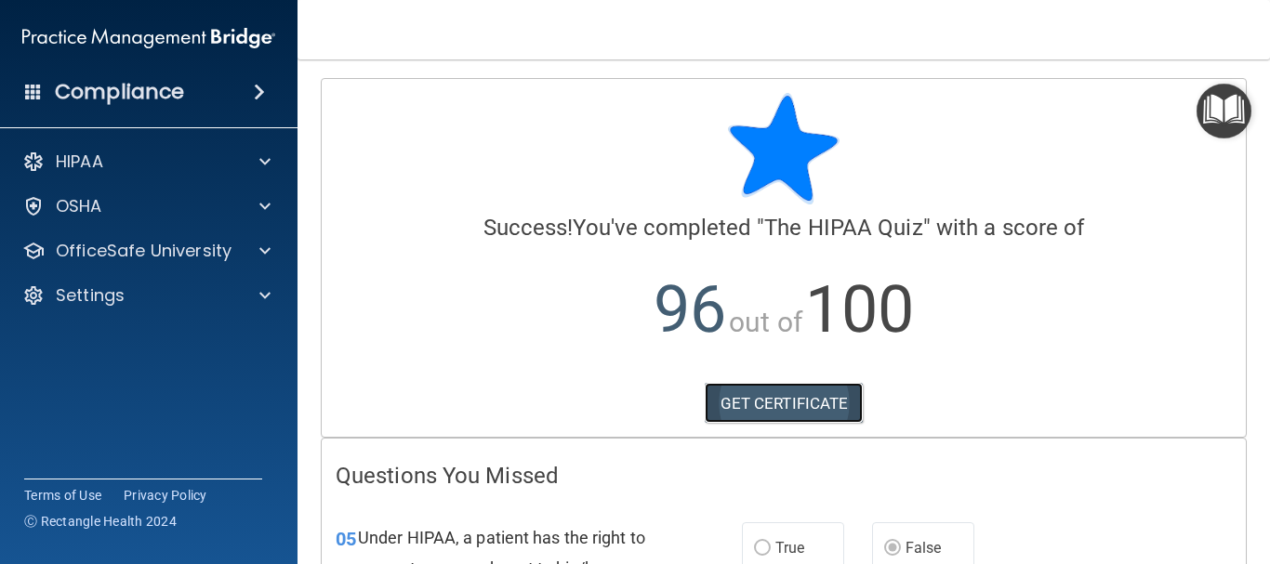
click at [818, 407] on link "GET CERTIFICATE" at bounding box center [784, 403] width 159 height 41
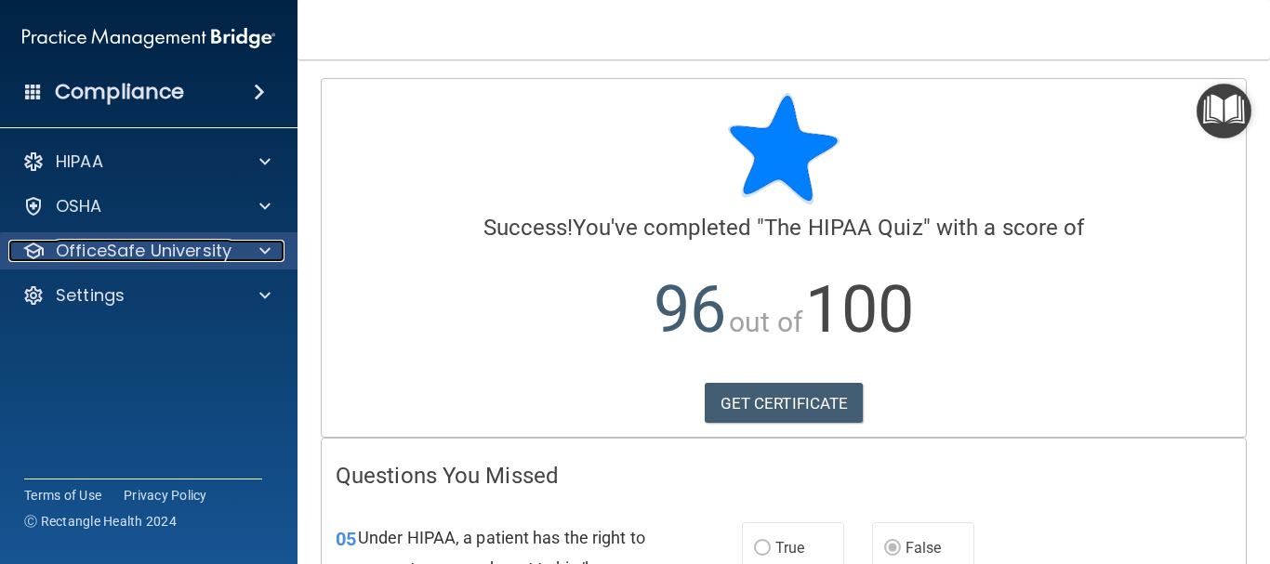
click at [173, 254] on p "OfficeSafe University" at bounding box center [144, 251] width 176 height 22
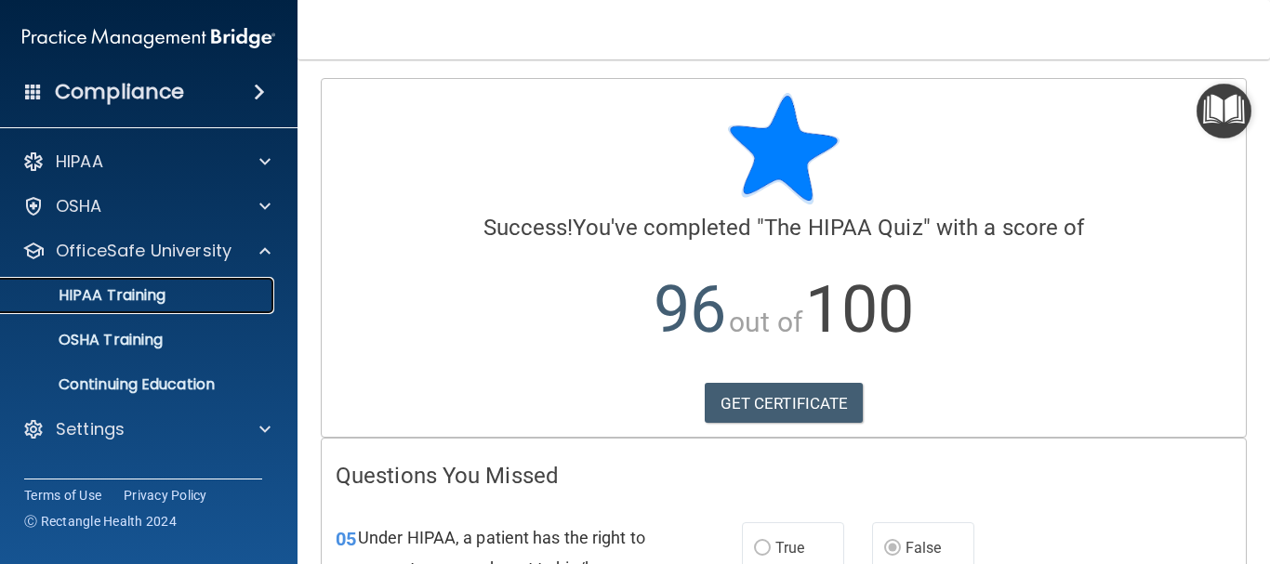
click at [160, 304] on p "HIPAA Training" at bounding box center [88, 295] width 153 height 19
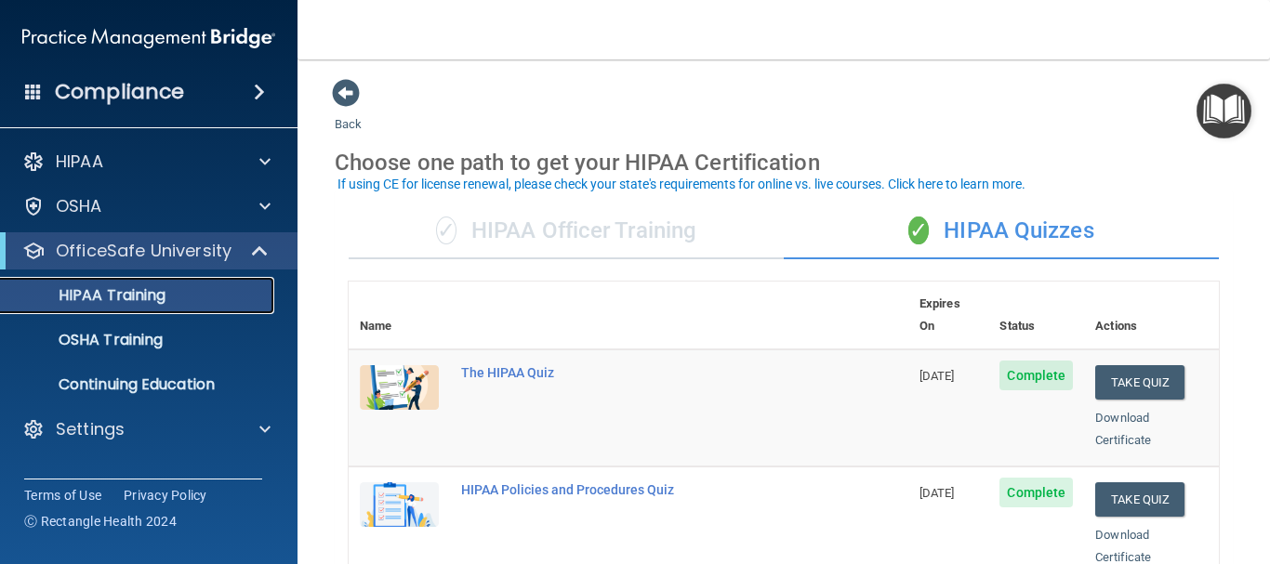
scroll to position [56, 0]
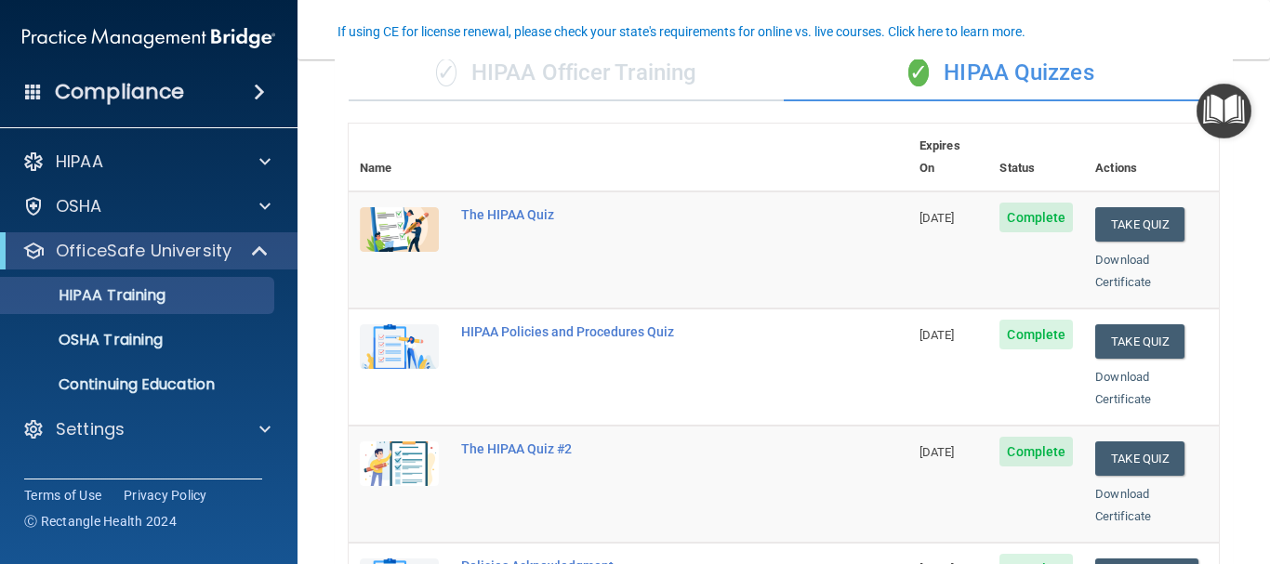
scroll to position [172, 0]
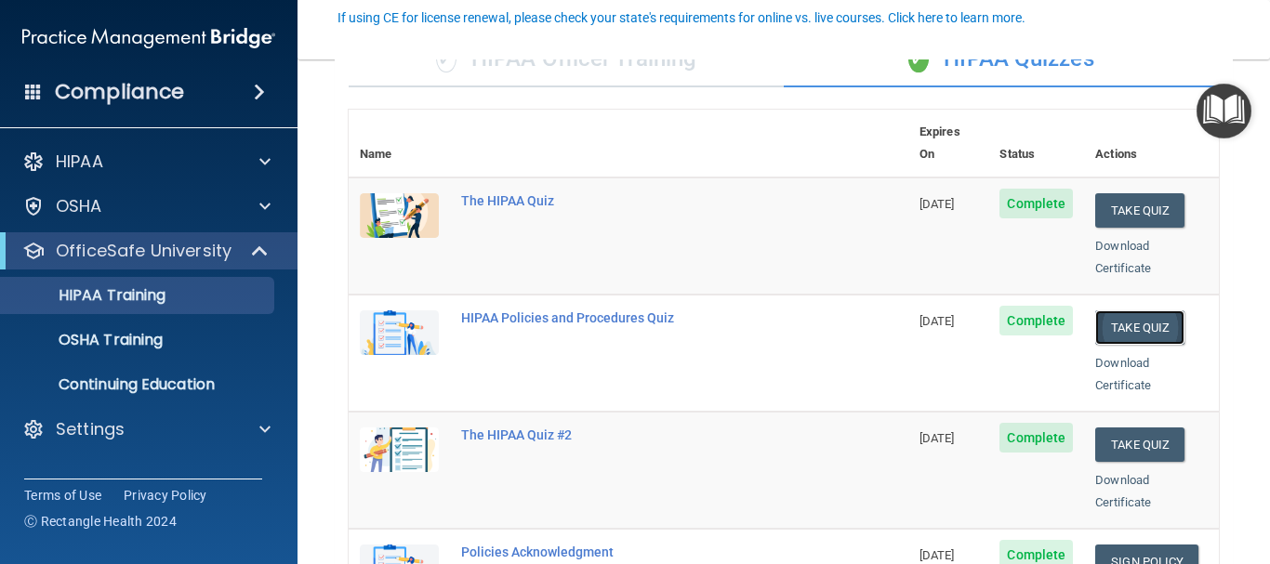
click at [1126, 314] on button "Take Quiz" at bounding box center [1139, 327] width 89 height 34
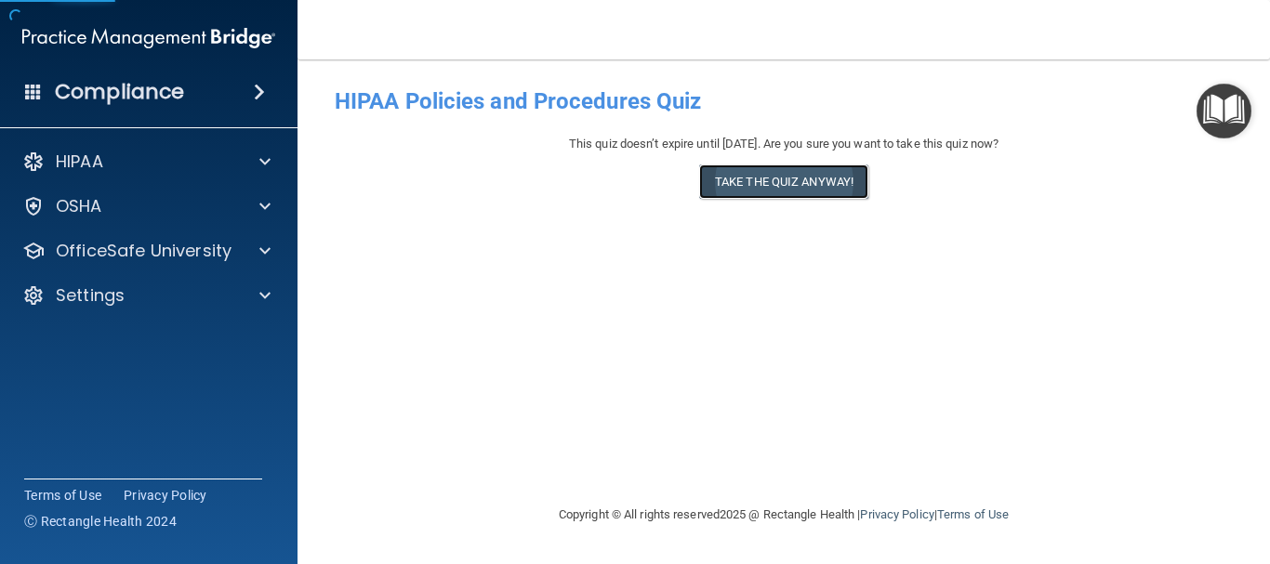
click at [836, 170] on button "Take the quiz anyway!" at bounding box center [783, 182] width 169 height 34
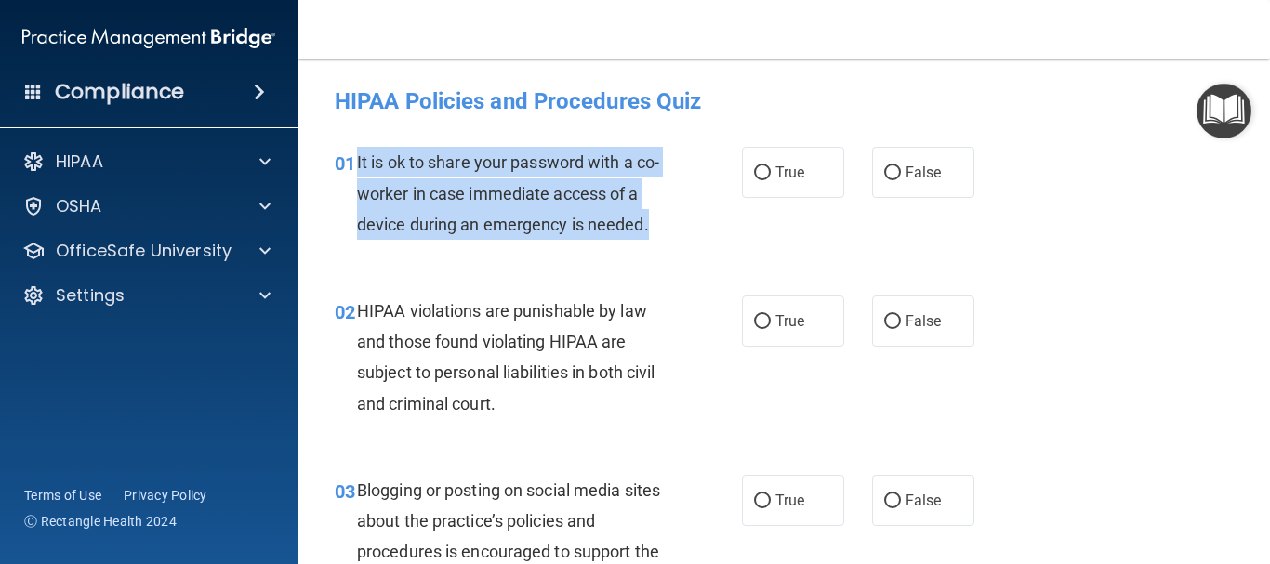
drag, startPoint x: 659, startPoint y: 226, endPoint x: 356, endPoint y: 163, distance: 309.5
click at [357, 163] on div "It is ok to share your password with a co-worker in case immediate access of a …" at bounding box center [520, 193] width 326 height 93
copy span "It is ok to share your password with a co-worker in case immediate access of a …"
click at [885, 175] on input "False" at bounding box center [892, 173] width 17 height 14
radio input "true"
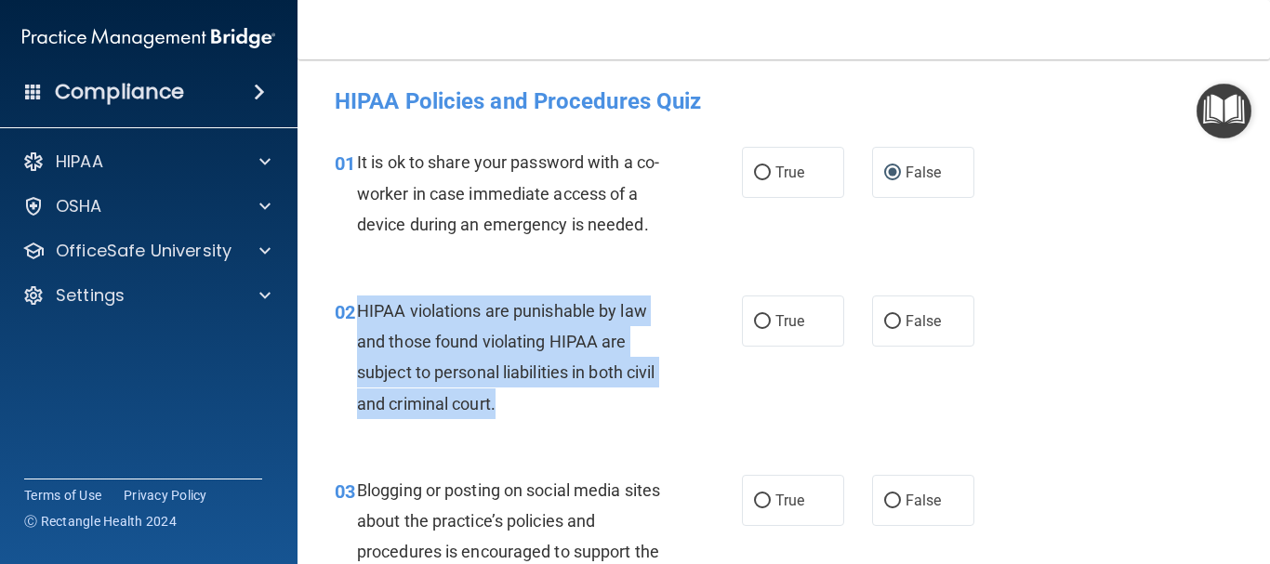
drag, startPoint x: 515, startPoint y: 397, endPoint x: 358, endPoint y: 315, distance: 177.1
click at [358, 315] on div "HIPAA violations are punishable by law and those found violating HIPAA are subj…" at bounding box center [520, 358] width 326 height 124
copy span "HIPAA violations are punishable by law and those found violating HIPAA are subj…"
click at [762, 322] on input "True" at bounding box center [762, 322] width 17 height 14
radio input "true"
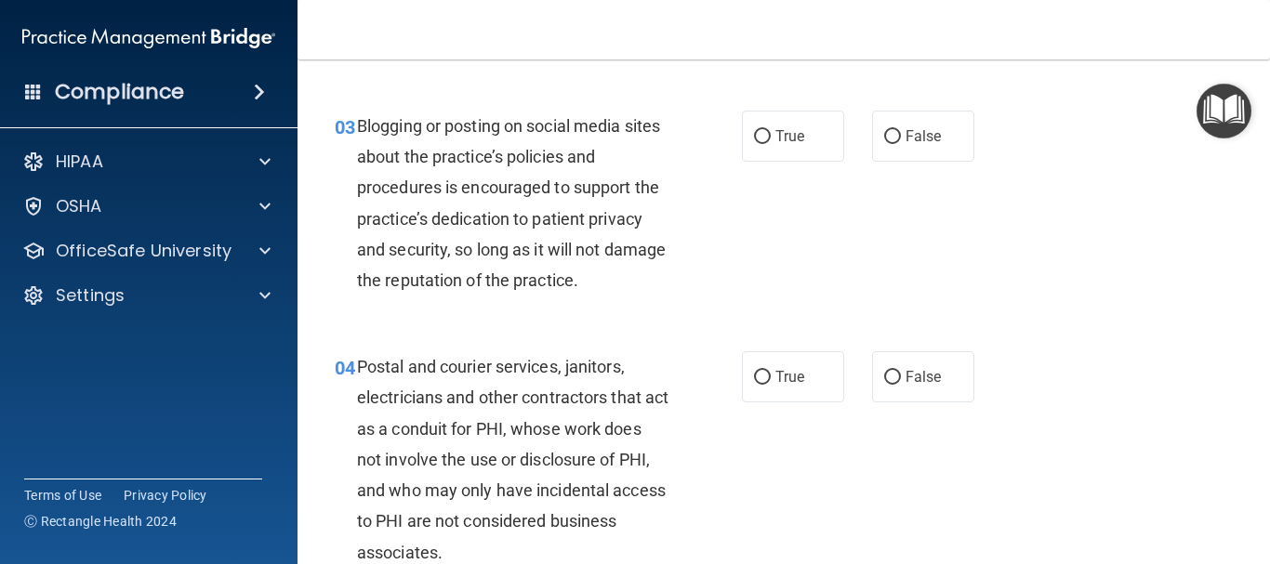
scroll to position [376, 0]
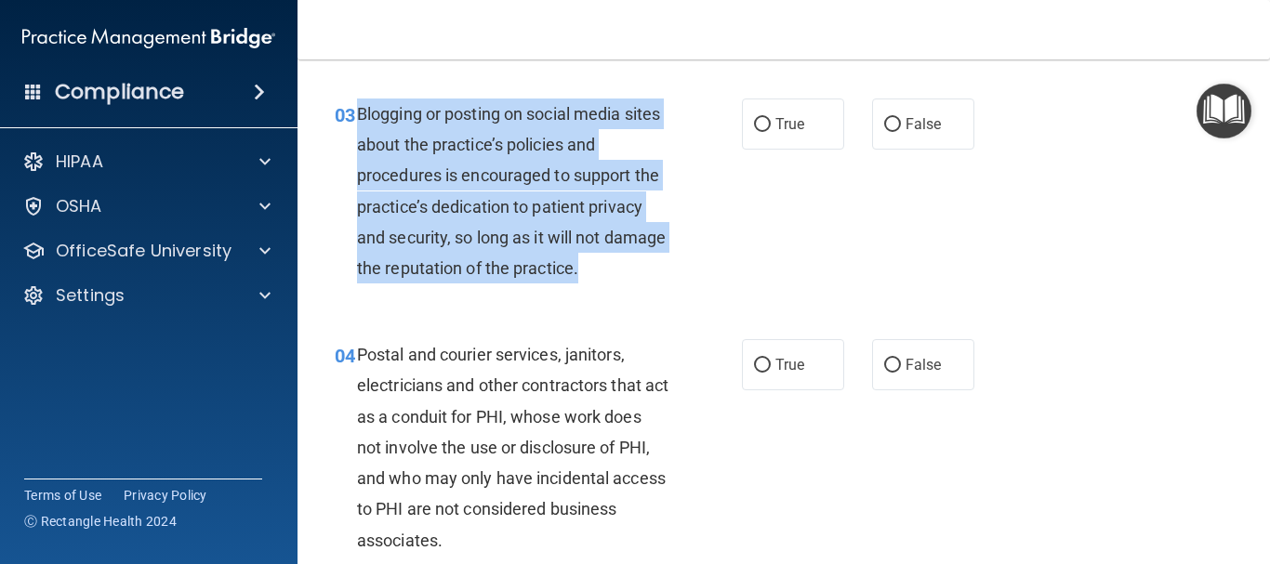
drag, startPoint x: 656, startPoint y: 267, endPoint x: 358, endPoint y: 118, distance: 333.4
click at [358, 118] on div "Blogging or posting on social media sites about the practice’s policies and pro…" at bounding box center [520, 191] width 326 height 185
copy span "Blogging or posting on social media sites about the practice’s policies and pro…"
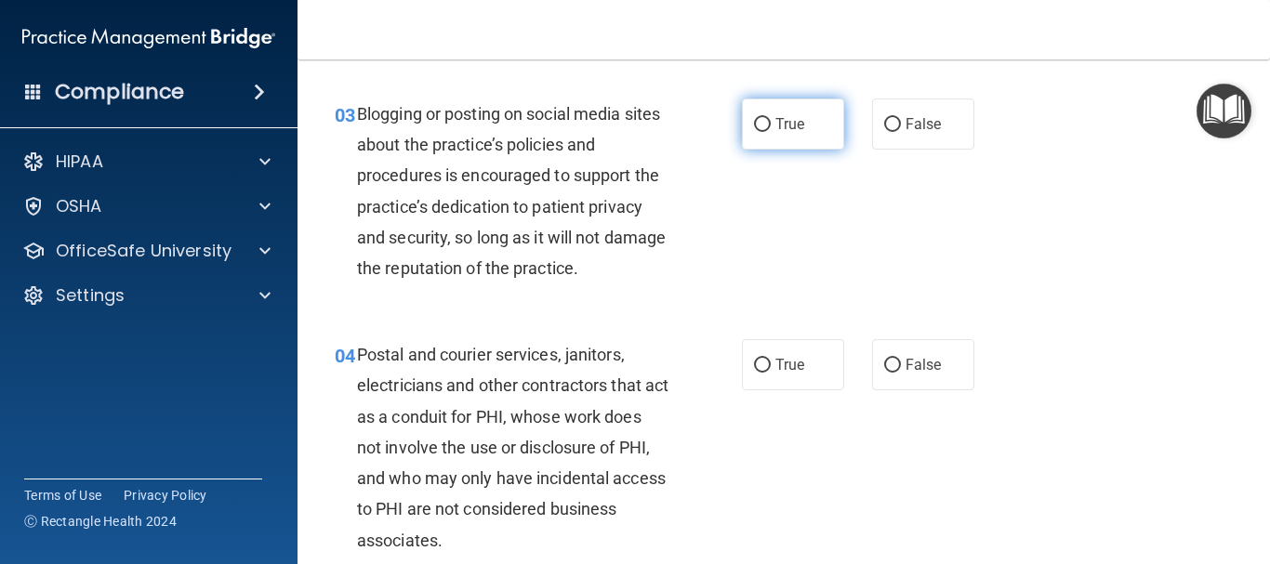
drag, startPoint x: 764, startPoint y: 114, endPoint x: 772, endPoint y: 122, distance: 11.2
click at [768, 118] on label "True" at bounding box center [793, 124] width 102 height 51
click at [768, 118] on input "True" at bounding box center [762, 125] width 17 height 14
radio input "true"
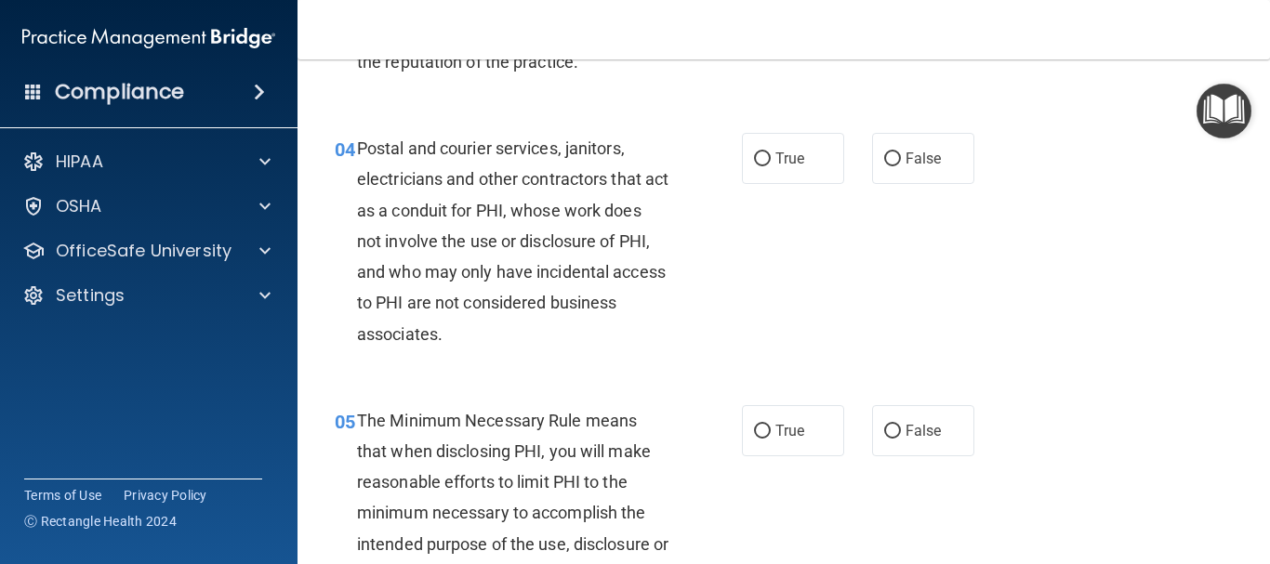
scroll to position [643, 0]
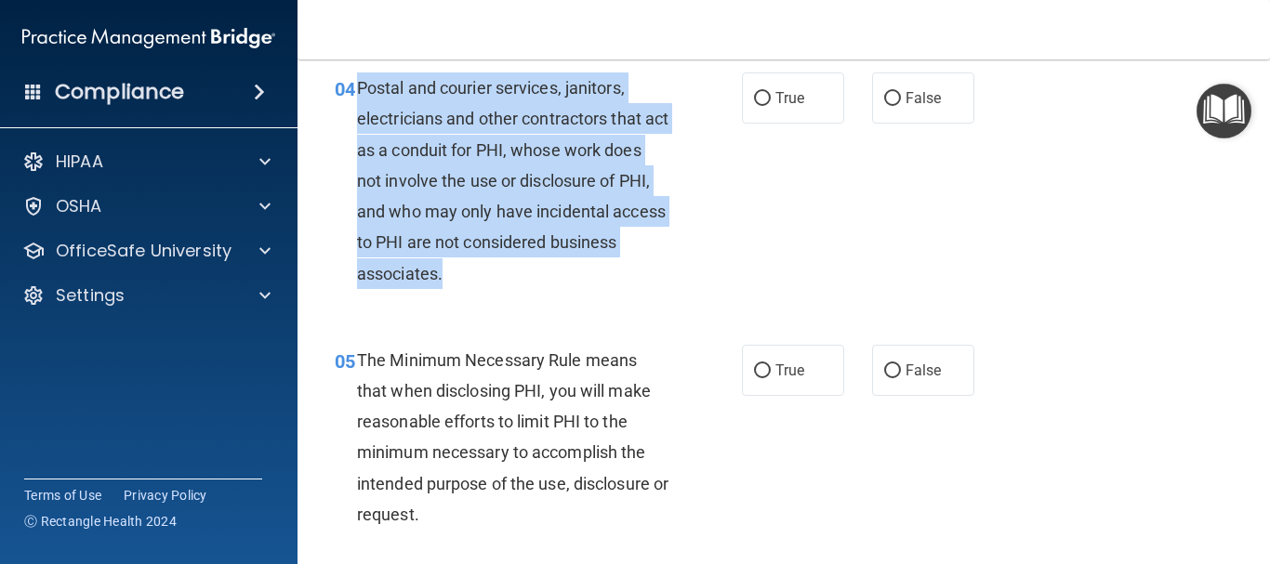
drag, startPoint x: 525, startPoint y: 277, endPoint x: 357, endPoint y: 94, distance: 248.6
click at [357, 94] on div "Postal and courier services, janitors, electricians and other contractors that …" at bounding box center [520, 180] width 326 height 217
copy span "Postal and courier services, janitors, electricians and other contractors that …"
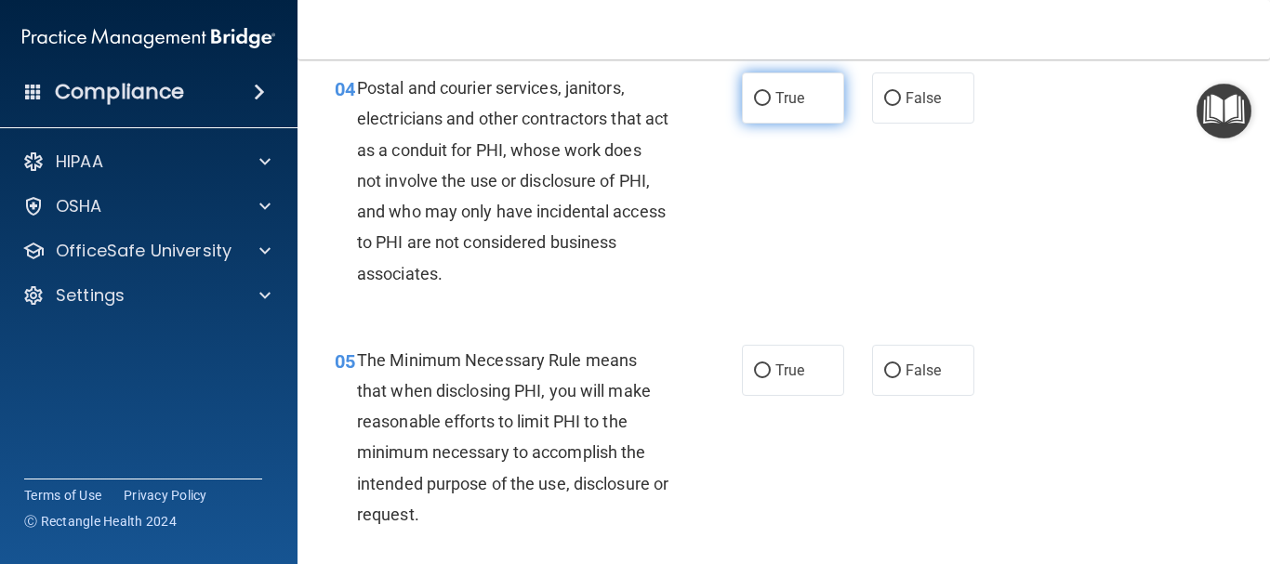
click at [750, 110] on label "True" at bounding box center [793, 97] width 102 height 51
click at [754, 106] on input "True" at bounding box center [762, 99] width 17 height 14
radio input "true"
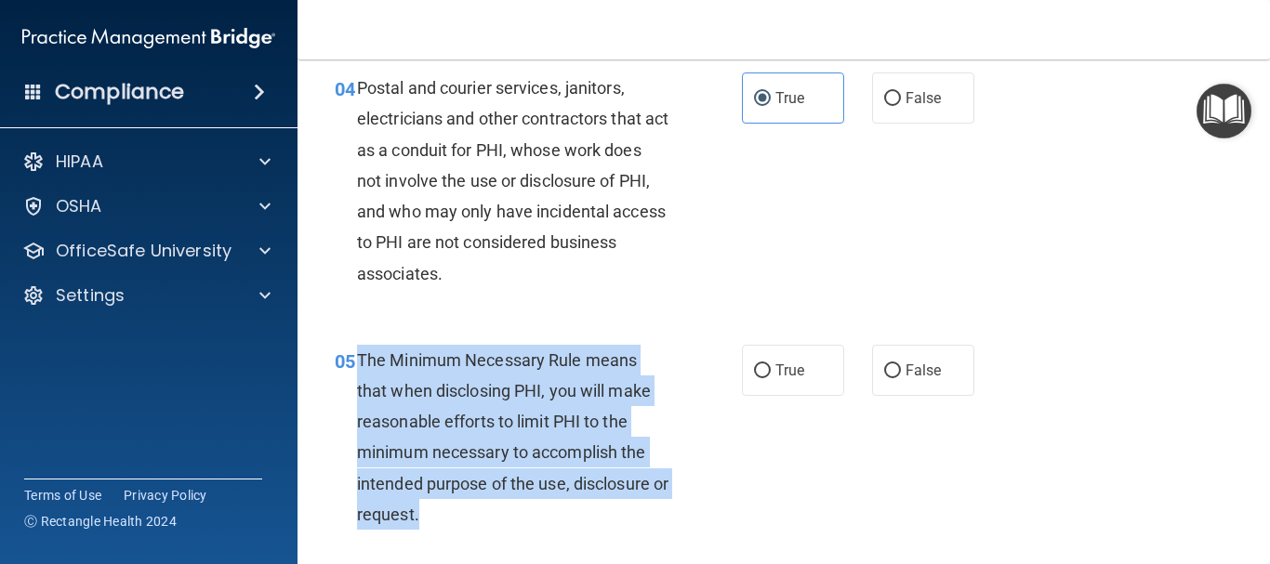
drag, startPoint x: 460, startPoint y: 514, endPoint x: 360, endPoint y: 359, distance: 184.8
click at [360, 359] on div "The Minimum Necessary Rule means that when disclosing PHI, you will make reason…" at bounding box center [520, 437] width 326 height 185
copy span "The Minimum Necessary Rule means that when disclosing PHI, you will make reason…"
click at [755, 371] on input "True" at bounding box center [762, 371] width 17 height 14
radio input "true"
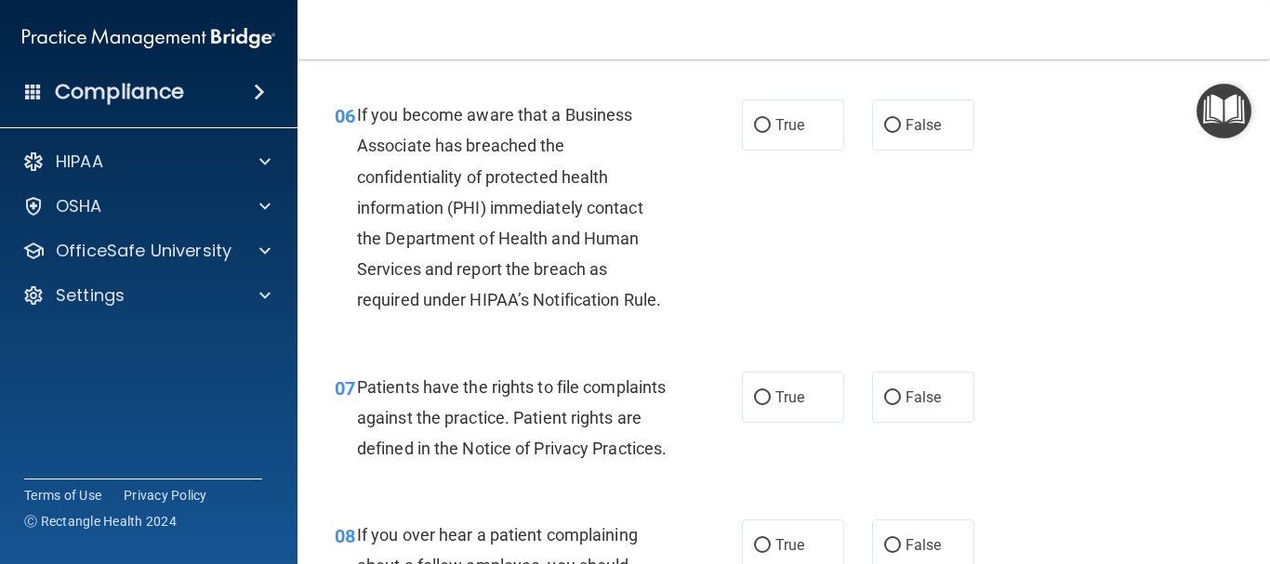
scroll to position [1141, 0]
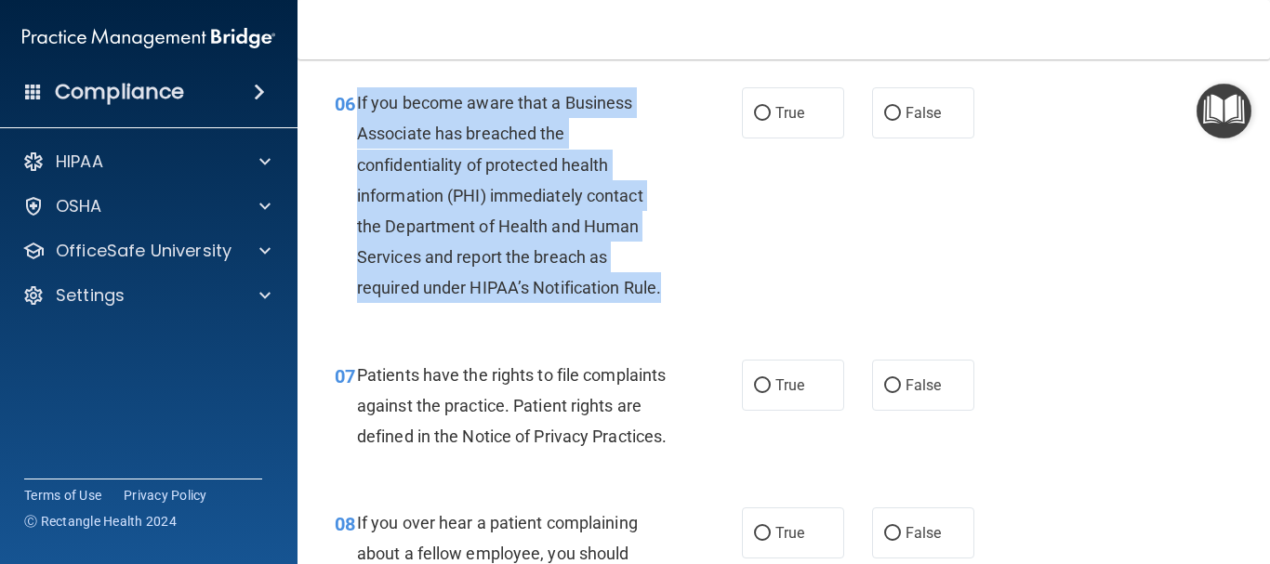
drag, startPoint x: 678, startPoint y: 286, endPoint x: 357, endPoint y: 95, distance: 373.5
click at [357, 95] on div "06 If you become aware that a Business Associate has breached the confidentiali…" at bounding box center [538, 200] width 463 height 226
copy span "If you become aware that a Business Associate has breached the confidentiality …"
click at [754, 111] on input "True" at bounding box center [762, 114] width 17 height 14
radio input "true"
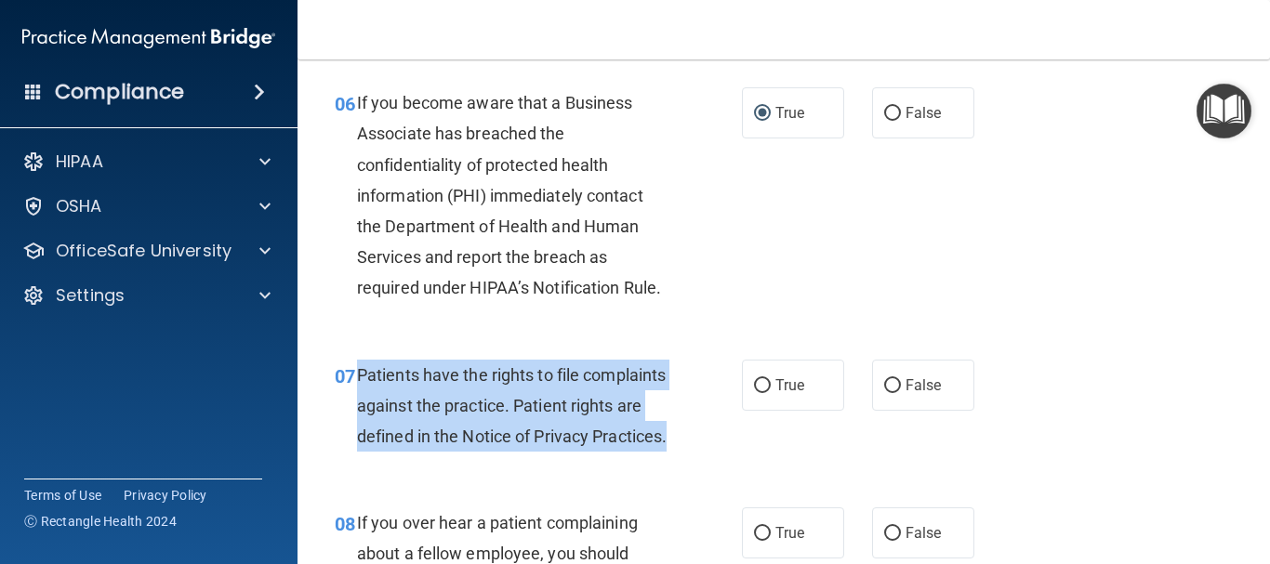
drag, startPoint x: 502, startPoint y: 464, endPoint x: 360, endPoint y: 376, distance: 166.9
click at [360, 376] on div "Patients have the rights to file complaints against the practice. Patient right…" at bounding box center [520, 406] width 326 height 93
copy span "Patients have the rights to file complaints against the practice. Patient right…"
click at [754, 379] on input "True" at bounding box center [762, 386] width 17 height 14
radio input "true"
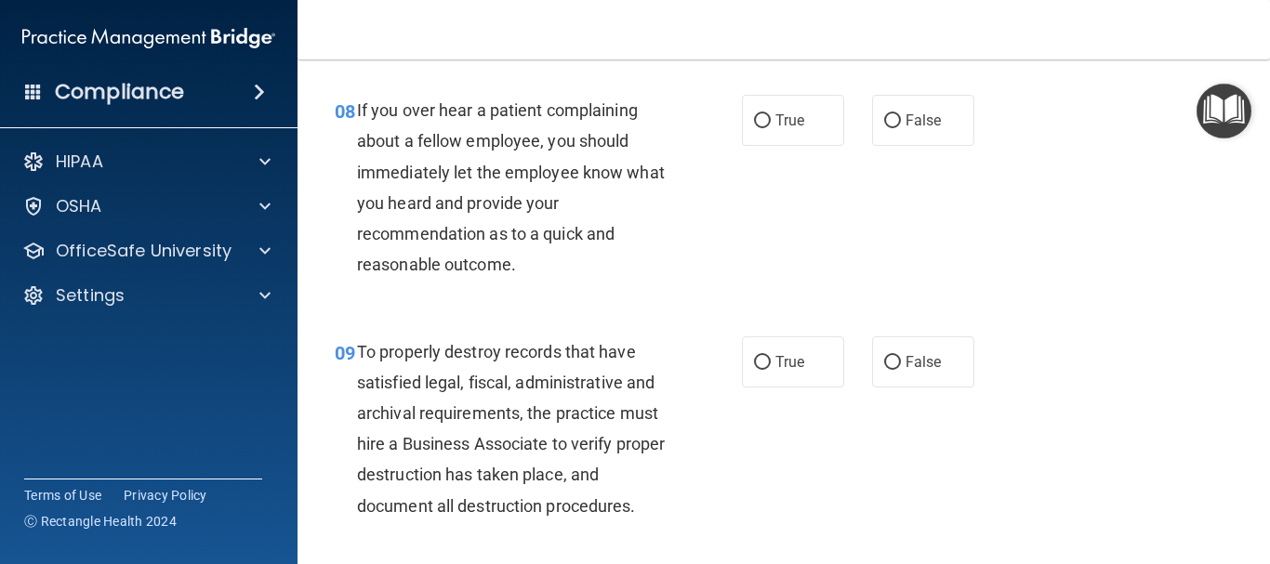
scroll to position [1566, 0]
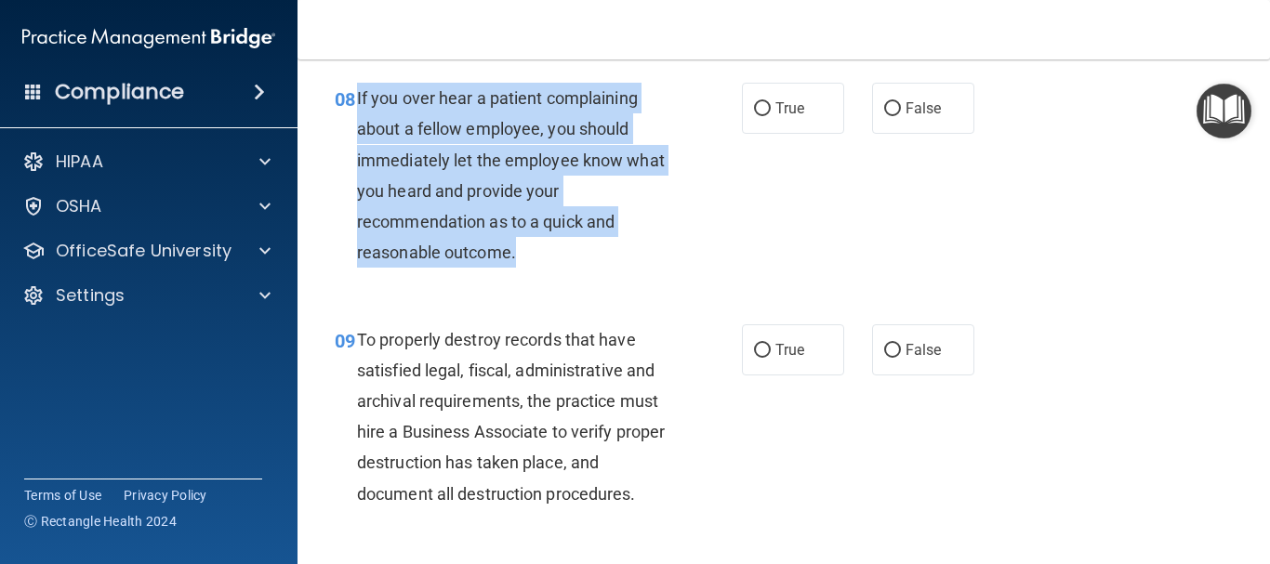
drag, startPoint x: 525, startPoint y: 282, endPoint x: 356, endPoint y: 131, distance: 226.5
click at [357, 131] on div "If you over hear a patient complaining about a fellow employee, you should imme…" at bounding box center [520, 175] width 326 height 185
copy span "If you over hear a patient complaining about a fellow employee, you should imme…"
click at [884, 116] on input "False" at bounding box center [892, 109] width 17 height 14
radio input "true"
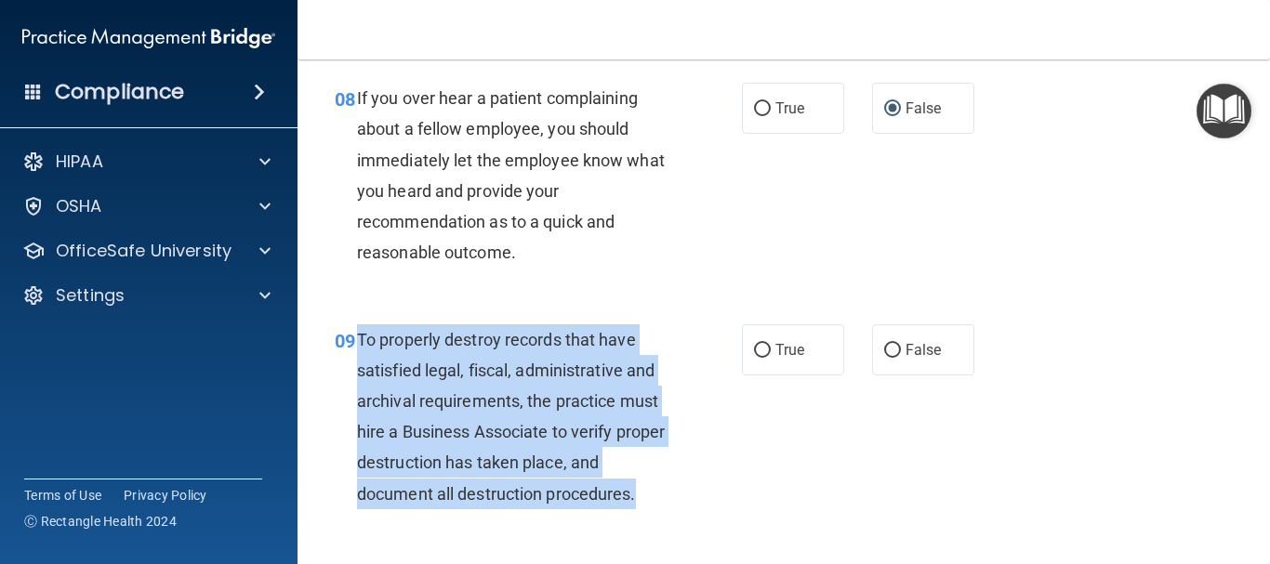
drag, startPoint x: 647, startPoint y: 520, endPoint x: 359, endPoint y: 367, distance: 326.0
click at [359, 367] on div "To properly destroy records that have satisfied legal, fiscal, administrative a…" at bounding box center [520, 416] width 326 height 185
copy span "To properly destroy records that have satisfied legal, fiscal, administrative a…"
click at [884, 358] on input "False" at bounding box center [892, 351] width 17 height 14
radio input "true"
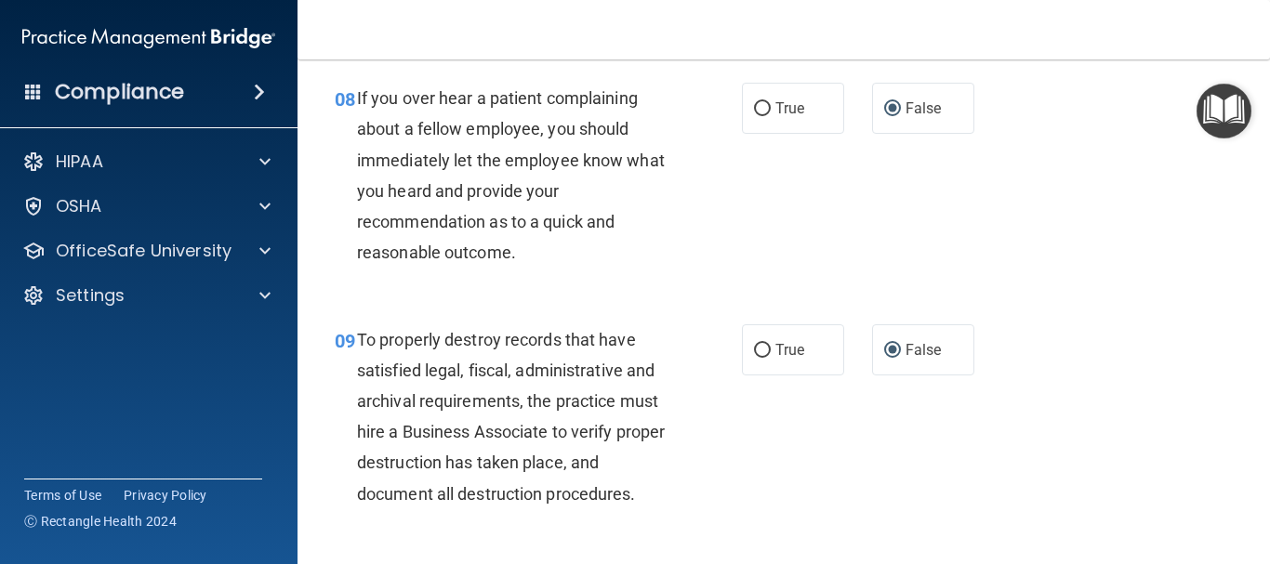
click at [1223, 252] on div "08 If you over hear a patient complaining about a fellow employee, you should i…" at bounding box center [784, 179] width 926 height 241
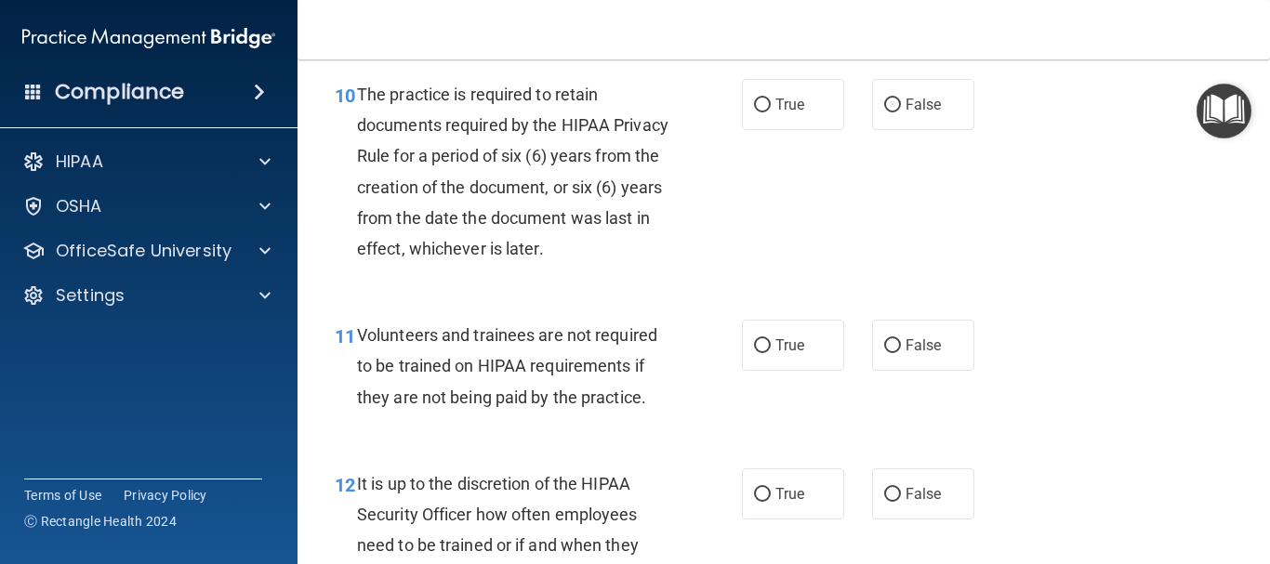
scroll to position [2064, 0]
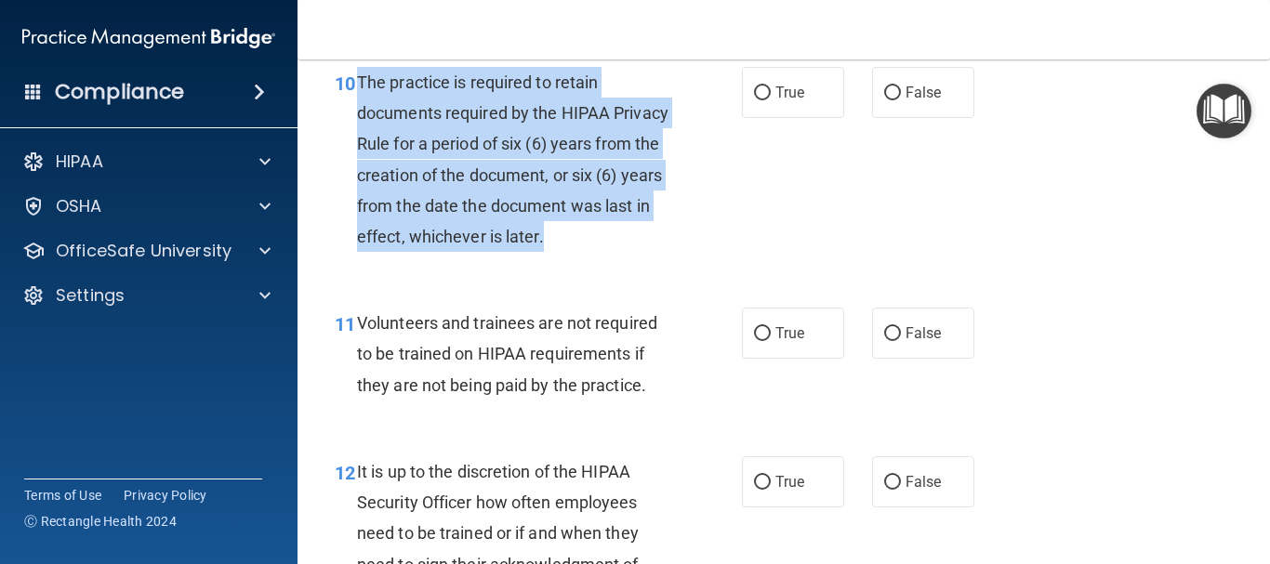
drag, startPoint x: 637, startPoint y: 265, endPoint x: 356, endPoint y: 120, distance: 315.9
click at [357, 120] on div "The practice is required to retain documents required by the HIPAA Privacy Rule…" at bounding box center [520, 159] width 326 height 185
copy span "The practice is required to retain documents required by the HIPAA Privacy Rule…"
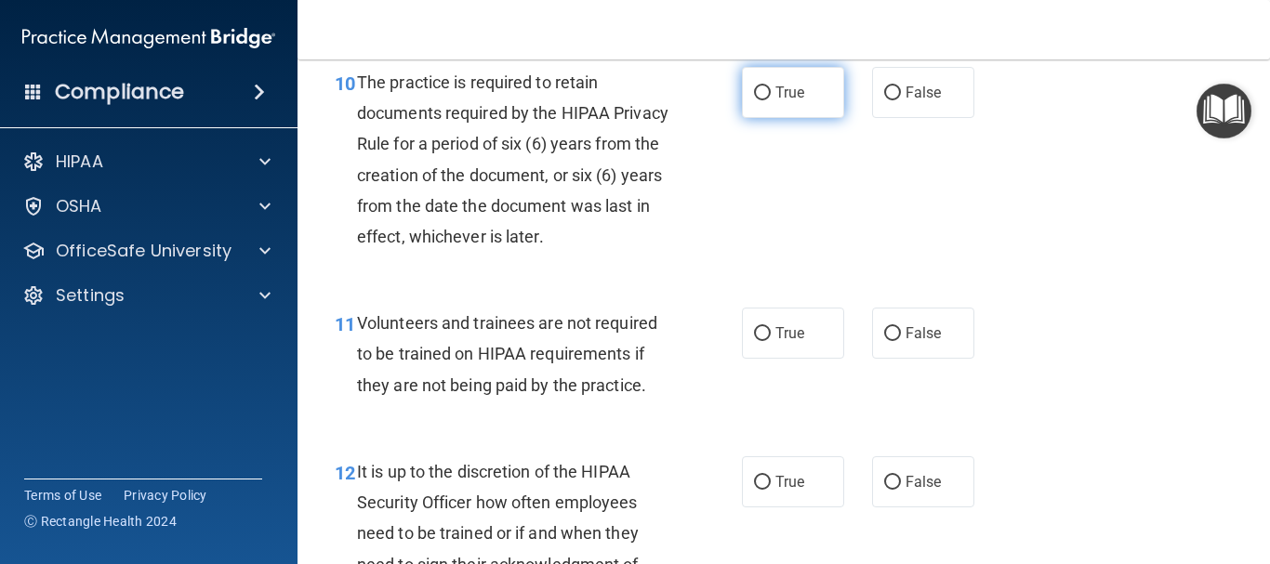
click at [759, 118] on label "True" at bounding box center [793, 92] width 102 height 51
click at [759, 100] on input "True" at bounding box center [762, 93] width 17 height 14
radio input "true"
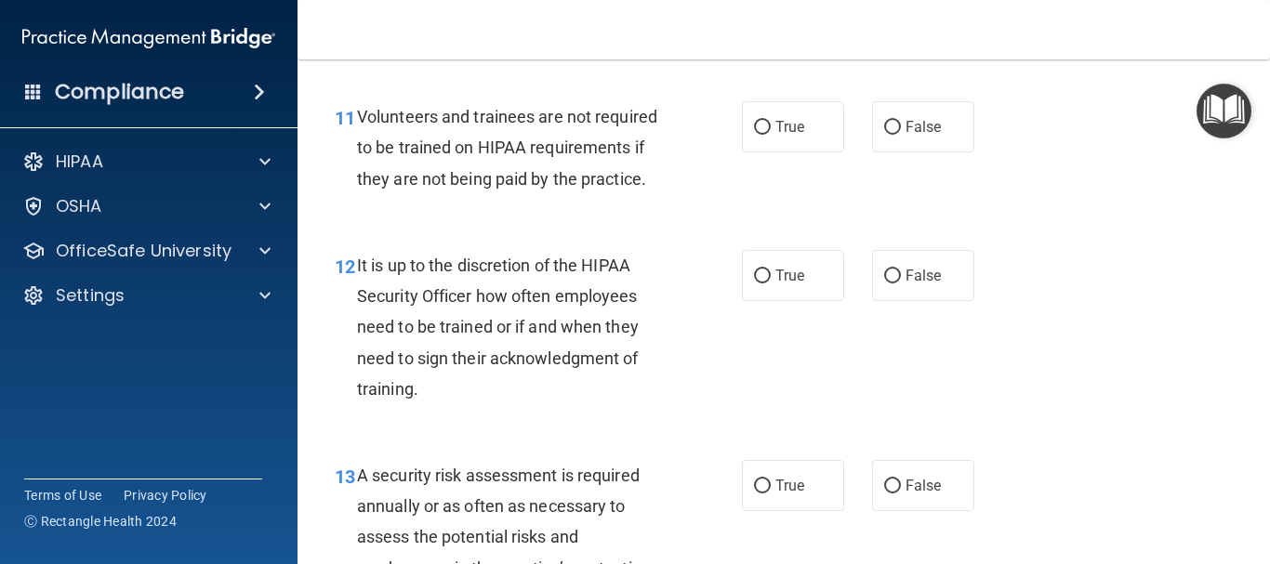
scroll to position [2295, 0]
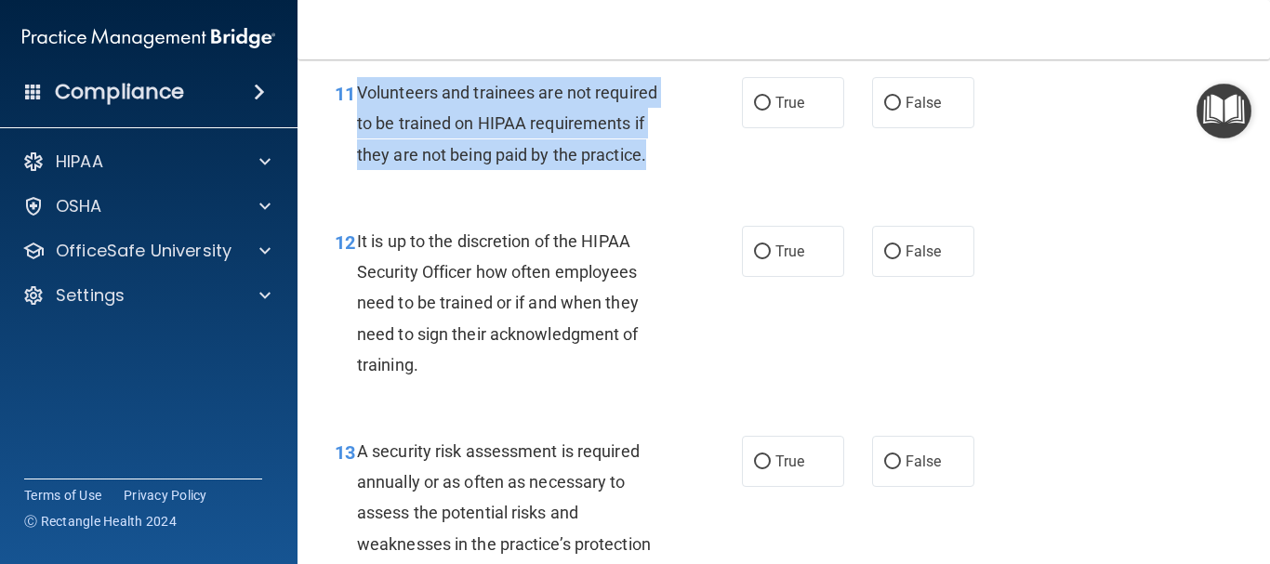
drag, startPoint x: 655, startPoint y: 185, endPoint x: 354, endPoint y: 124, distance: 307.3
click at [354, 124] on div "11 Volunteers and trainees are not required to be trained on HIPAA requirements…" at bounding box center [538, 128] width 463 height 102
click at [884, 111] on input "False" at bounding box center [892, 104] width 17 height 14
radio input "true"
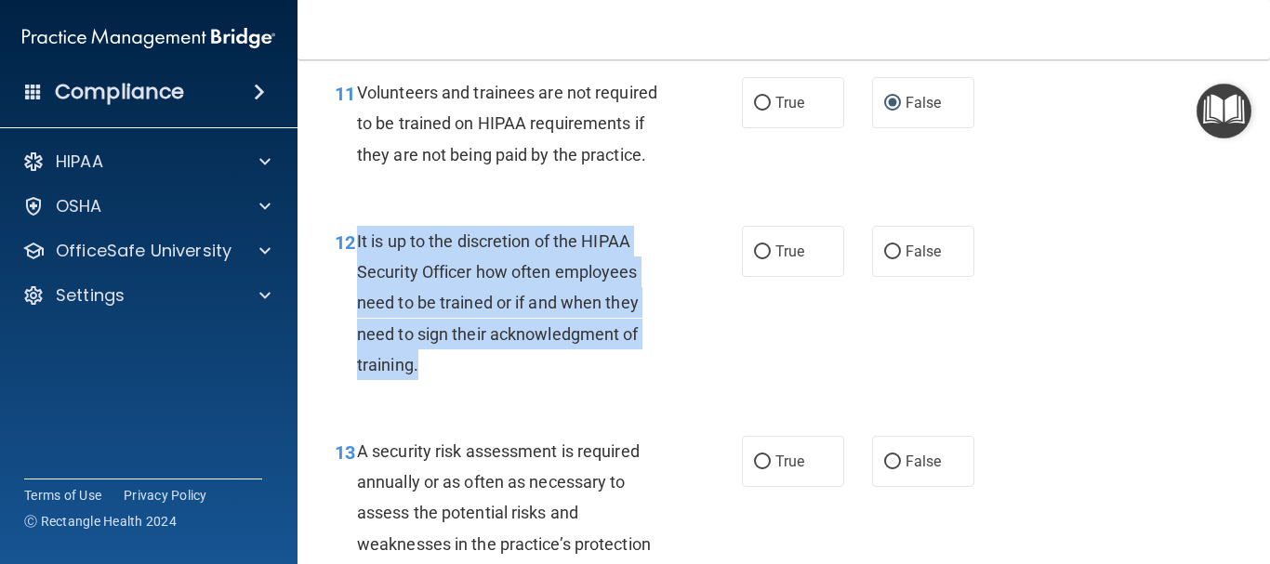
drag, startPoint x: 432, startPoint y: 396, endPoint x: 354, endPoint y: 269, distance: 149.4
click at [354, 269] on div "12 It is up to the discretion of the HIPAA Security Officer how often employees…" at bounding box center [538, 308] width 463 height 164
click at [673, 330] on div "It is up to the discretion of the HIPAA Security Officer how often employees ne…" at bounding box center [520, 303] width 326 height 154
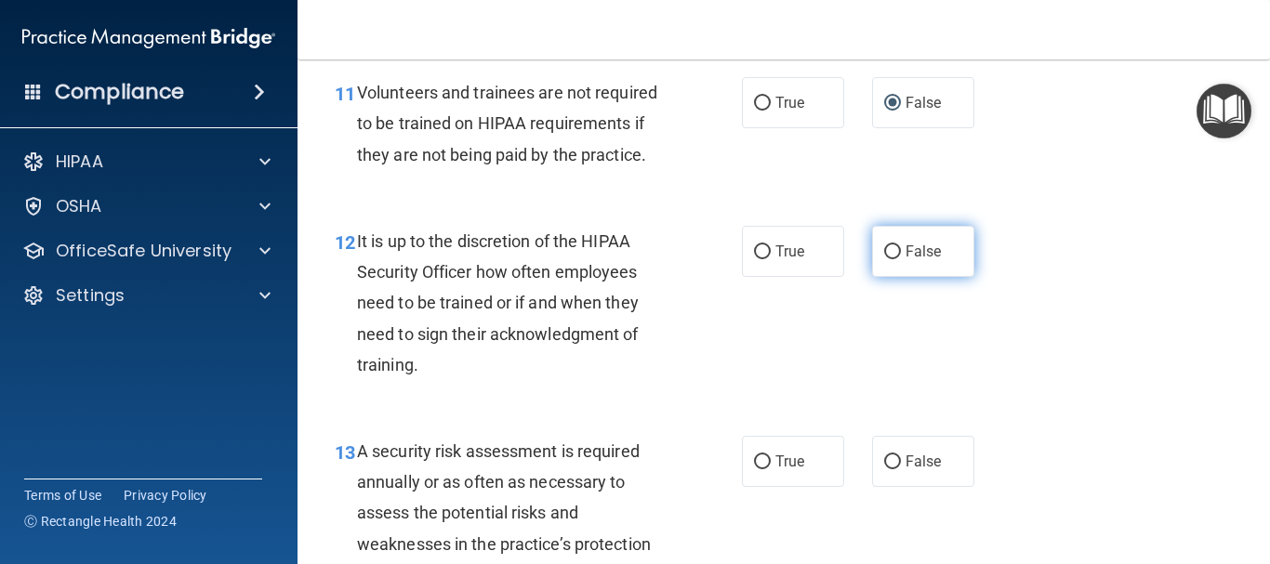
click at [872, 277] on label "False" at bounding box center [923, 251] width 102 height 51
click at [884, 259] on input "False" at bounding box center [892, 252] width 17 height 14
radio input "true"
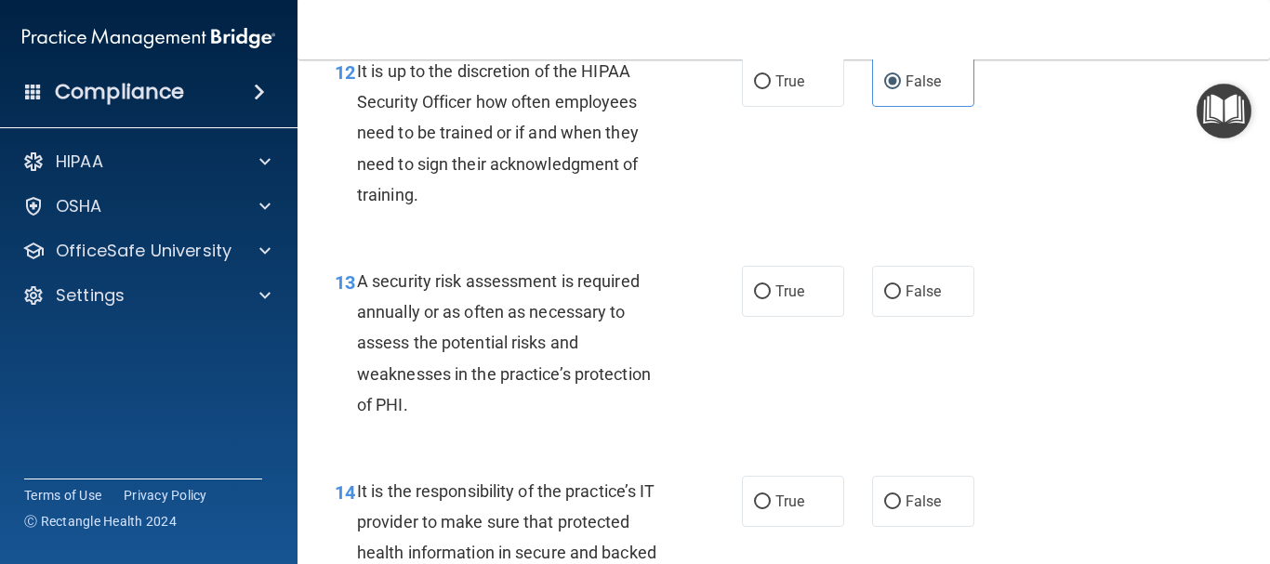
scroll to position [2647, 0]
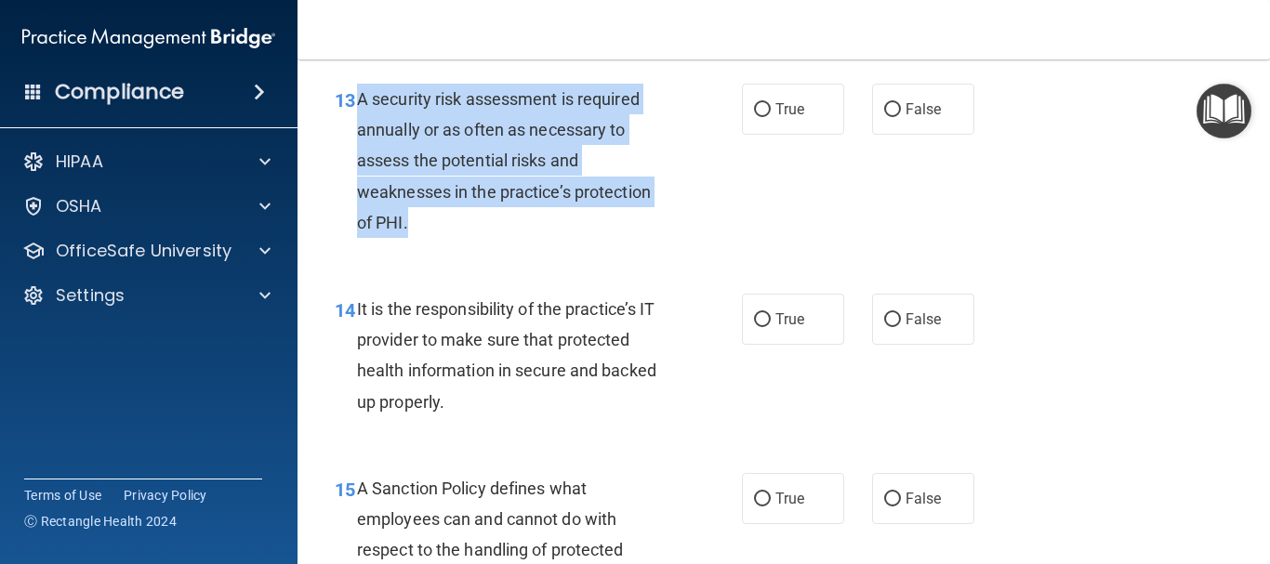
drag, startPoint x: 428, startPoint y: 244, endPoint x: 352, endPoint y: 149, distance: 121.1
click at [352, 149] on div "13 A security risk assessment is required annually or as often as necessary to …" at bounding box center [538, 166] width 463 height 164
click at [641, 238] on div "A security risk assessment is required annually or as often as necessary to ass…" at bounding box center [520, 161] width 326 height 154
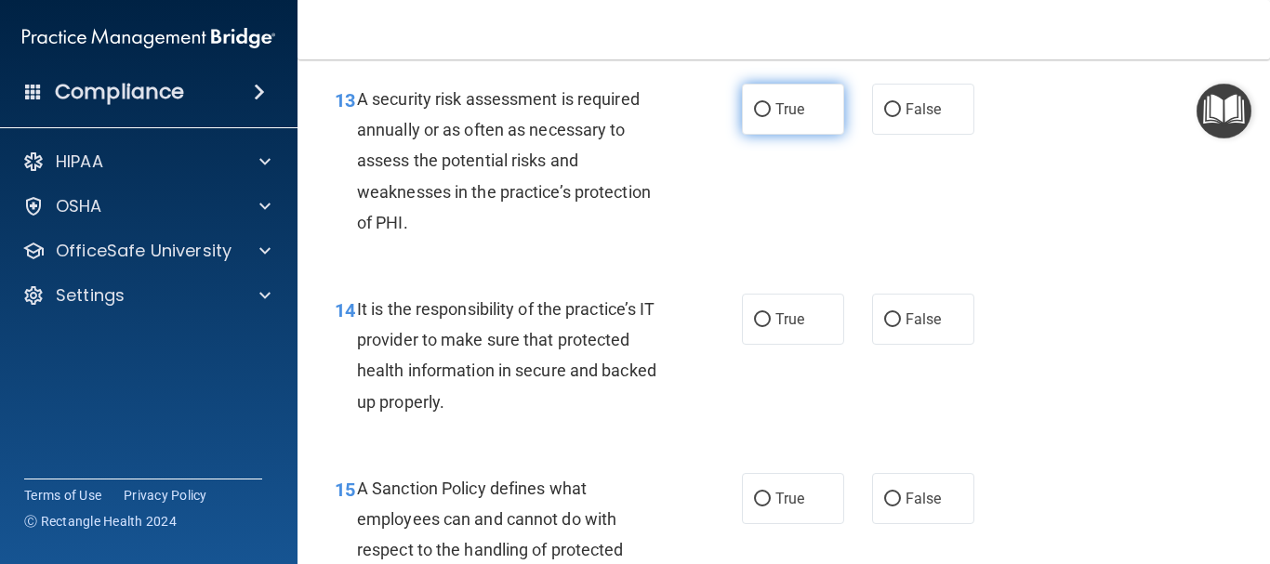
click at [775, 118] on span "True" at bounding box center [789, 109] width 29 height 18
click at [771, 117] on input "True" at bounding box center [762, 110] width 17 height 14
radio input "true"
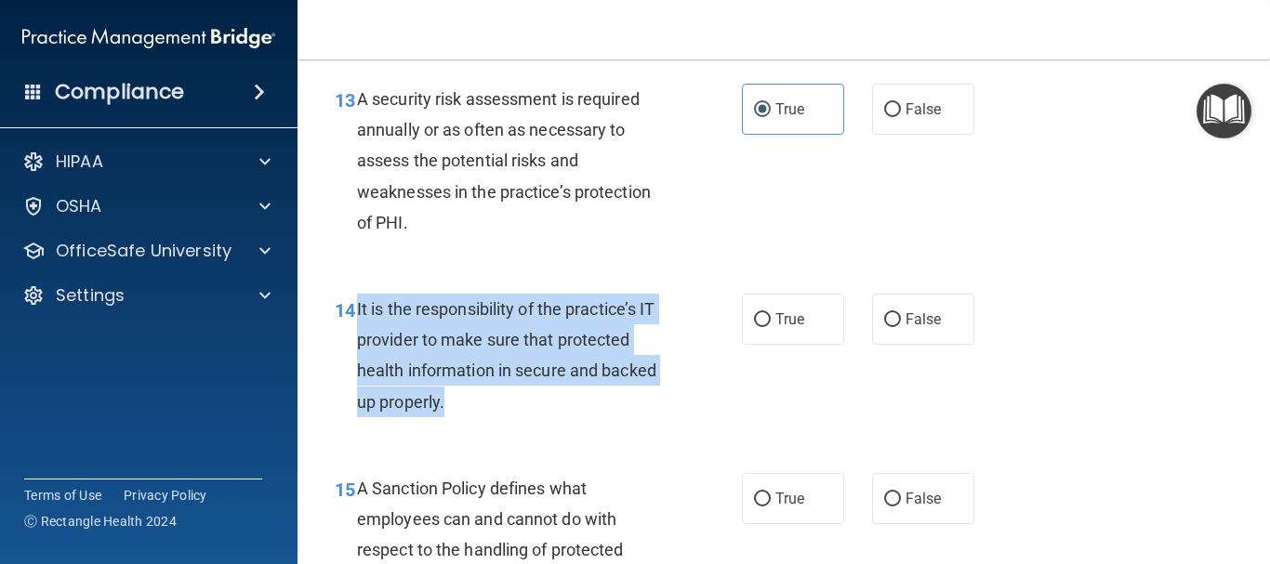
drag, startPoint x: 481, startPoint y: 429, endPoint x: 355, endPoint y: 336, distance: 157.4
click at [355, 336] on div "14 It is the responsibility of the practice’s IT provider to make sure that pro…" at bounding box center [538, 360] width 463 height 133
click at [755, 327] on input "True" at bounding box center [762, 320] width 17 height 14
radio input "true"
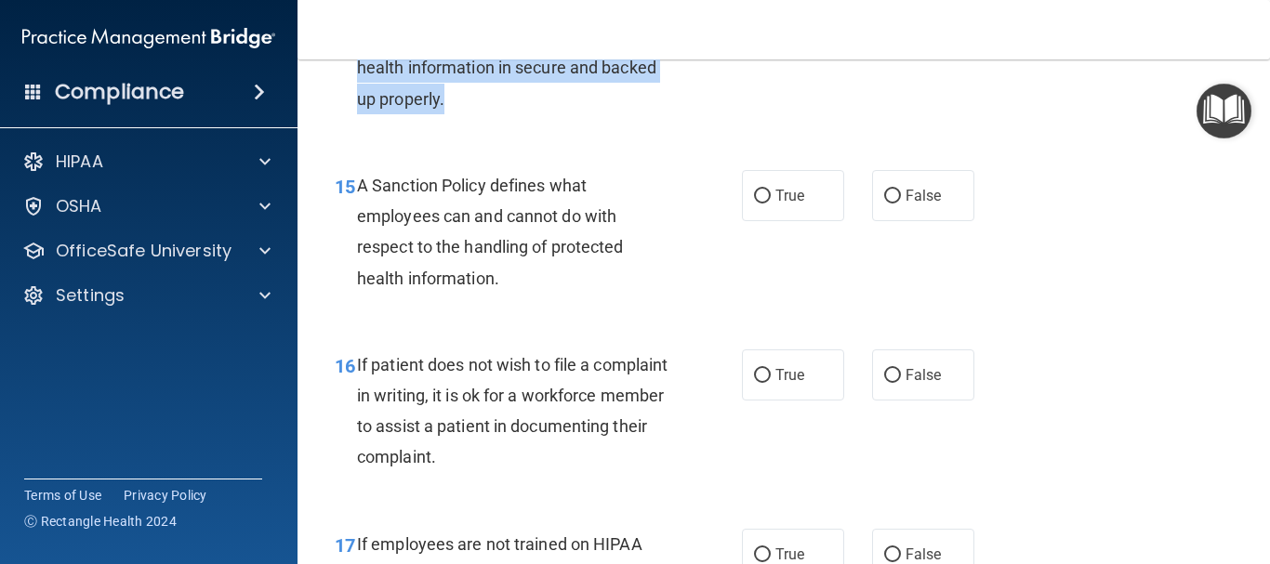
scroll to position [2962, 0]
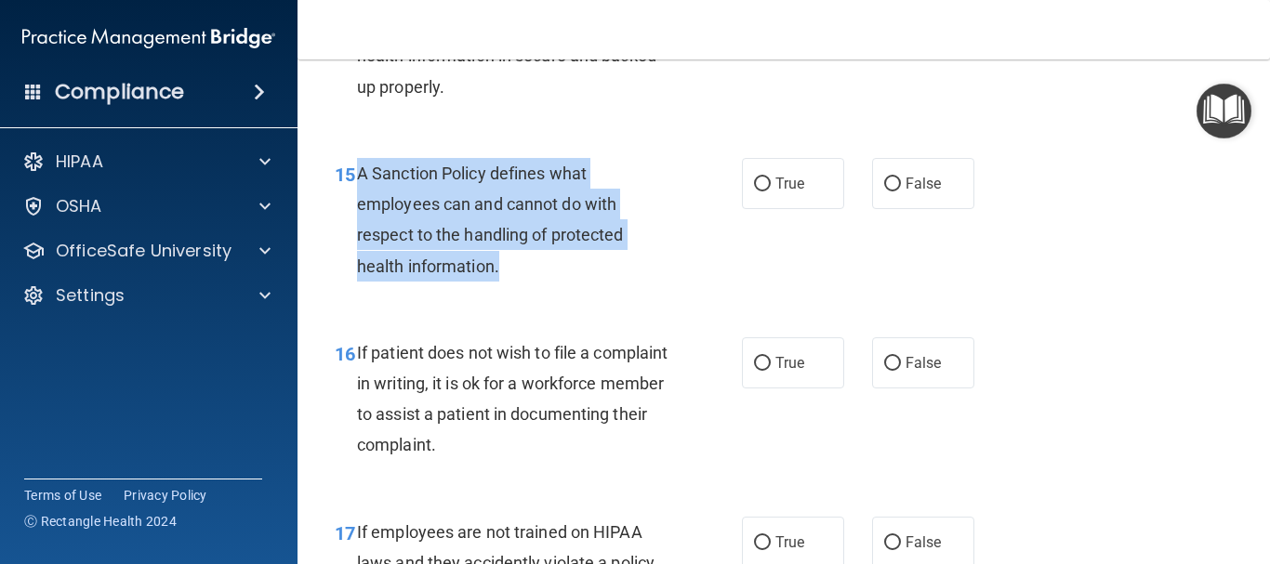
drag, startPoint x: 505, startPoint y: 298, endPoint x: 357, endPoint y: 209, distance: 172.6
click at [357, 209] on div "A Sanction Policy defines what employees can and cannot do with respect to the …" at bounding box center [520, 220] width 326 height 124
click at [757, 191] on input "True" at bounding box center [762, 185] width 17 height 14
radio input "true"
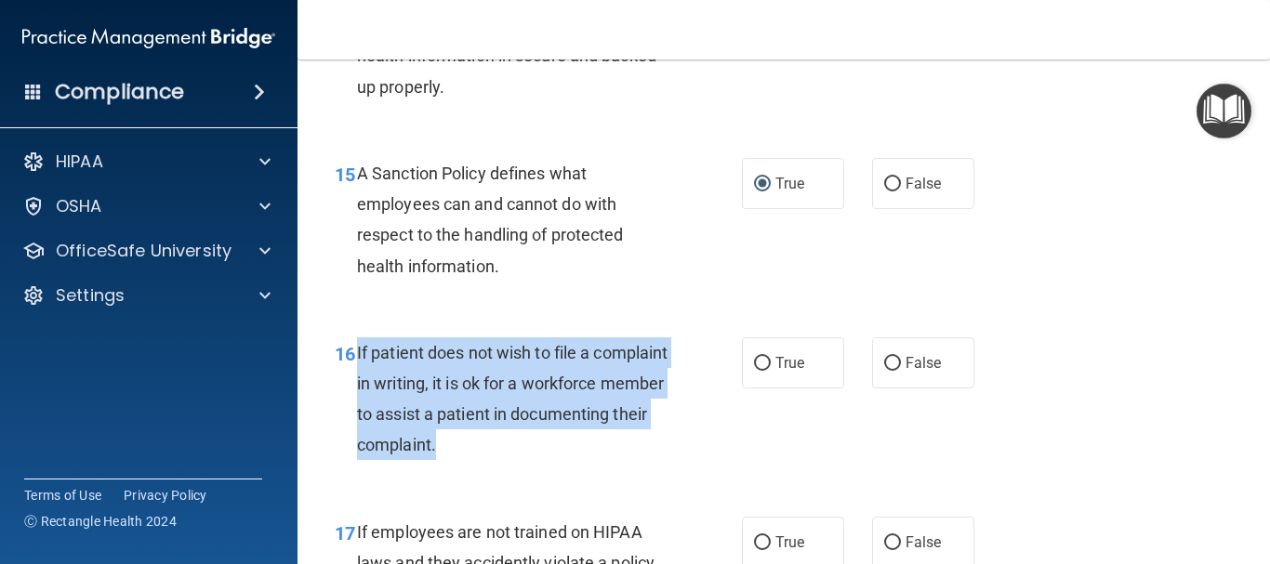
drag, startPoint x: 579, startPoint y: 471, endPoint x: 356, endPoint y: 387, distance: 238.6
click at [355, 388] on div "16 If patient does not wish to file a complaint in writing, it is ok for a work…" at bounding box center [538, 403] width 463 height 133
click at [760, 371] on input "True" at bounding box center [762, 364] width 17 height 14
radio input "true"
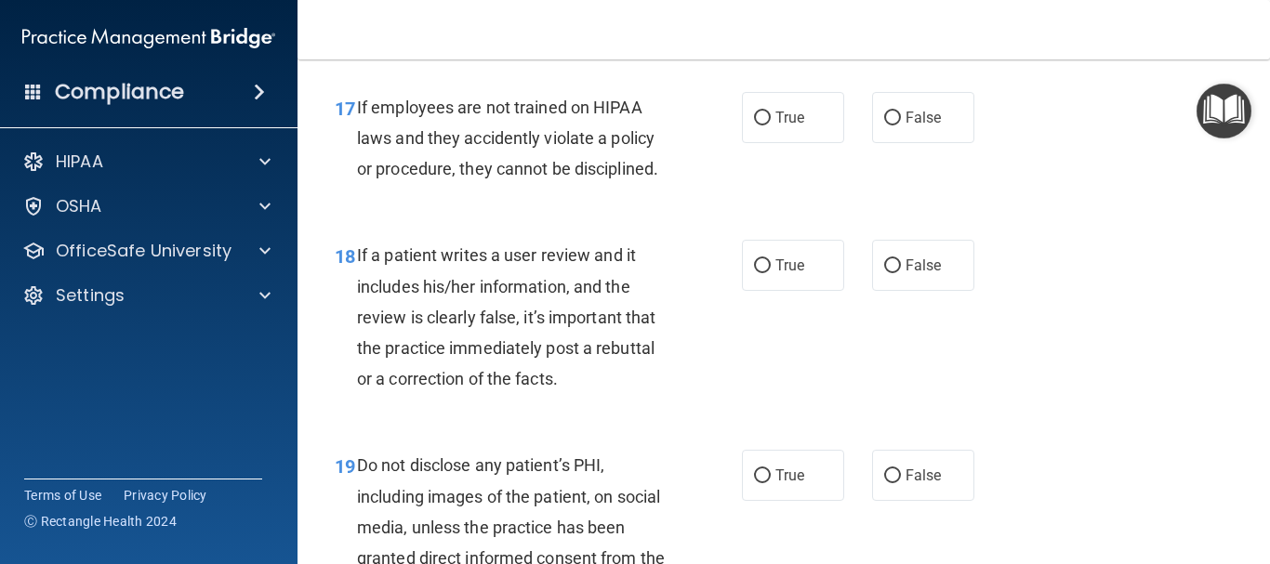
scroll to position [3399, 0]
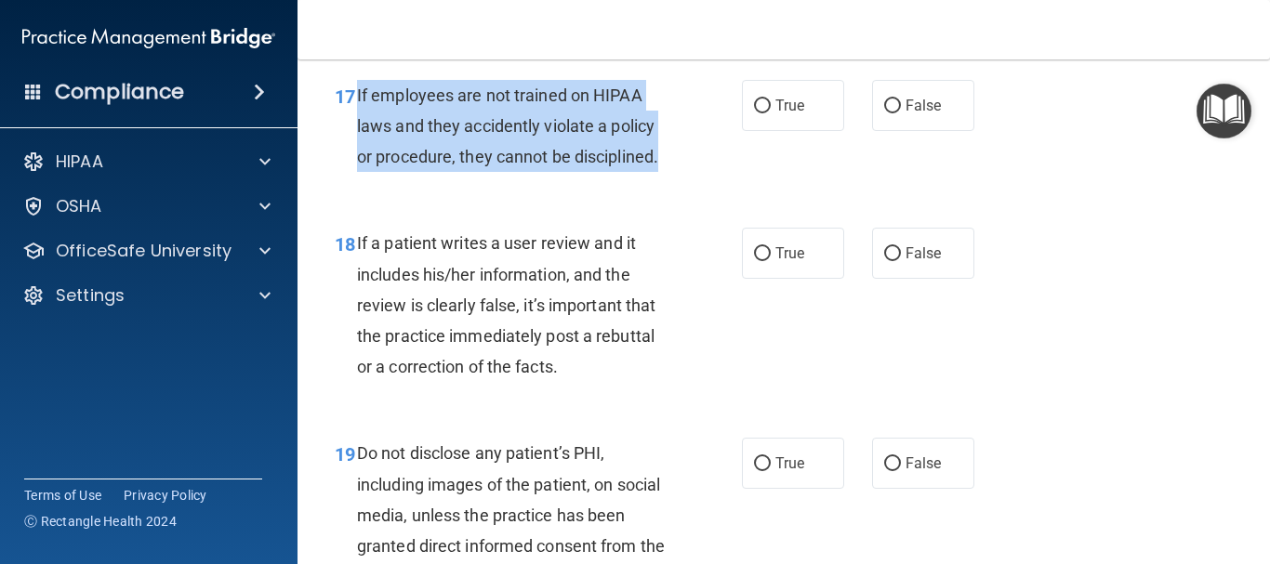
drag, startPoint x: 670, startPoint y: 182, endPoint x: 354, endPoint y: 128, distance: 320.6
click at [354, 128] on div "17 If employees are not trained on HIPAA laws and they accidently violate a pol…" at bounding box center [538, 131] width 463 height 102
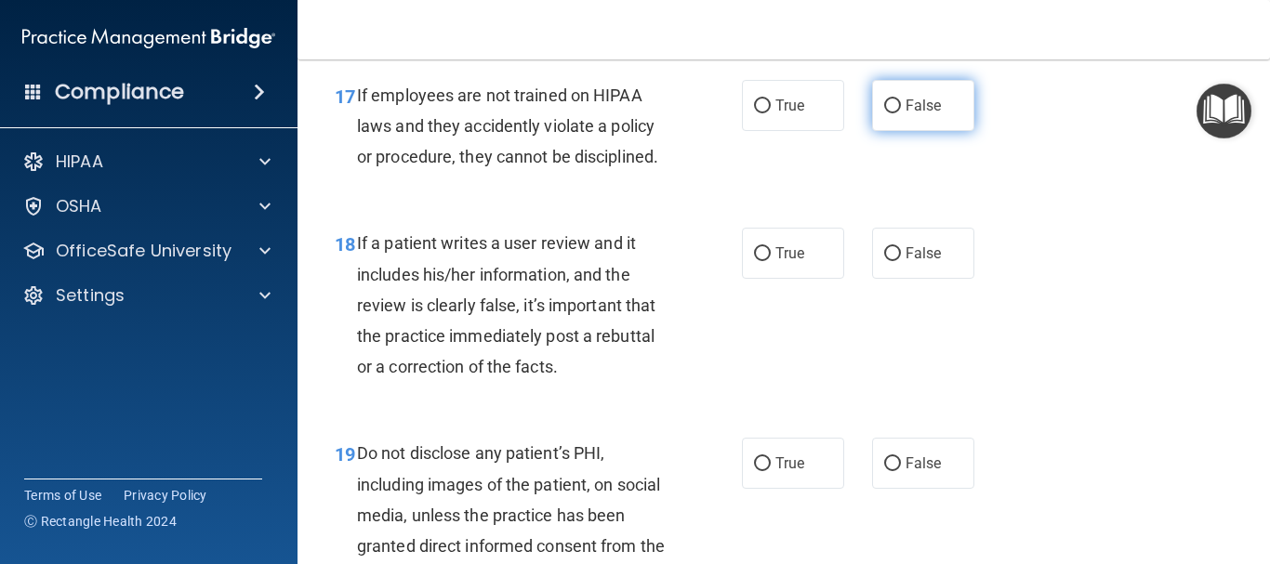
click at [889, 131] on label "False" at bounding box center [923, 105] width 102 height 51
click at [889, 113] on input "False" at bounding box center [892, 106] width 17 height 14
radio input "true"
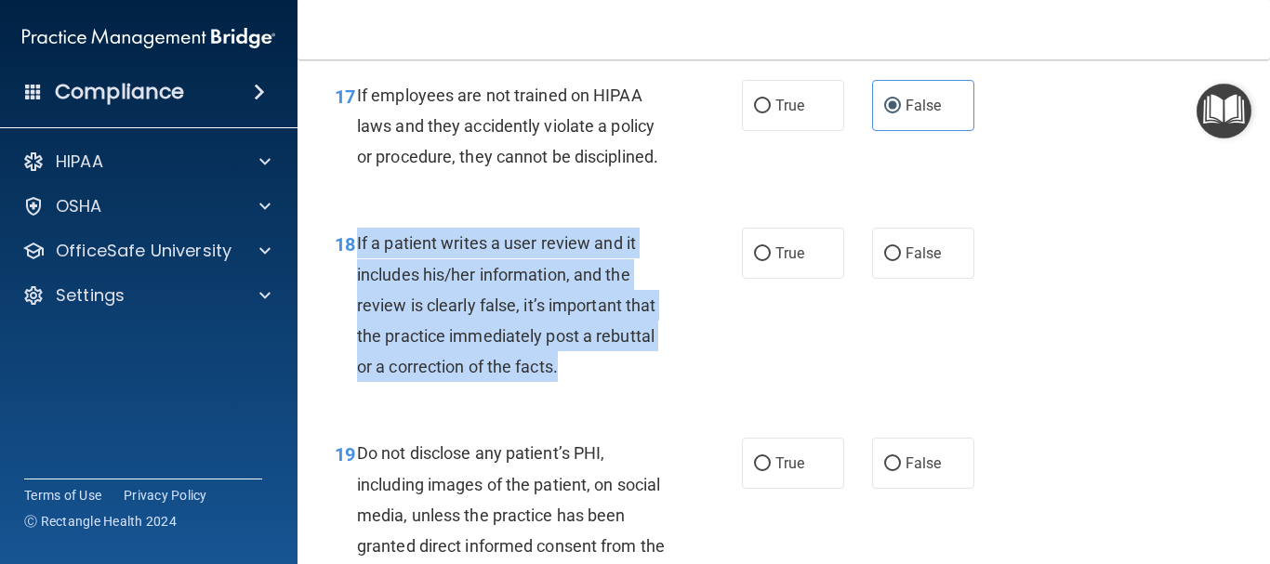
drag, startPoint x: 581, startPoint y: 393, endPoint x: 355, endPoint y: 267, distance: 258.8
click at [355, 267] on div "18 If a patient writes a user review and it includes his/her information, and t…" at bounding box center [538, 310] width 463 height 164
click at [883, 279] on label "False" at bounding box center [923, 253] width 102 height 51
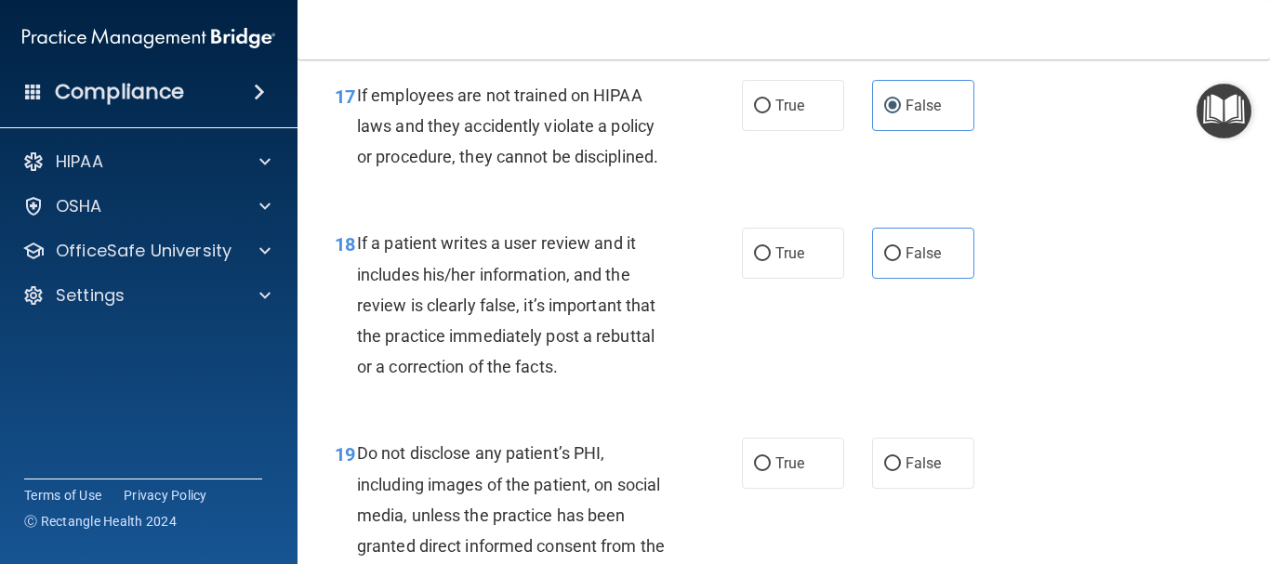
click at [1100, 350] on div "18 If a patient writes a user review and it includes his/her information, and t…" at bounding box center [784, 309] width 926 height 210
click at [884, 261] on input "False" at bounding box center [892, 254] width 17 height 14
radio input "true"
click at [1154, 348] on div "18 If a patient writes a user review and it includes his/her information, and t…" at bounding box center [784, 309] width 926 height 210
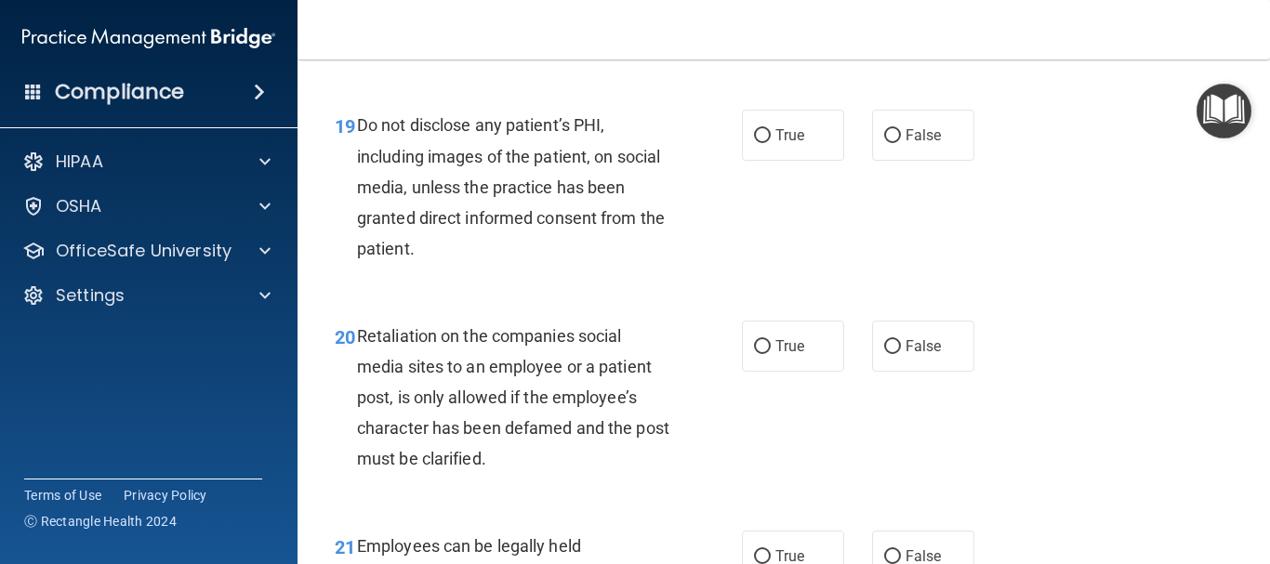
scroll to position [3739, 0]
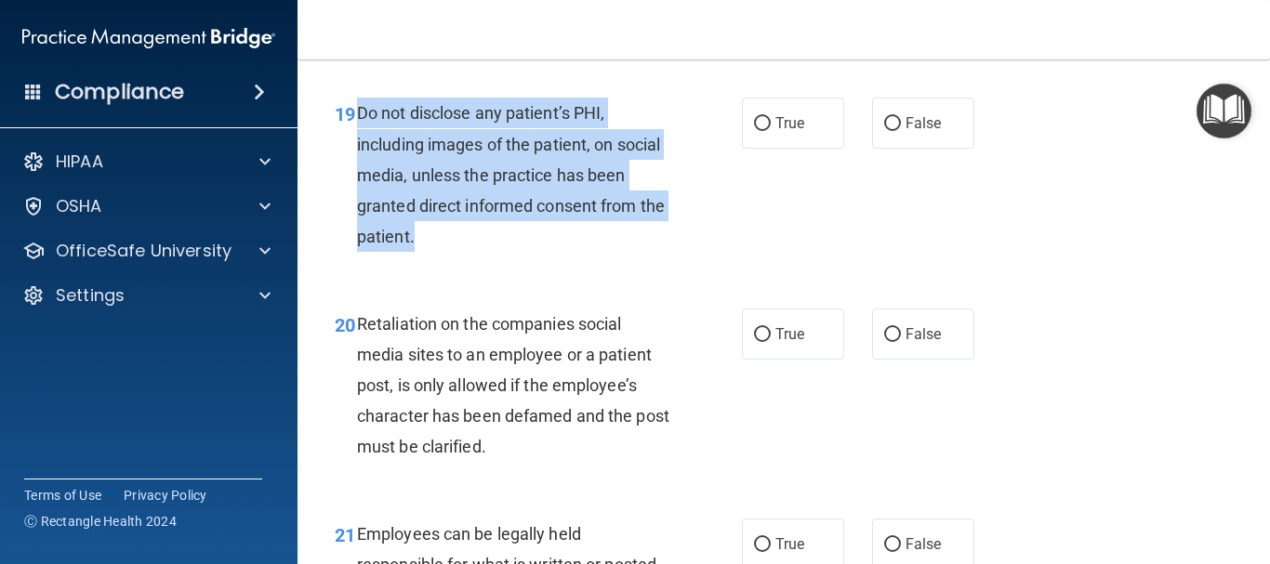
drag, startPoint x: 496, startPoint y: 267, endPoint x: 362, endPoint y: 143, distance: 182.9
click at [362, 143] on div "Do not disclose any patient’s PHI, including images of the patient, on social m…" at bounding box center [520, 175] width 326 height 154
click at [757, 131] on input "True" at bounding box center [762, 124] width 17 height 14
radio input "true"
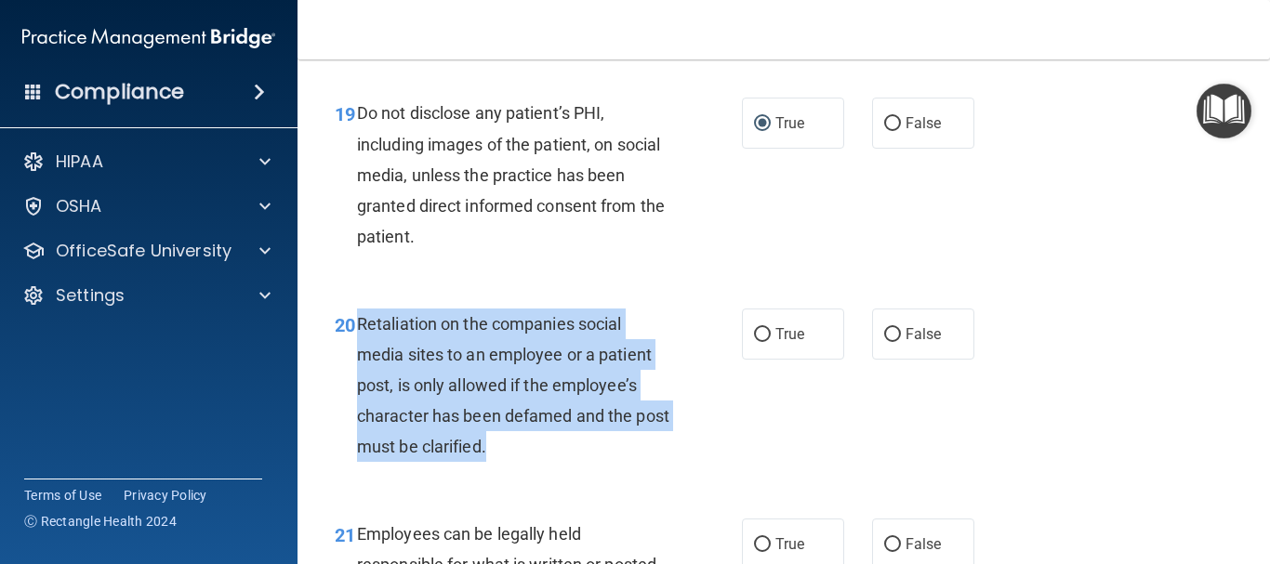
drag, startPoint x: 540, startPoint y: 471, endPoint x: 358, endPoint y: 350, distance: 218.6
click at [358, 350] on div "Retaliation on the companies social media sites to an employee or a patient pos…" at bounding box center [520, 386] width 326 height 154
drag, startPoint x: 889, startPoint y: 367, endPoint x: 904, endPoint y: 367, distance: 14.9
click at [885, 342] on input "False" at bounding box center [892, 335] width 17 height 14
radio input "true"
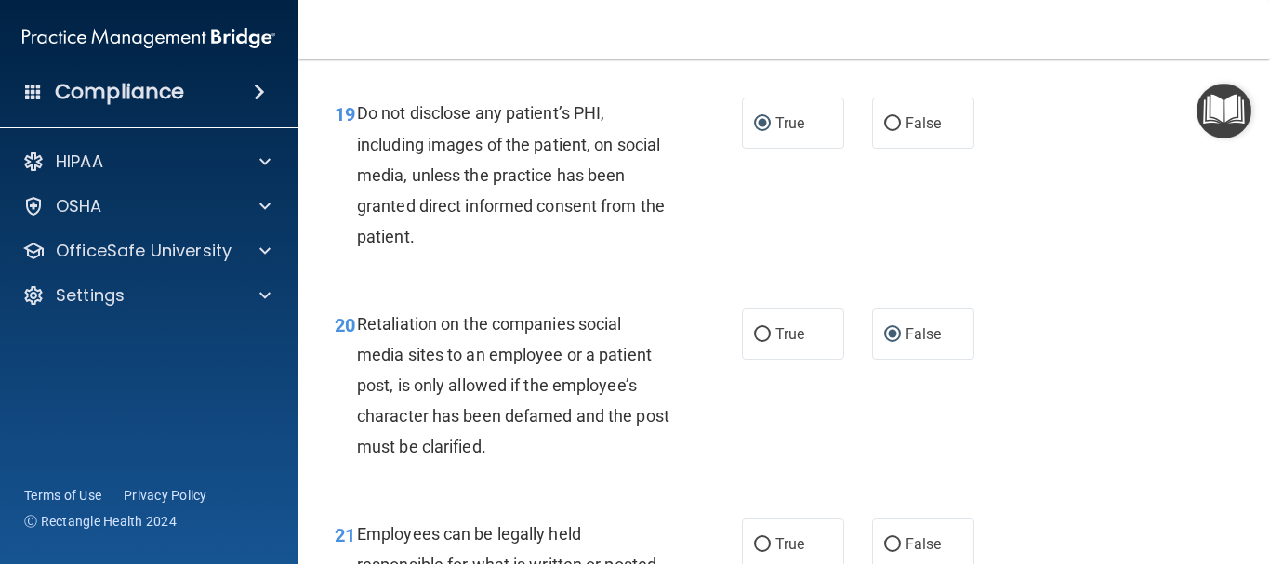
click at [1197, 416] on div "20 Retaliation on the companies social media sites to an employee or a patient …" at bounding box center [784, 390] width 926 height 210
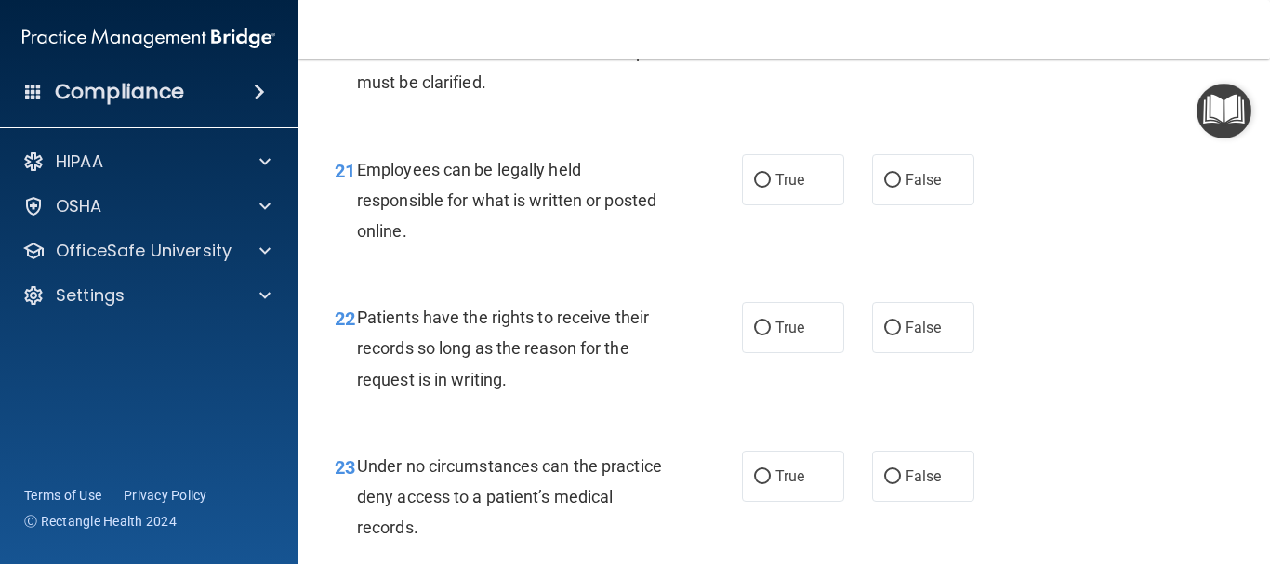
scroll to position [4116, 0]
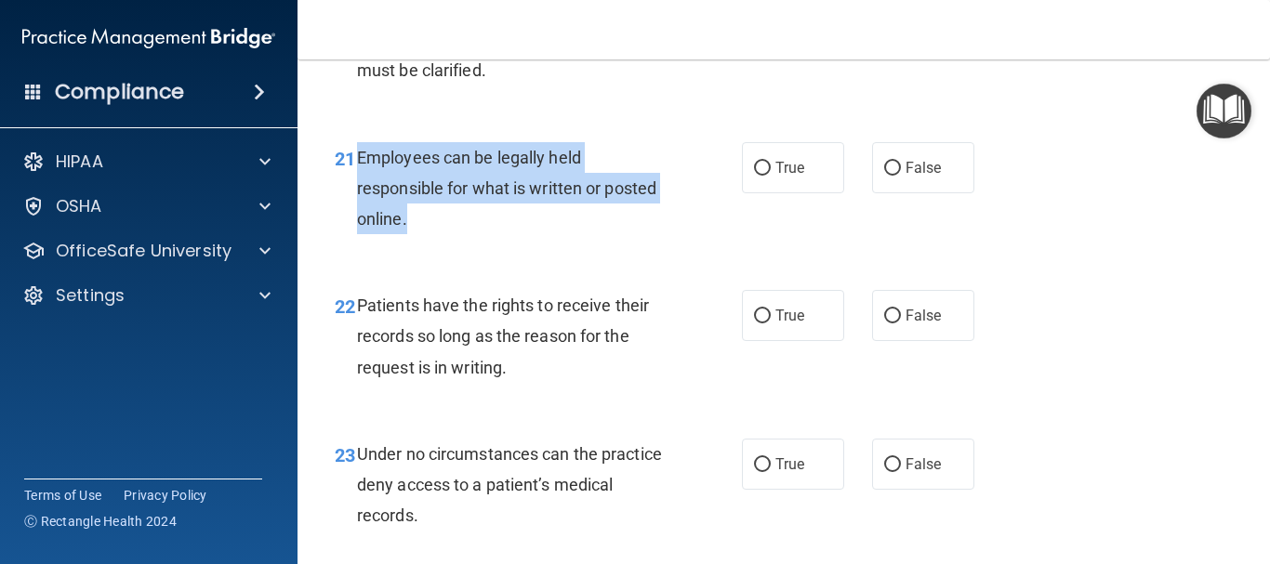
drag, startPoint x: 438, startPoint y: 247, endPoint x: 359, endPoint y: 191, distance: 97.2
click at [359, 191] on div "Employees can be legally held responsible for what is written or posted online." at bounding box center [520, 188] width 326 height 93
click at [754, 176] on input "True" at bounding box center [762, 169] width 17 height 14
radio input "true"
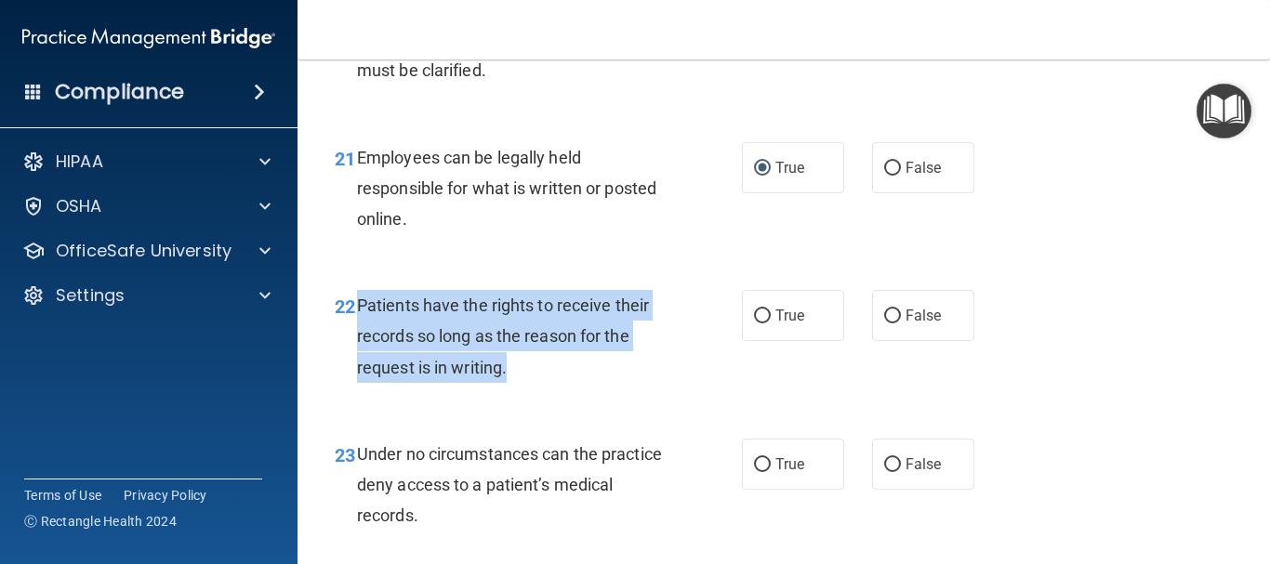
drag, startPoint x: 525, startPoint y: 391, endPoint x: 357, endPoint y: 329, distance: 179.4
click at [357, 329] on div "Patients have the rights to receive their records so long as the reason for the…" at bounding box center [520, 336] width 326 height 93
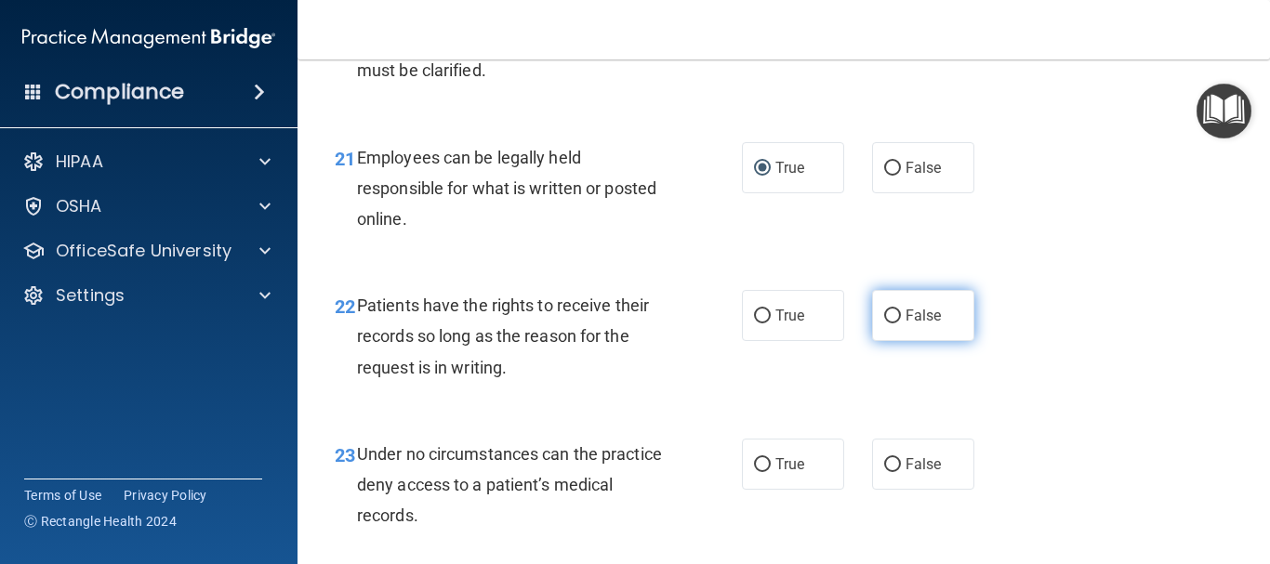
click at [874, 339] on label "False" at bounding box center [923, 315] width 102 height 51
click at [884, 323] on input "False" at bounding box center [892, 317] width 17 height 14
radio input "true"
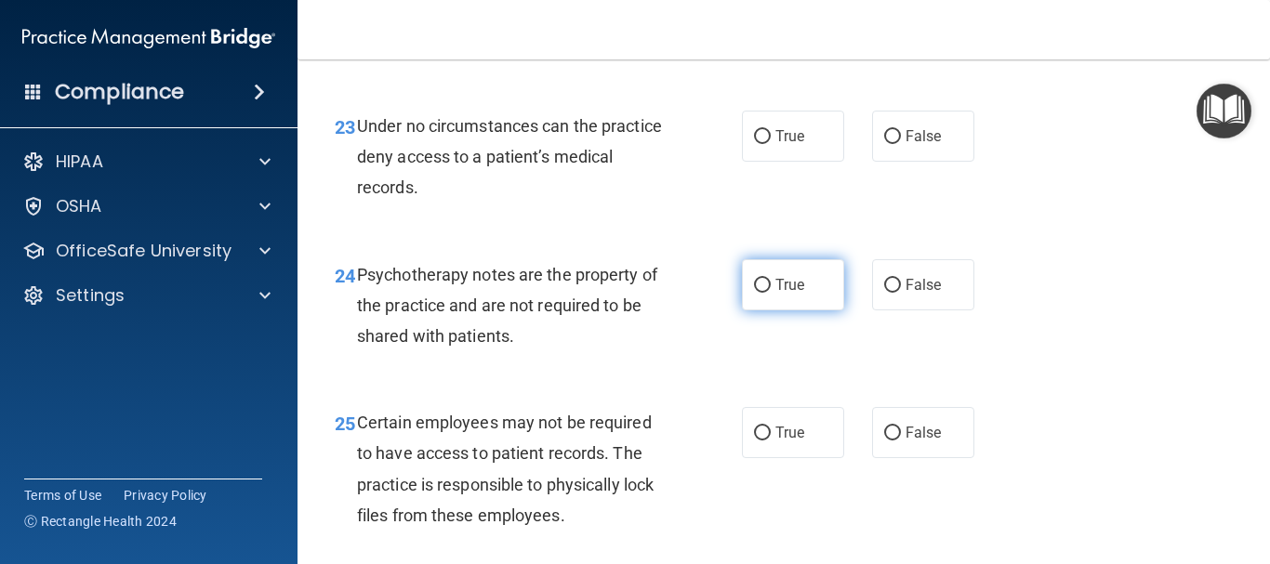
scroll to position [4456, 0]
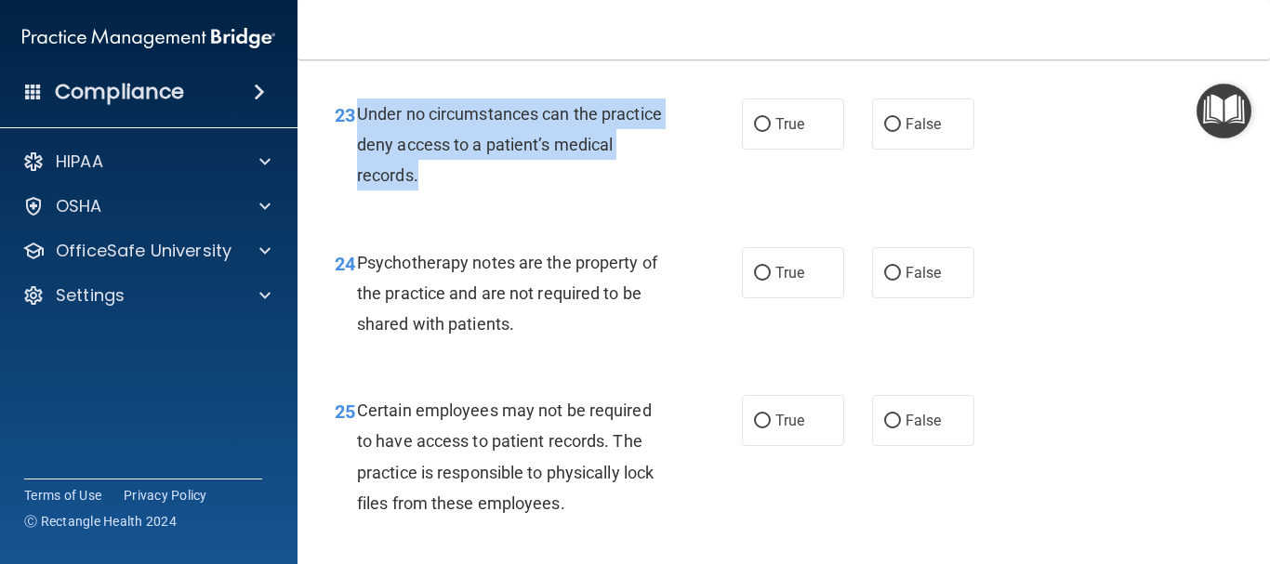
drag, startPoint x: 508, startPoint y: 199, endPoint x: 359, endPoint y: 146, distance: 158.7
click at [359, 146] on div "Under no circumstances can the practice deny access to a patient’s medical reco…" at bounding box center [520, 145] width 326 height 93
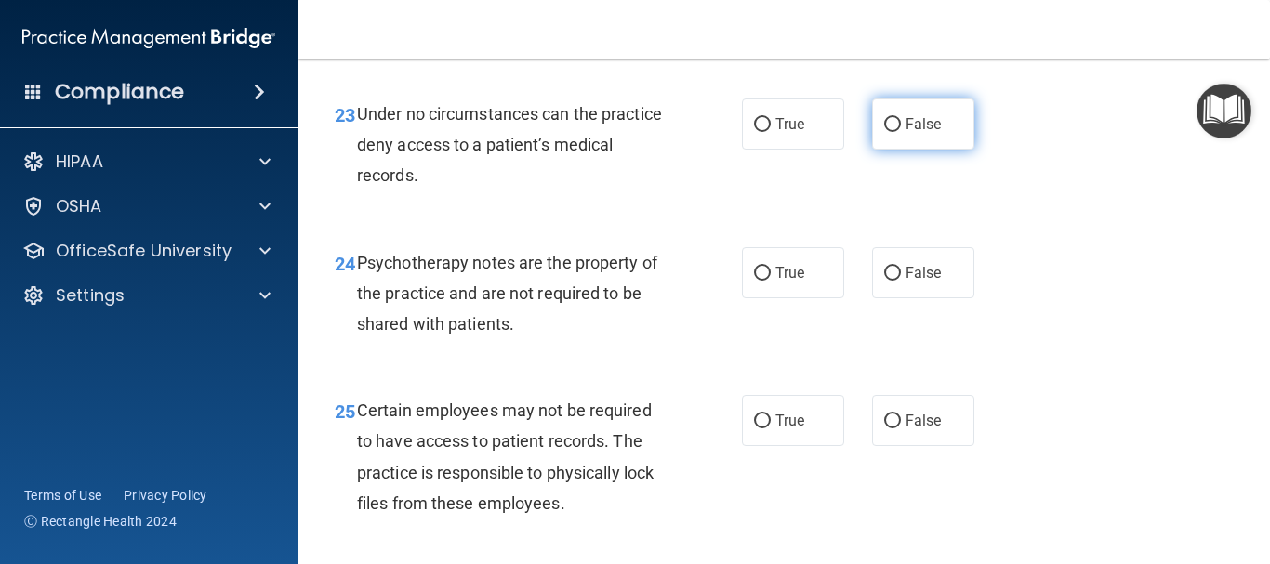
click at [881, 150] on label "False" at bounding box center [923, 124] width 102 height 51
click at [884, 132] on input "False" at bounding box center [892, 125] width 17 height 14
radio input "true"
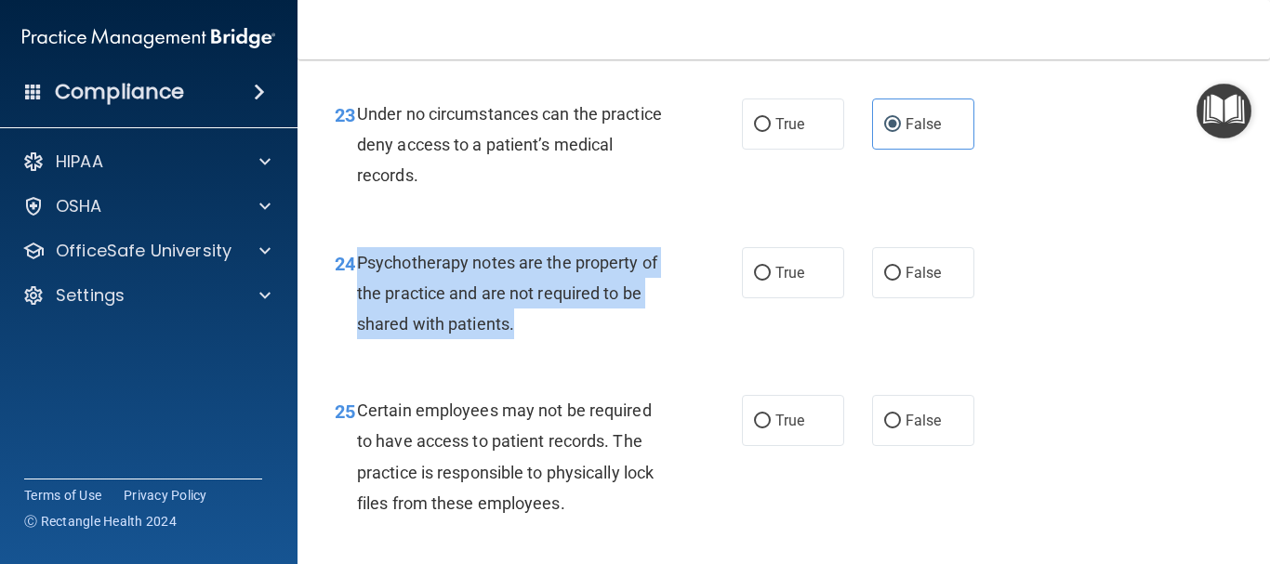
drag, startPoint x: 519, startPoint y: 344, endPoint x: 354, endPoint y: 286, distance: 174.3
click at [354, 286] on div "24 Psychotherapy notes are the property of the practice and are not required to…" at bounding box center [538, 298] width 463 height 102
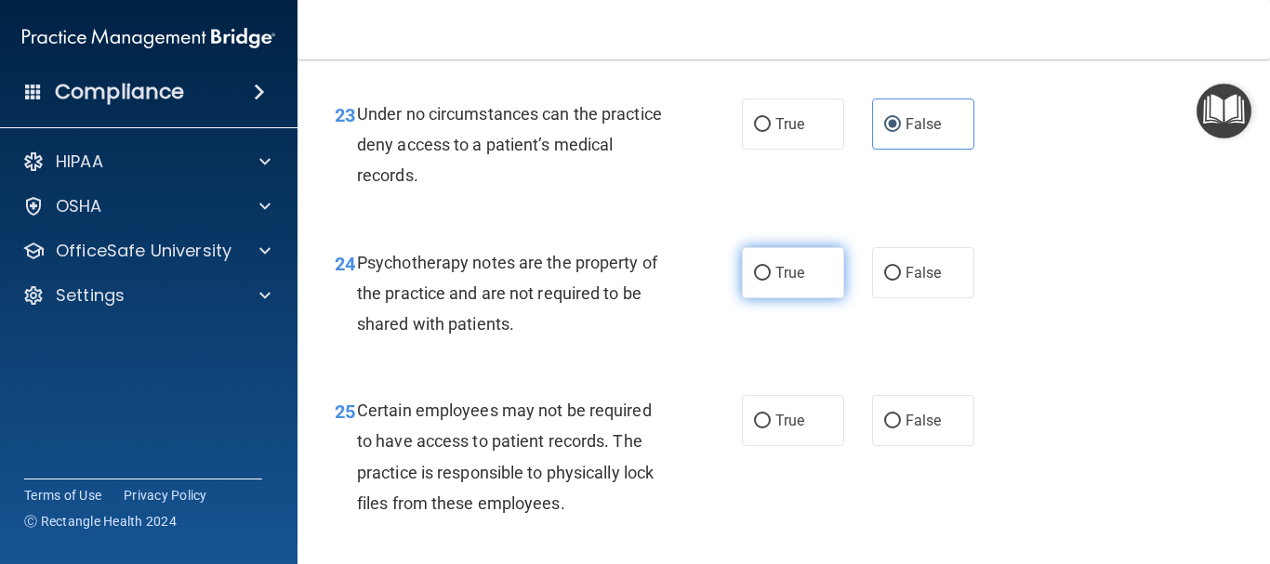
click at [747, 293] on label "True" at bounding box center [793, 272] width 102 height 51
click at [754, 281] on input "True" at bounding box center [762, 274] width 17 height 14
radio input "true"
click at [1195, 354] on div "24 Psychotherapy notes are the property of the practice and are not required to…" at bounding box center [784, 298] width 926 height 149
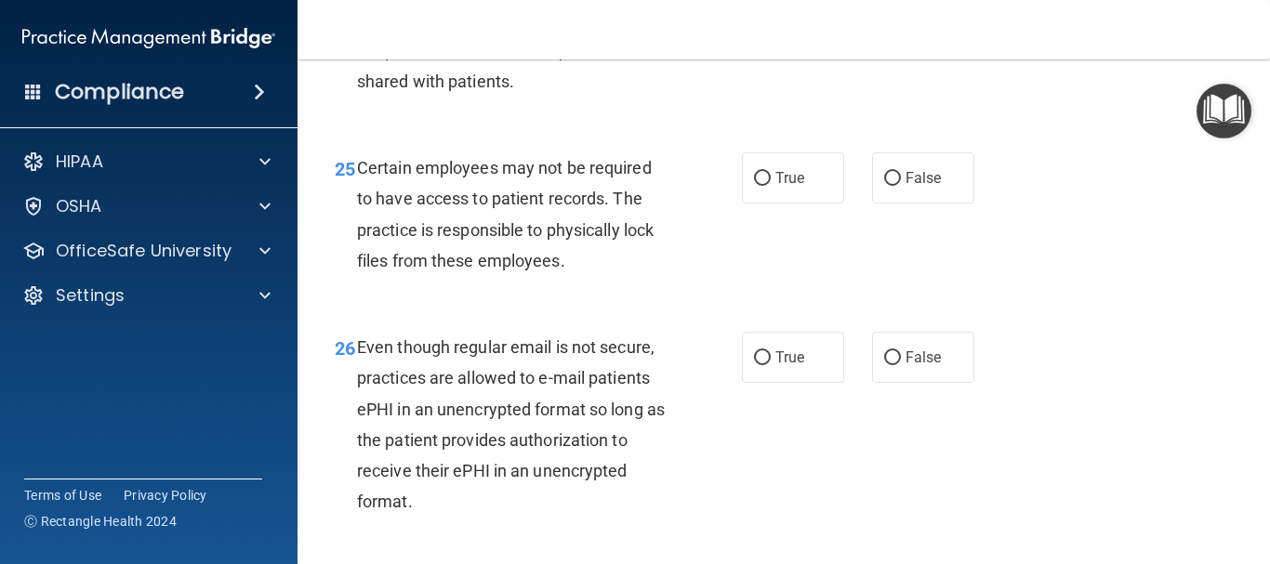
scroll to position [4735, 0]
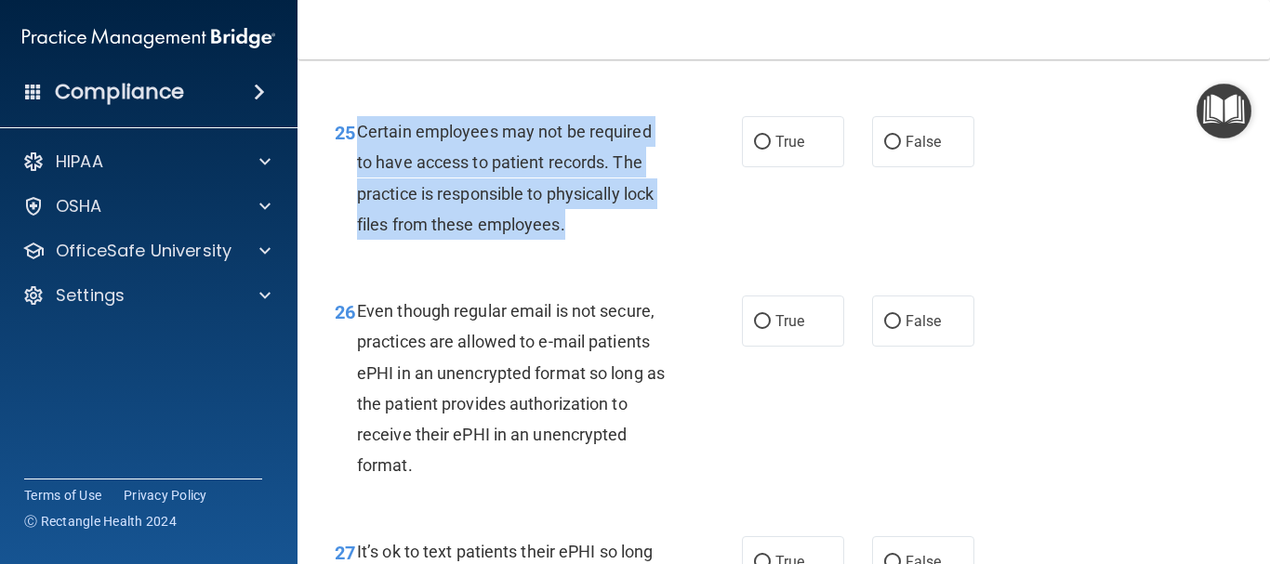
drag, startPoint x: 576, startPoint y: 255, endPoint x: 351, endPoint y: 167, distance: 241.3
click at [351, 167] on div "25 Certain employees may not be required to have access to patient records. The…" at bounding box center [538, 182] width 463 height 133
click at [754, 150] on input "True" at bounding box center [762, 143] width 17 height 14
radio input "true"
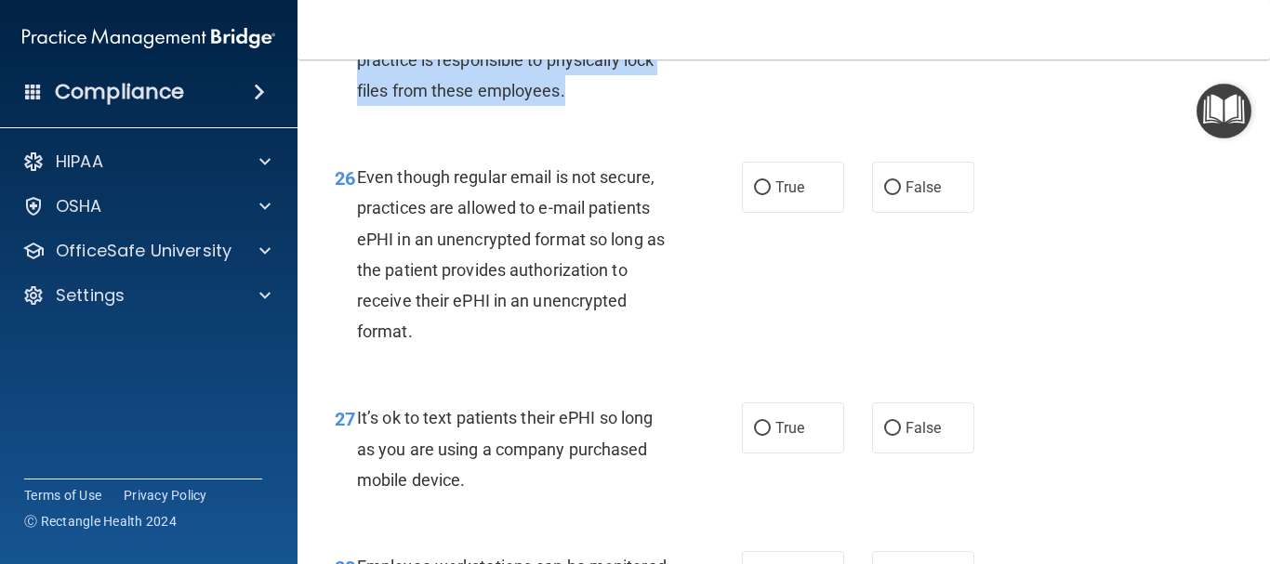
scroll to position [4880, 0]
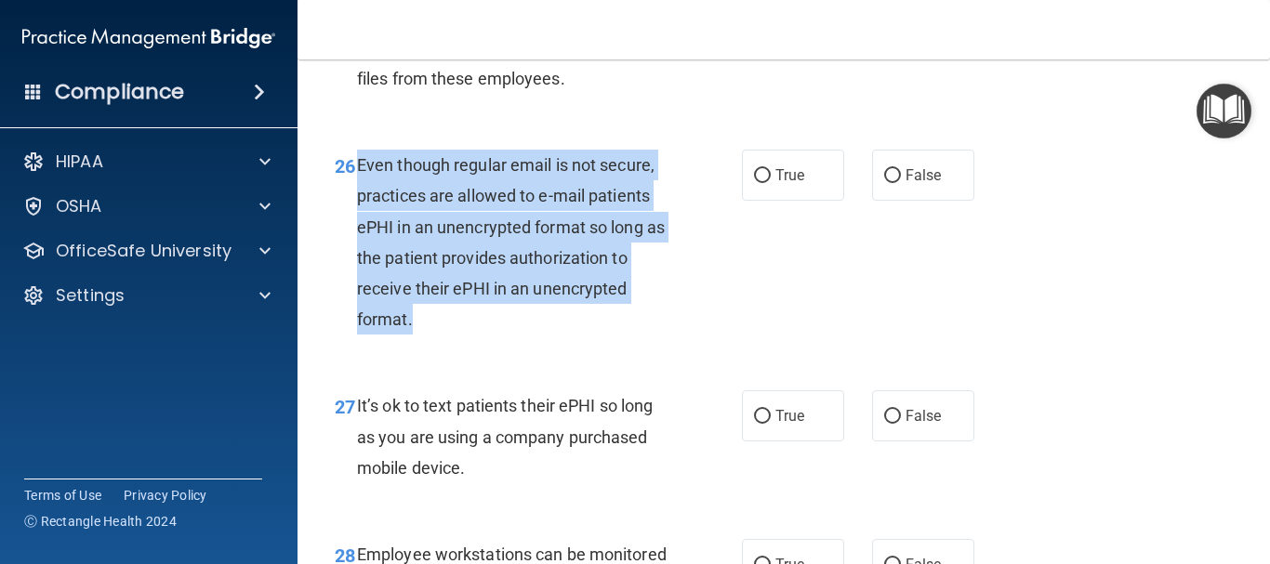
drag, startPoint x: 427, startPoint y: 358, endPoint x: 356, endPoint y: 204, distance: 168.8
click at [357, 204] on div "Even though regular email is not secure, practices are allowed to e-mail patien…" at bounding box center [520, 242] width 326 height 185
click at [760, 183] on input "True" at bounding box center [762, 176] width 17 height 14
radio input "true"
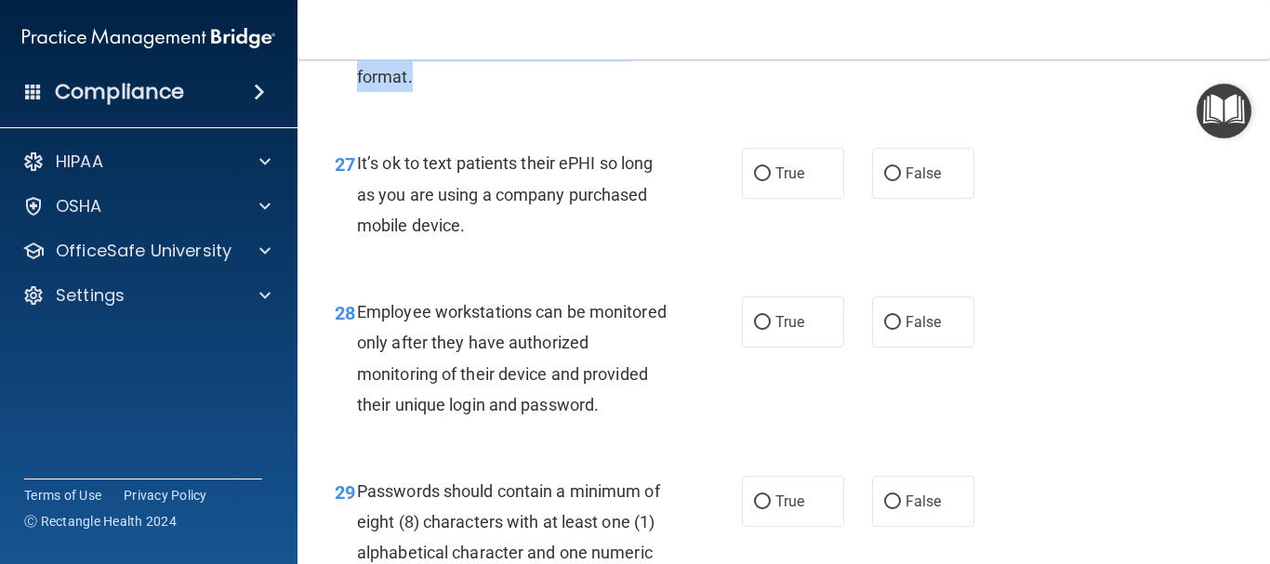
scroll to position [5172, 0]
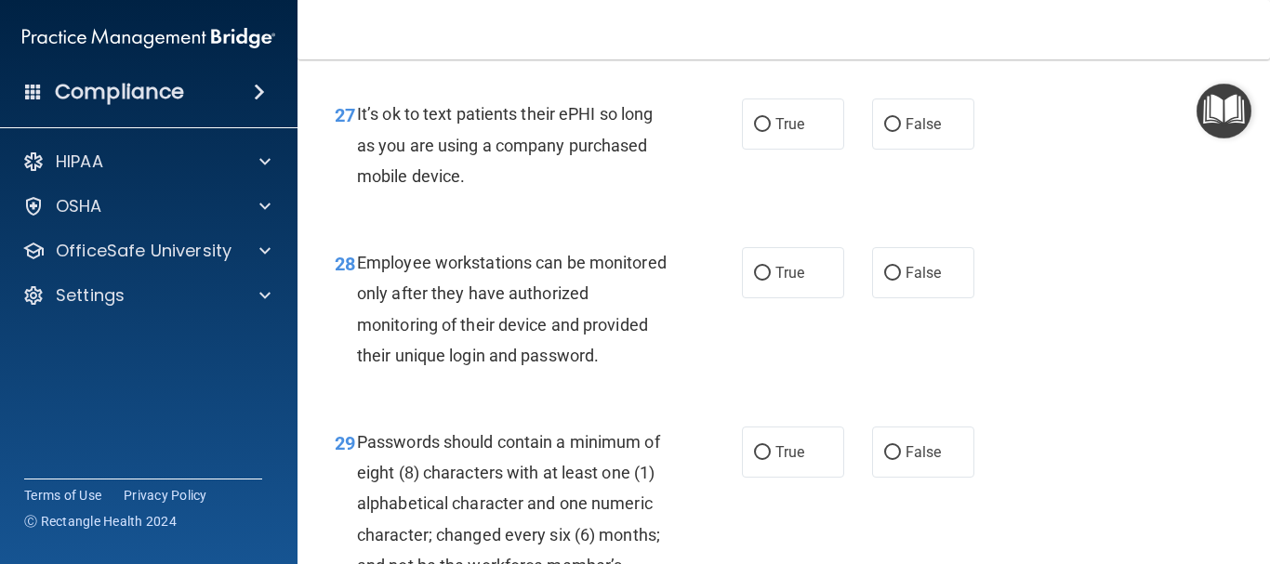
drag, startPoint x: 487, startPoint y: 212, endPoint x: 355, endPoint y: 152, distance: 144.8
click at [355, 152] on div "27 It’s ok to text patients their ePHI so long as you are using a company purch…" at bounding box center [538, 150] width 463 height 102
click at [880, 150] on label "False" at bounding box center [923, 124] width 102 height 51
click at [884, 132] on input "False" at bounding box center [892, 125] width 17 height 14
radio input "true"
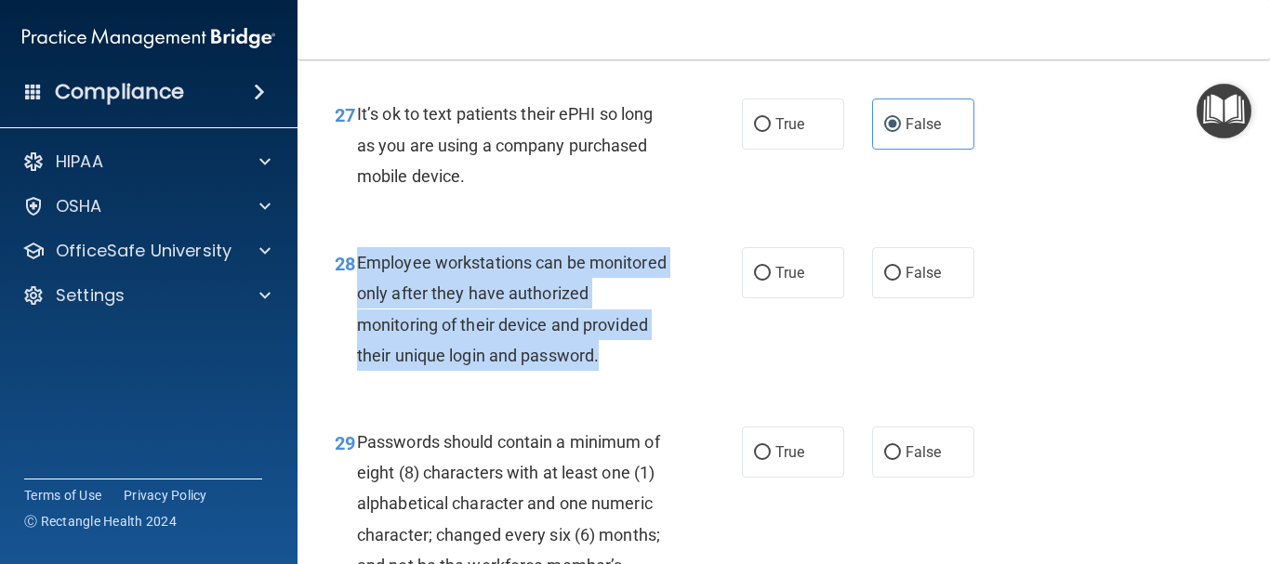
drag, startPoint x: 438, startPoint y: 413, endPoint x: 358, endPoint y: 299, distance: 138.7
click at [358, 299] on div "Employee workstations can be monitored only after they have authorized monitori…" at bounding box center [520, 309] width 326 height 124
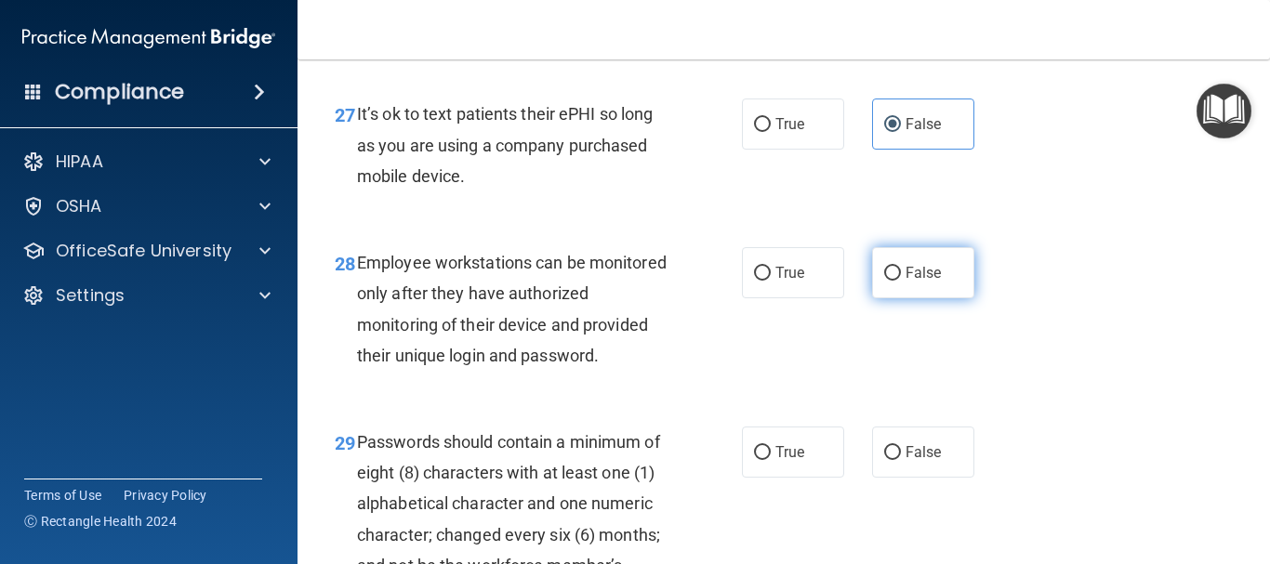
click at [881, 294] on label "False" at bounding box center [923, 272] width 102 height 51
click at [884, 281] on input "False" at bounding box center [892, 274] width 17 height 14
radio input "true"
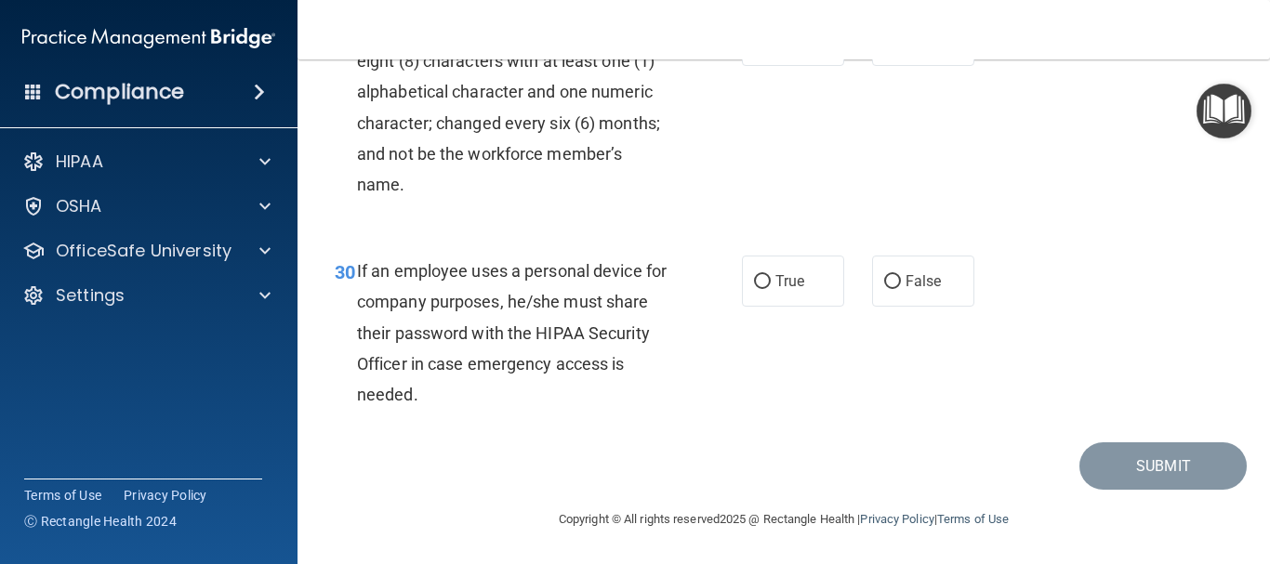
scroll to position [5561, 0]
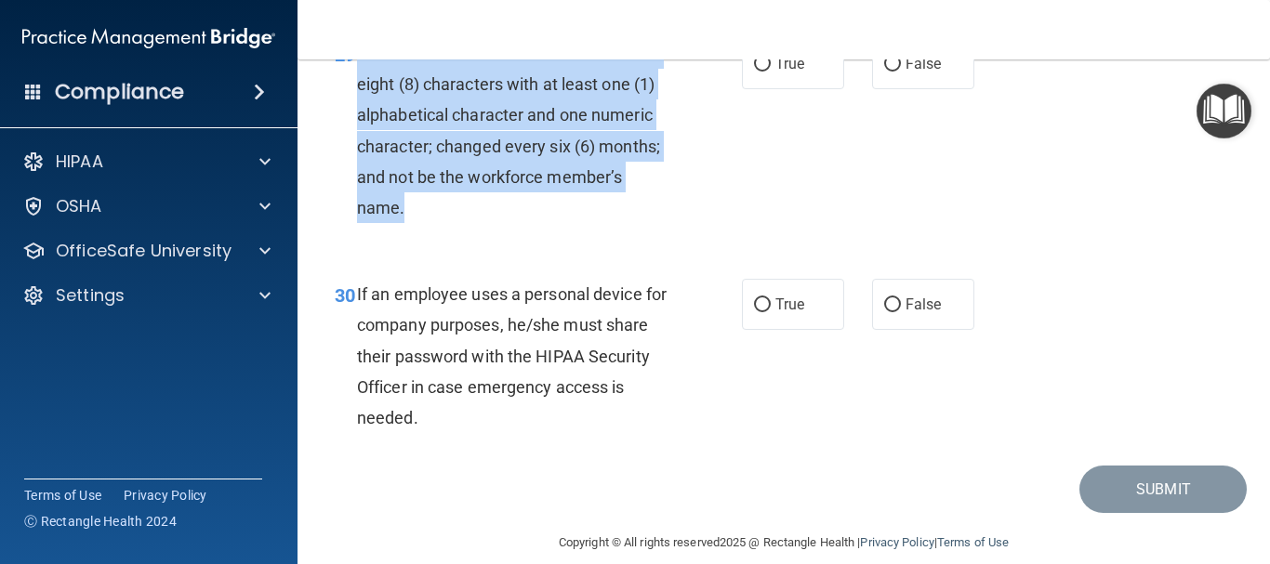
drag, startPoint x: 492, startPoint y: 270, endPoint x: 362, endPoint y: 113, distance: 204.0
click at [362, 113] on div "Passwords should contain a minimum of eight (8) characters with at least one (1…" at bounding box center [520, 130] width 326 height 185
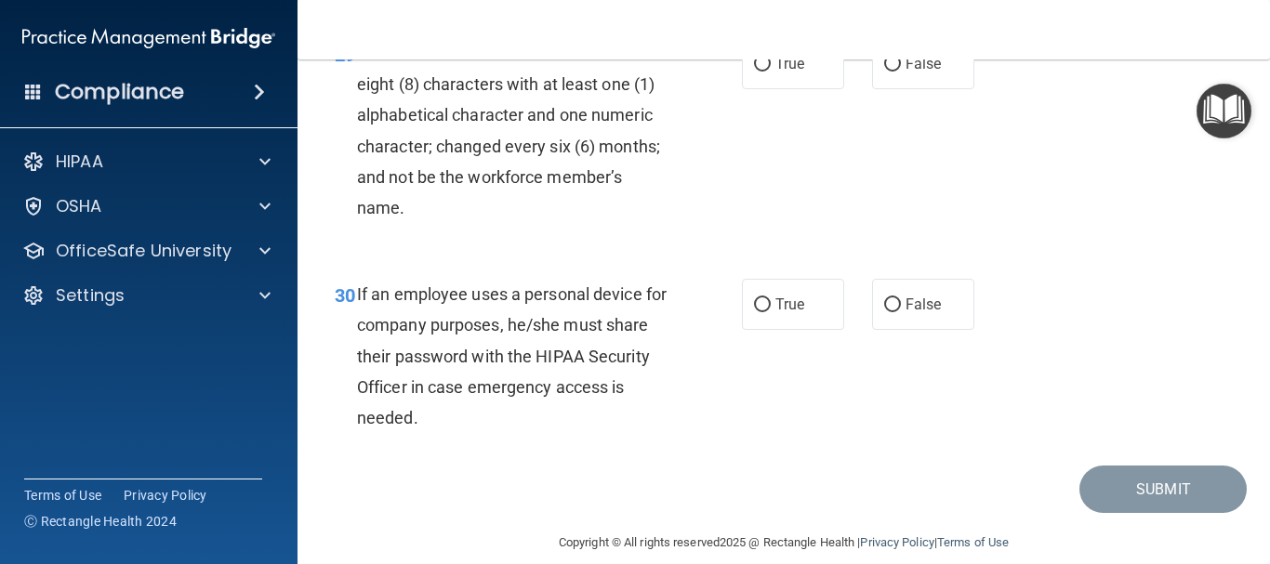
click at [567, 256] on div "29 Passwords should contain a minimum of eight (8) characters with at least one…" at bounding box center [784, 135] width 926 height 241
click at [764, 89] on label "True" at bounding box center [793, 63] width 102 height 51
click at [764, 72] on input "True" at bounding box center [762, 65] width 17 height 14
radio input "true"
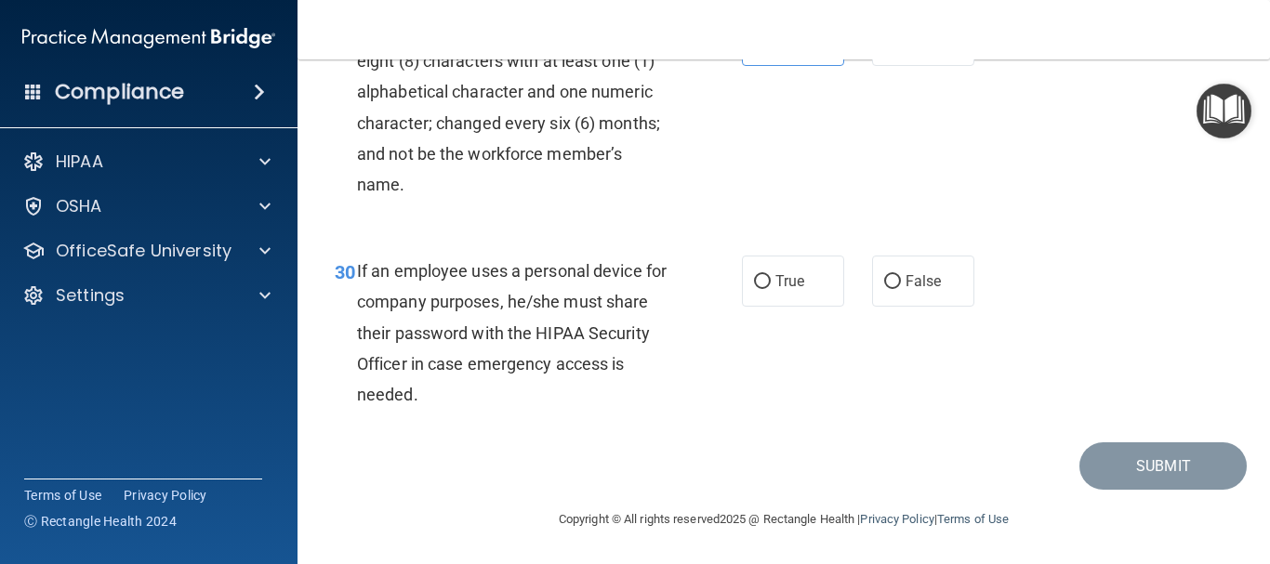
click at [499, 410] on div "If an employee uses a personal device for company purposes, he/she must share t…" at bounding box center [520, 333] width 326 height 154
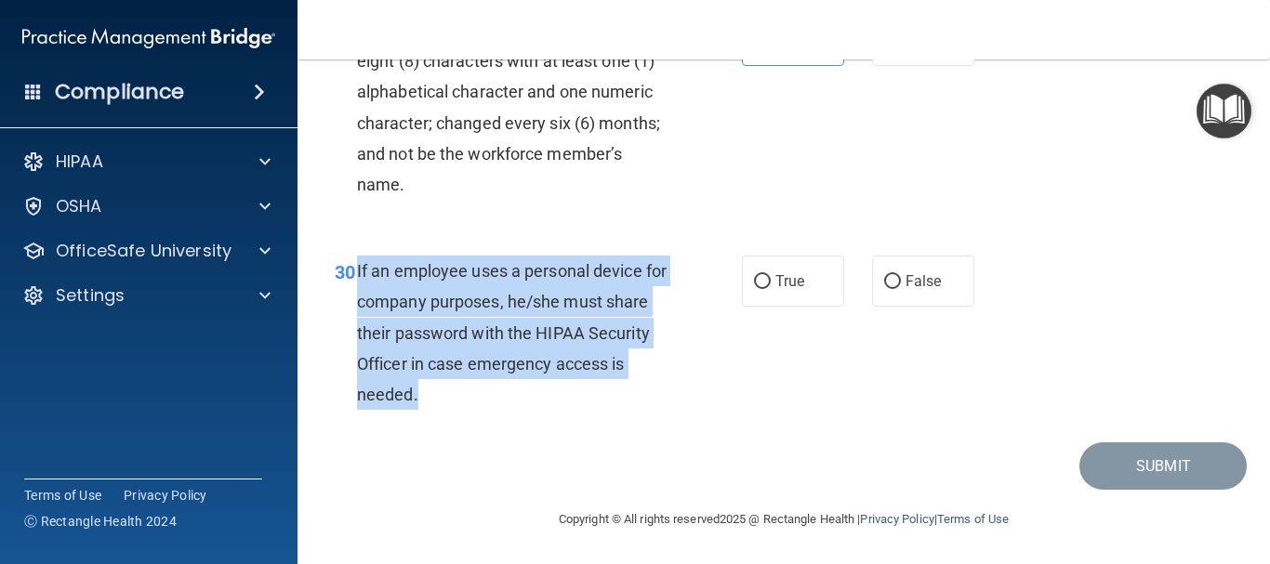
drag, startPoint x: 508, startPoint y: 433, endPoint x: 354, endPoint y: 307, distance: 199.5
click at [354, 307] on div "30 If an employee uses a personal device for company purposes, he/she must shar…" at bounding box center [538, 338] width 463 height 164
click at [884, 289] on input "False" at bounding box center [892, 282] width 17 height 14
radio input "true"
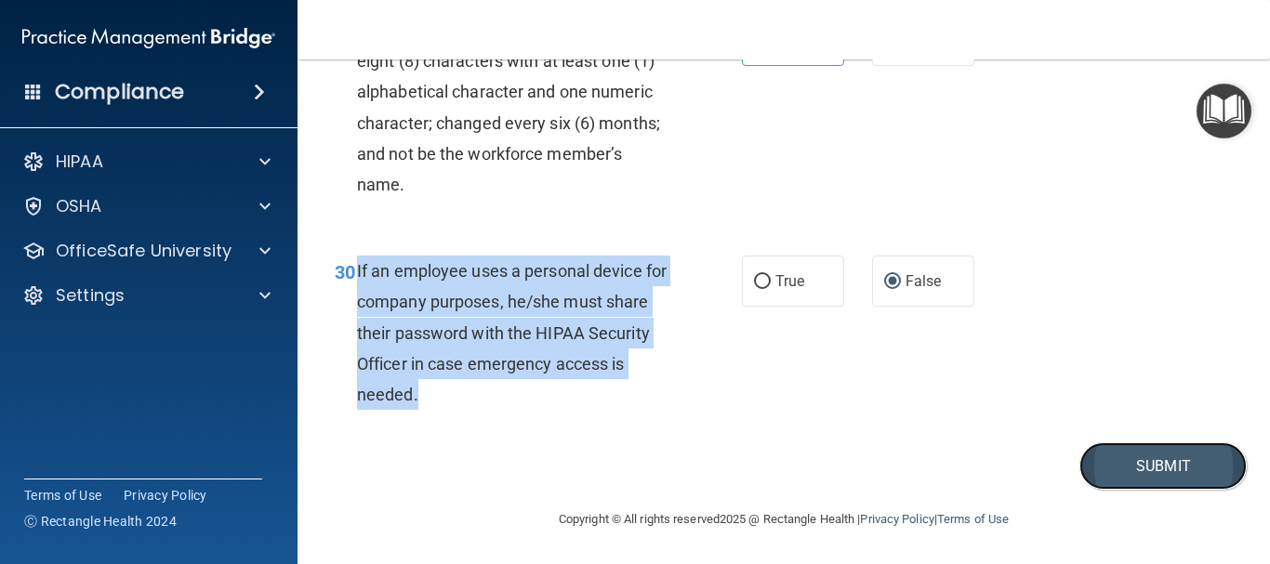
click at [1151, 490] on button "Submit" at bounding box center [1162, 465] width 167 height 47
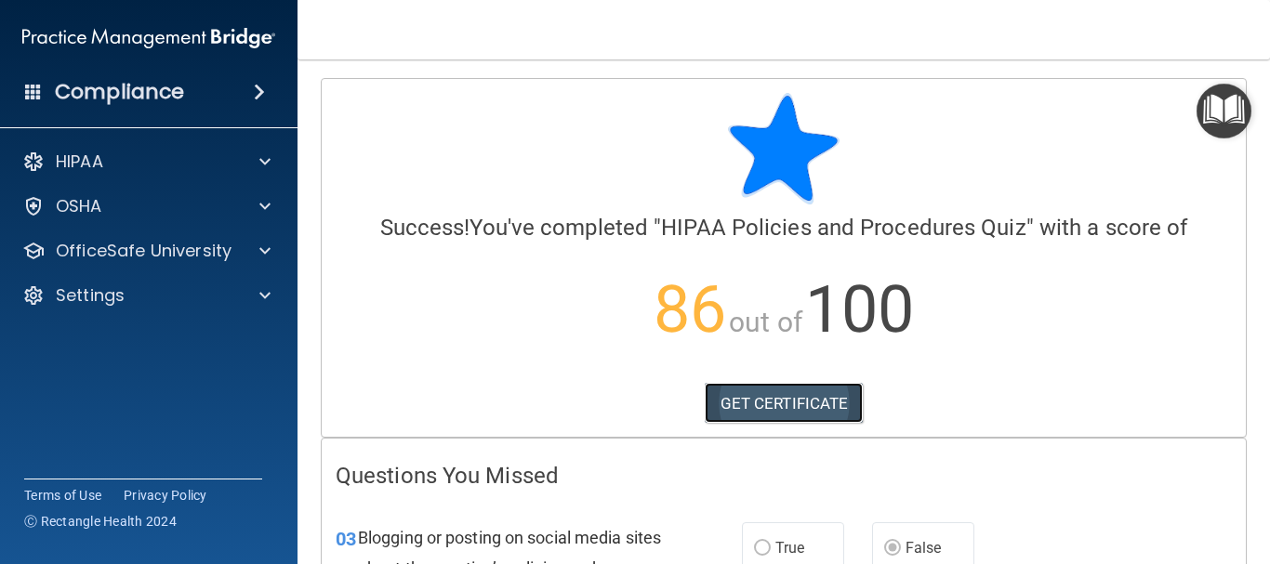
click at [799, 401] on link "GET CERTIFICATE" at bounding box center [784, 403] width 159 height 41
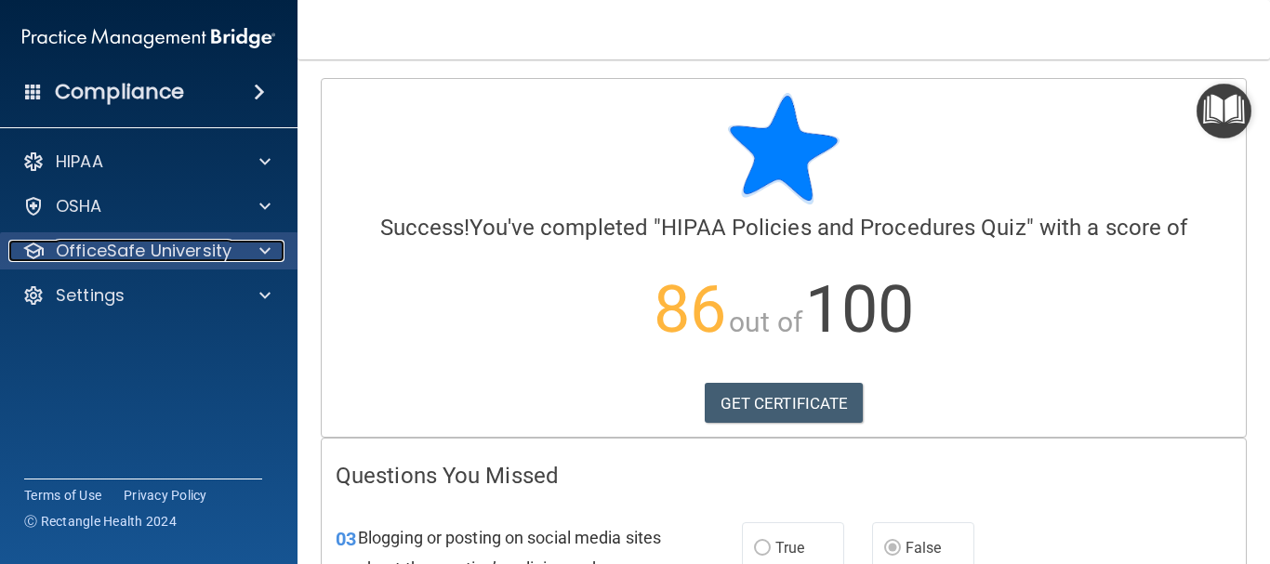
click at [173, 259] on p "OfficeSafe University" at bounding box center [144, 251] width 176 height 22
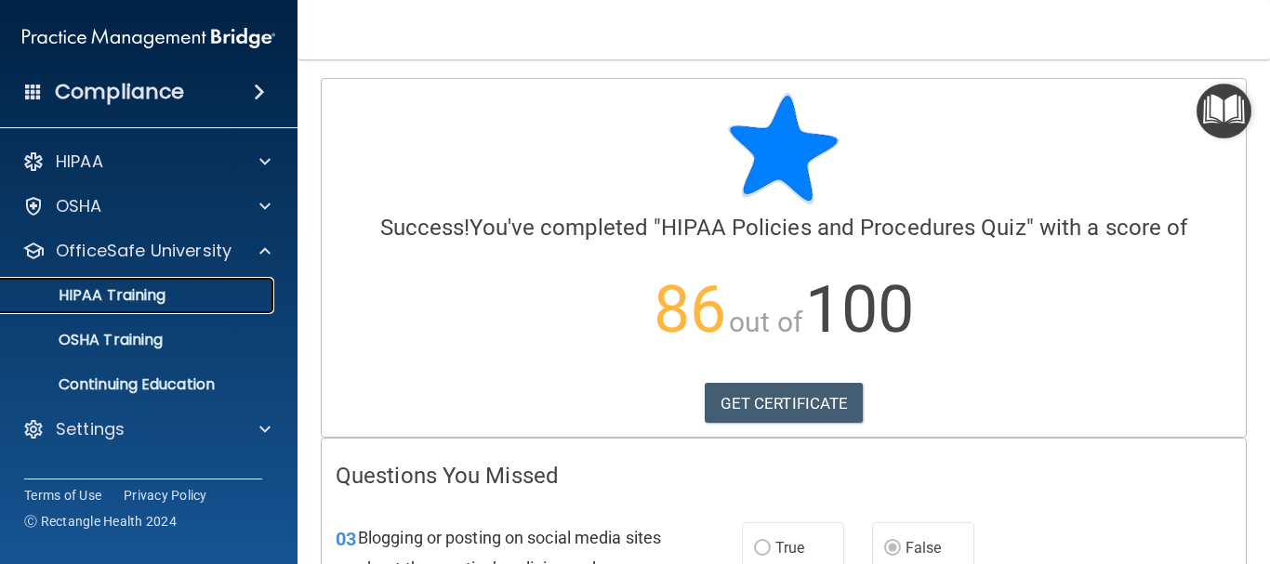
click at [168, 308] on link "HIPAA Training" at bounding box center [127, 295] width 293 height 37
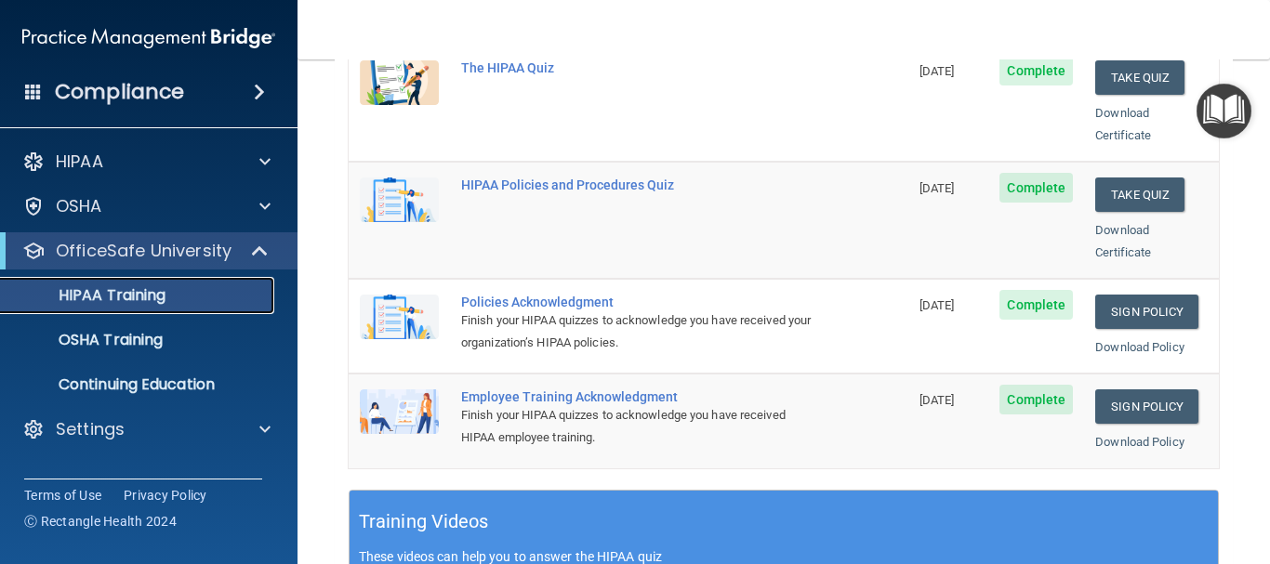
scroll to position [439, 0]
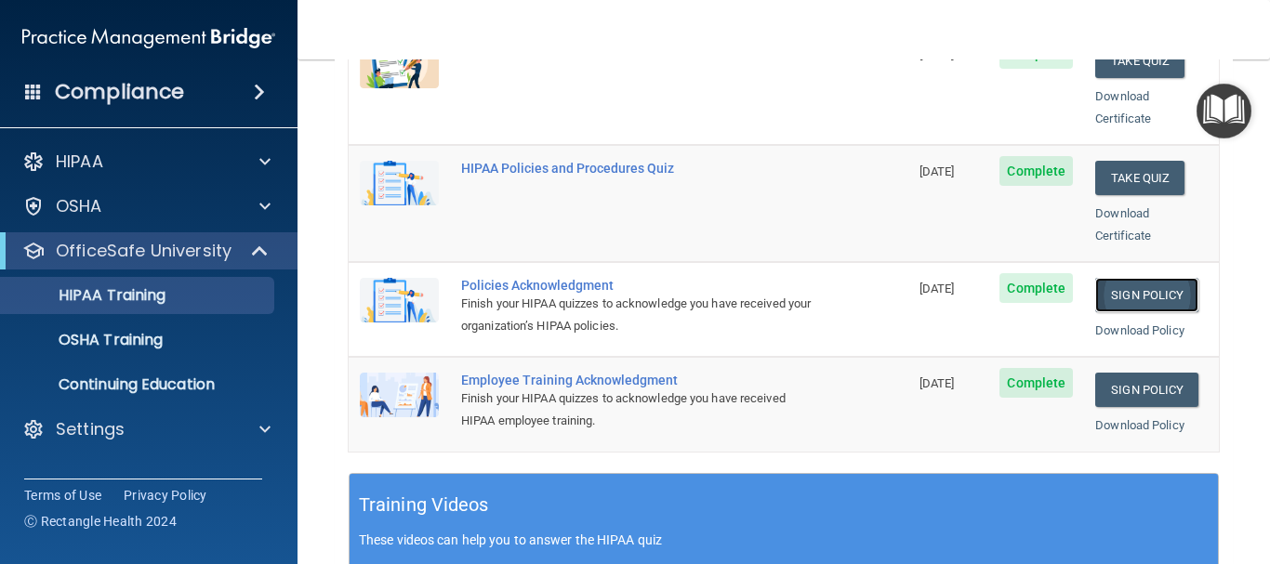
click at [1151, 278] on link "Sign Policy" at bounding box center [1146, 295] width 103 height 34
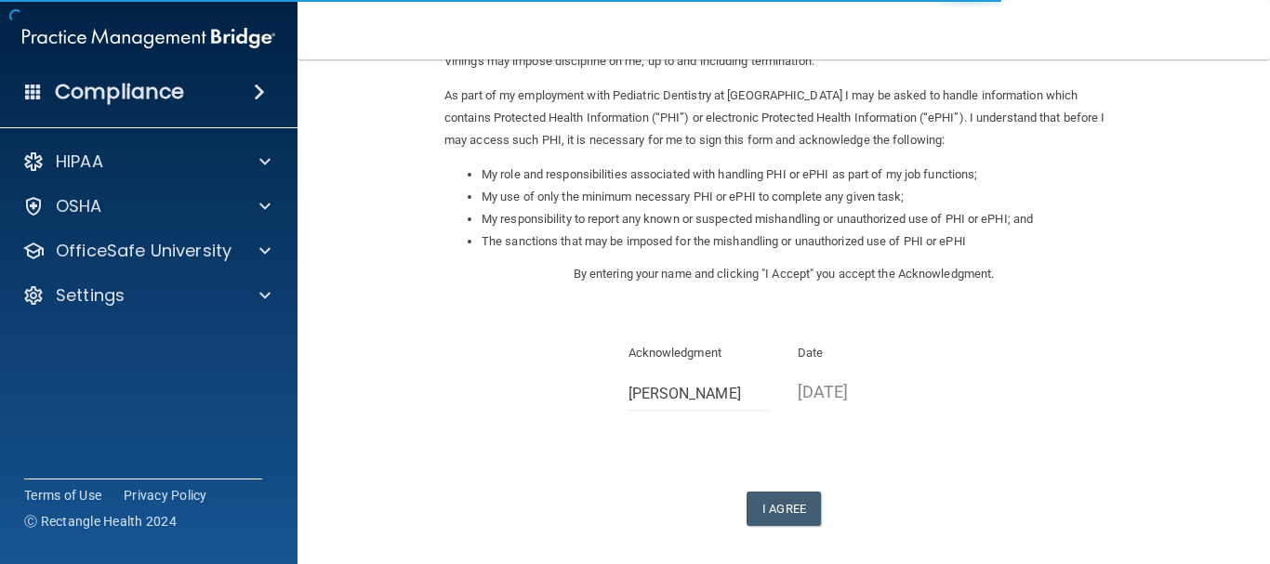
scroll to position [251, 0]
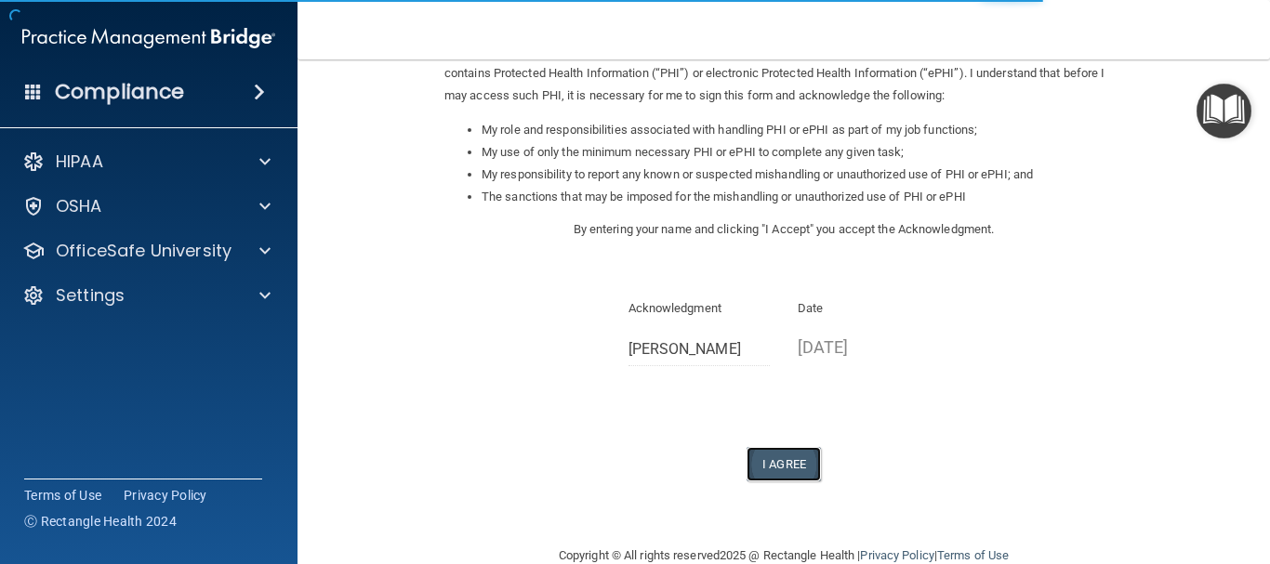
click at [766, 465] on button "I Agree" at bounding box center [783, 464] width 74 height 34
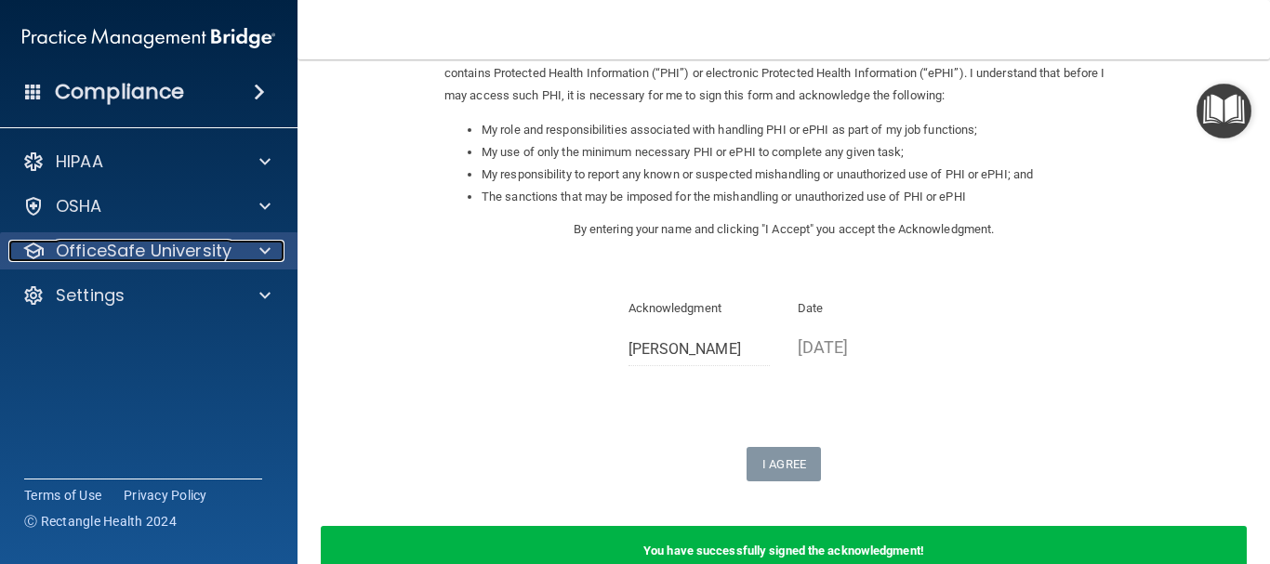
click at [173, 250] on p "OfficeSafe University" at bounding box center [144, 251] width 176 height 22
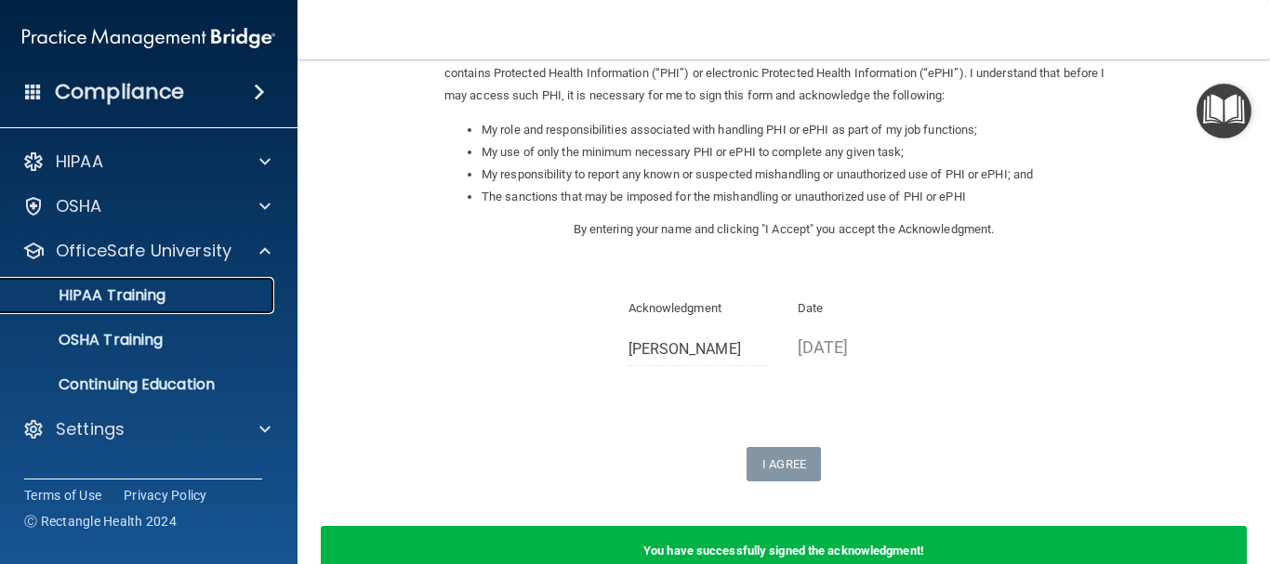
click at [161, 286] on p "HIPAA Training" at bounding box center [88, 295] width 153 height 19
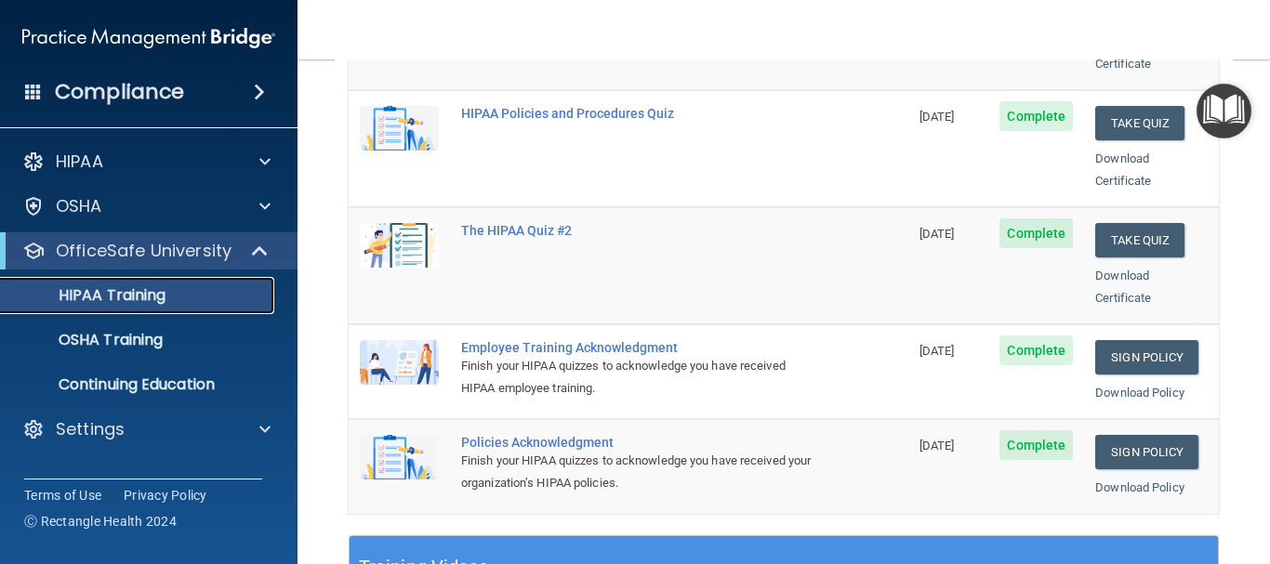
scroll to position [421, 0]
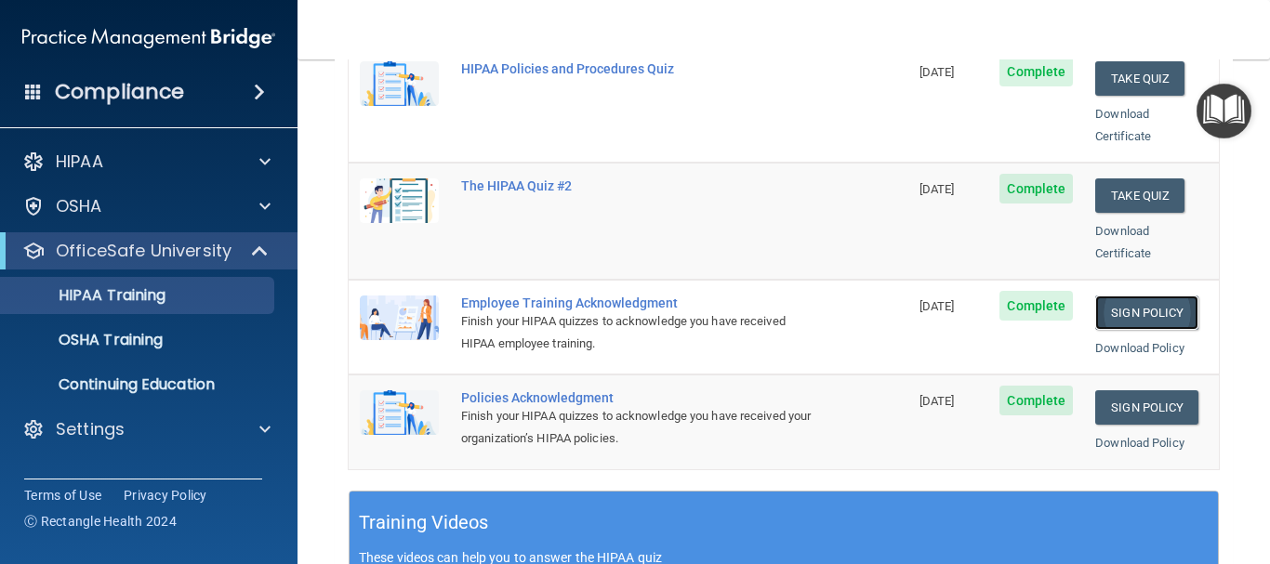
click at [1149, 296] on link "Sign Policy" at bounding box center [1146, 313] width 103 height 34
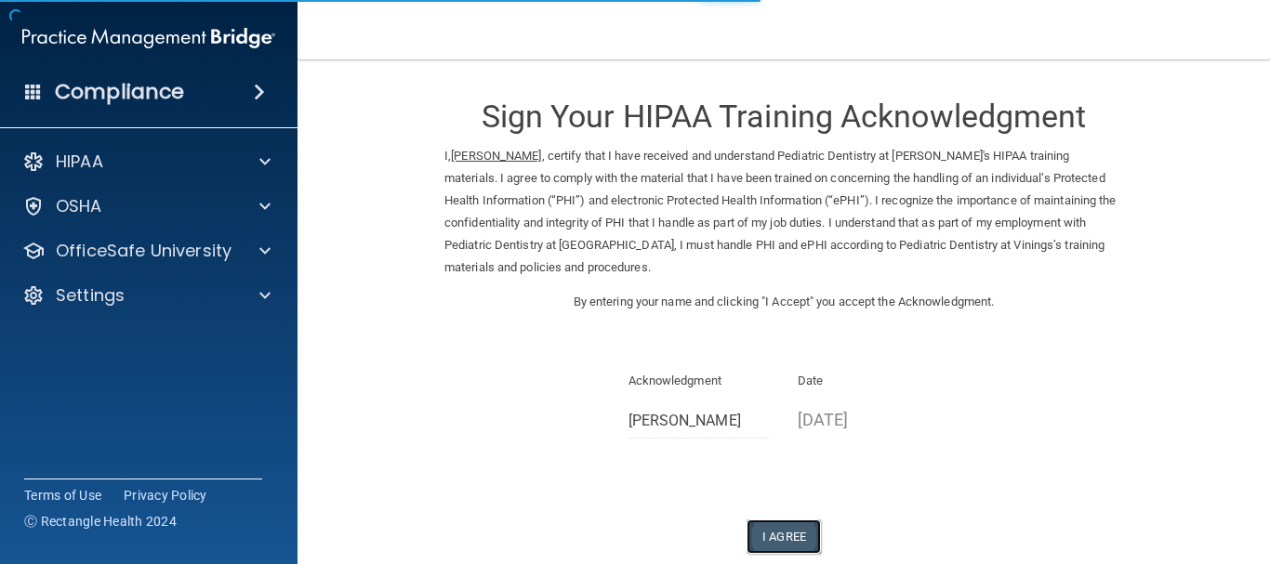
click at [785, 527] on button "I Agree" at bounding box center [783, 537] width 74 height 34
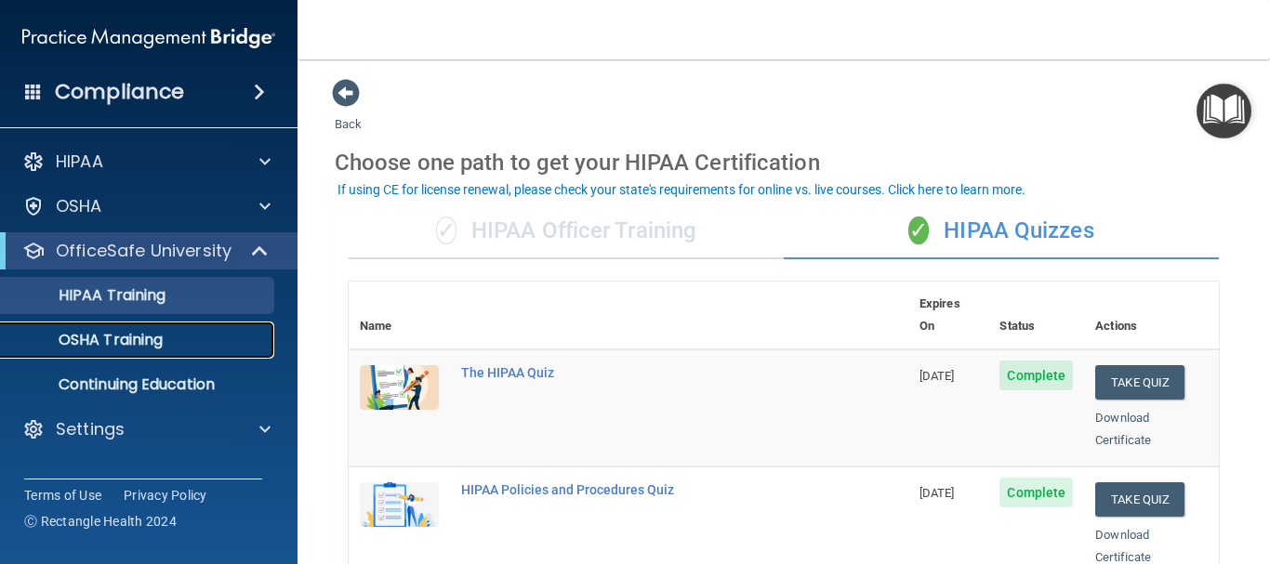
click at [160, 337] on p "OSHA Training" at bounding box center [87, 340] width 151 height 19
